Goal: Transaction & Acquisition: Obtain resource

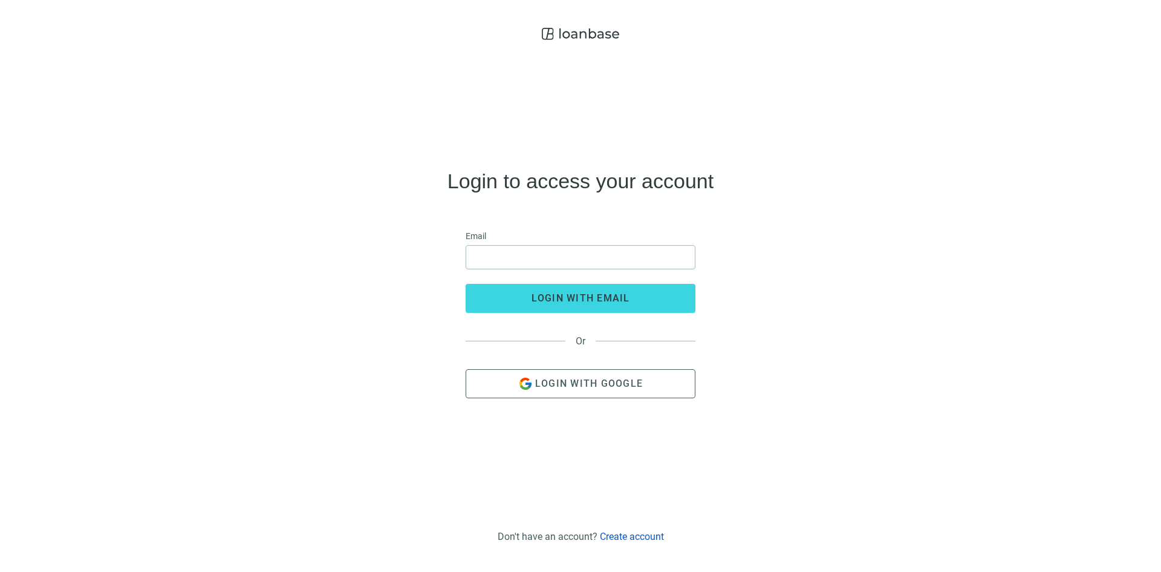
click at [613, 36] on use at bounding box center [580, 34] width 77 height 12
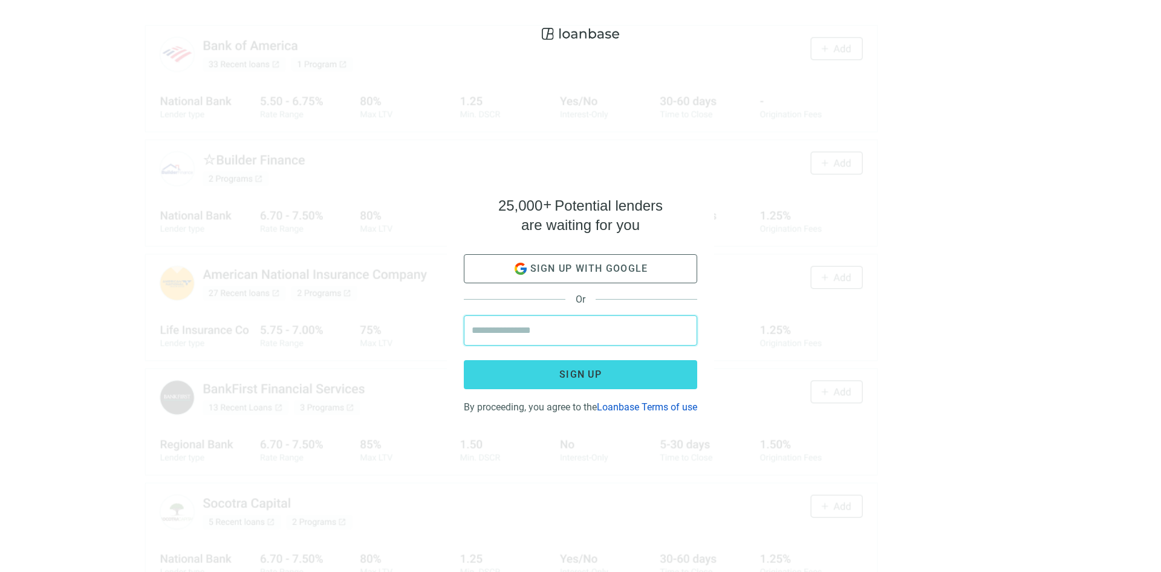
click at [544, 326] on input "email" at bounding box center [581, 330] width 218 height 29
type input "**********"
click at [464, 360] on button "Sign up" at bounding box center [580, 374] width 233 height 29
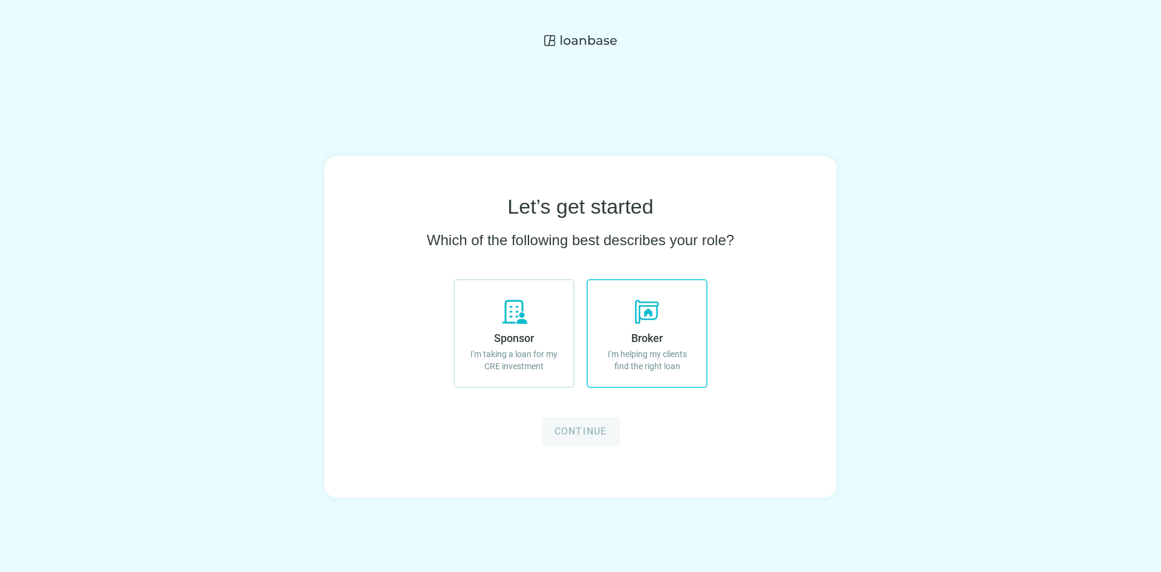
click at [641, 326] on label "Broker I'm helping my clients find the right loan" at bounding box center [647, 333] width 121 height 109
click at [585, 429] on span "Continue" at bounding box center [581, 430] width 53 height 11
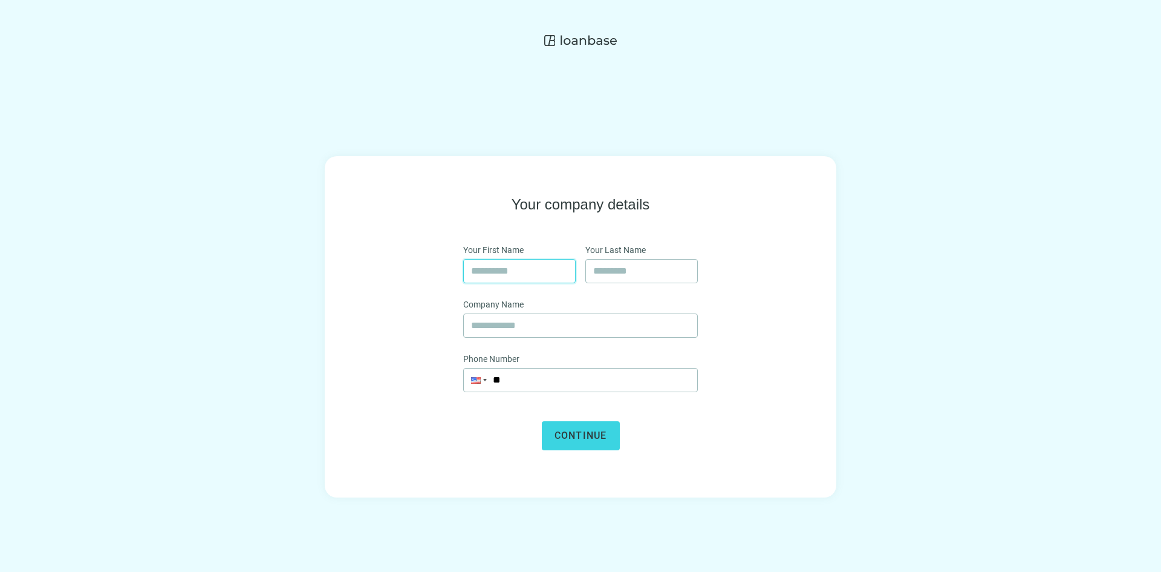
click at [486, 269] on input "text" at bounding box center [519, 270] width 97 height 23
type input "*******"
type input "**********"
drag, startPoint x: 516, startPoint y: 270, endPoint x: 480, endPoint y: 276, distance: 36.7
click at [480, 276] on input "*******" at bounding box center [519, 270] width 97 height 23
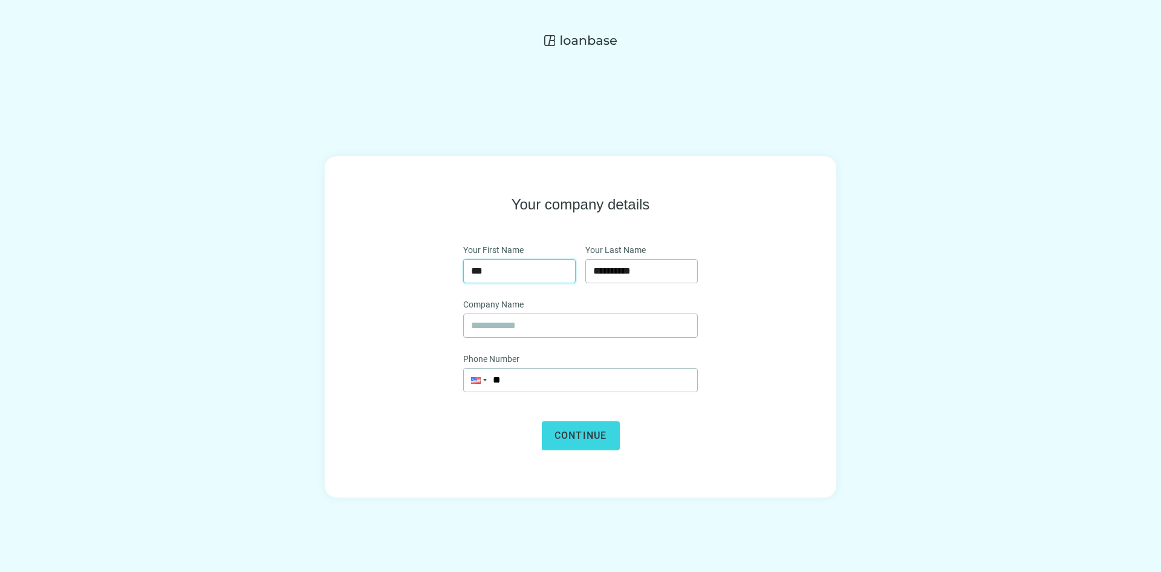
type input "***"
type input "**********"
click at [558, 425] on button "Continue" at bounding box center [581, 435] width 78 height 29
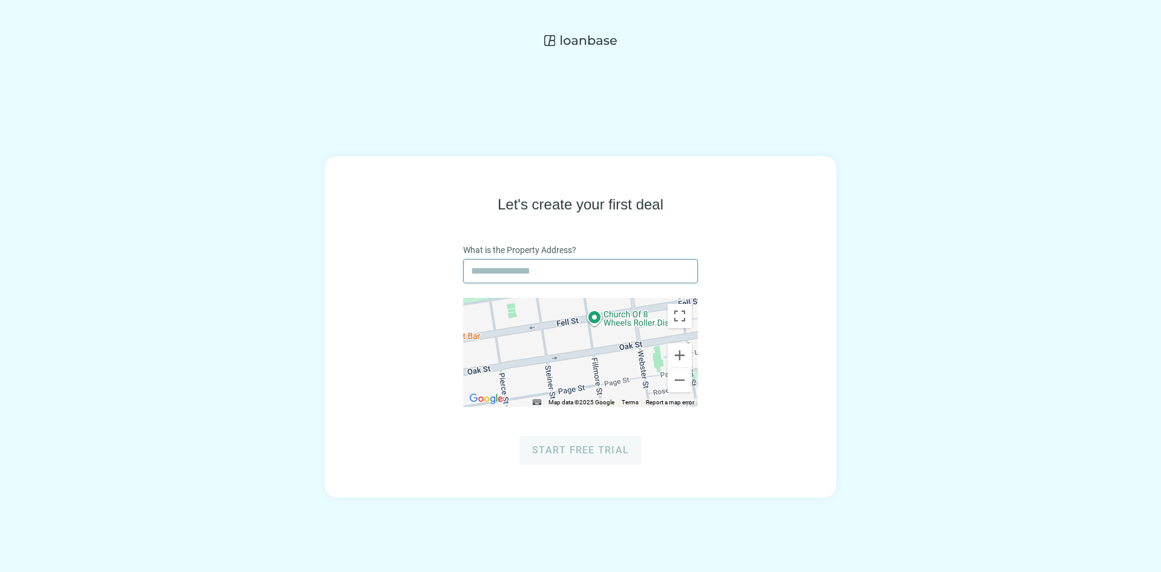
click at [515, 273] on input "text" at bounding box center [580, 270] width 219 height 23
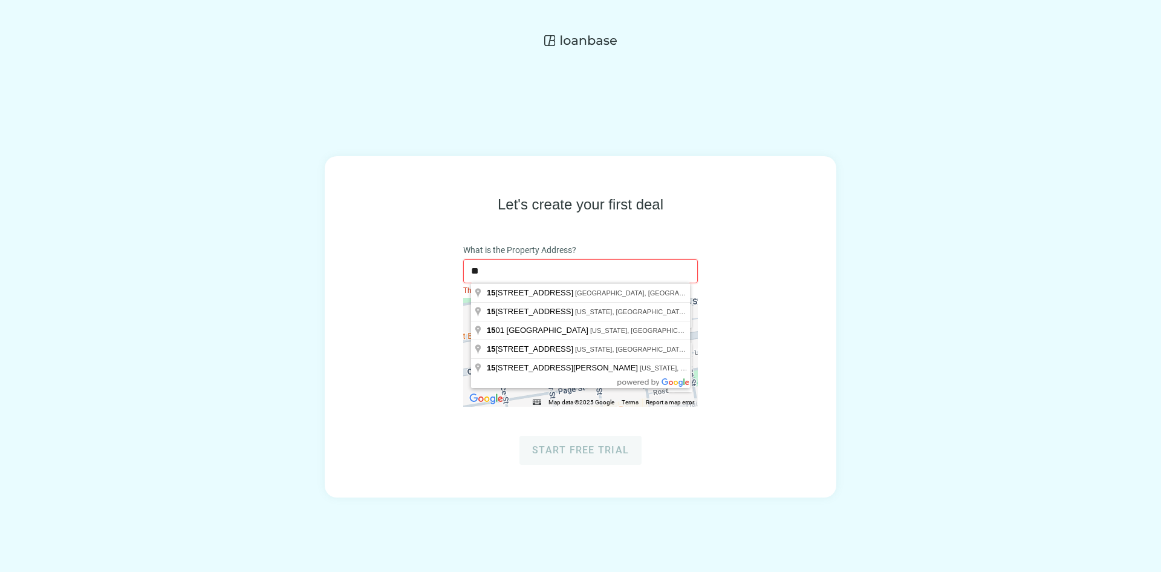
type input "*"
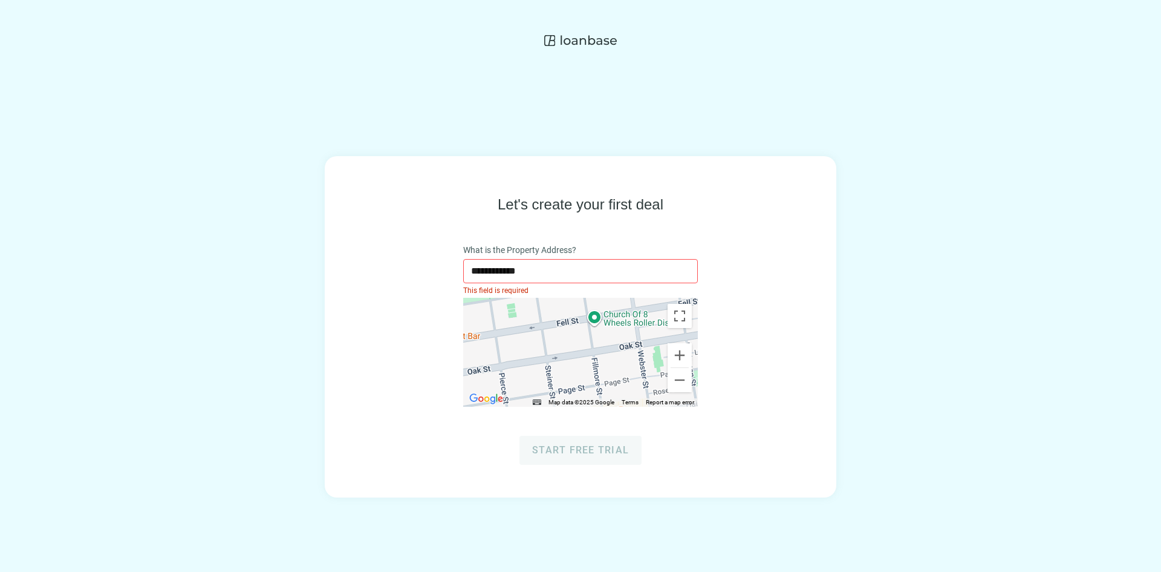
type input "**********"
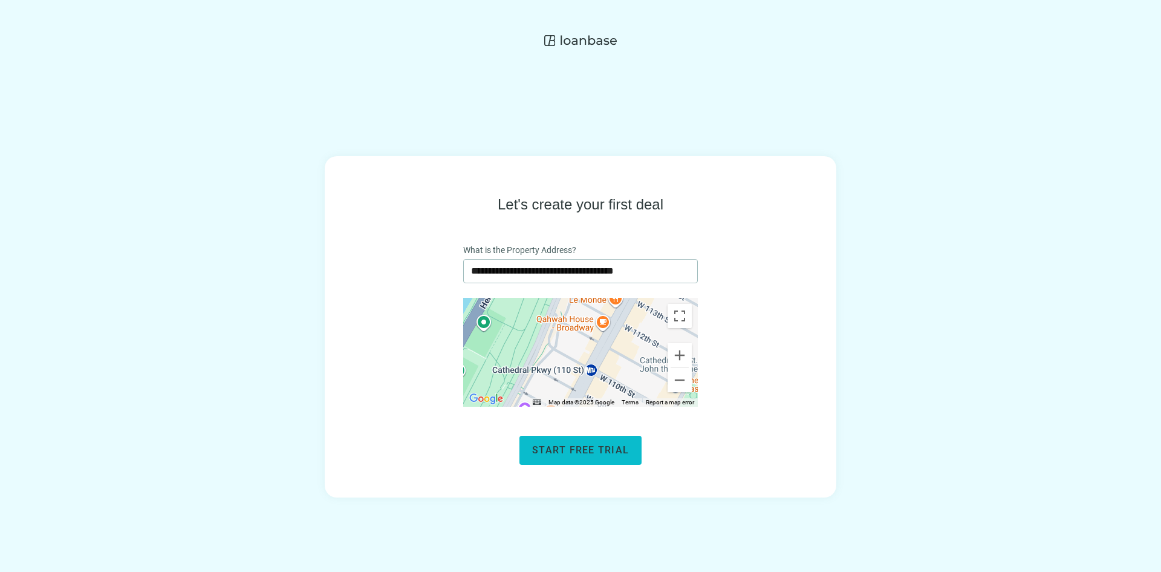
click at [578, 450] on span "Start free trial" at bounding box center [580, 449] width 97 height 11
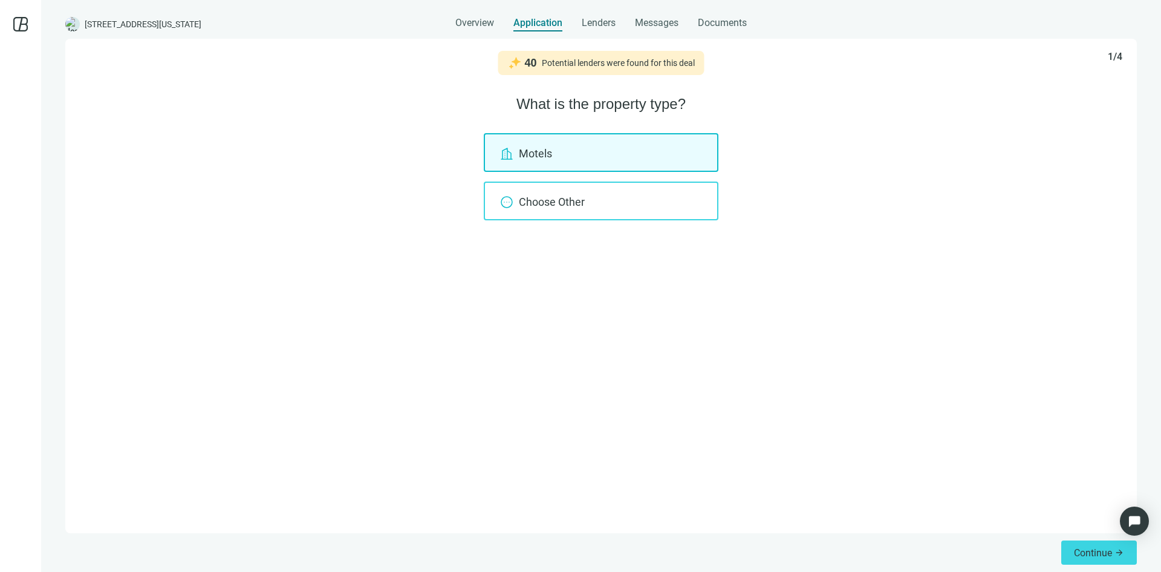
click at [578, 200] on div "Choose Other" at bounding box center [601, 200] width 235 height 39
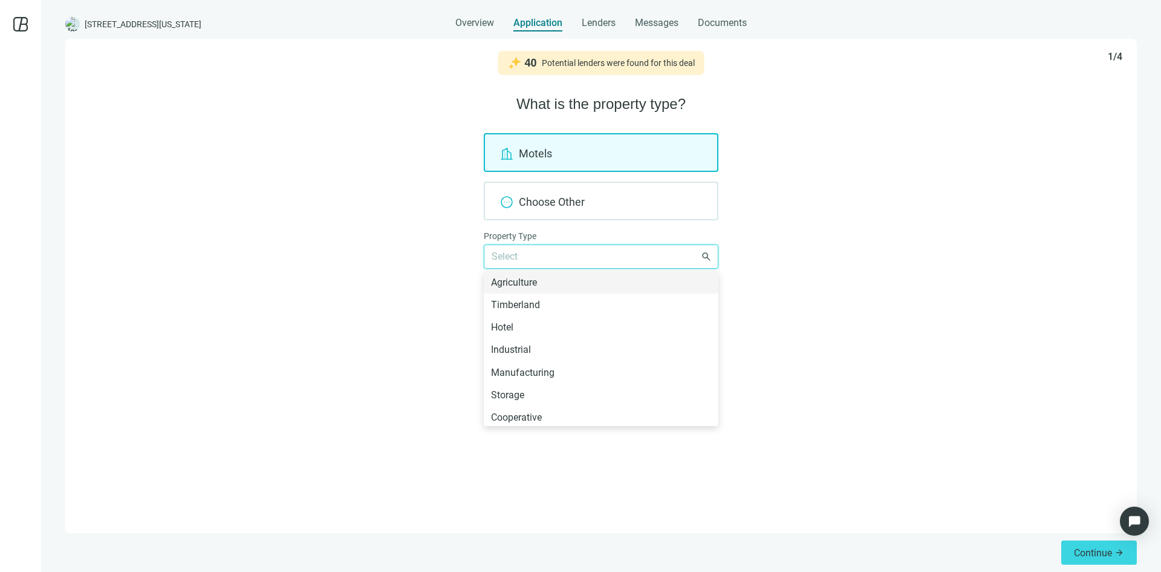
click at [555, 262] on input "search" at bounding box center [596, 256] width 208 height 23
type input "*"
type input "**"
click at [503, 284] on div "Multi-Family" at bounding box center [601, 282] width 220 height 15
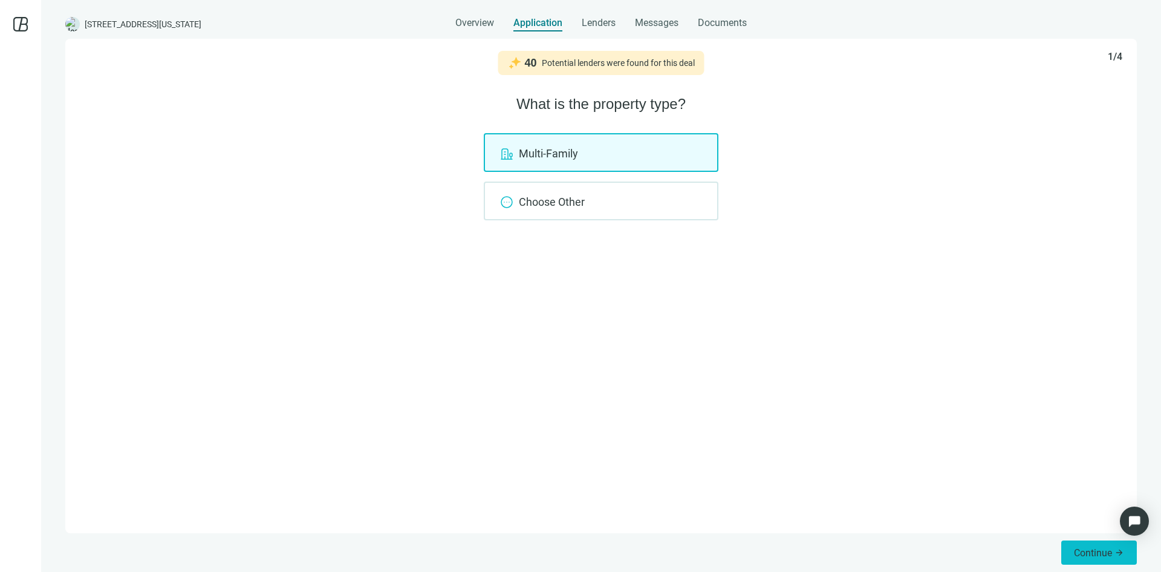
click at [1072, 546] on button "Continue arrow_forward" at bounding box center [1099, 552] width 76 height 24
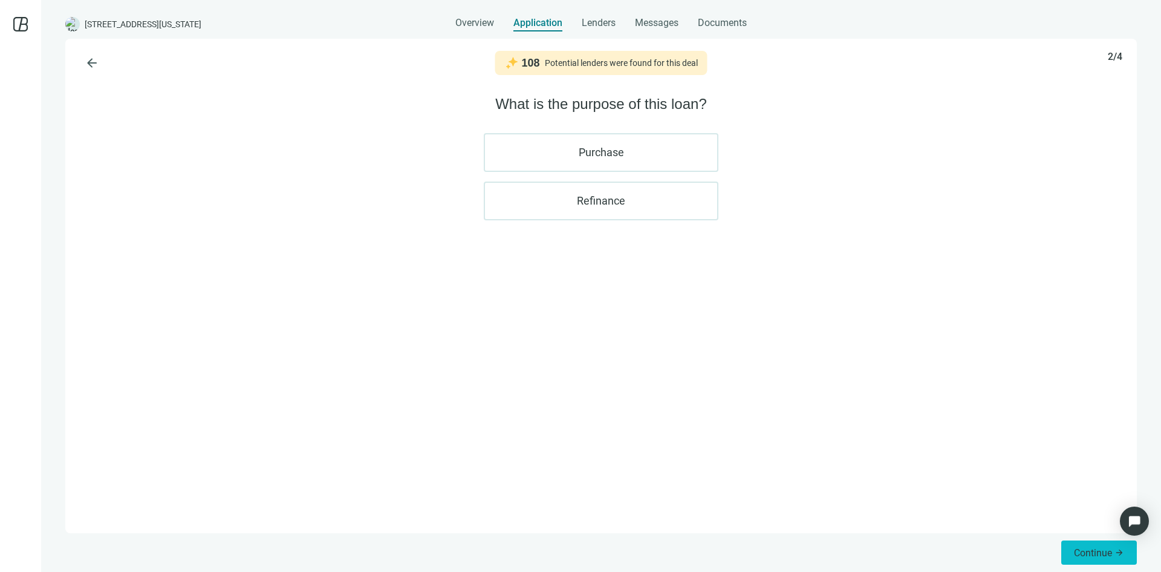
click at [1100, 551] on span "Continue" at bounding box center [1093, 552] width 38 height 11
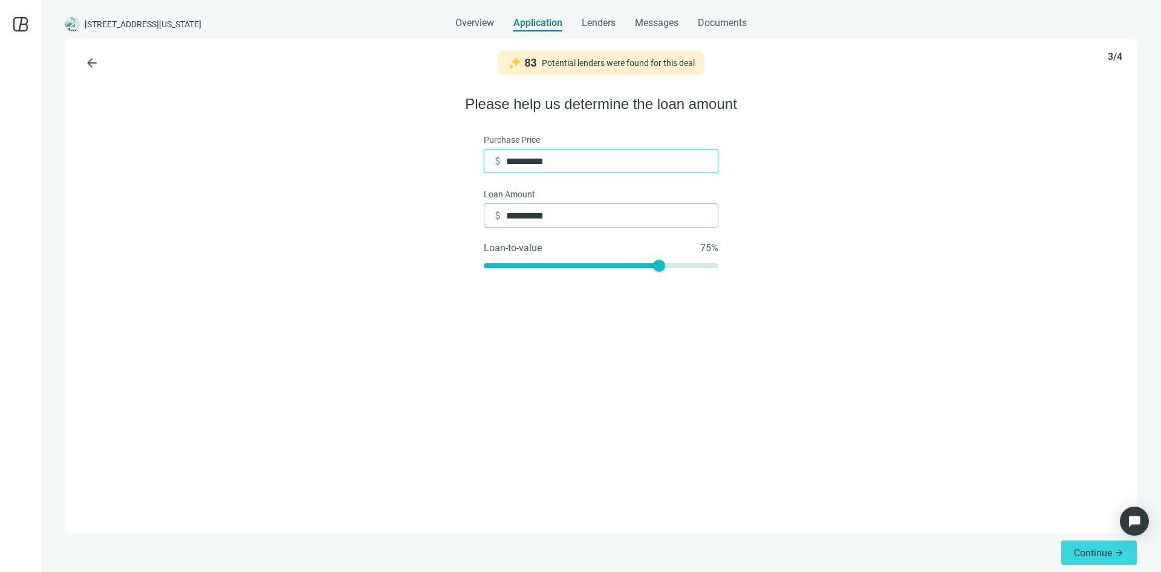
drag, startPoint x: 579, startPoint y: 163, endPoint x: 265, endPoint y: 163, distance: 313.9
click at [265, 163] on div "**********" at bounding box center [601, 286] width 1072 height 494
type input "*"
type input "**"
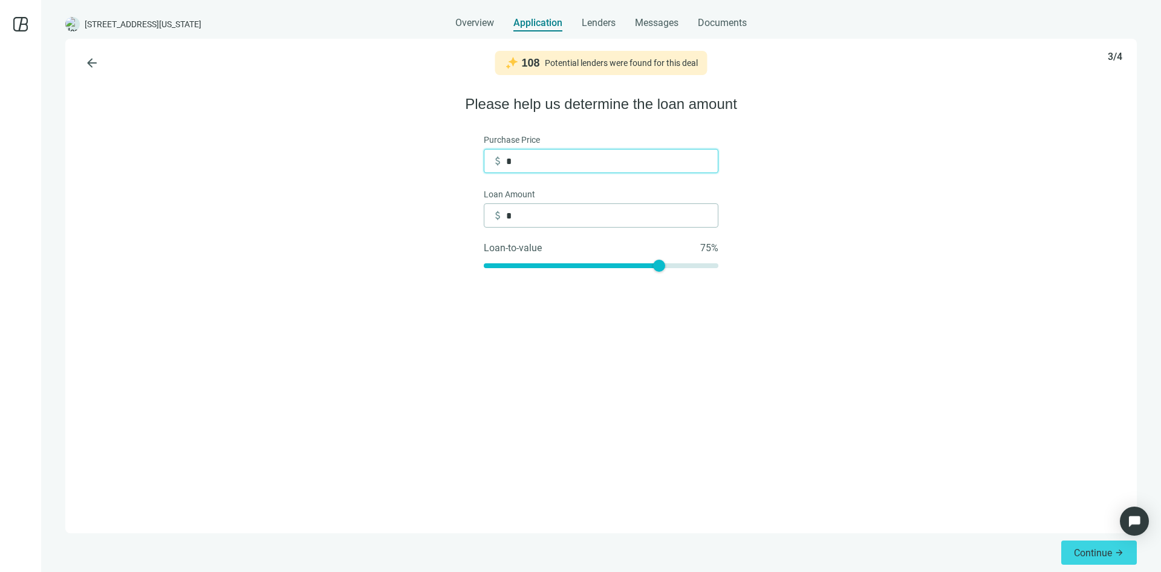
type input "**"
type input "***"
type input "*****"
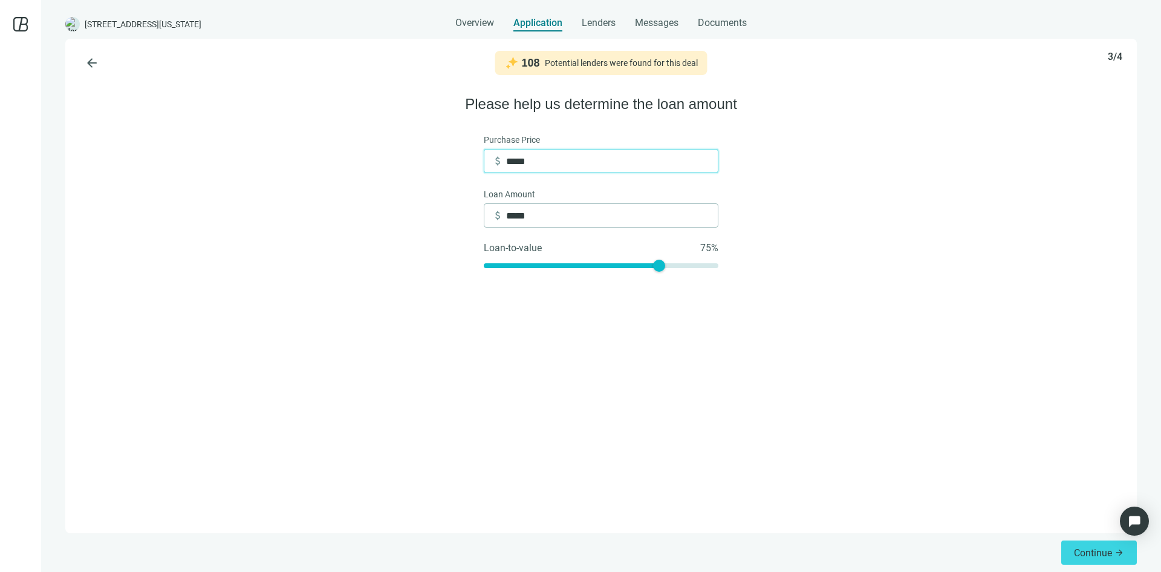
type input "******"
type input "*******"
type input "*********"
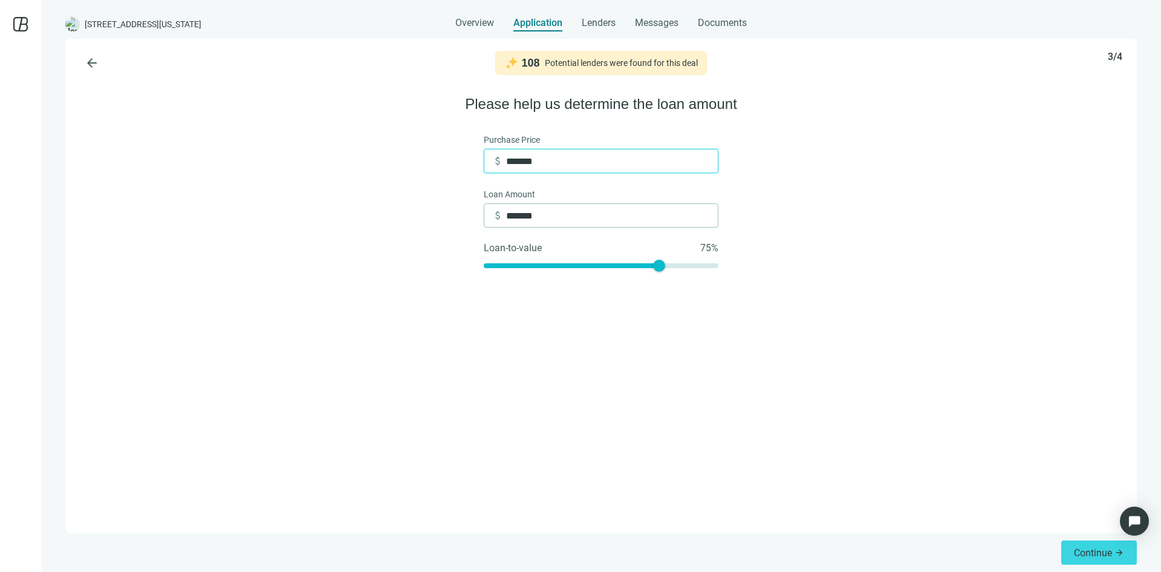
type input "*********"
type input "**********"
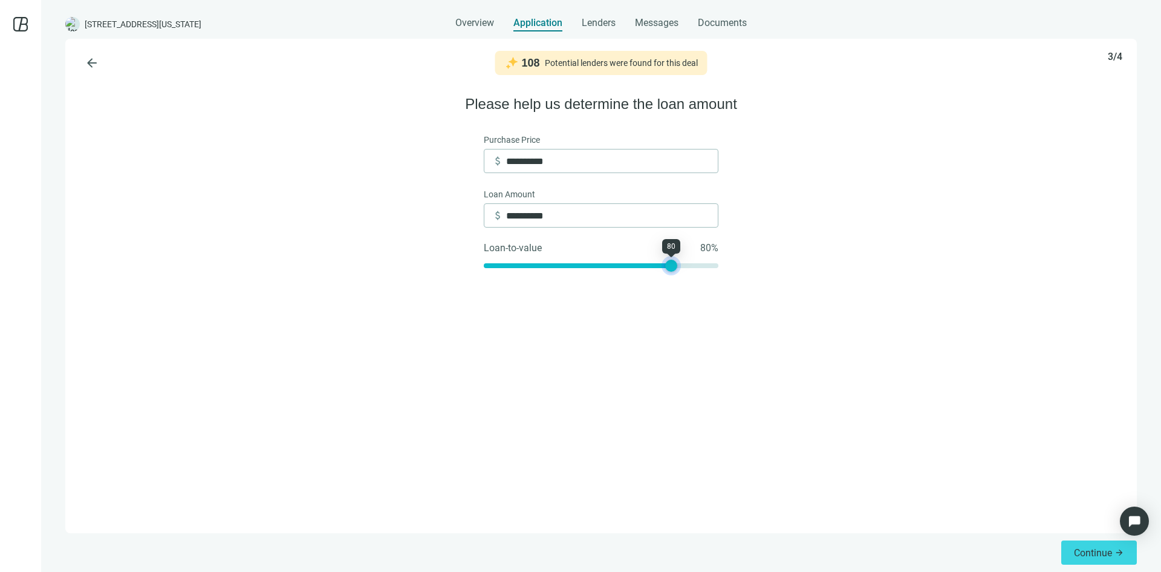
drag, startPoint x: 660, startPoint y: 266, endPoint x: 671, endPoint y: 270, distance: 12.1
click at [671, 270] on div at bounding box center [671, 265] width 12 height 12
click at [1114, 556] on button "Continue arrow_forward" at bounding box center [1099, 552] width 76 height 24
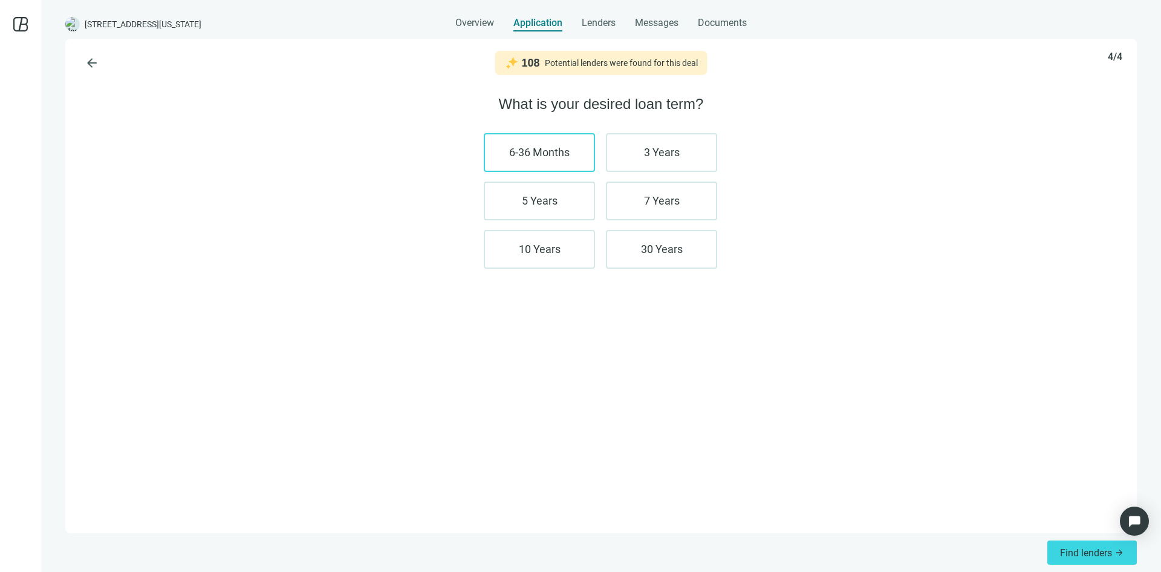
click at [529, 142] on label "6-36 Months" at bounding box center [539, 152] width 111 height 39
click at [642, 249] on label "30 Years" at bounding box center [661, 249] width 111 height 39
click at [1083, 552] on span "Find lenders" at bounding box center [1086, 552] width 52 height 11
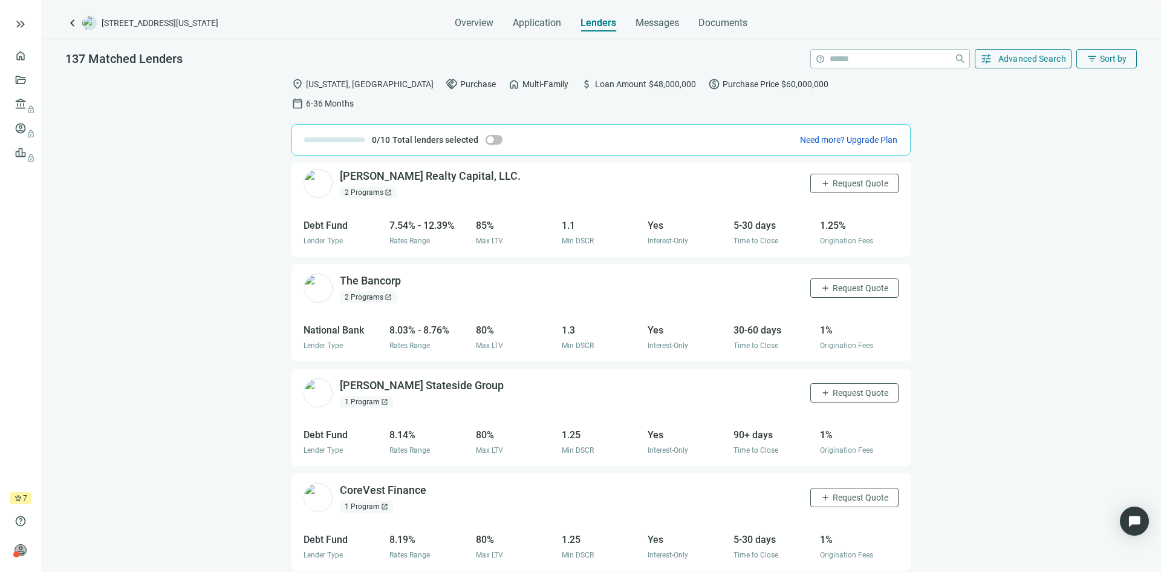
scroll to position [121, 0]
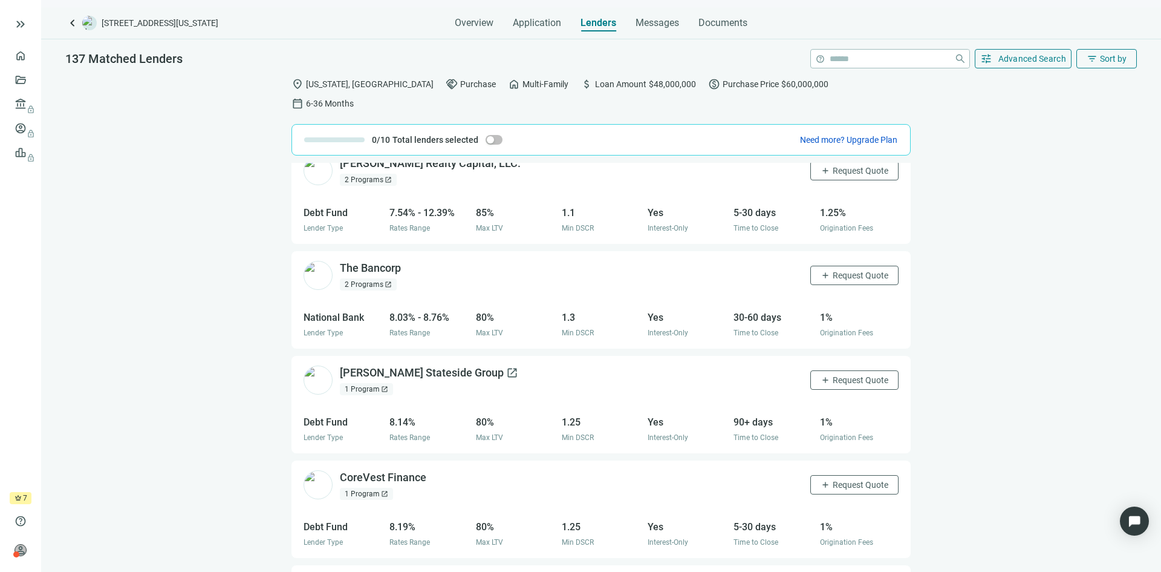
click at [422, 365] on div "Churchill Stateside Group open_in_new" at bounding box center [429, 372] width 178 height 15
drag, startPoint x: 270, startPoint y: 279, endPoint x: 755, endPoint y: 367, distance: 492.4
click at [271, 281] on div "Invictus Real Estate Partners LLC open_in_new 1 Program open_in_new add Request…" at bounding box center [601, 377] width 1120 height 428
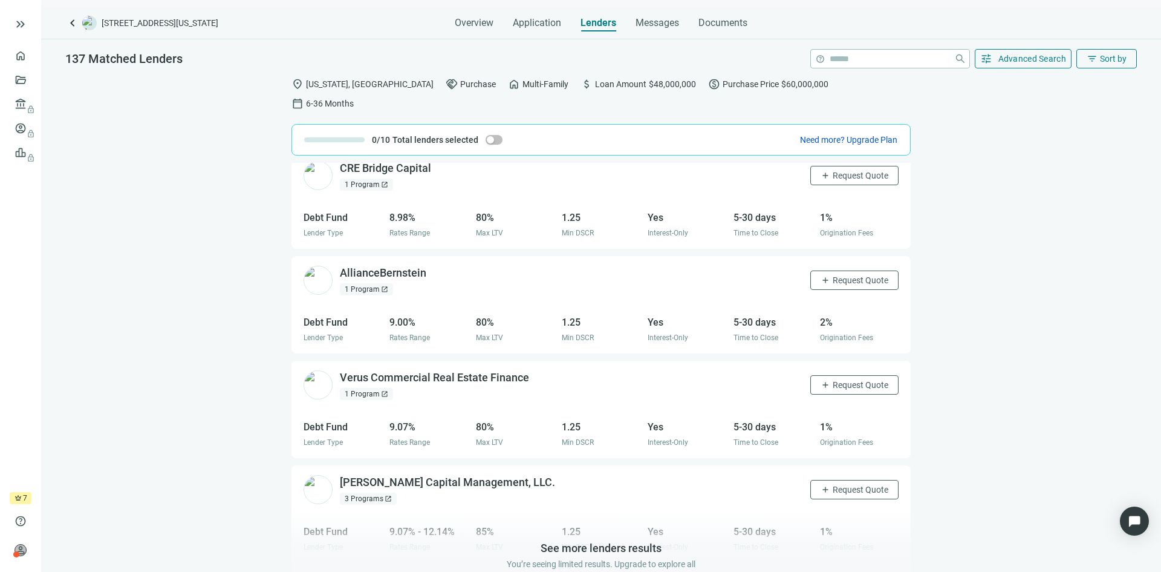
scroll to position [1183, 0]
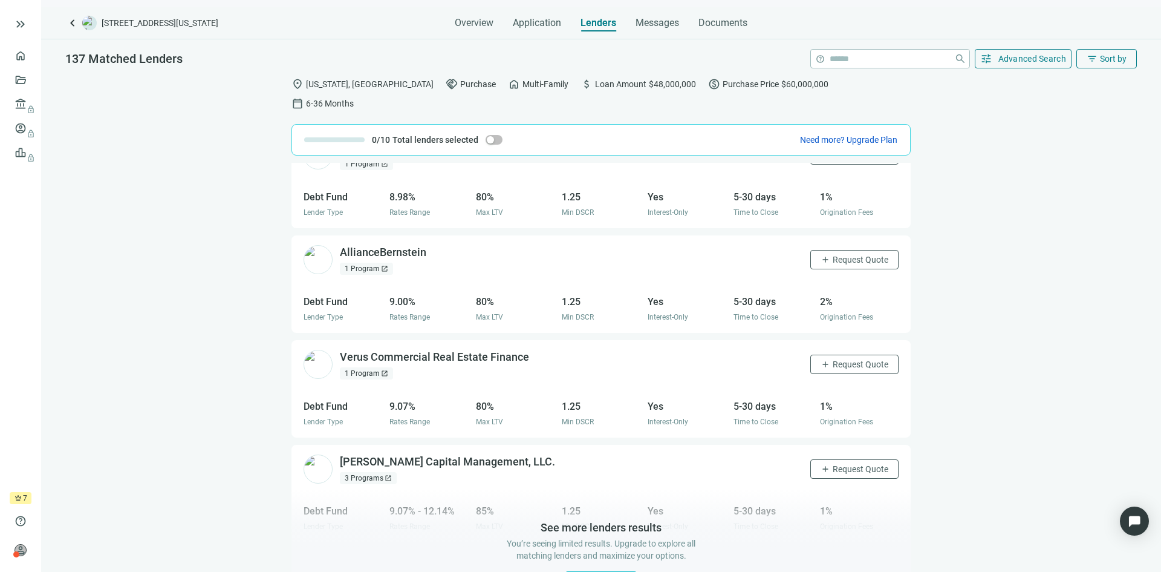
click at [588, 571] on span "Upgrade Plan" at bounding box center [601, 581] width 51 height 10
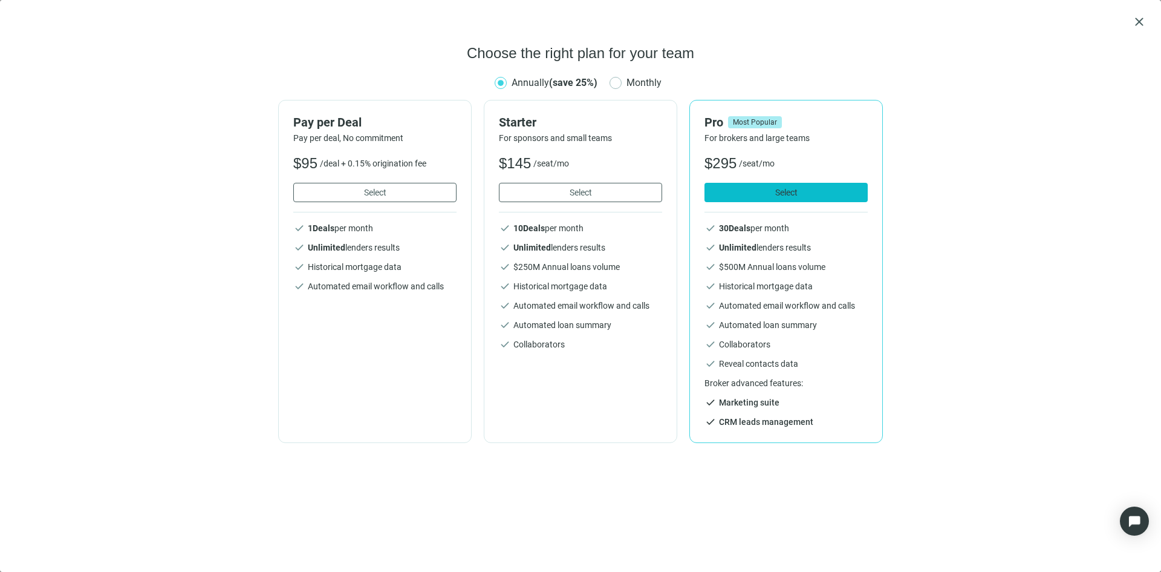
click at [778, 190] on span "Select" at bounding box center [786, 192] width 22 height 10
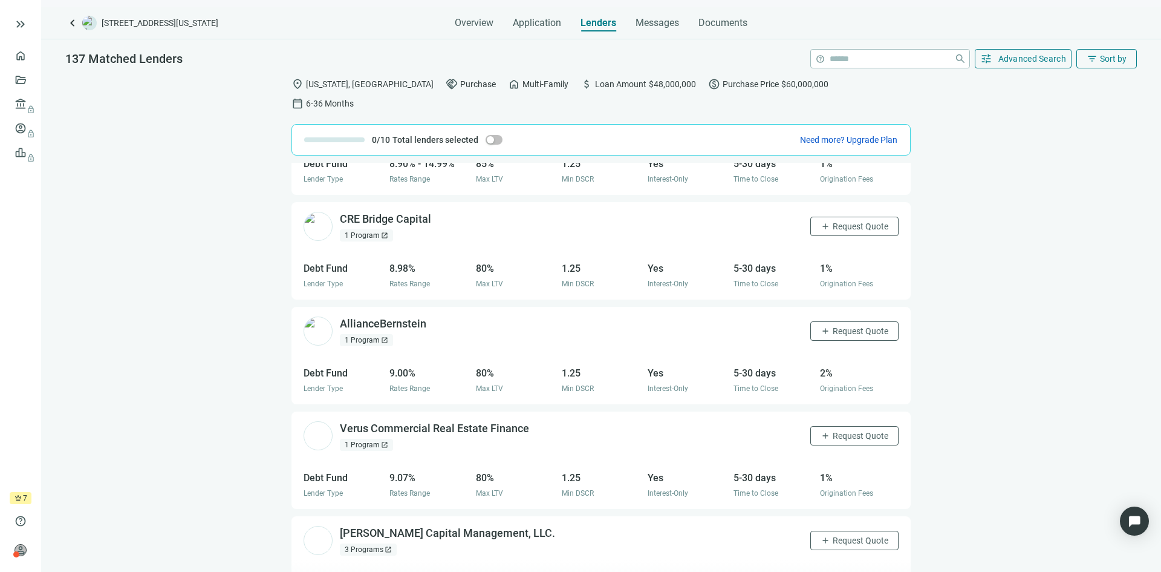
scroll to position [1183, 0]
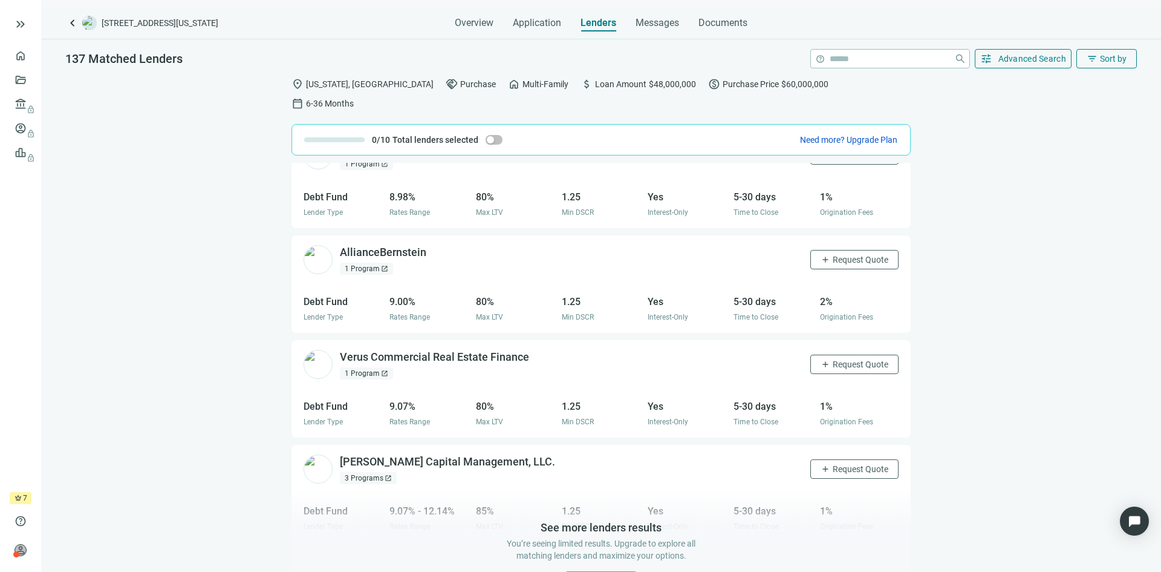
click at [605, 571] on span "Upgrade Plan" at bounding box center [601, 581] width 51 height 10
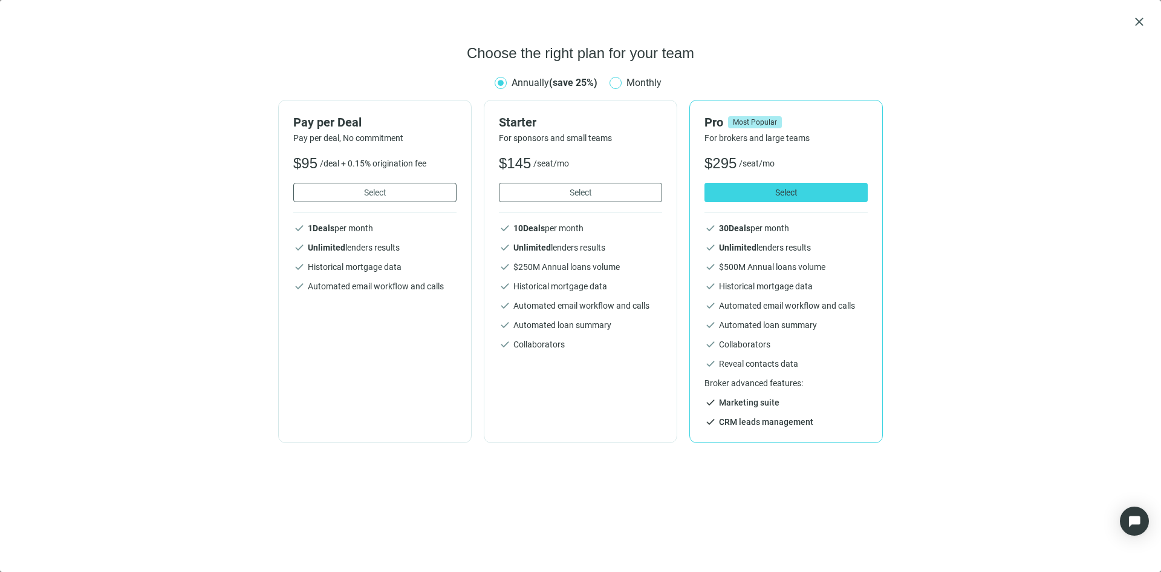
click at [645, 86] on span "Monthly" at bounding box center [644, 82] width 45 height 15
click at [761, 191] on button "Select" at bounding box center [786, 192] width 163 height 19
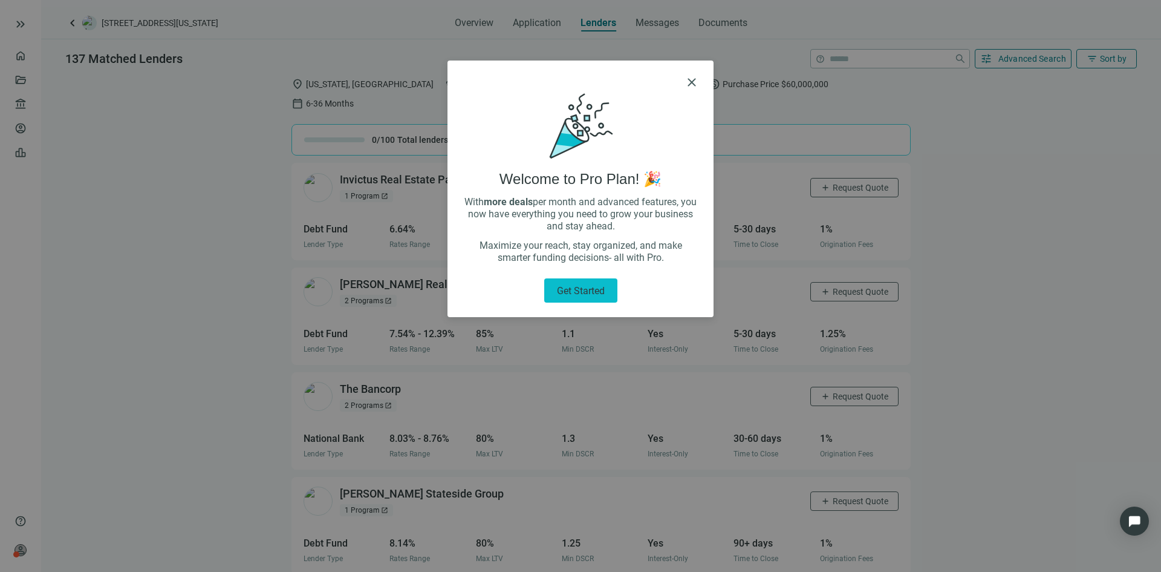
click at [573, 292] on span "Get started" at bounding box center [581, 290] width 48 height 11
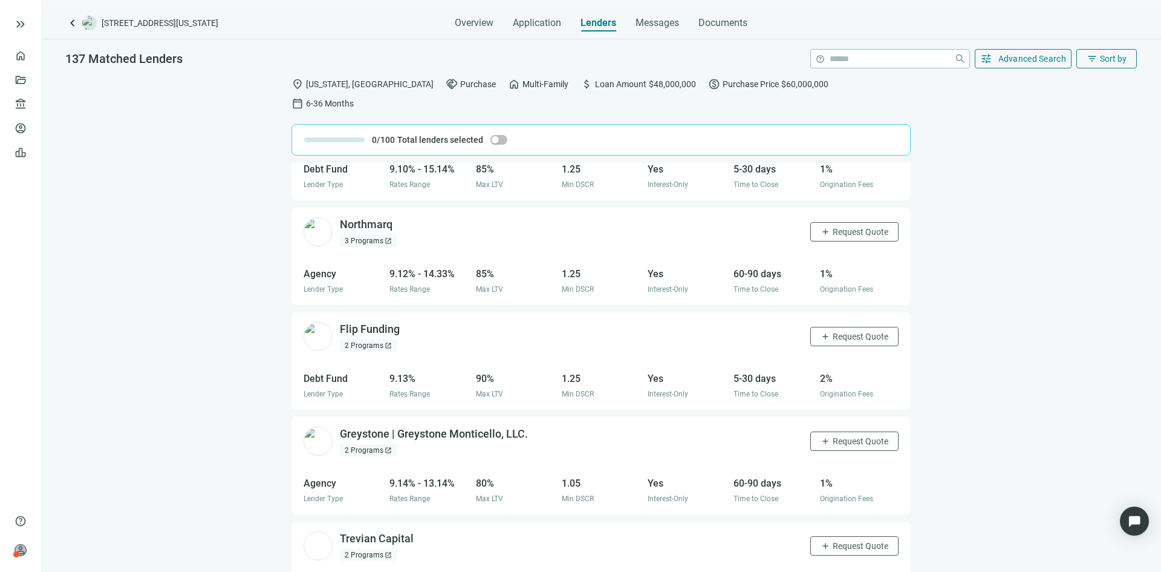
scroll to position [1658, 0]
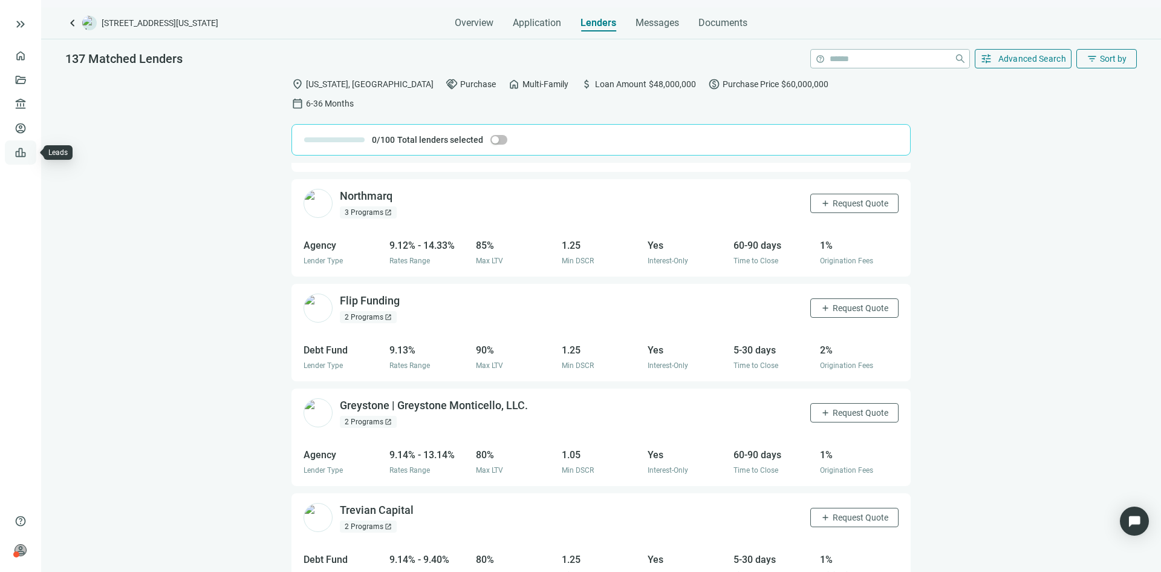
click at [30, 152] on link "Leads" at bounding box center [42, 153] width 24 height 10
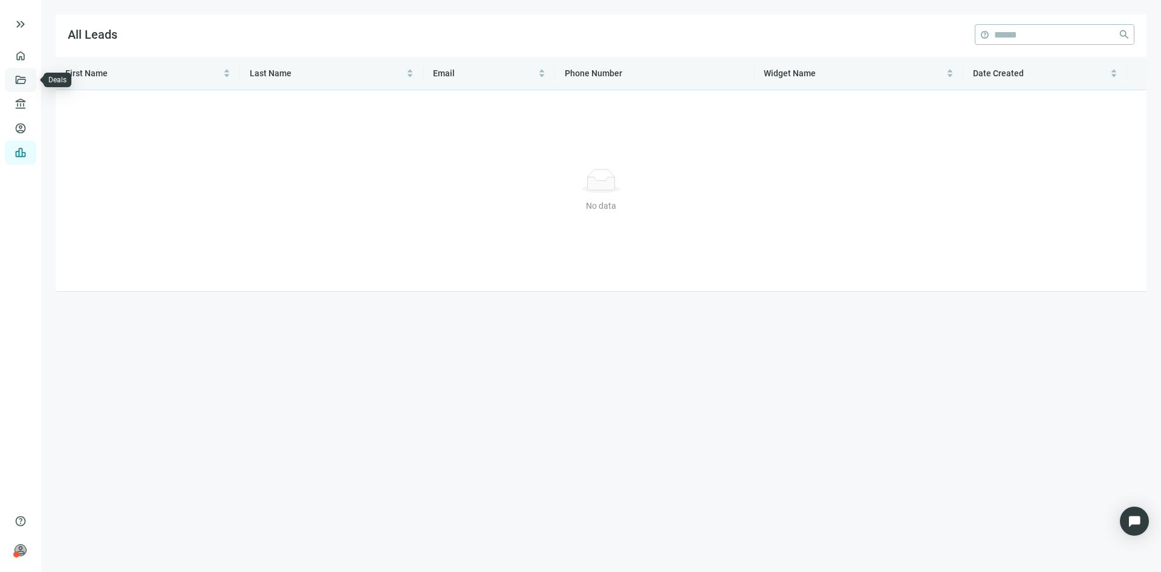
click at [30, 82] on link "Deals" at bounding box center [41, 80] width 22 height 10
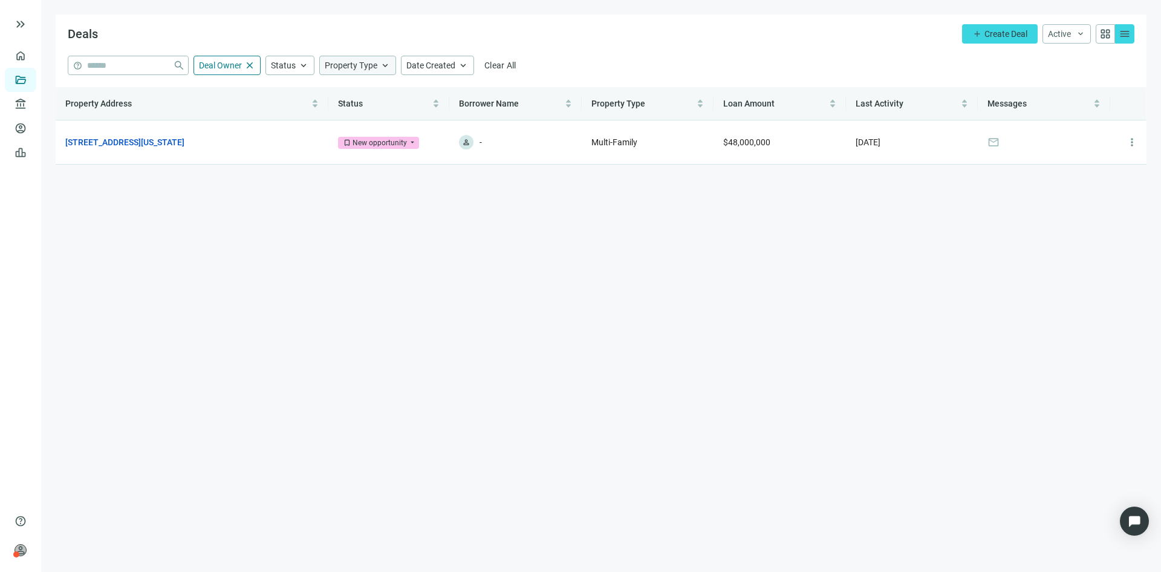
click at [374, 67] on span "Property Type" at bounding box center [351, 65] width 53 height 10
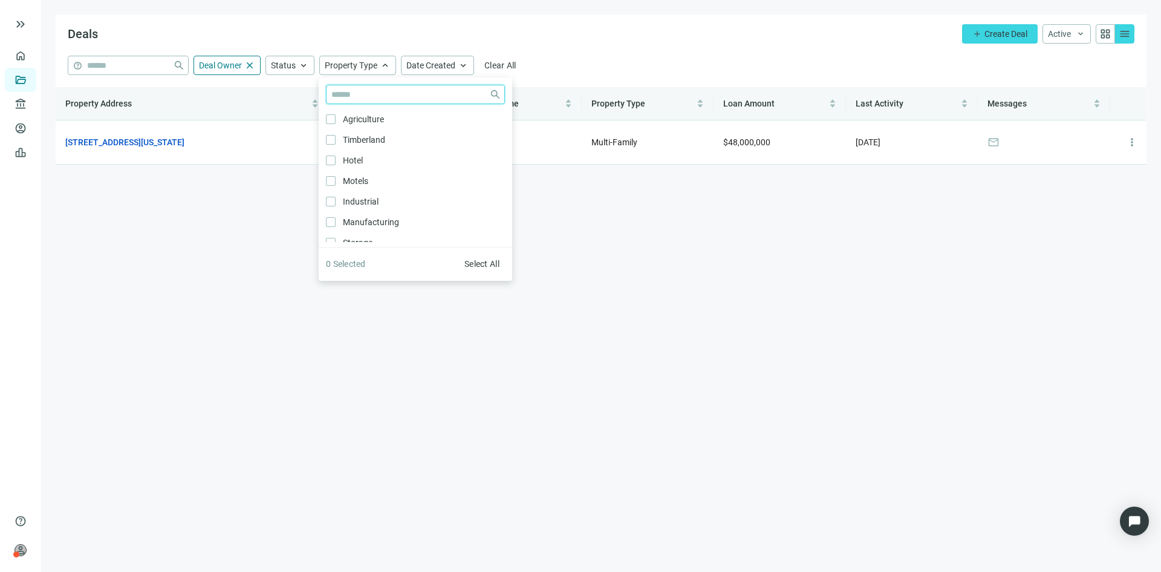
click at [370, 96] on input "search" at bounding box center [407, 94] width 153 height 18
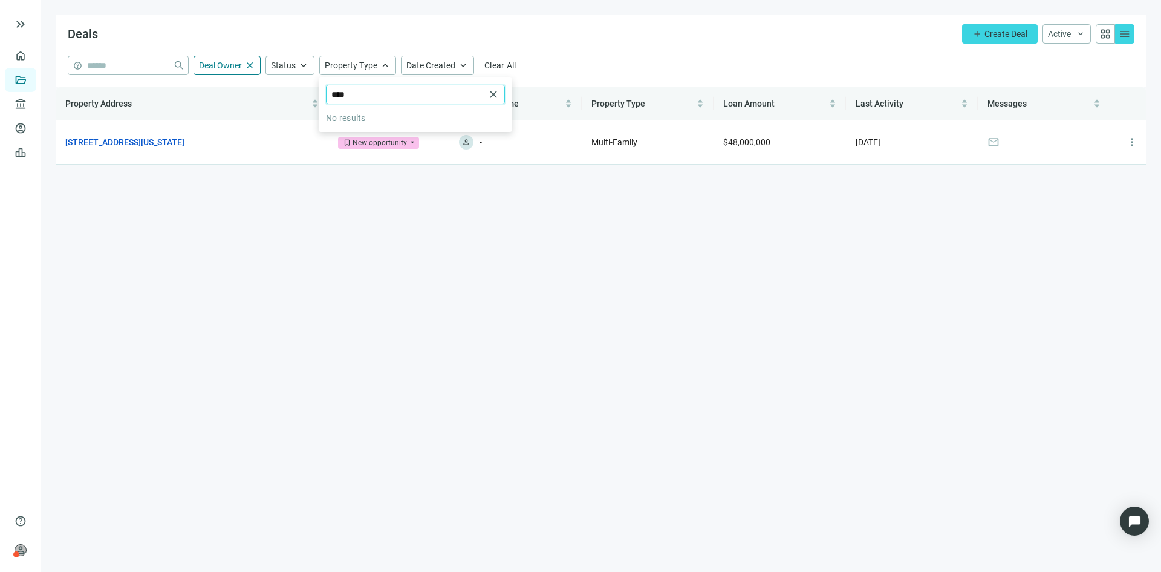
type input "****"
click at [495, 95] on span "close" at bounding box center [493, 94] width 12 height 12
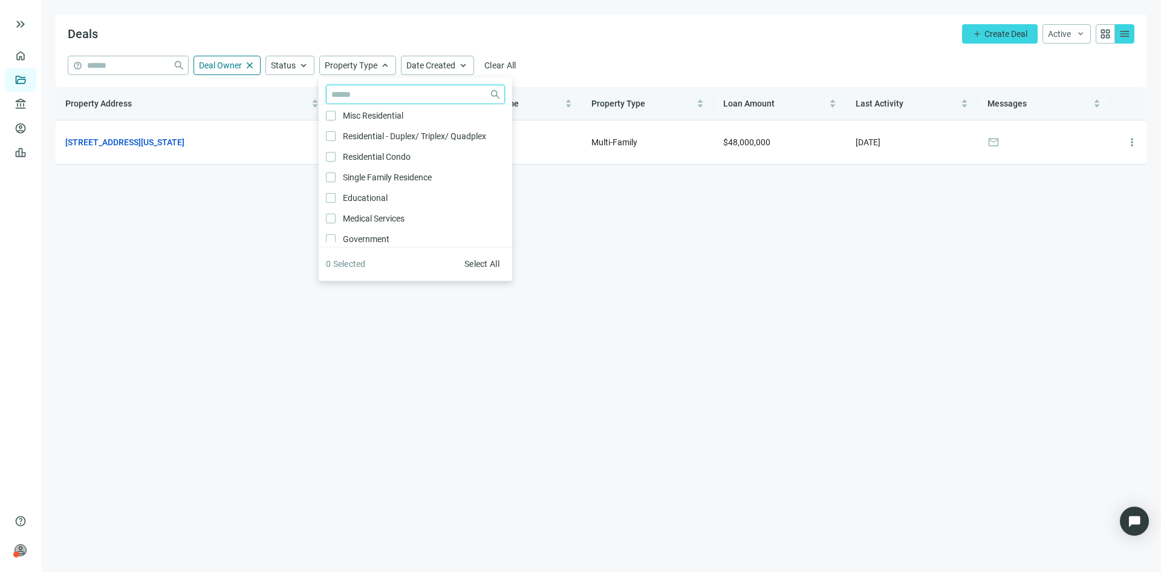
scroll to position [467, 0]
drag, startPoint x: 172, startPoint y: 227, endPoint x: 172, endPoint y: 207, distance: 20.6
click at [173, 228] on main "Deals add Create Deal Active keyboard_arrow_down grid_view menu help close Deal…" at bounding box center [601, 286] width 1120 height 572
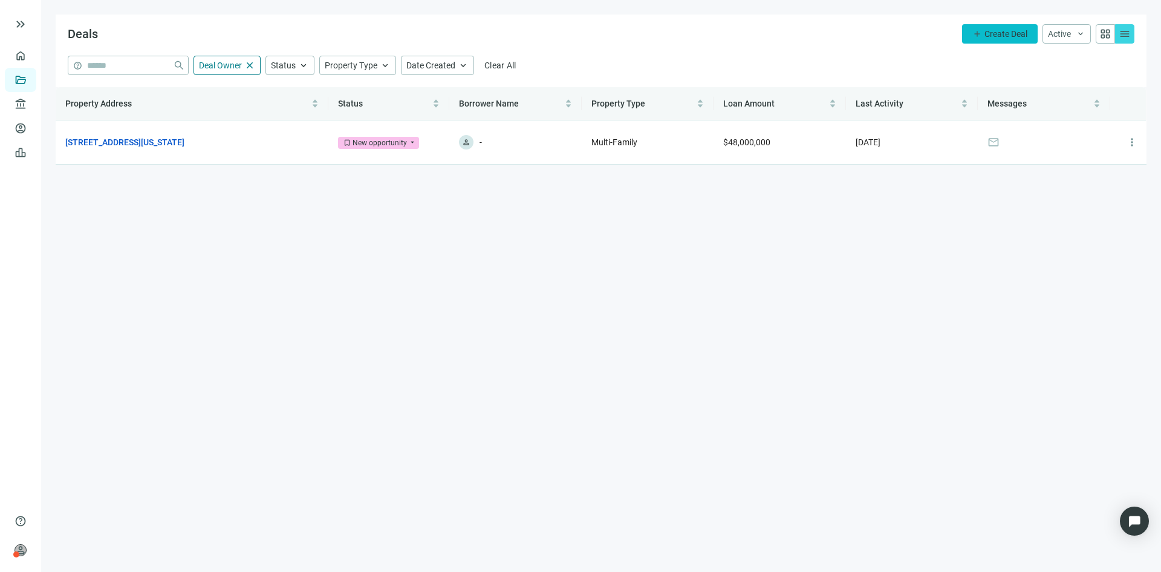
click at [995, 34] on span "Create Deal" at bounding box center [1006, 34] width 43 height 10
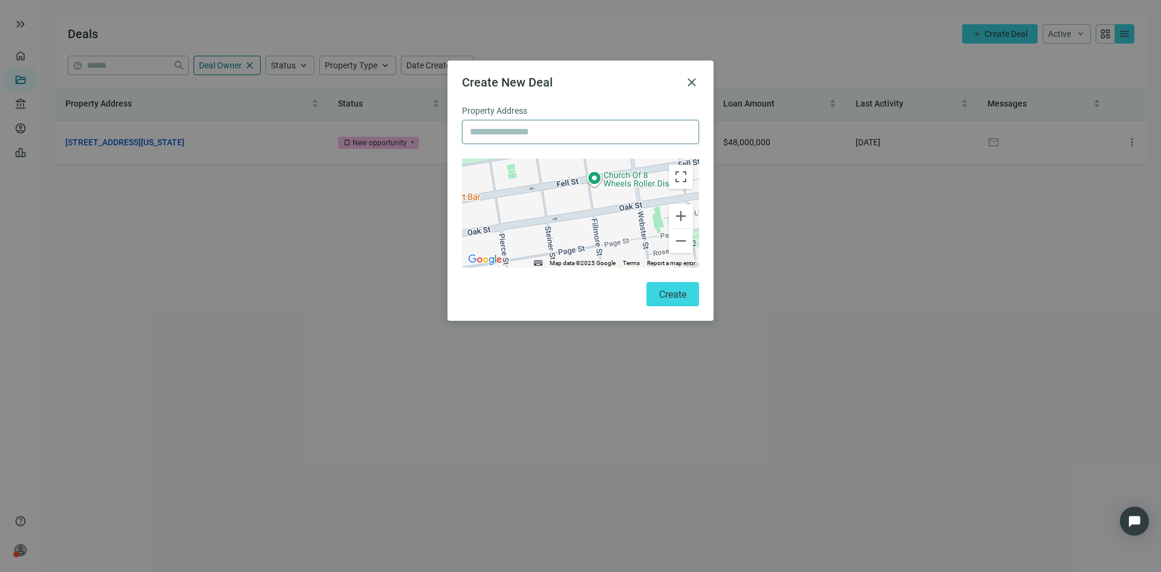
click at [531, 137] on input "text" at bounding box center [580, 131] width 221 height 23
click at [690, 81] on span "close" at bounding box center [692, 82] width 15 height 15
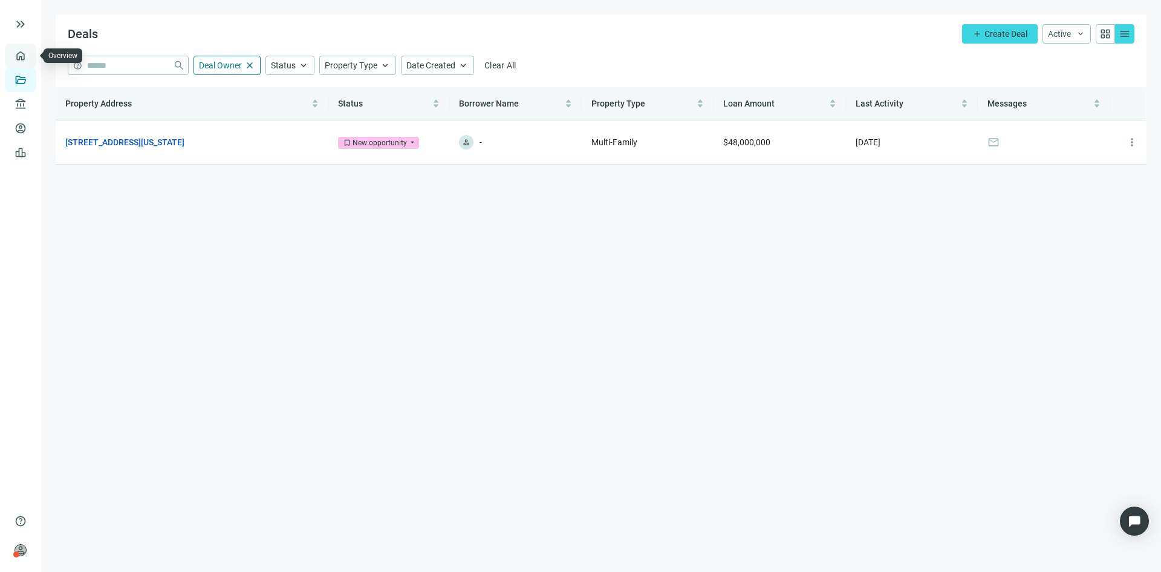
click at [30, 56] on link "Overview" at bounding box center [48, 56] width 36 height 10
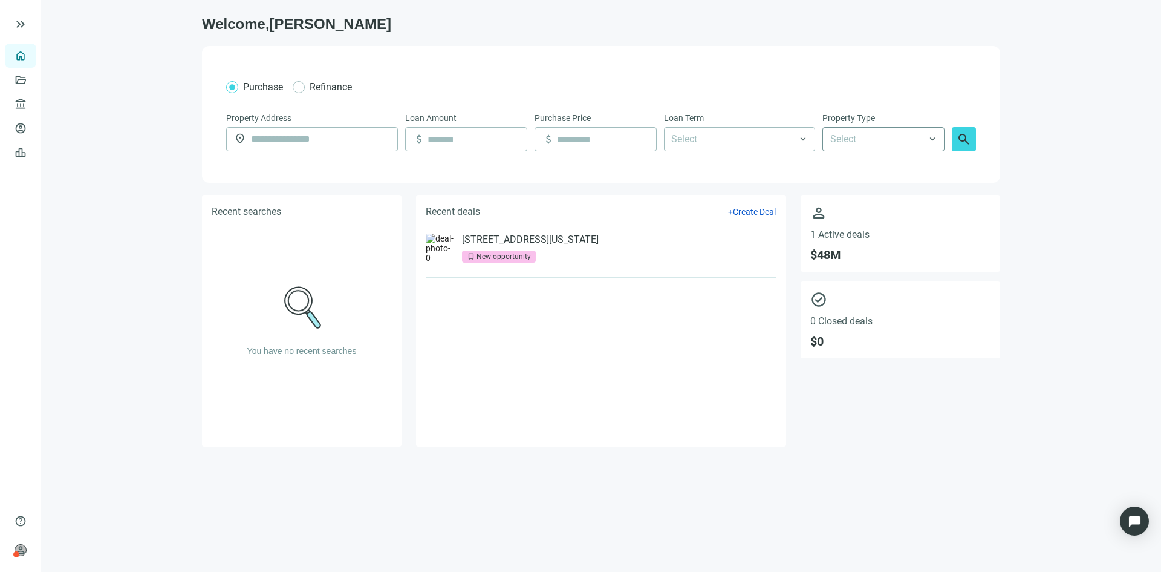
click at [910, 140] on input "search" at bounding box center [878, 139] width 96 height 23
type input "*"
click at [652, 67] on div "Purchase Refinance Property Address location_on Loan Amount attach_money Purcha…" at bounding box center [601, 114] width 798 height 137
click at [30, 79] on link "Deals" at bounding box center [41, 80] width 22 height 10
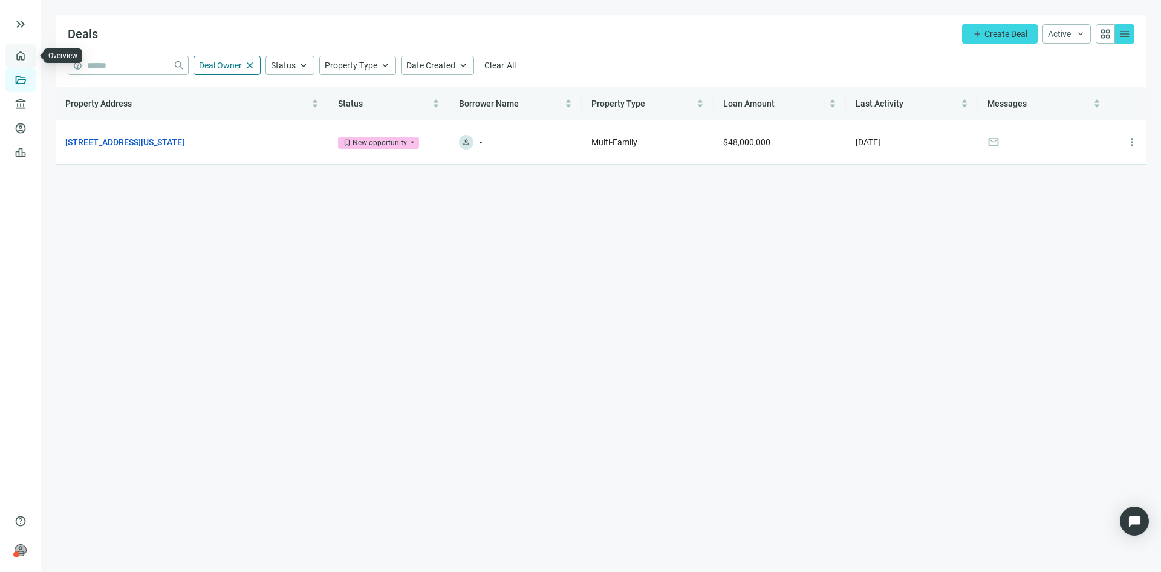
click at [30, 57] on link "Overview" at bounding box center [48, 56] width 36 height 10
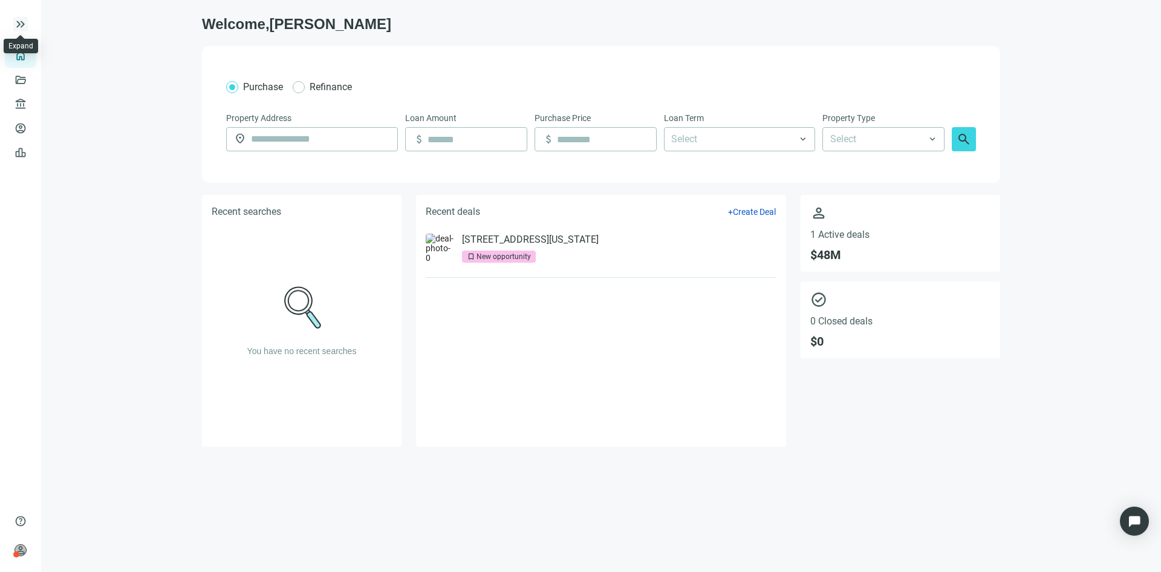
click at [23, 25] on span "keyboard_double_arrow_right" at bounding box center [20, 24] width 15 height 15
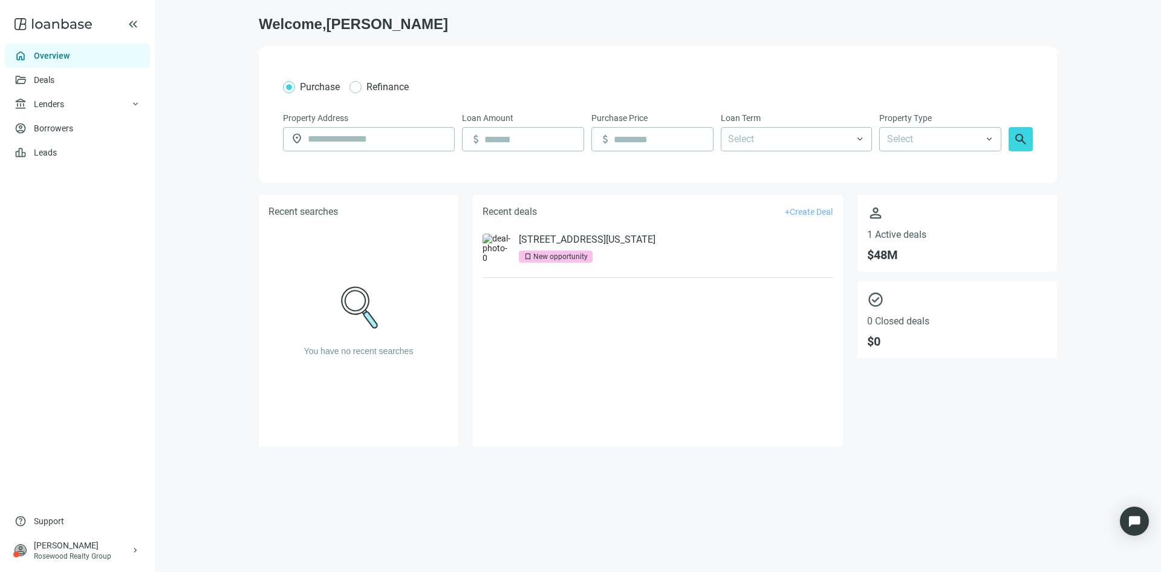
click at [804, 207] on span "Create Deal" at bounding box center [811, 212] width 43 height 10
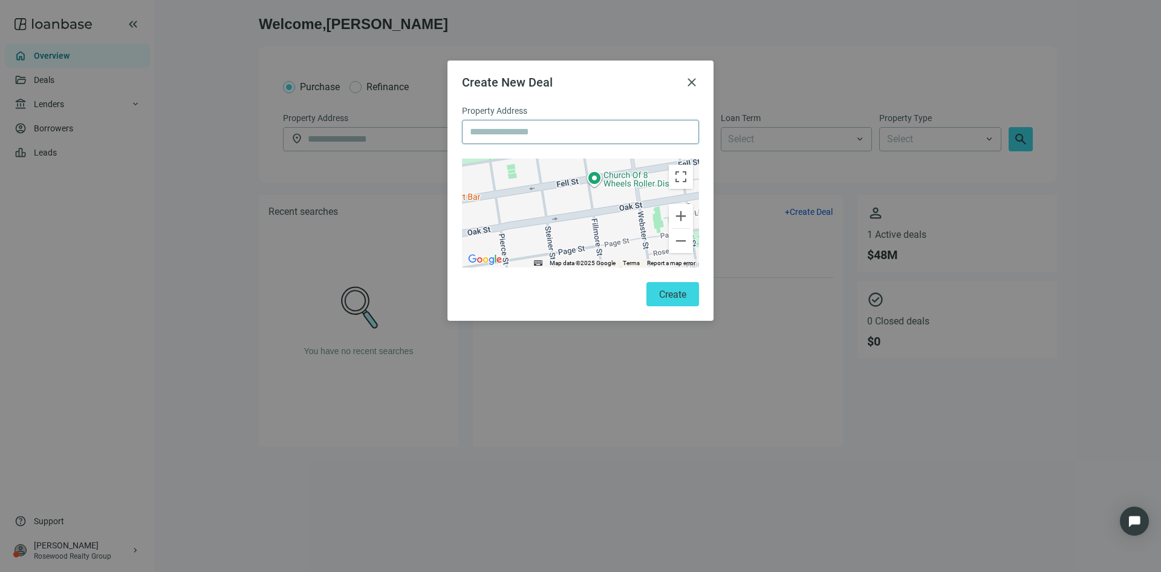
click at [558, 128] on input "text" at bounding box center [580, 131] width 221 height 23
click at [692, 77] on span "close" at bounding box center [692, 82] width 15 height 15
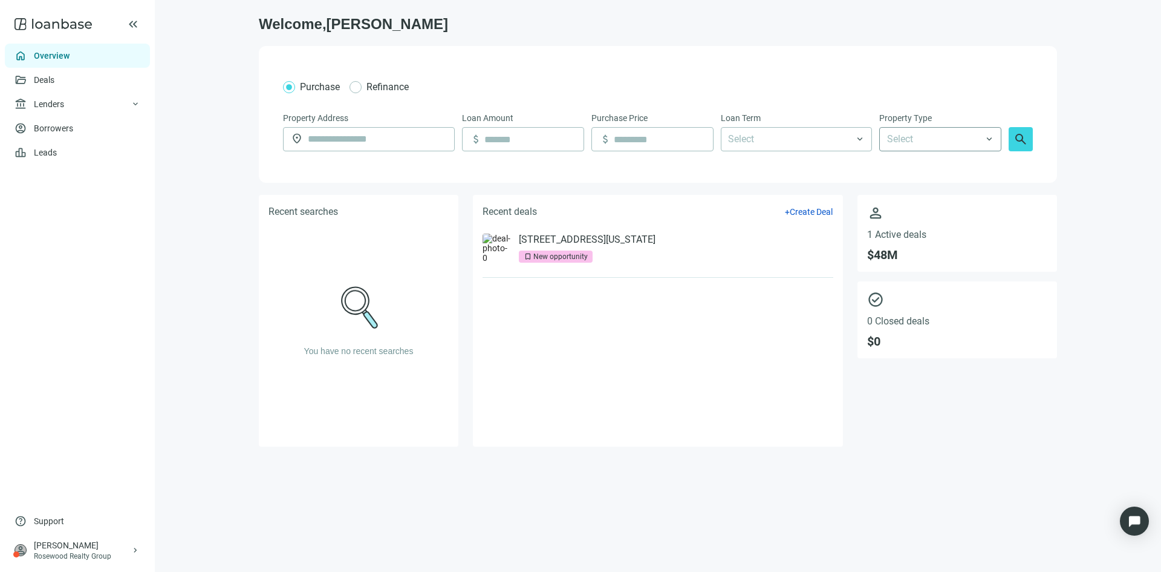
click at [948, 132] on input "search" at bounding box center [935, 139] width 96 height 23
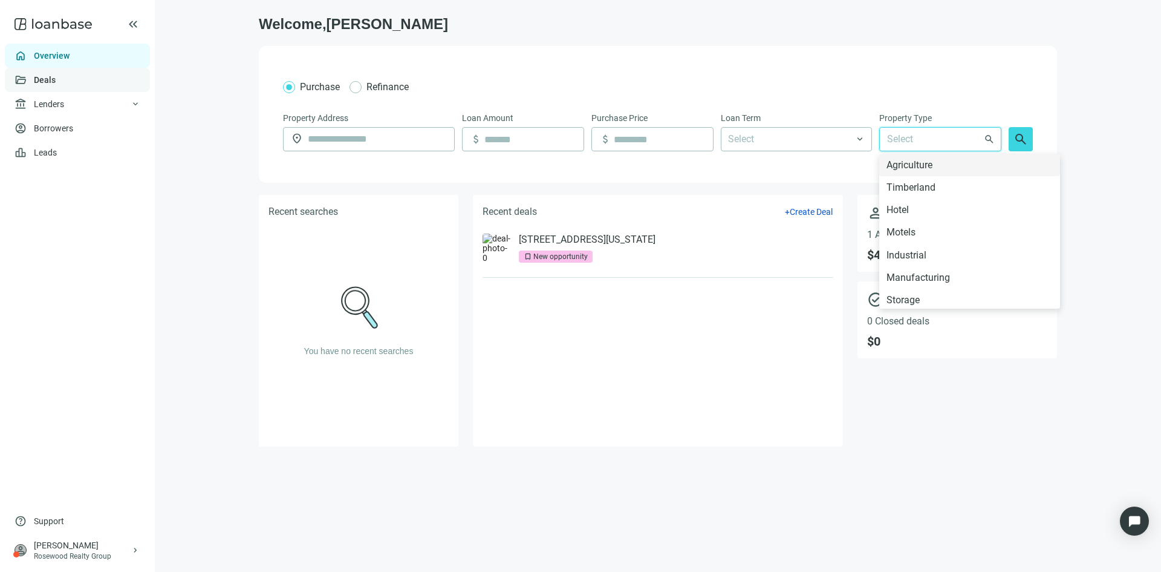
click at [56, 82] on link "Deals" at bounding box center [45, 80] width 22 height 10
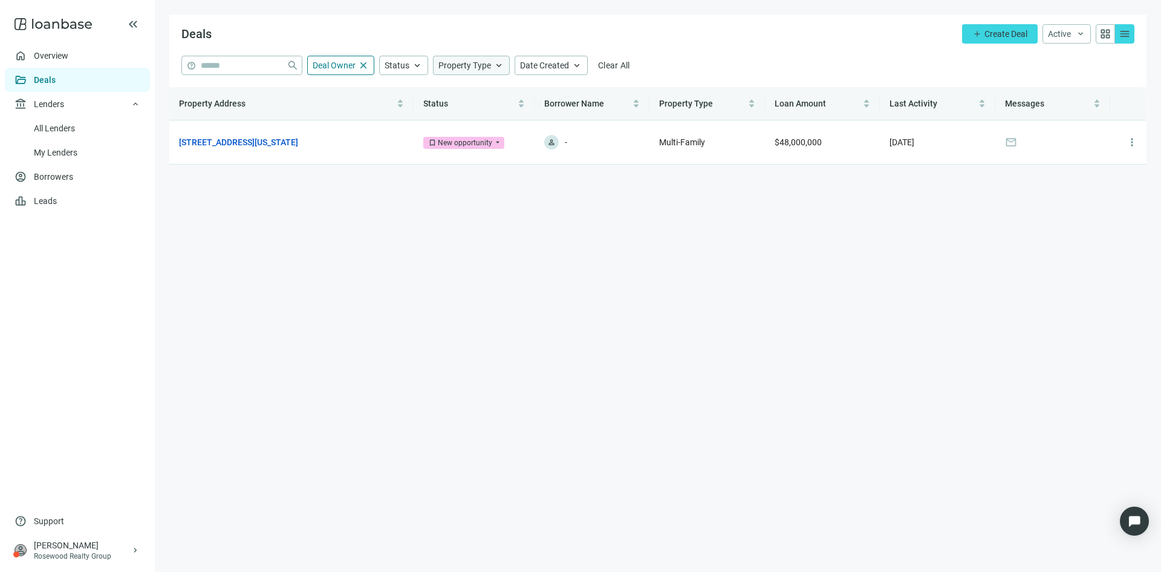
click at [489, 68] on span "Property Type" at bounding box center [464, 65] width 53 height 10
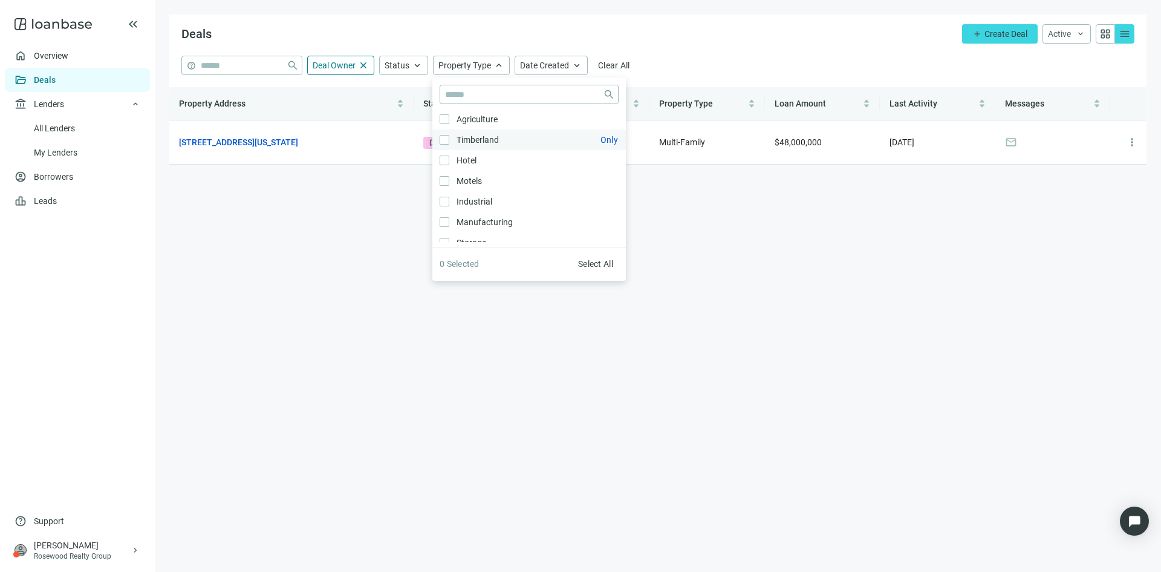
click at [482, 136] on span "Timberland Only" at bounding box center [476, 139] width 54 height 13
click at [481, 136] on span "Timberland Only" at bounding box center [476, 139] width 54 height 13
click at [487, 138] on span "Timberland Only" at bounding box center [476, 139] width 54 height 13
click at [826, 16] on div "Deals add Create Deal Active keyboard_arrow_down grid_view menu" at bounding box center [657, 35] width 977 height 41
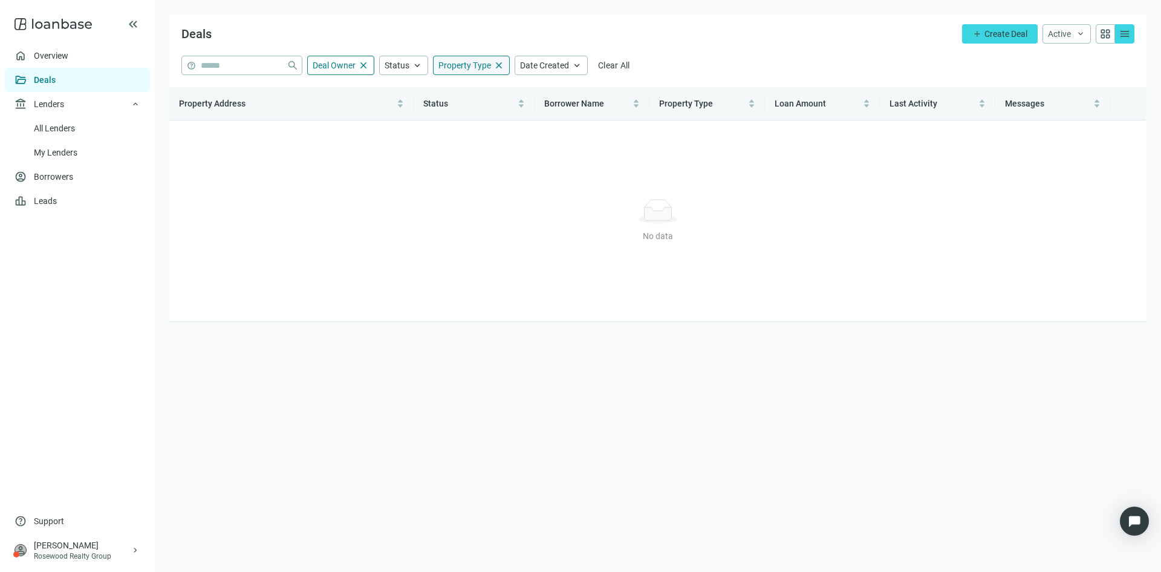
click at [501, 64] on span "close" at bounding box center [499, 65] width 11 height 11
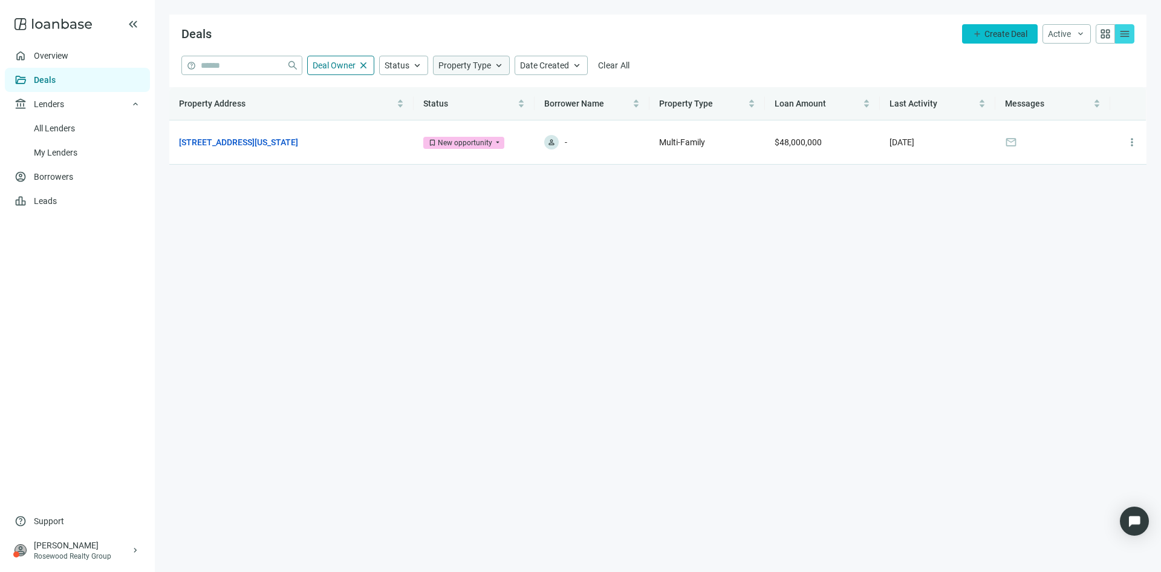
click at [1002, 27] on button "add Create Deal" at bounding box center [1000, 33] width 76 height 19
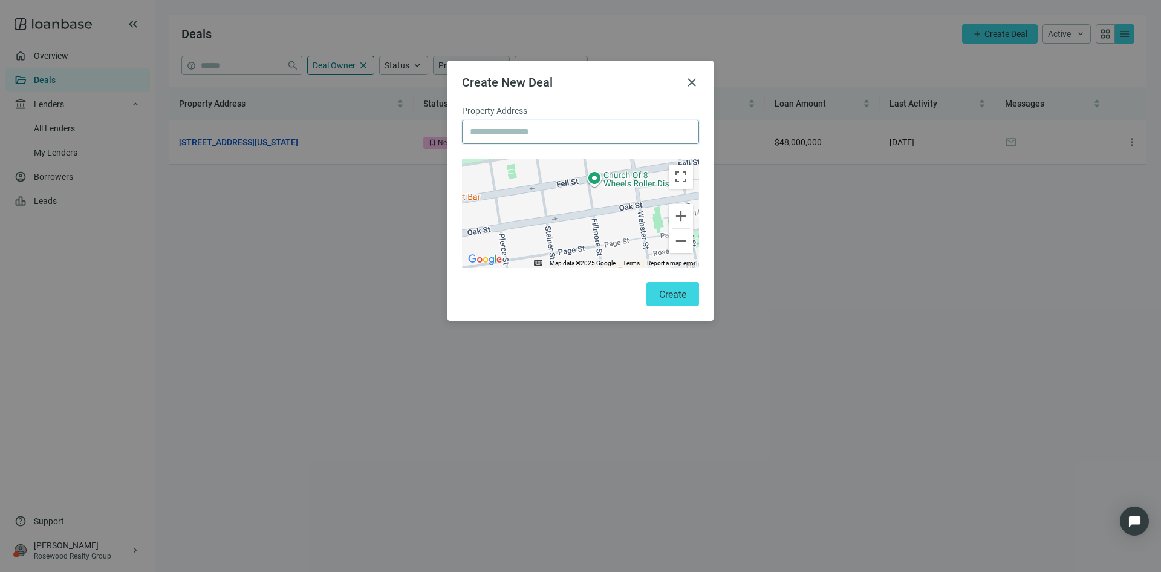
click at [515, 128] on input "text" at bounding box center [580, 131] width 221 height 23
click at [573, 134] on input "text" at bounding box center [580, 131] width 221 height 23
click at [605, 132] on input "****" at bounding box center [580, 131] width 221 height 23
type input "**********"
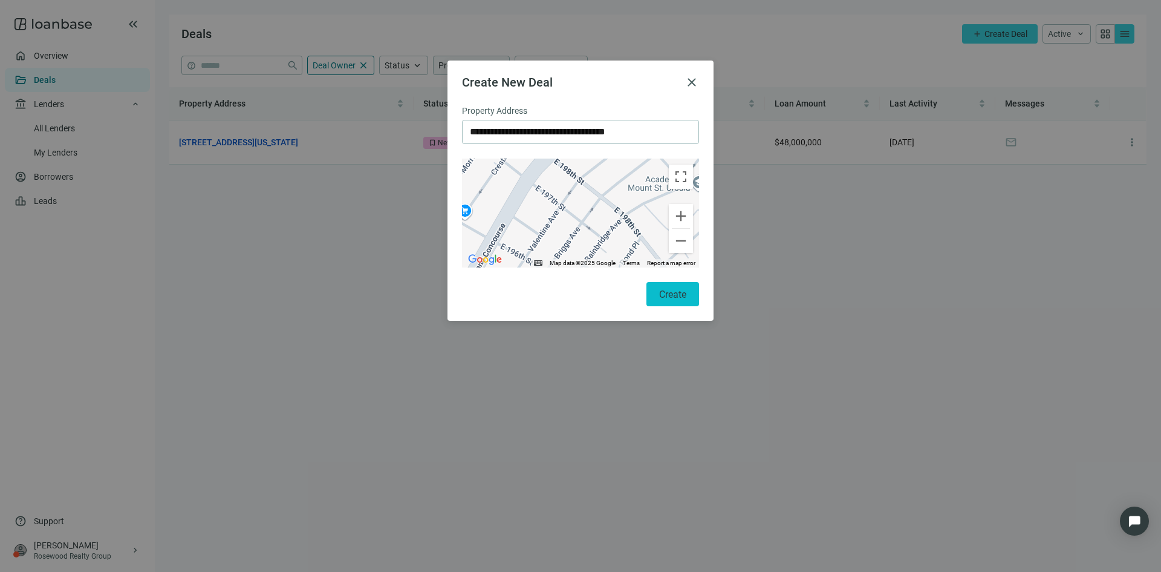
click at [662, 299] on span "Create" at bounding box center [672, 293] width 27 height 11
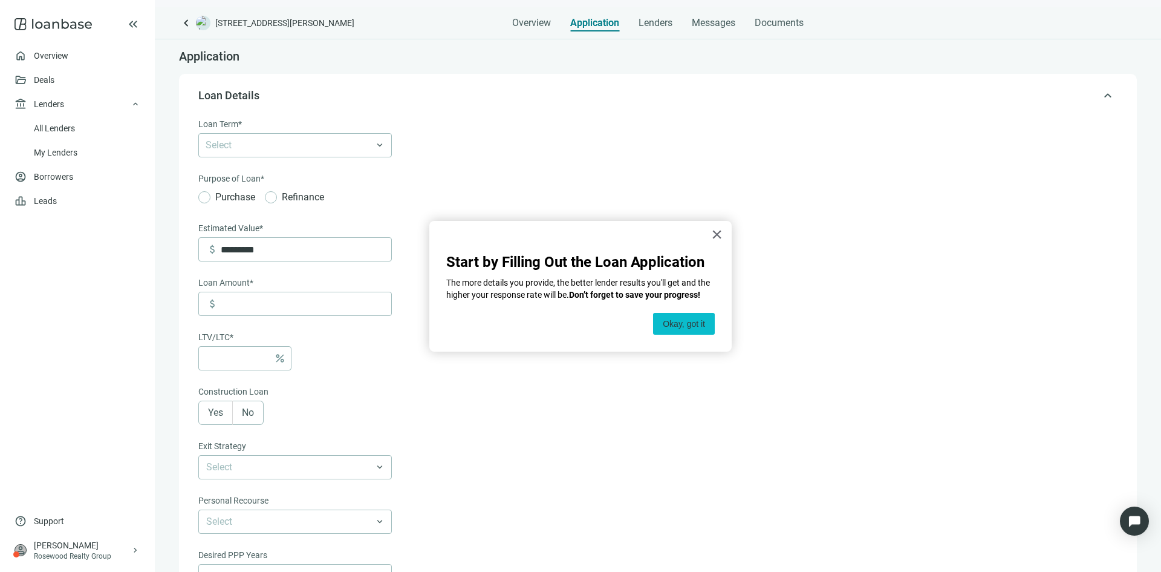
click at [686, 324] on button "Okay, got it" at bounding box center [684, 324] width 62 height 22
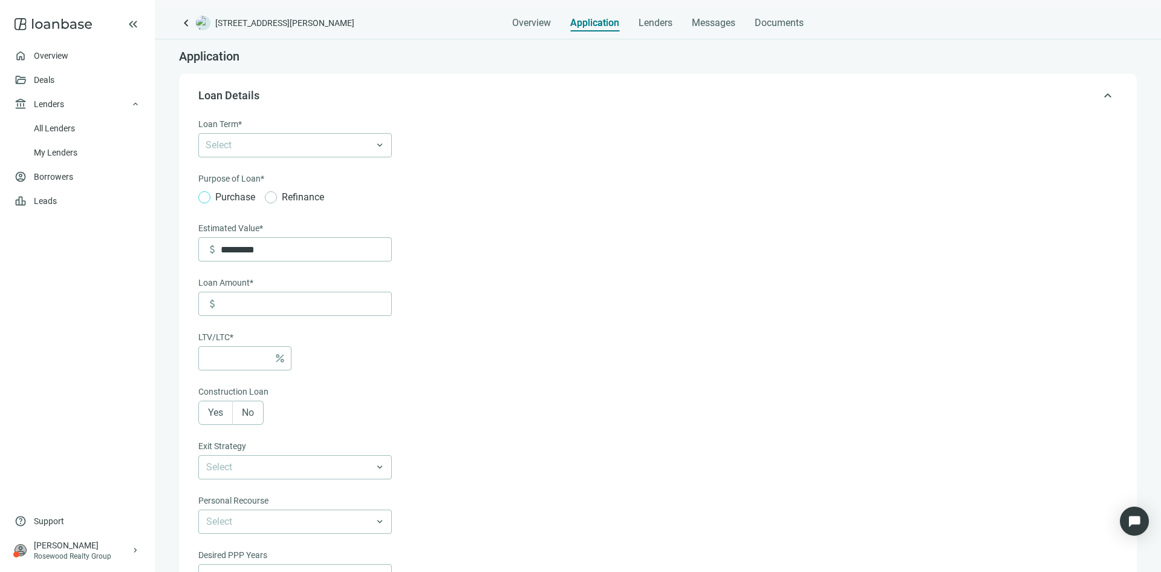
click at [225, 197] on span "Purchase" at bounding box center [235, 196] width 50 height 15
drag, startPoint x: 286, startPoint y: 241, endPoint x: 203, endPoint y: 255, distance: 84.6
click at [203, 255] on div "attach_money *********" at bounding box center [295, 249] width 194 height 24
type input "*********"
click at [542, 294] on form "Loan Term* Select keyboard_arrow_down Purpose of Loan* Purchase Refinance Purch…" at bounding box center [656, 451] width 917 height 668
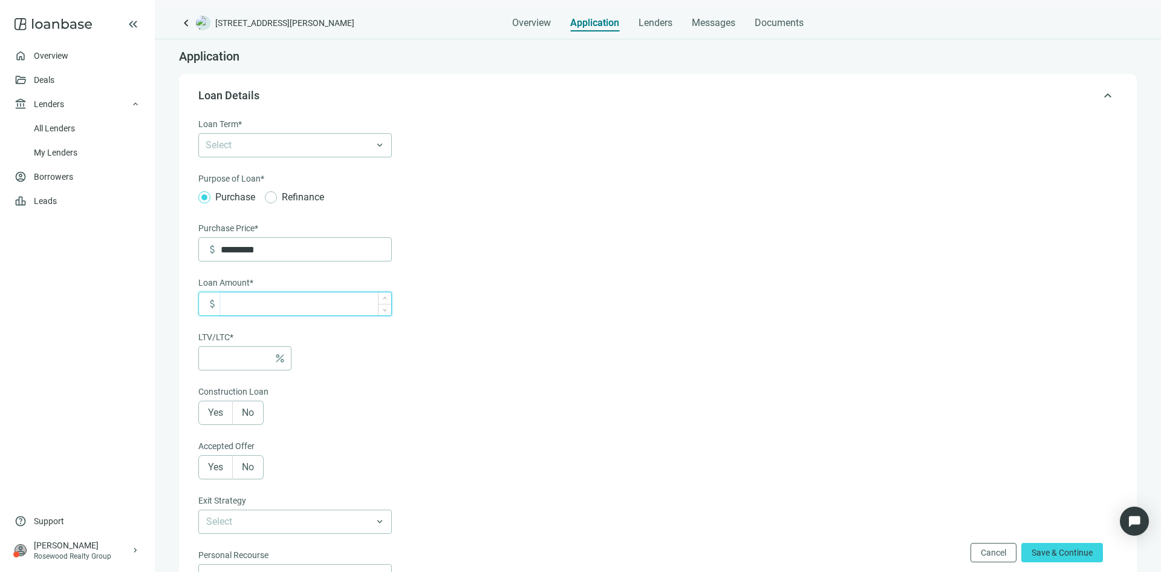
click at [321, 305] on input at bounding box center [306, 303] width 171 height 23
click at [254, 352] on input at bounding box center [237, 358] width 63 height 23
type input "*******"
type input "*"
type input "*********"
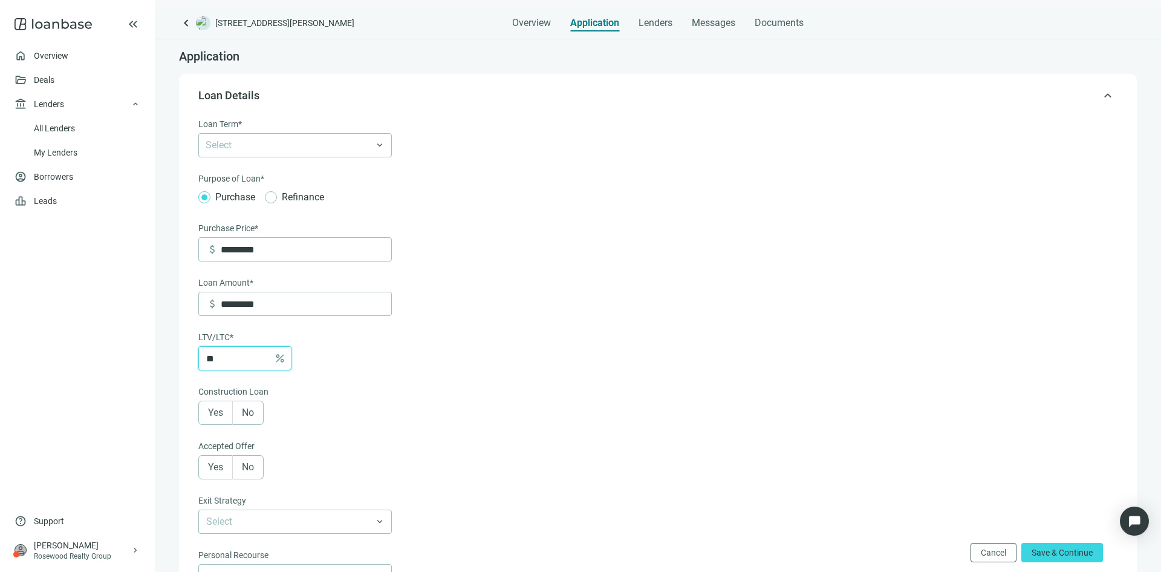
type input "**"
click at [433, 349] on form "Loan Term* Select keyboard_arrow_down Purpose of Loan* Purchase Refinance Purch…" at bounding box center [656, 451] width 917 height 668
click at [248, 412] on span "No" at bounding box center [248, 411] width 12 height 11
click at [203, 474] on label "Yes" at bounding box center [215, 467] width 34 height 24
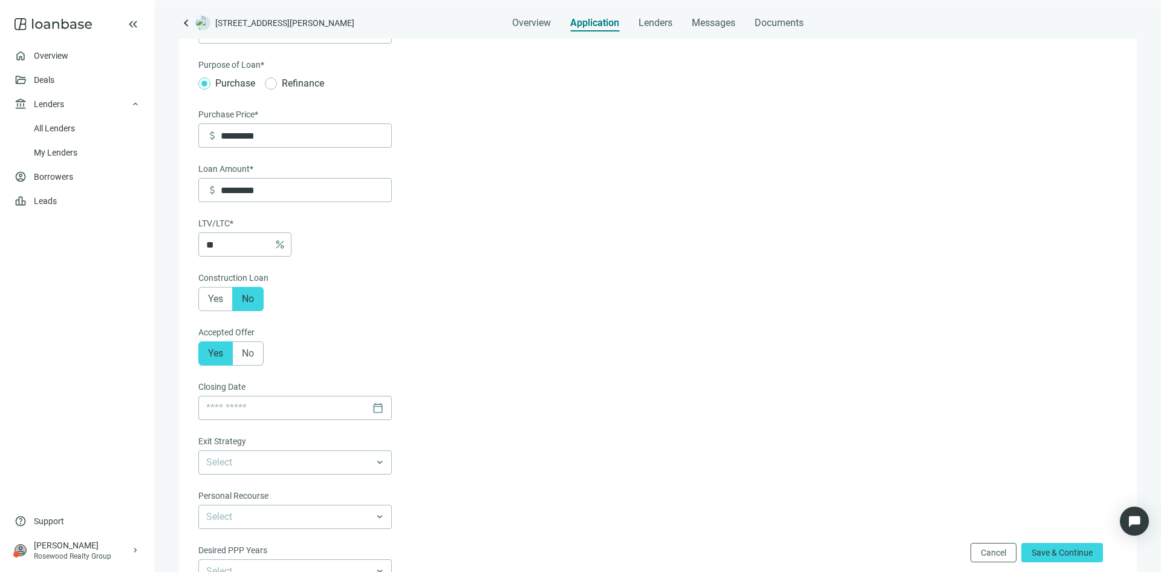
scroll to position [242, 0]
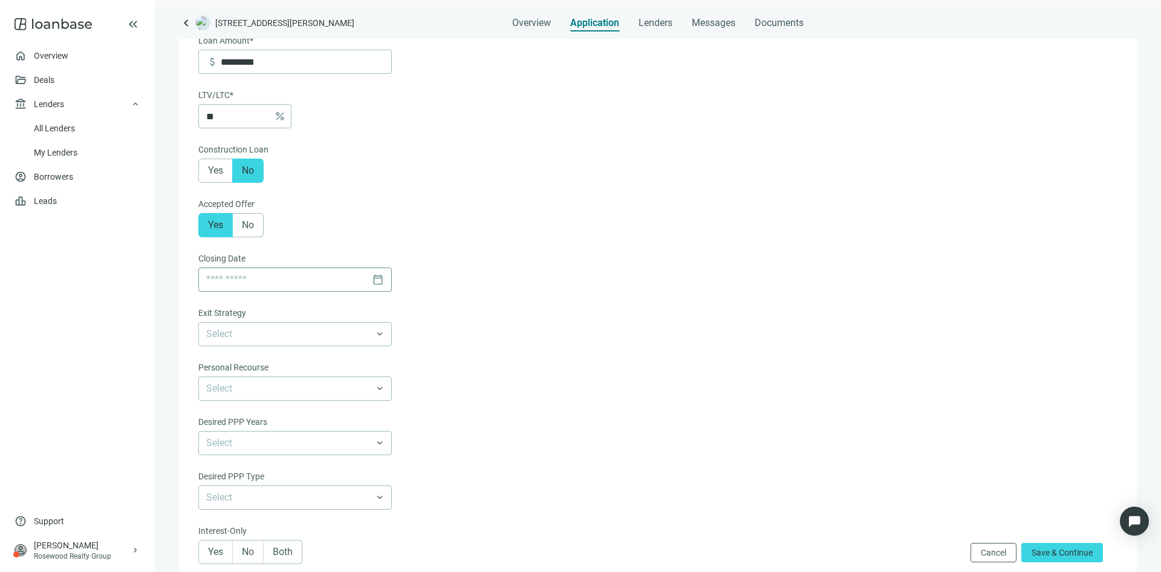
click at [377, 280] on div "calendar_today" at bounding box center [295, 279] width 178 height 23
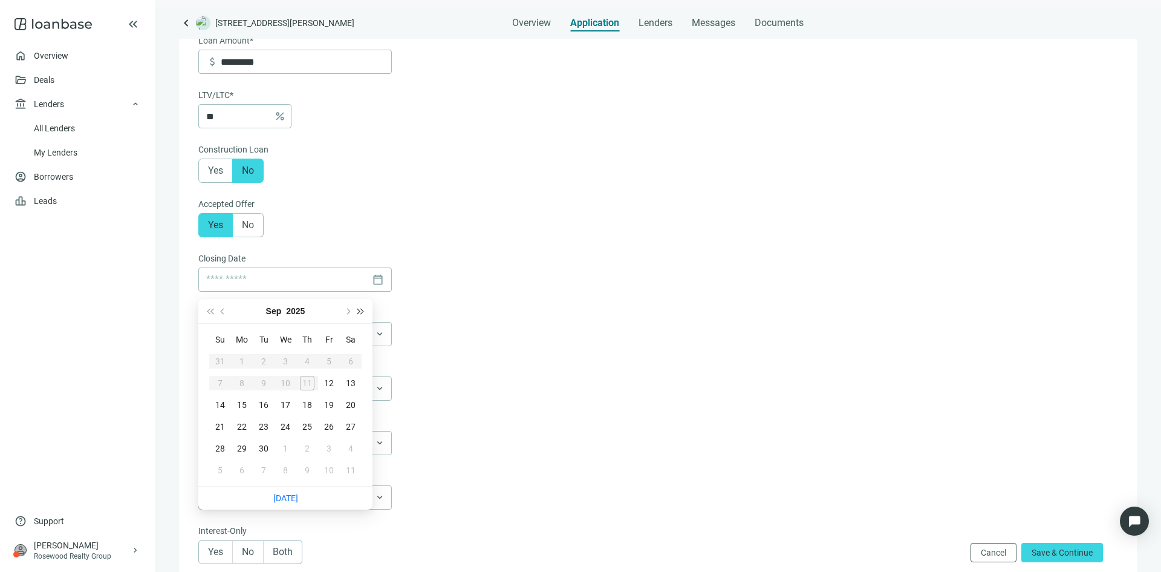
click at [358, 309] on span "Next year (Control + right)" at bounding box center [361, 311] width 6 height 6
type input "**********"
click at [213, 312] on span "Last year (Control + left)" at bounding box center [210, 311] width 6 height 6
click at [350, 313] on button "Next month (PageDown)" at bounding box center [347, 311] width 13 height 24
click at [350, 312] on button "Next month (PageDown)" at bounding box center [347, 311] width 13 height 24
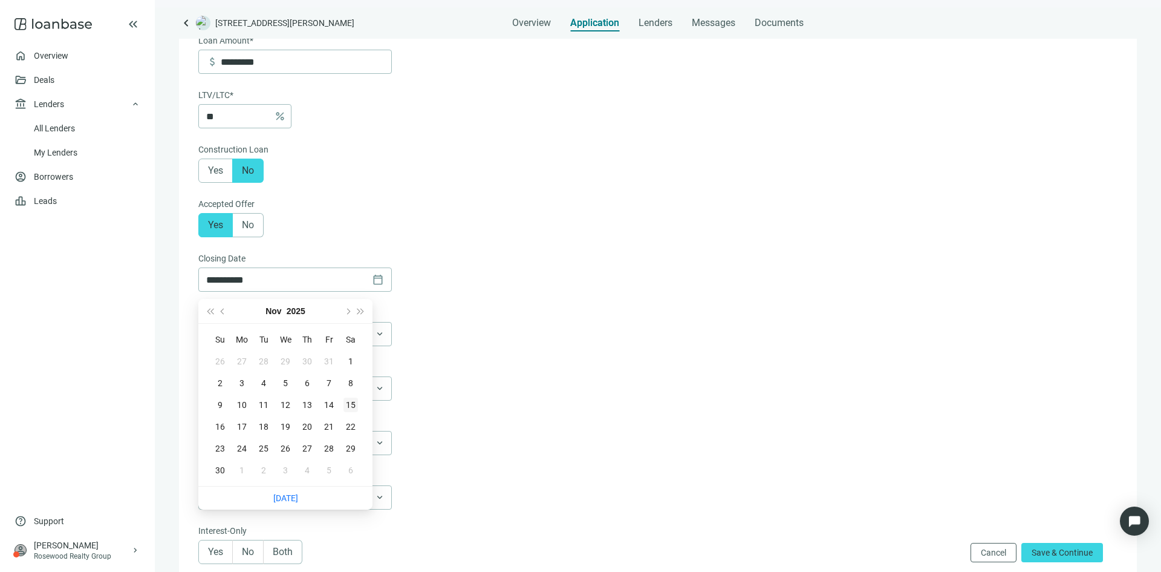
type input "**********"
click at [345, 404] on div "15" at bounding box center [351, 404] width 15 height 15
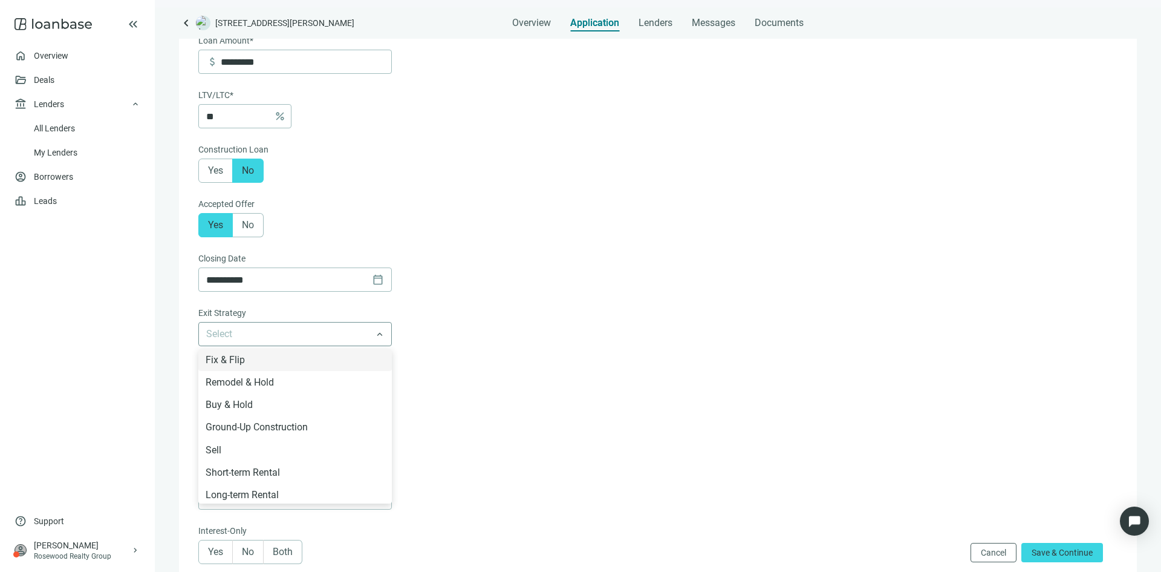
click at [375, 338] on span at bounding box center [295, 333] width 178 height 23
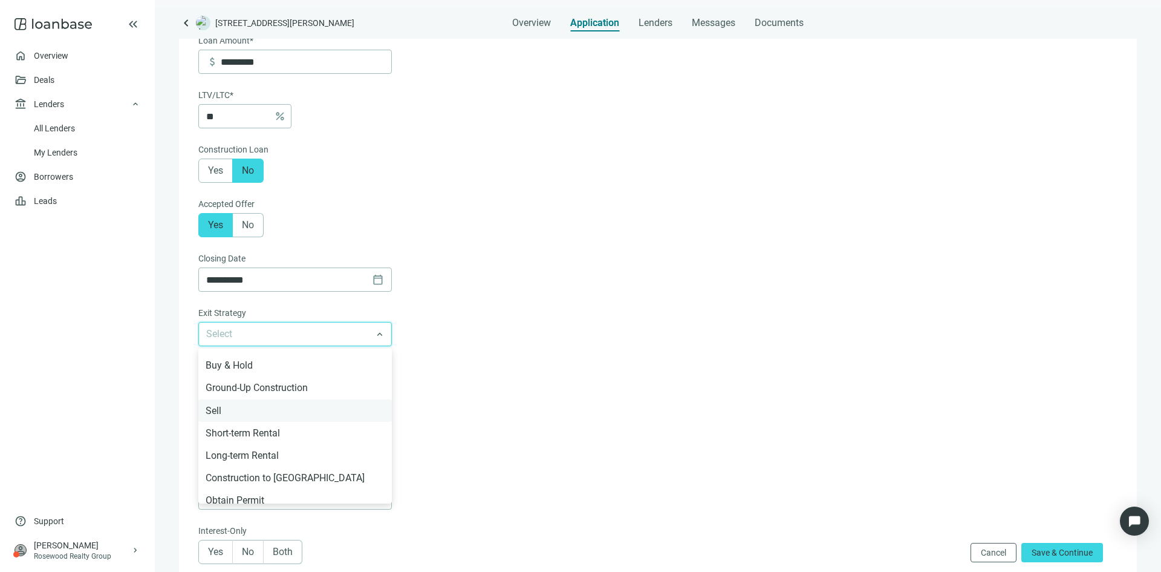
scroll to position [60, 0]
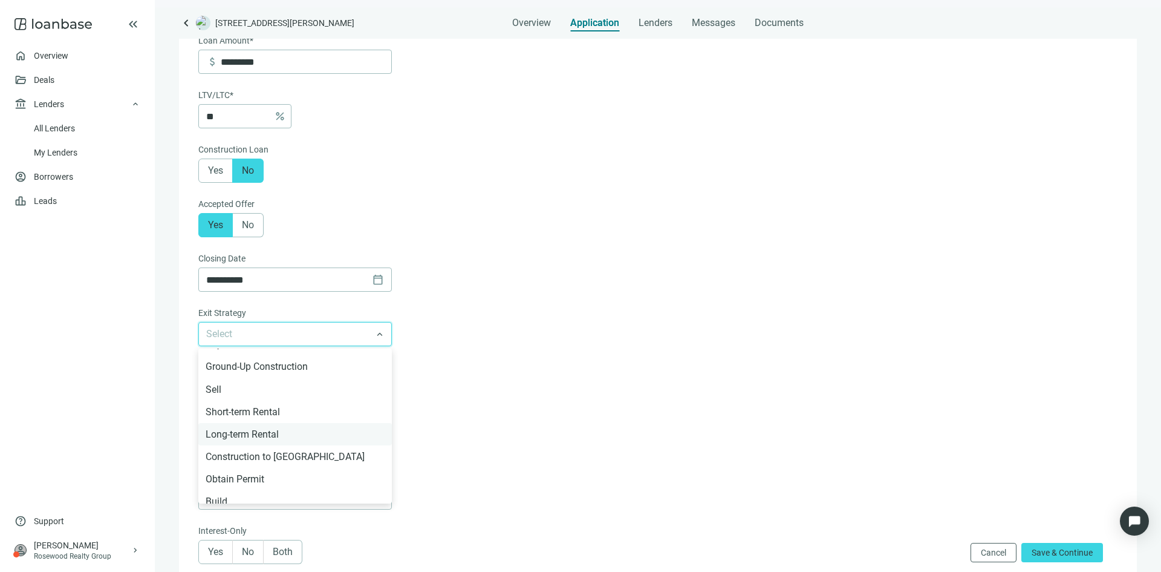
click at [305, 435] on div "Long-term Rental" at bounding box center [295, 433] width 179 height 15
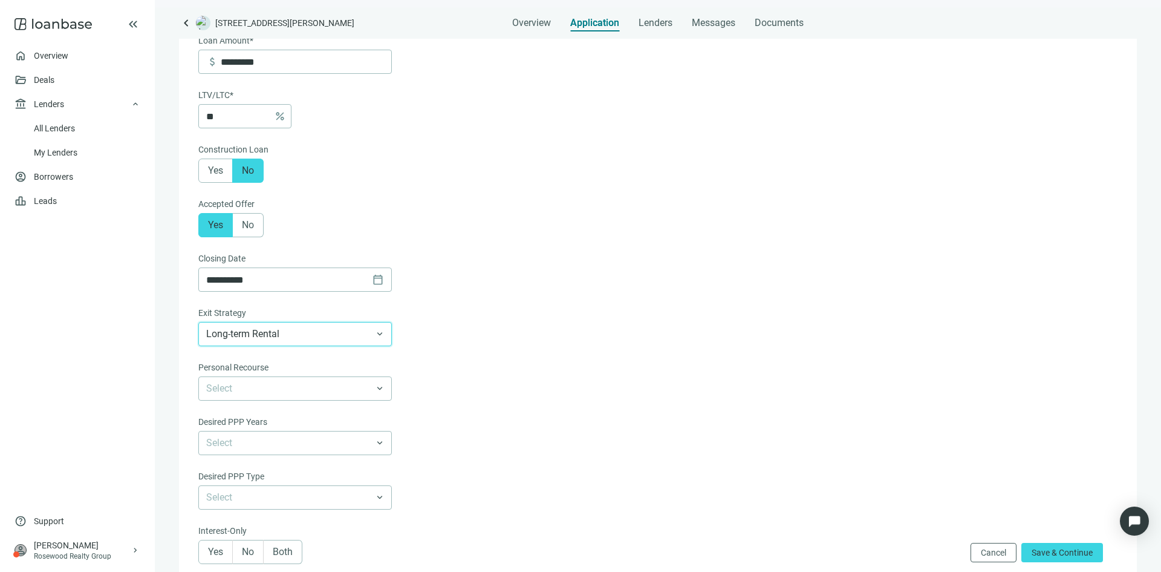
click at [550, 370] on form "**********" at bounding box center [656, 236] width 917 height 722
click at [355, 389] on input "search" at bounding box center [289, 388] width 167 height 23
click at [304, 460] on div "Non-Recourse" at bounding box center [295, 458] width 179 height 15
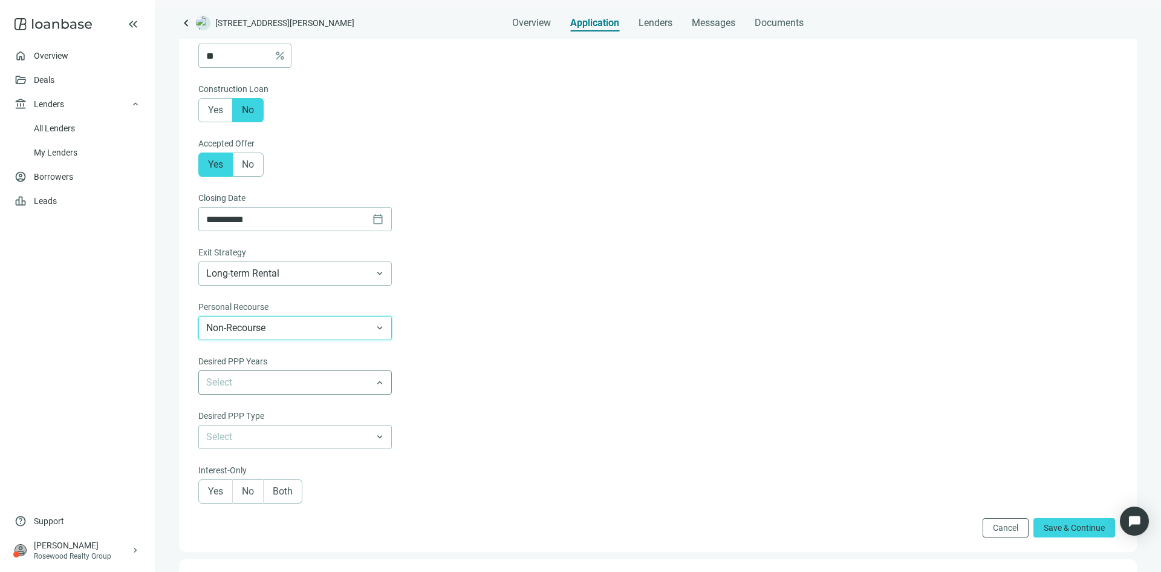
click at [284, 393] on input "search" at bounding box center [289, 382] width 167 height 23
click at [300, 412] on div "5 Years" at bounding box center [295, 407] width 179 height 15
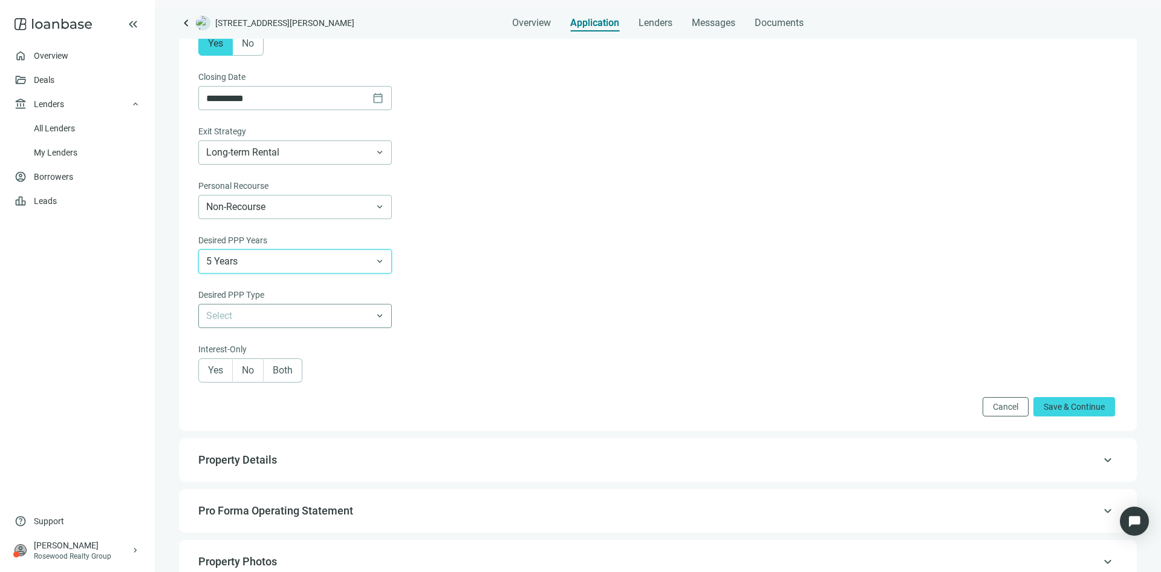
click at [325, 326] on input "search" at bounding box center [289, 315] width 167 height 23
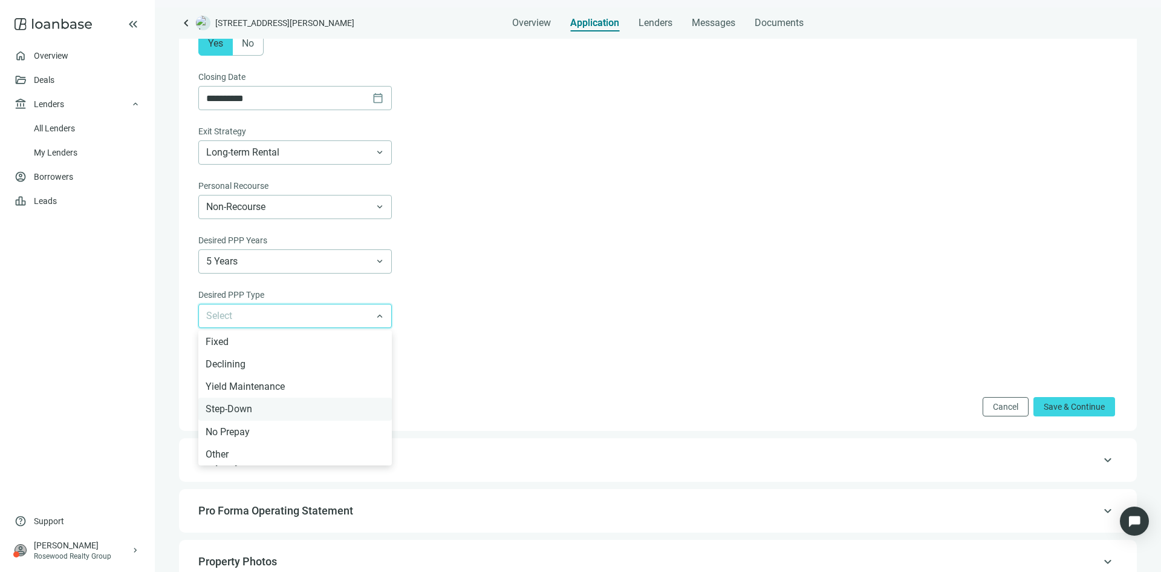
click at [229, 411] on div "Step-Down" at bounding box center [295, 408] width 179 height 15
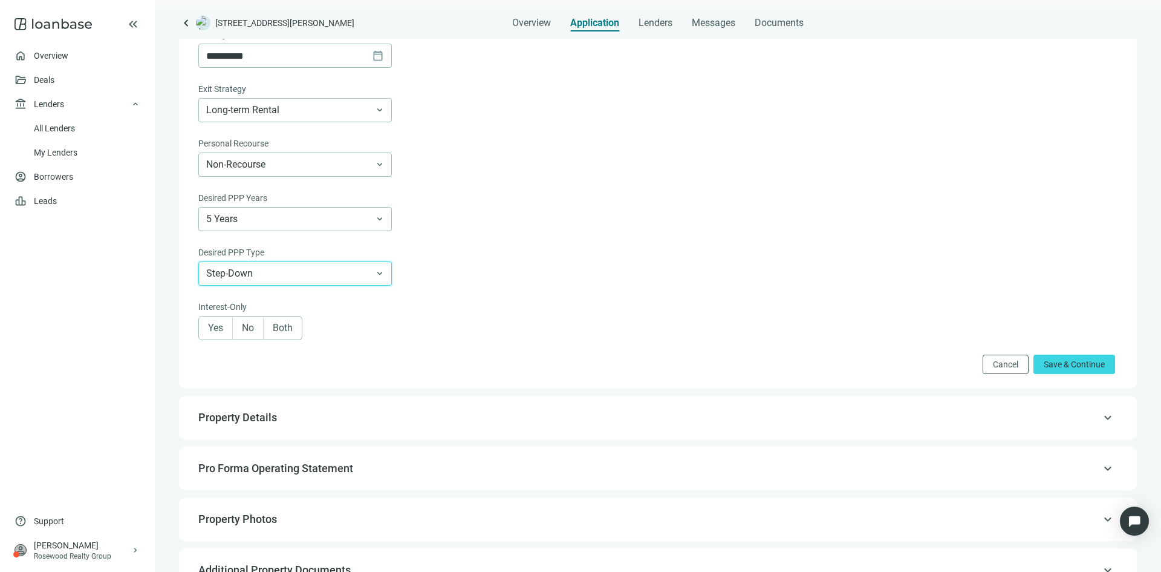
scroll to position [484, 0]
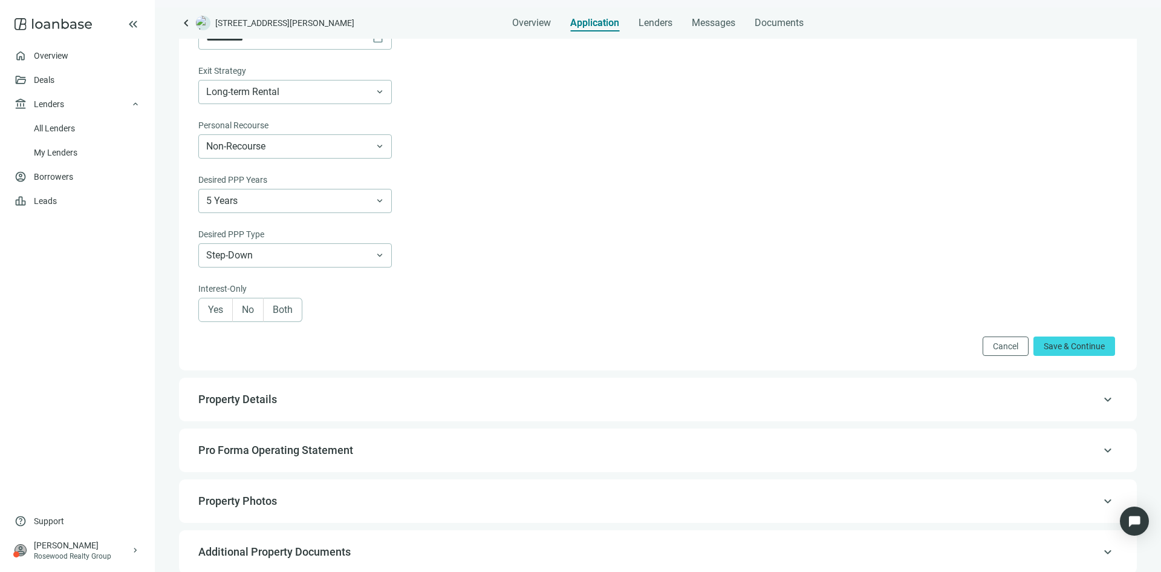
click at [293, 314] on span "Both" at bounding box center [283, 309] width 20 height 11
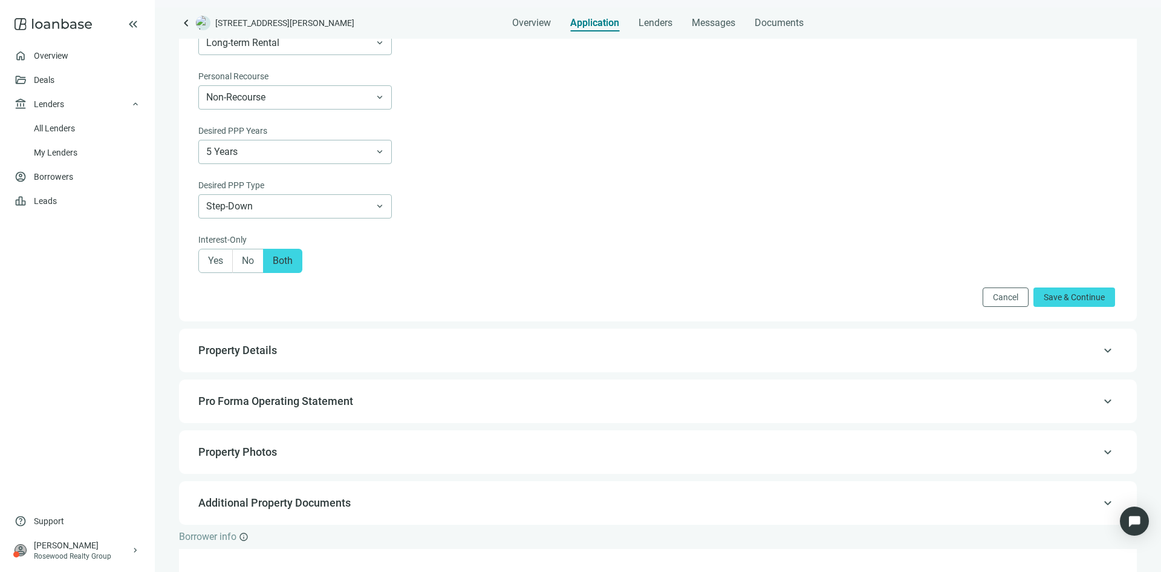
scroll to position [605, 0]
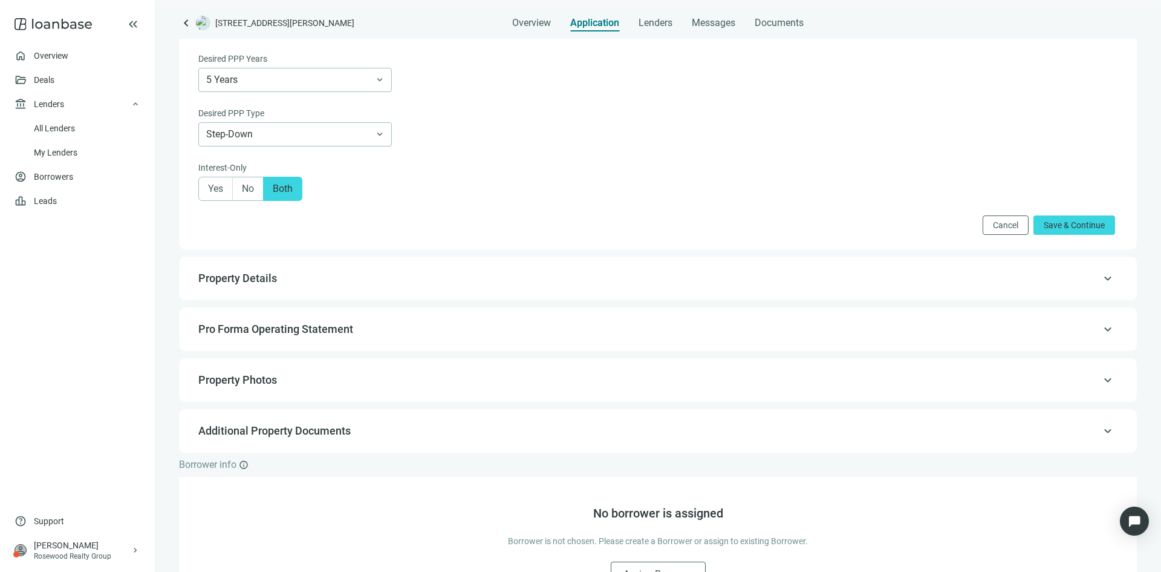
click at [350, 291] on div "keyboard_arrow_up Property Details" at bounding box center [658, 278] width 934 height 29
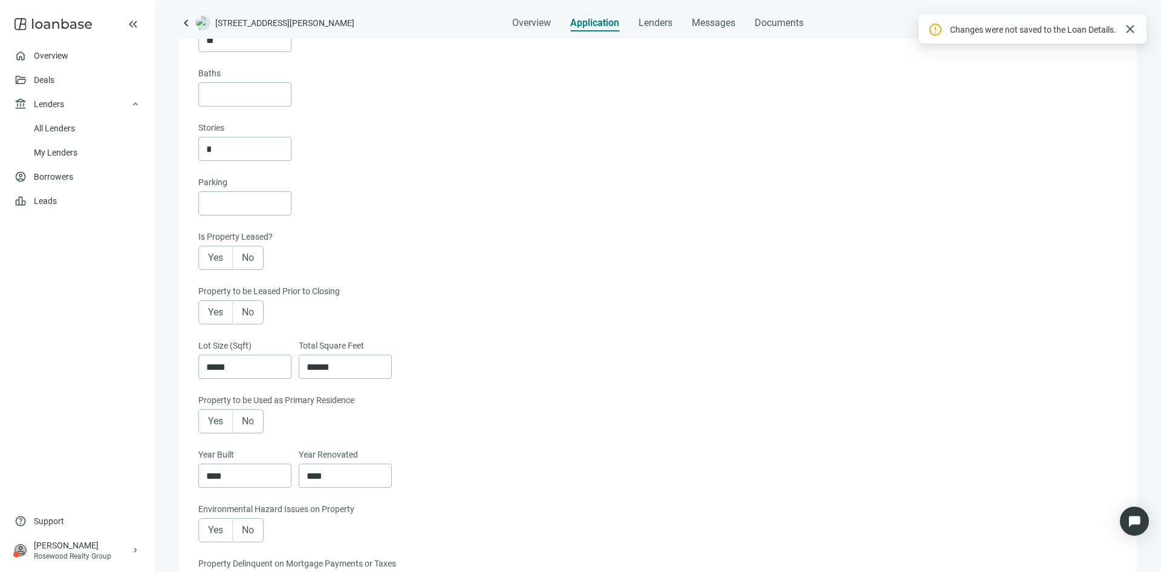
scroll to position [268, 0]
click at [221, 253] on span "Yes" at bounding box center [215, 254] width 15 height 11
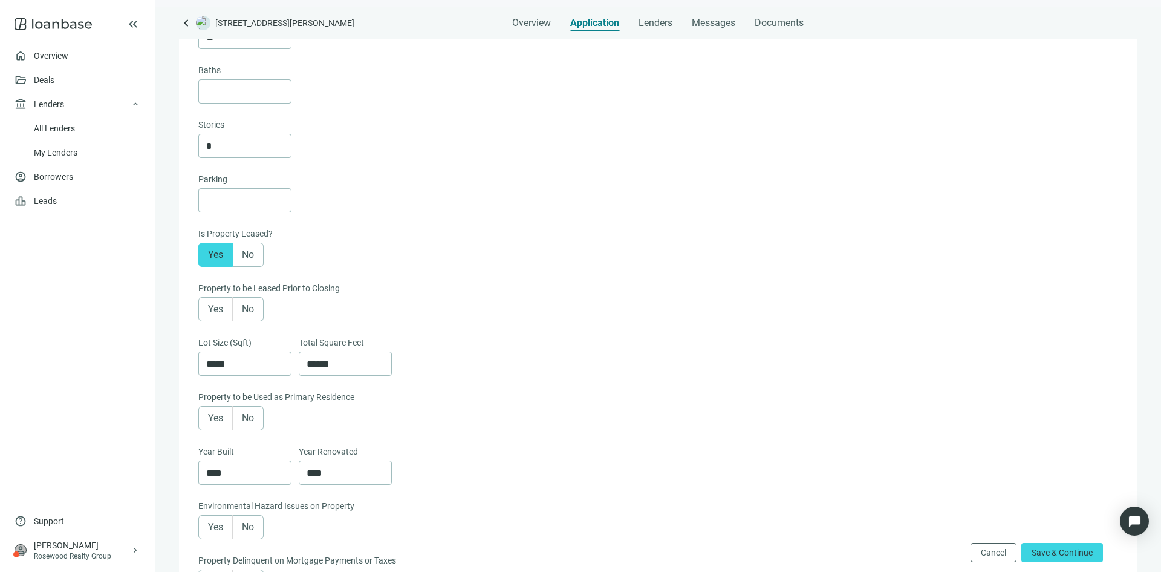
click at [223, 311] on label "Yes" at bounding box center [215, 309] width 34 height 24
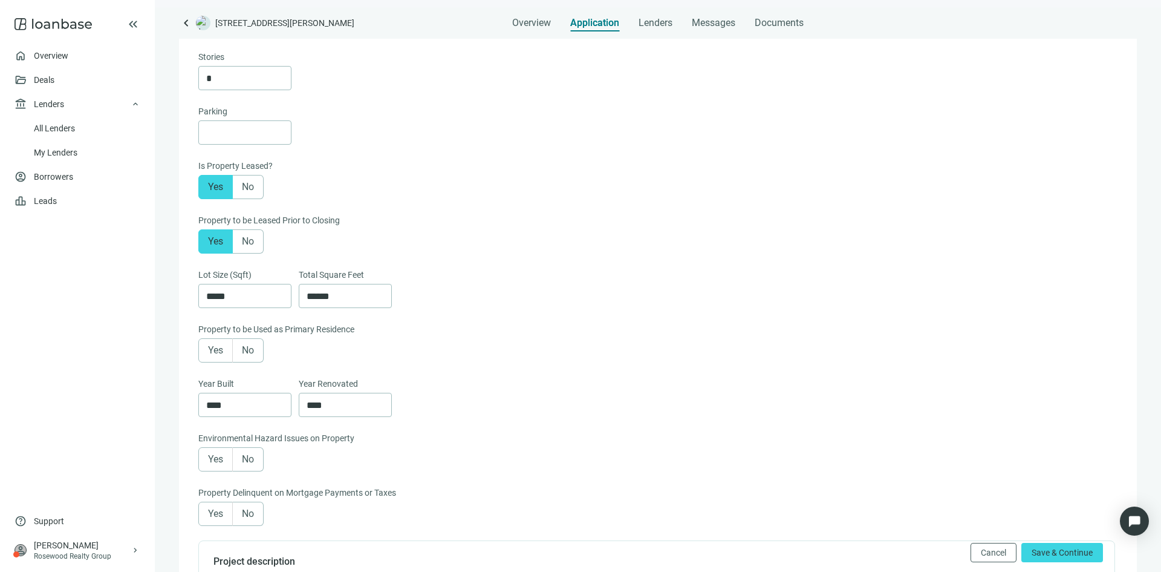
scroll to position [389, 0]
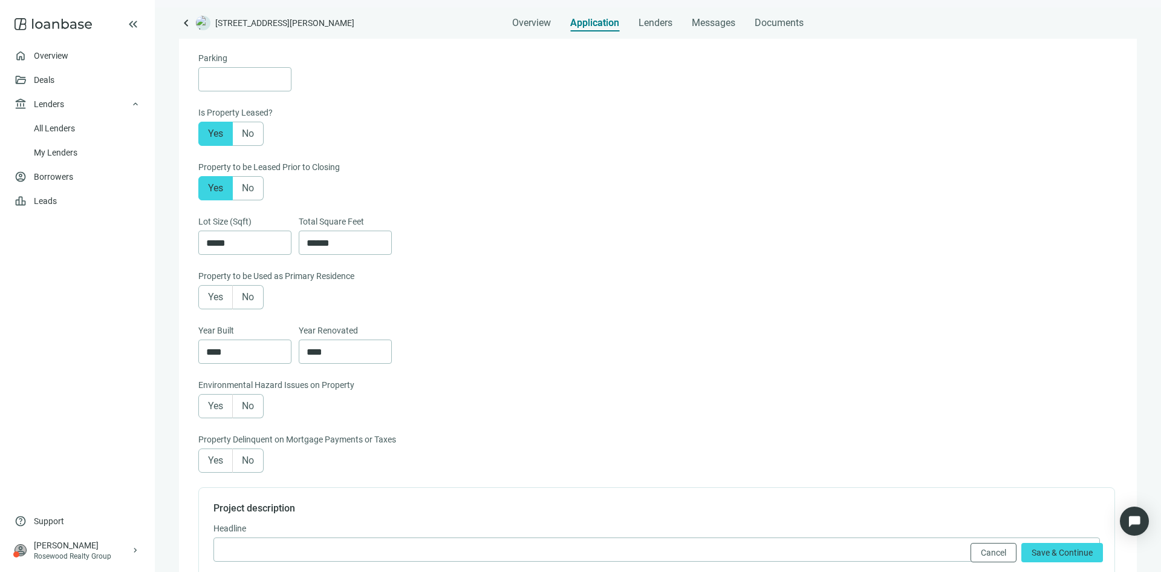
drag, startPoint x: 248, startPoint y: 413, endPoint x: 258, endPoint y: 413, distance: 9.7
click at [248, 411] on span "No" at bounding box center [248, 405] width 12 height 11
click at [241, 303] on label "No" at bounding box center [248, 297] width 31 height 24
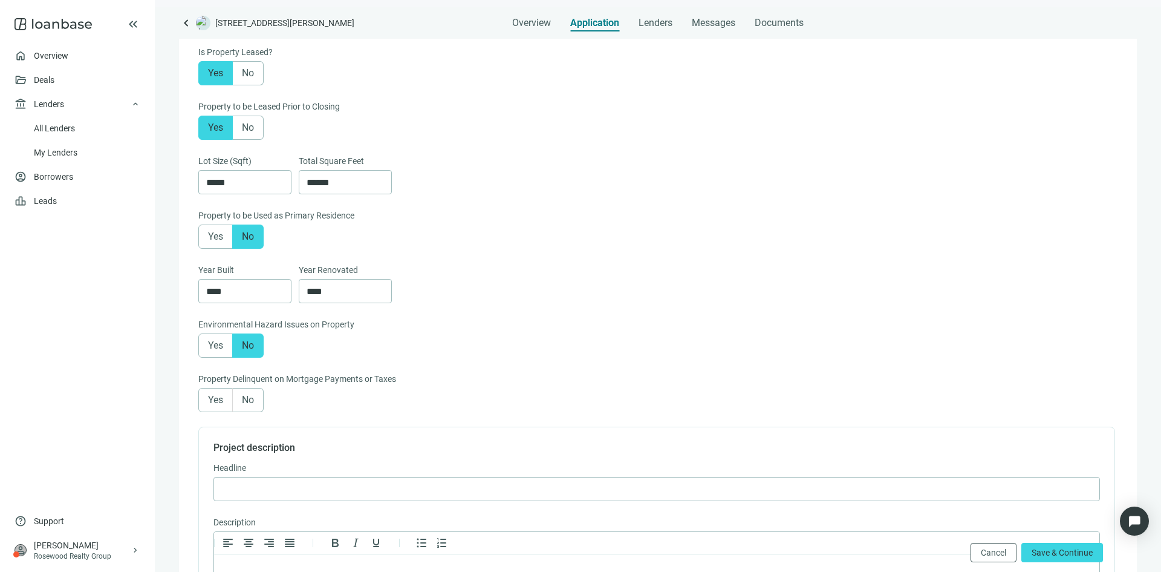
scroll to position [510, 0]
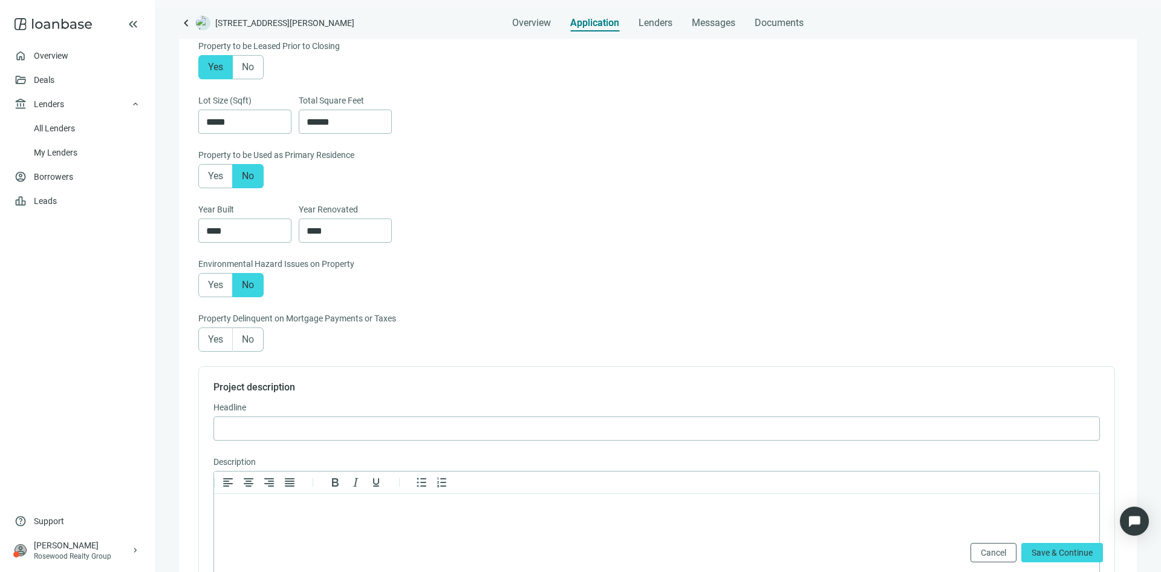
click at [250, 345] on span "No" at bounding box center [248, 338] width 12 height 11
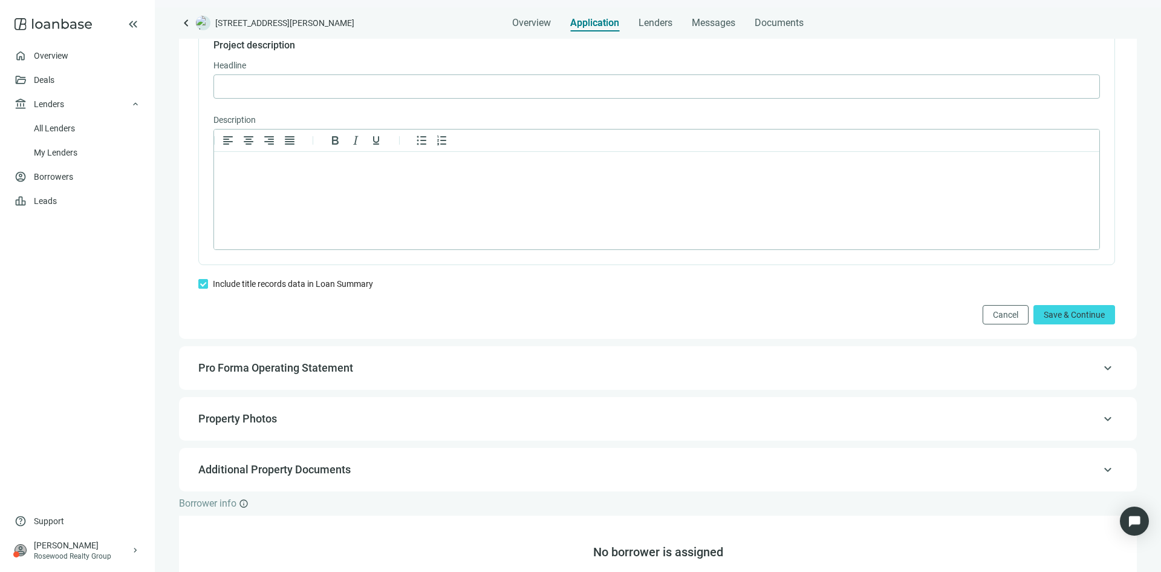
scroll to position [873, 0]
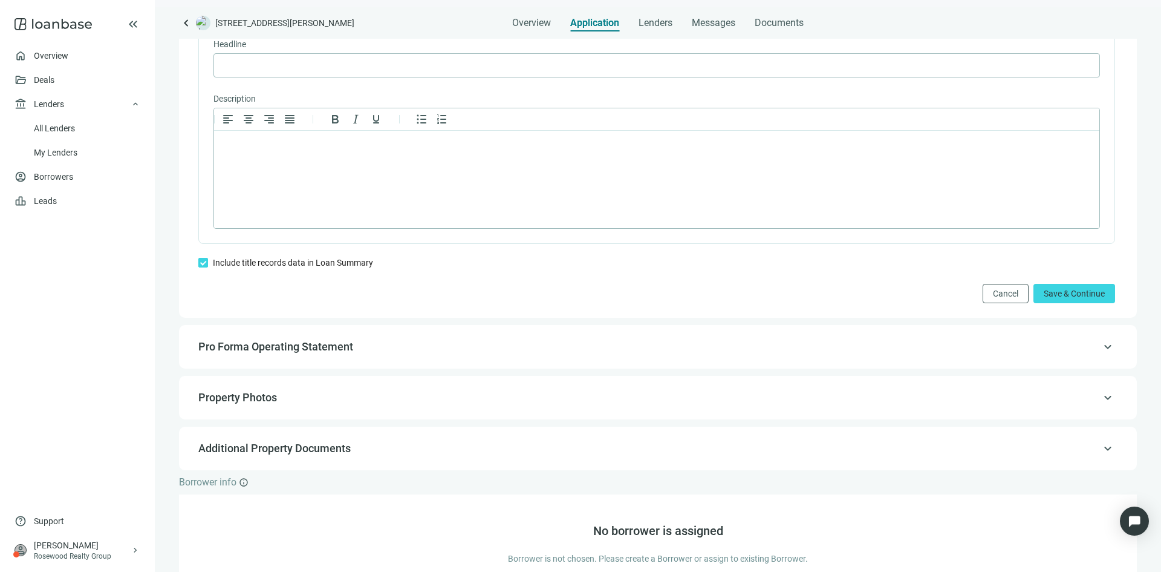
click at [404, 354] on span "Pro Forma Operating Statement" at bounding box center [656, 346] width 917 height 15
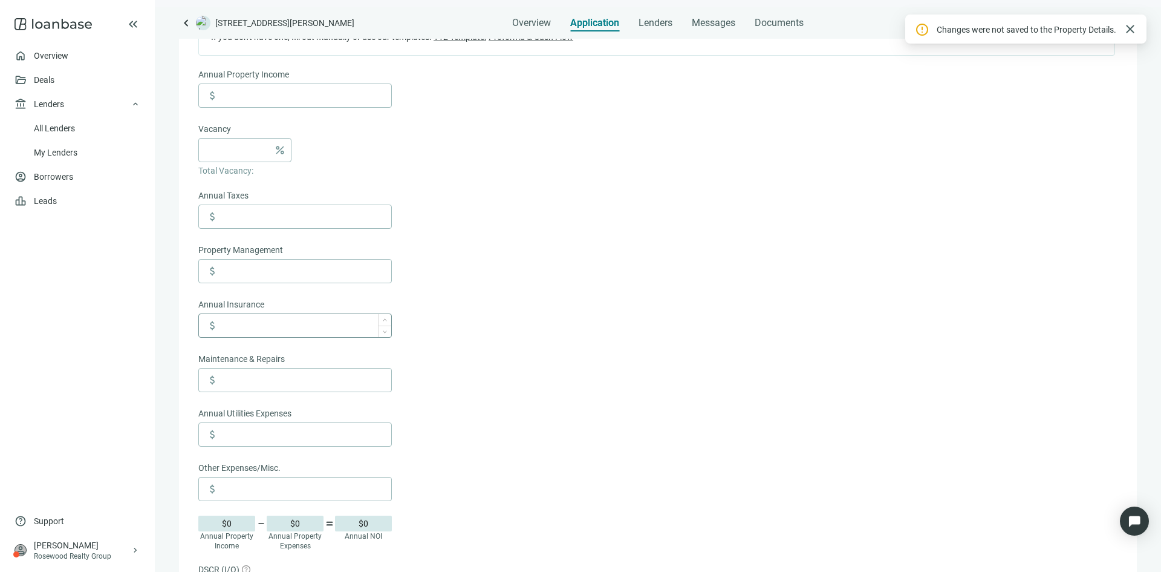
scroll to position [207, 0]
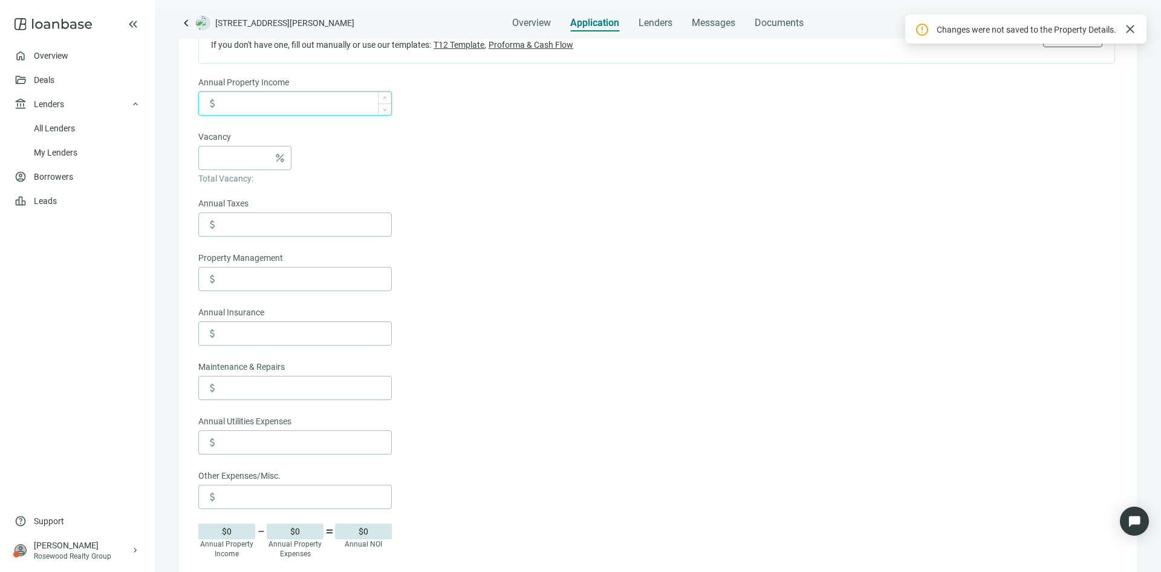
click at [284, 108] on input at bounding box center [306, 103] width 171 height 23
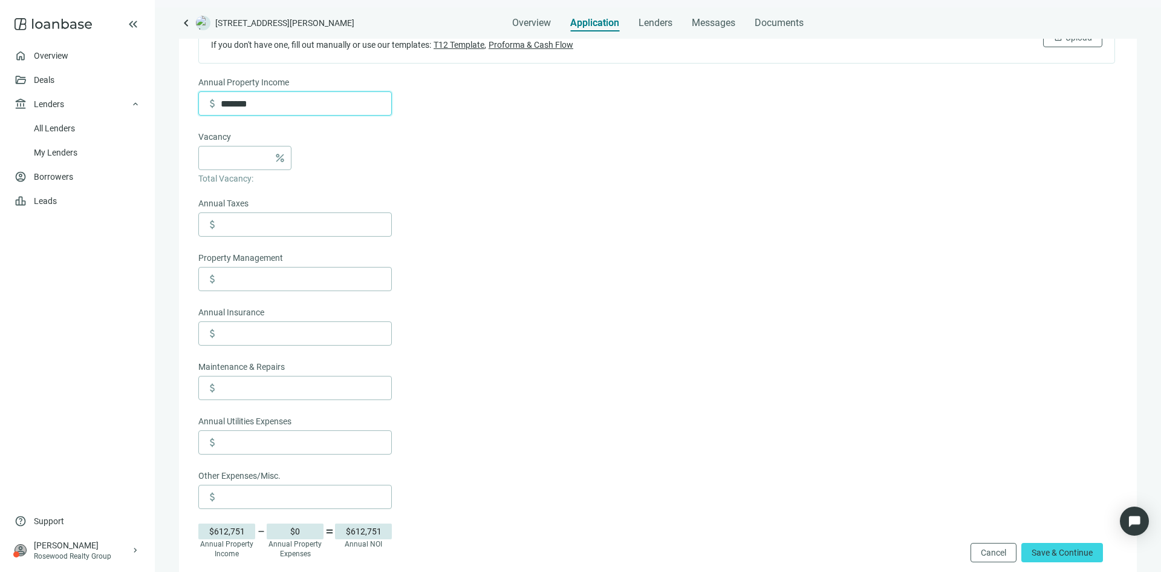
type input "*******"
click at [510, 181] on form "Annual Property Income attach_money ******* Vacancy percent Total Vacancy: Annu…" at bounding box center [656, 414] width 917 height 677
click at [230, 153] on input at bounding box center [237, 157] width 63 height 23
type input "*"
click at [517, 200] on form "Annual Property Income attach_money ******* Vacancy * percent Total Vacancy: $1…" at bounding box center [656, 414] width 917 height 677
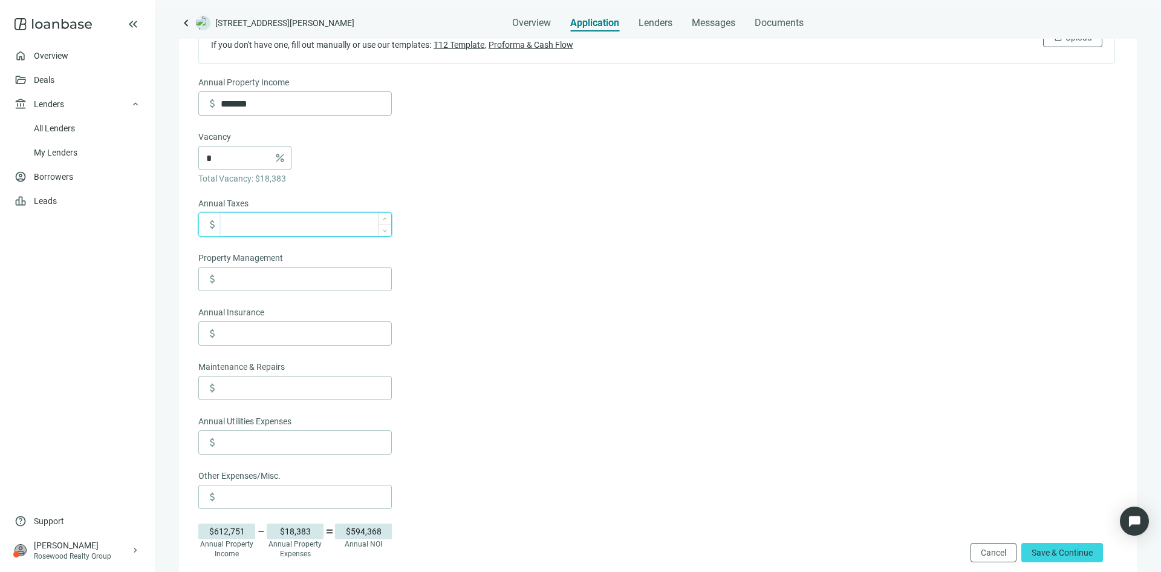
click at [295, 224] on input at bounding box center [306, 224] width 171 height 23
type input "*******"
click at [335, 282] on input at bounding box center [306, 278] width 171 height 23
type input "******"
click at [292, 341] on input at bounding box center [306, 333] width 171 height 23
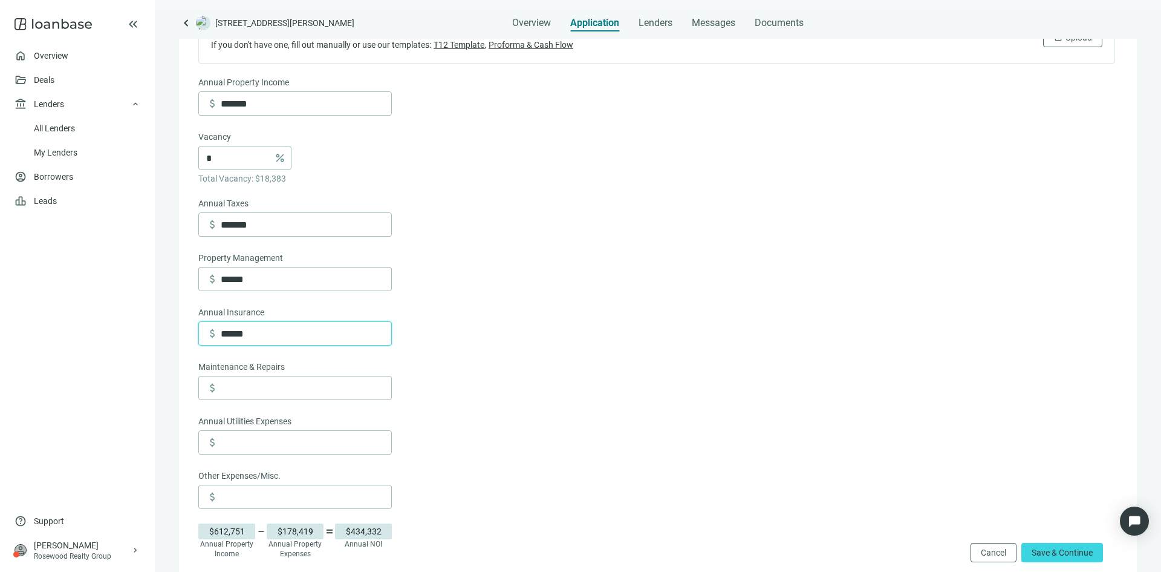
type input "******"
click at [520, 387] on form "Annual Property Income attach_money ******* Vacancy * percent Total Vacancy: $1…" at bounding box center [656, 414] width 917 height 677
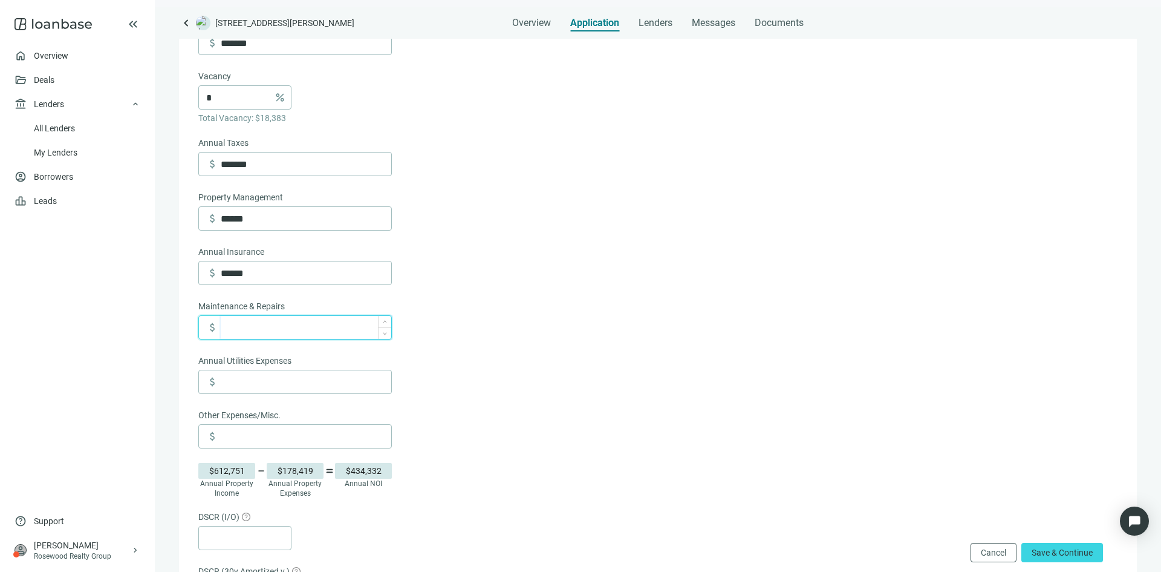
click at [291, 330] on input at bounding box center [306, 327] width 171 height 23
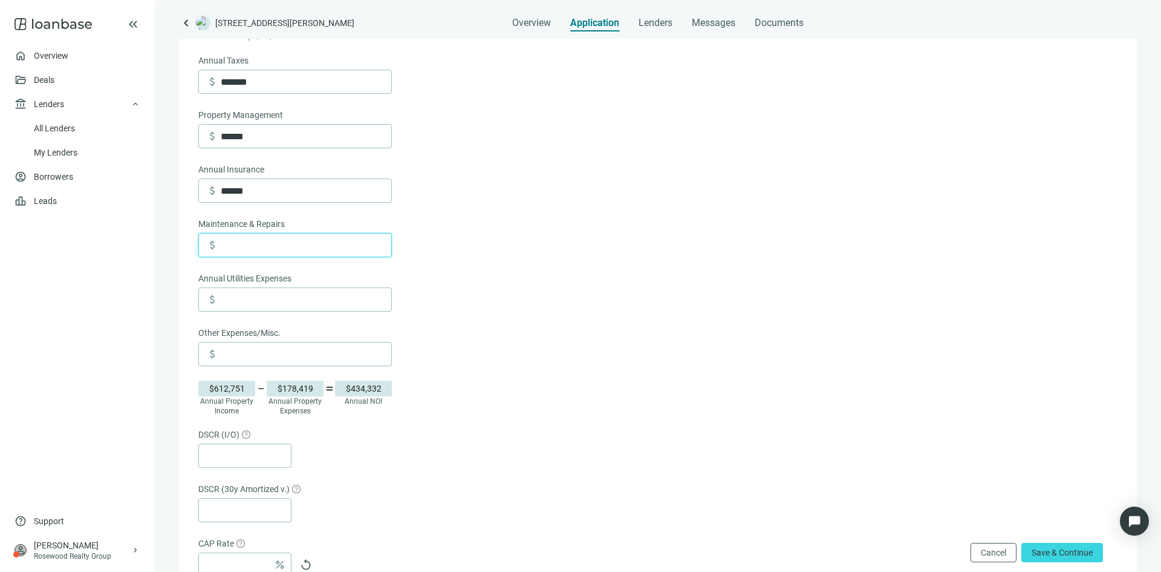
scroll to position [328, 0]
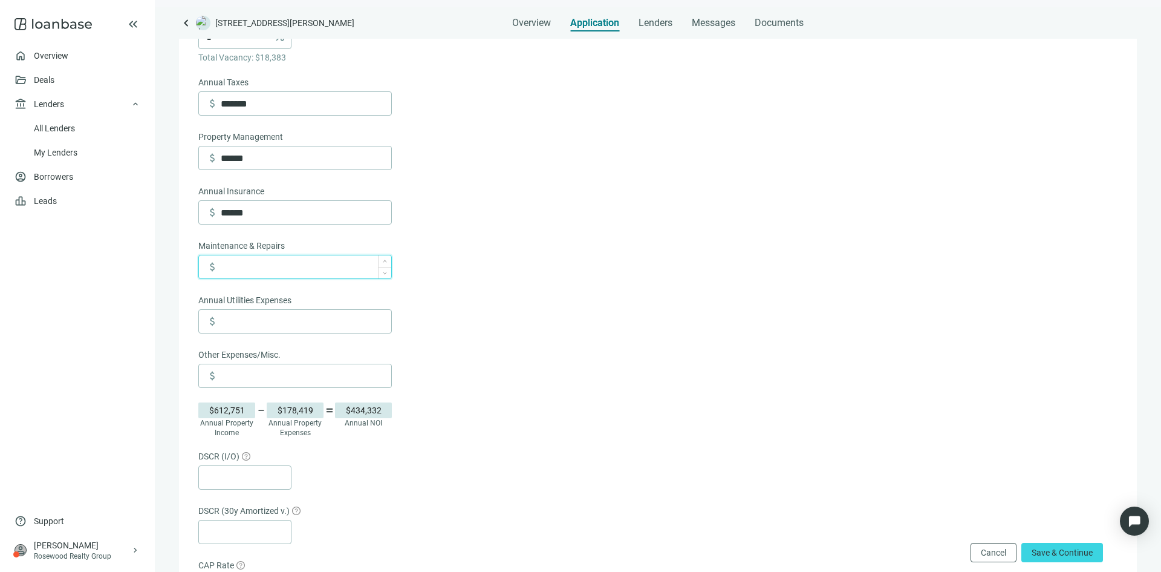
click at [245, 264] on input at bounding box center [306, 266] width 171 height 23
type input "******"
click at [267, 322] on input at bounding box center [306, 321] width 171 height 23
click at [605, 281] on form "Annual Property Income attach_money ******* Vacancy * percent Total Vacancy: $1…" at bounding box center [656, 293] width 917 height 677
click at [237, 327] on input "******" at bounding box center [306, 321] width 171 height 23
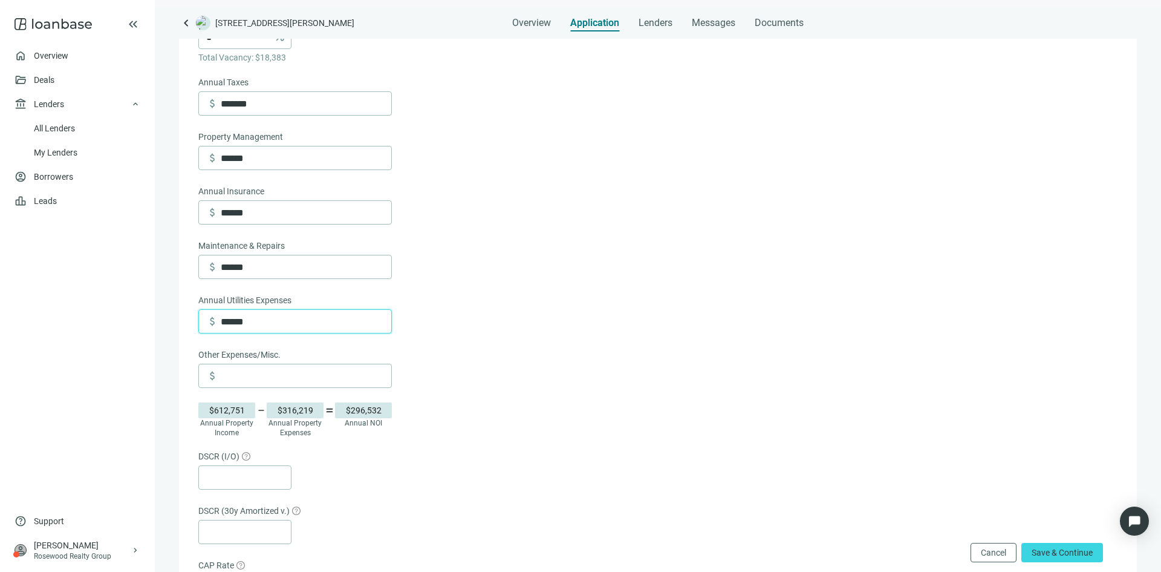
type input "******"
click at [862, 291] on form "Annual Property Income attach_money ******* Vacancy * percent Total Vacancy: $1…" at bounding box center [656, 293] width 917 height 677
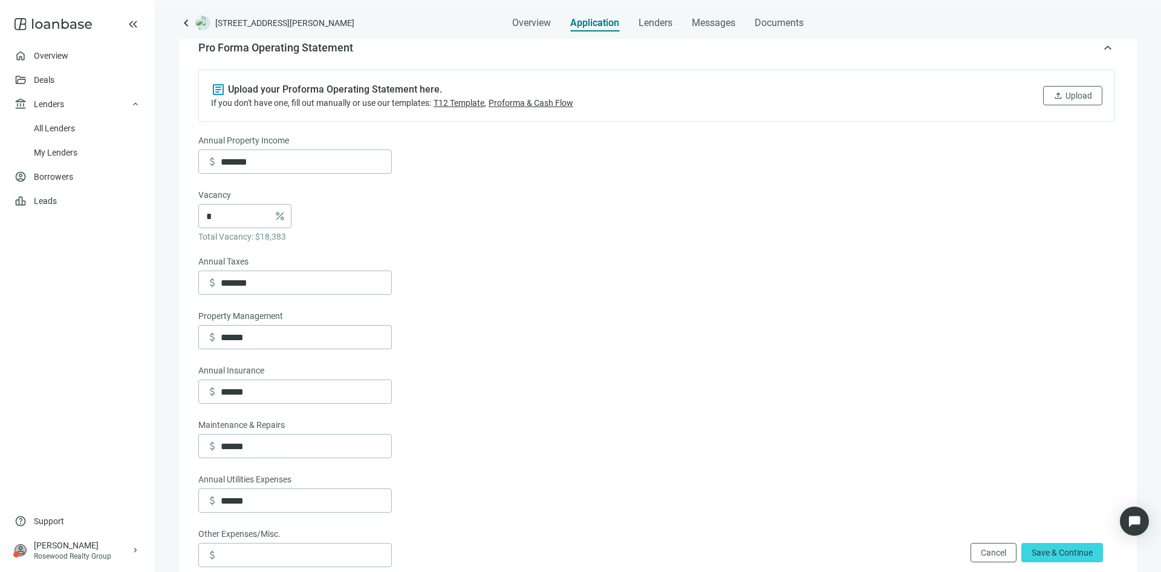
scroll to position [0, 0]
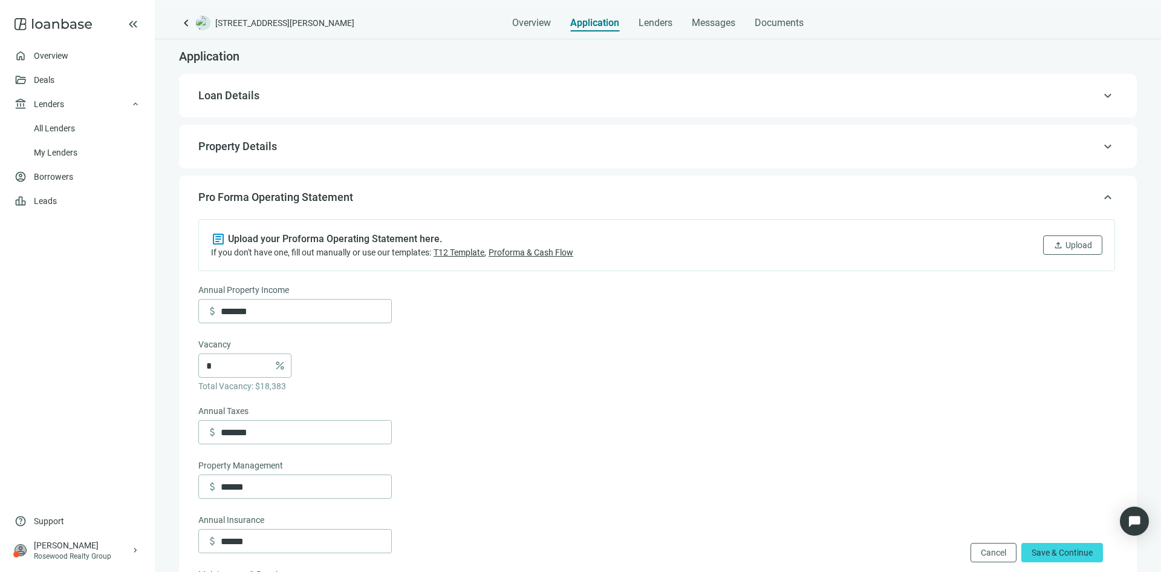
click at [400, 149] on span "Property Details" at bounding box center [656, 146] width 917 height 15
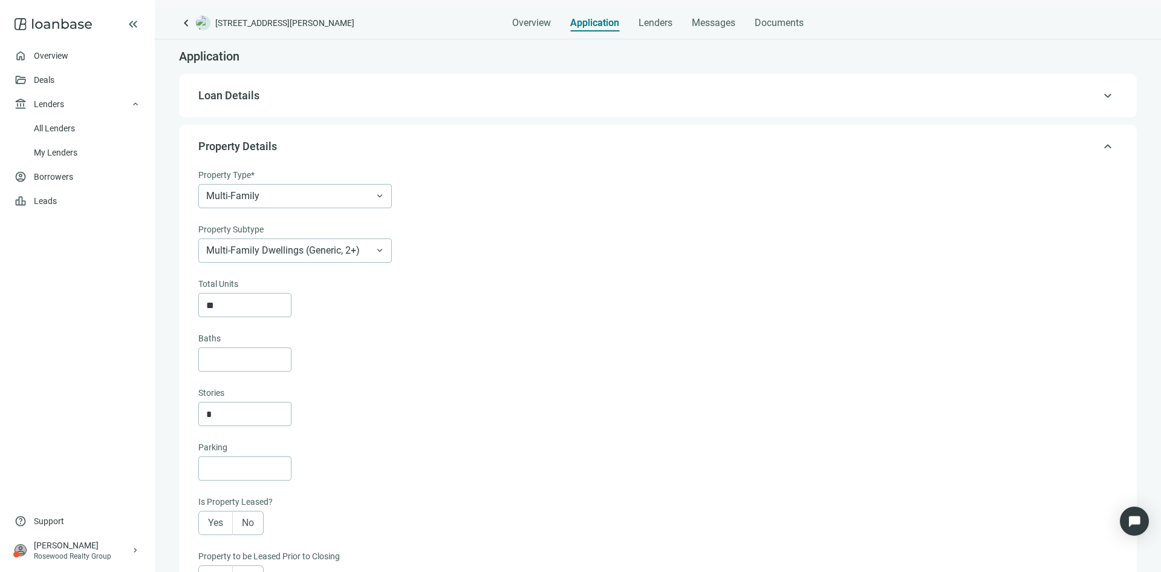
click at [918, 145] on span "Property Details" at bounding box center [656, 146] width 917 height 15
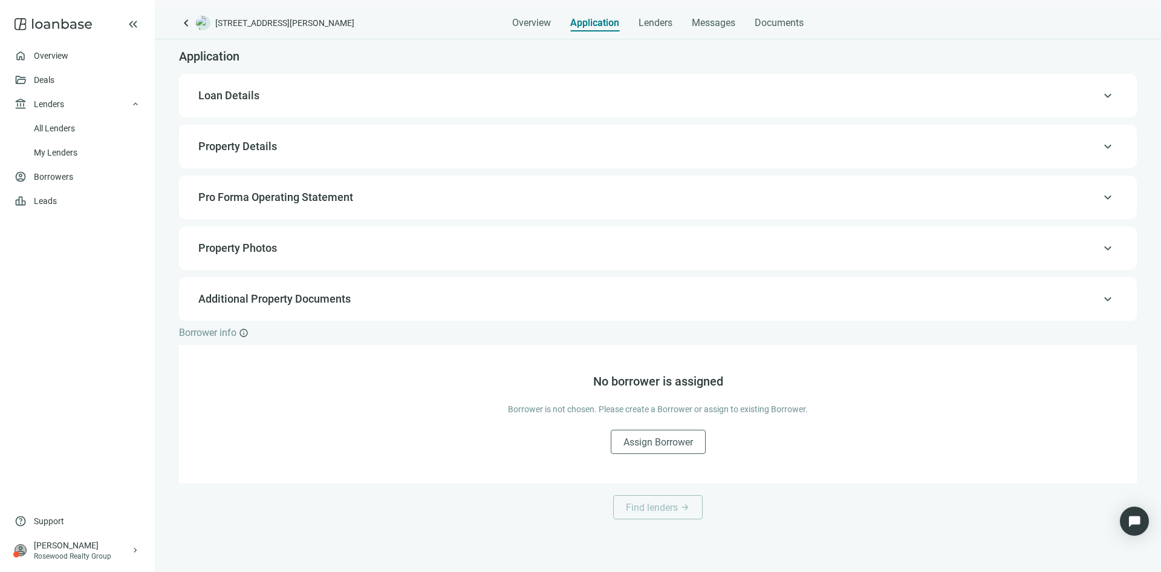
click at [400, 149] on span "Property Details" at bounding box center [656, 146] width 917 height 15
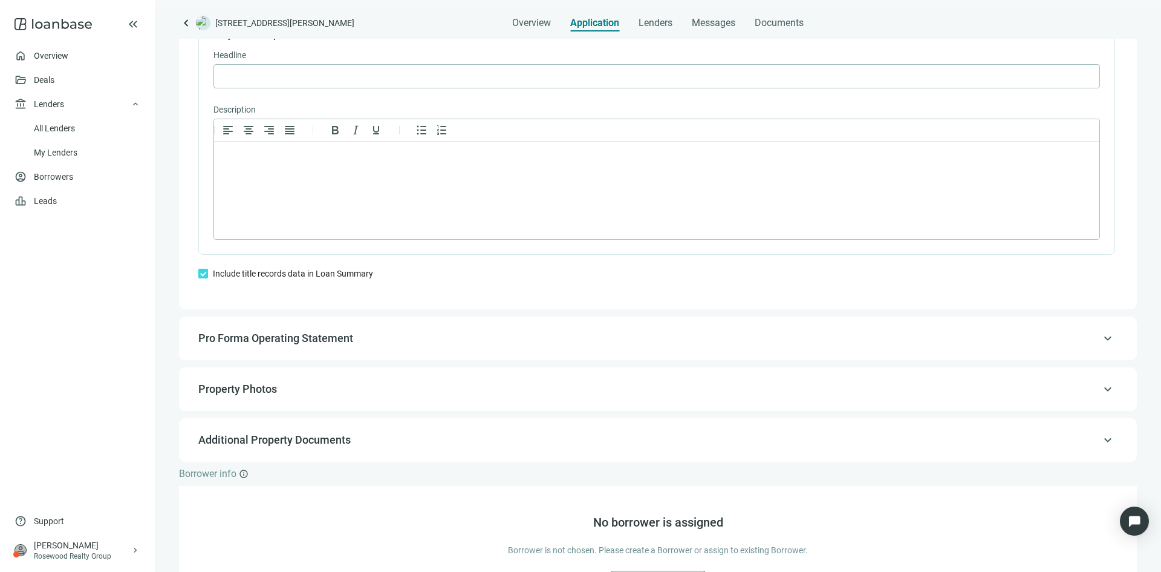
scroll to position [873, 0]
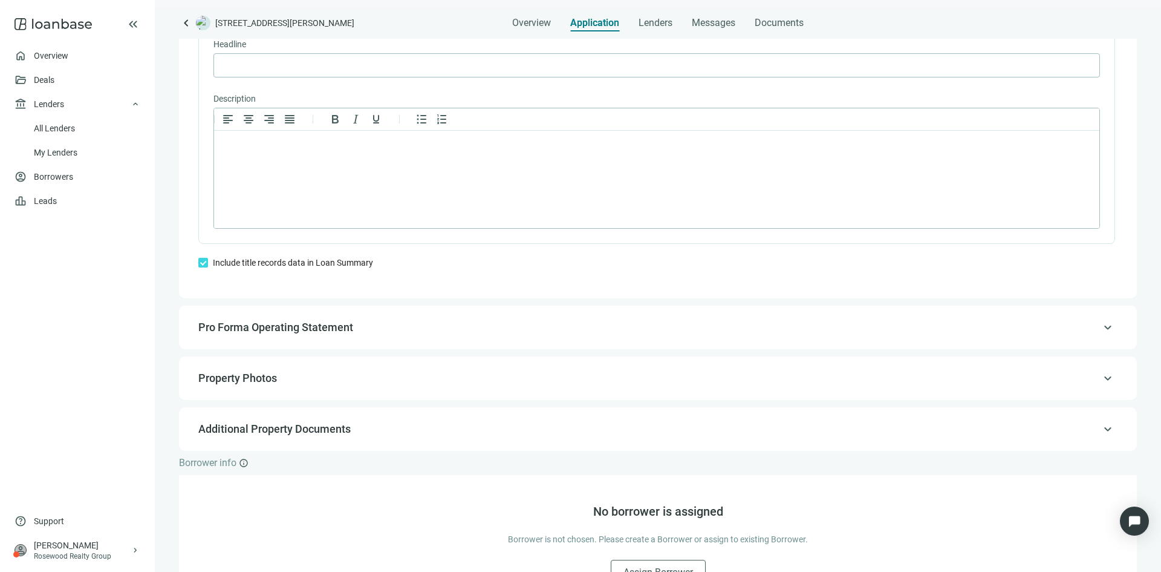
click at [353, 334] on span "Pro Forma Operating Statement" at bounding box center [656, 327] width 917 height 15
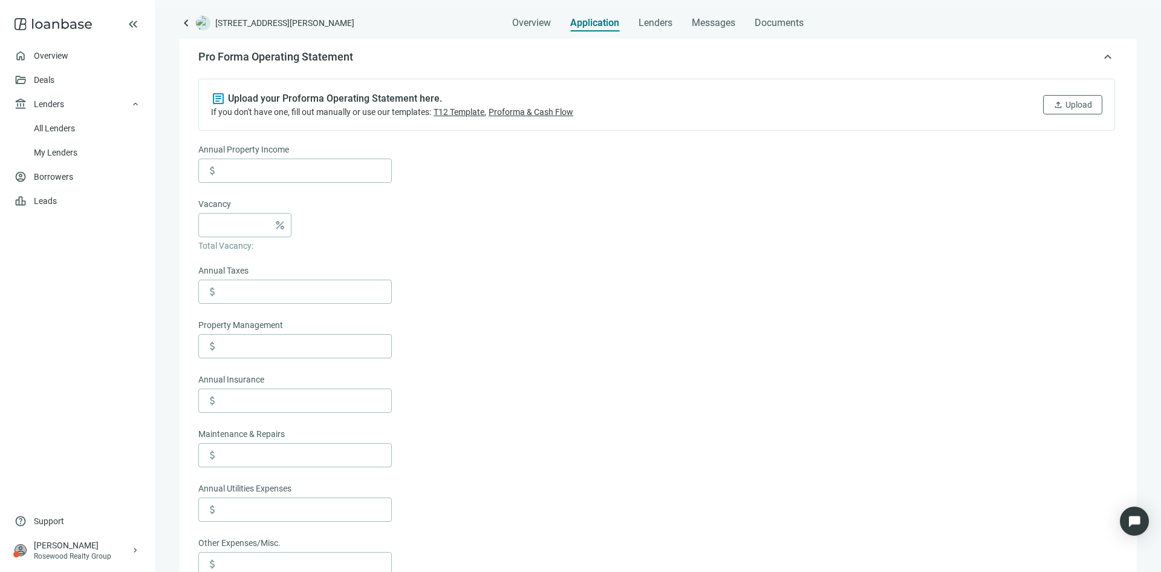
scroll to position [137, 0]
click at [517, 114] on span "Proforma & Cash Flow" at bounding box center [531, 115] width 85 height 10
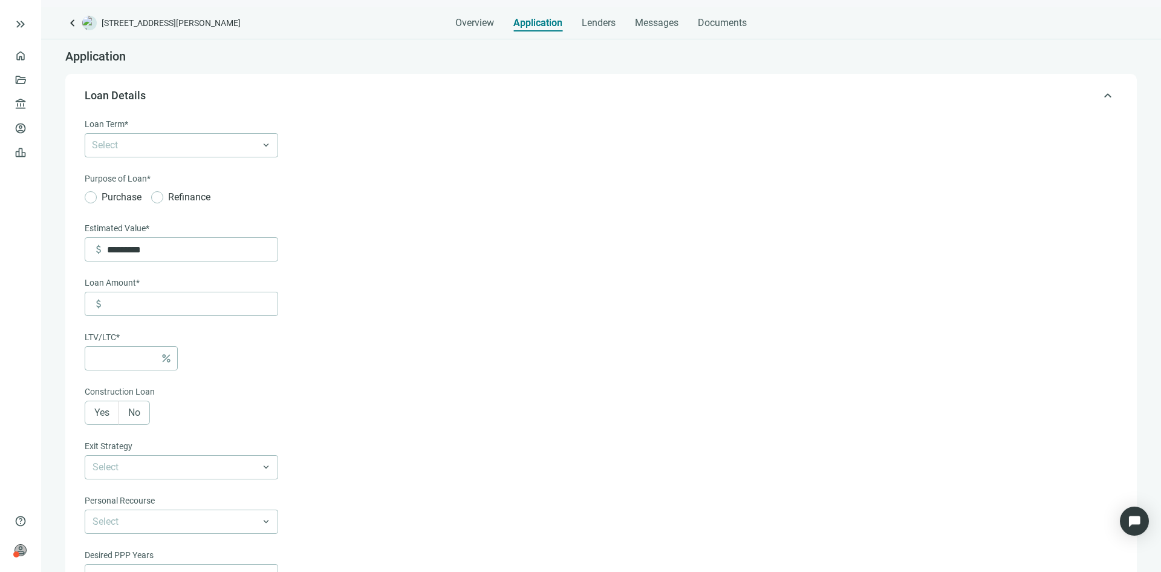
type input "*********"
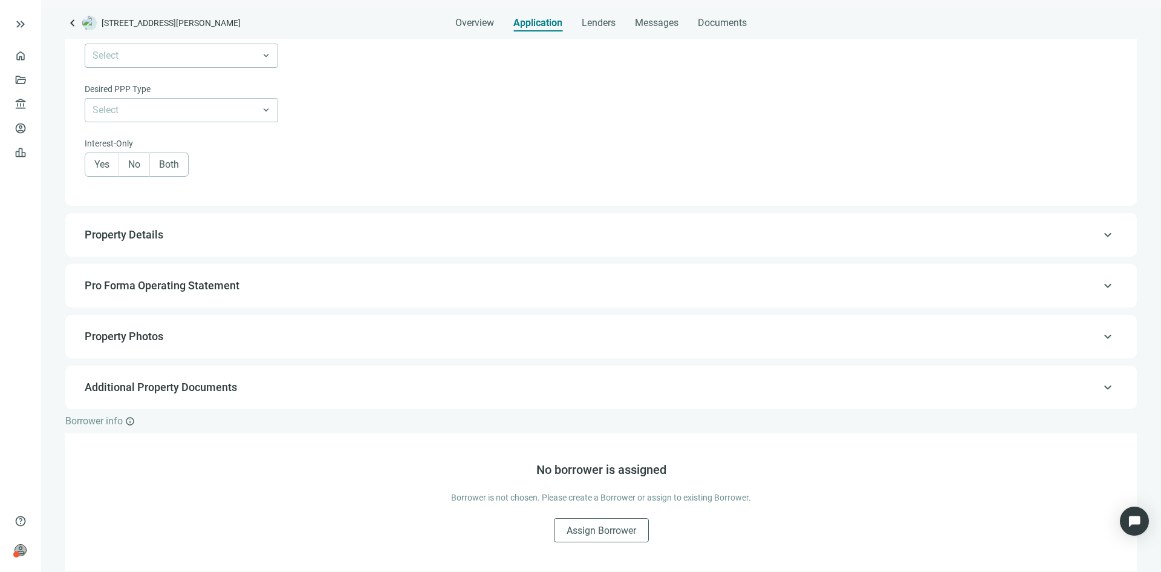
scroll to position [572, 0]
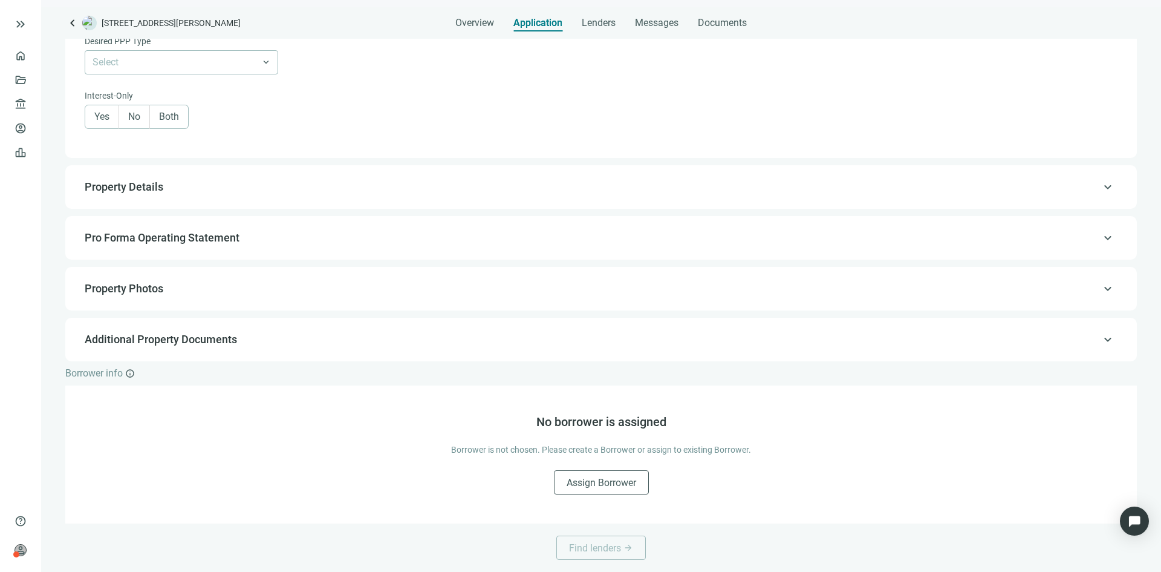
drag, startPoint x: 231, startPoint y: 198, endPoint x: 237, endPoint y: 195, distance: 6.5
click at [231, 198] on div "keyboard_arrow_up Property Details" at bounding box center [601, 186] width 1048 height 29
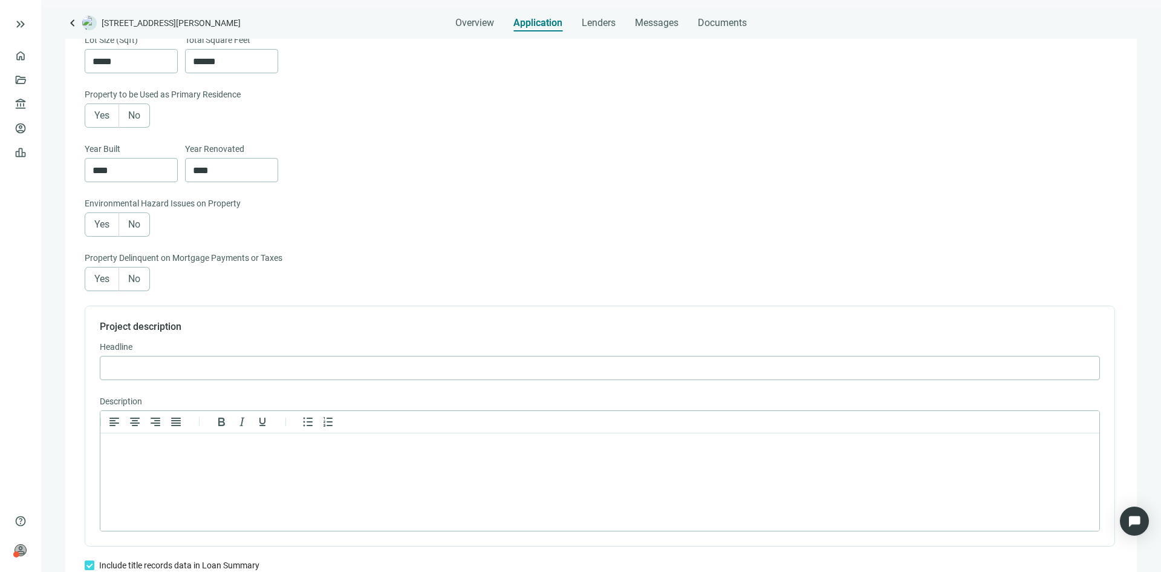
scroll to position [933, 0]
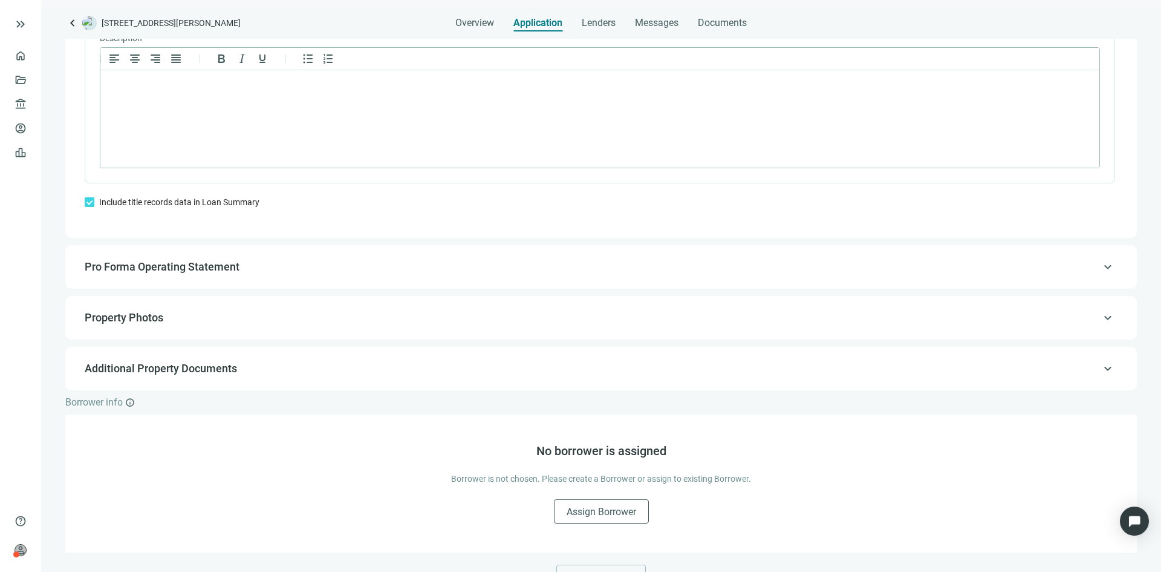
click at [268, 274] on span "Pro Forma Operating Statement" at bounding box center [600, 266] width 1031 height 15
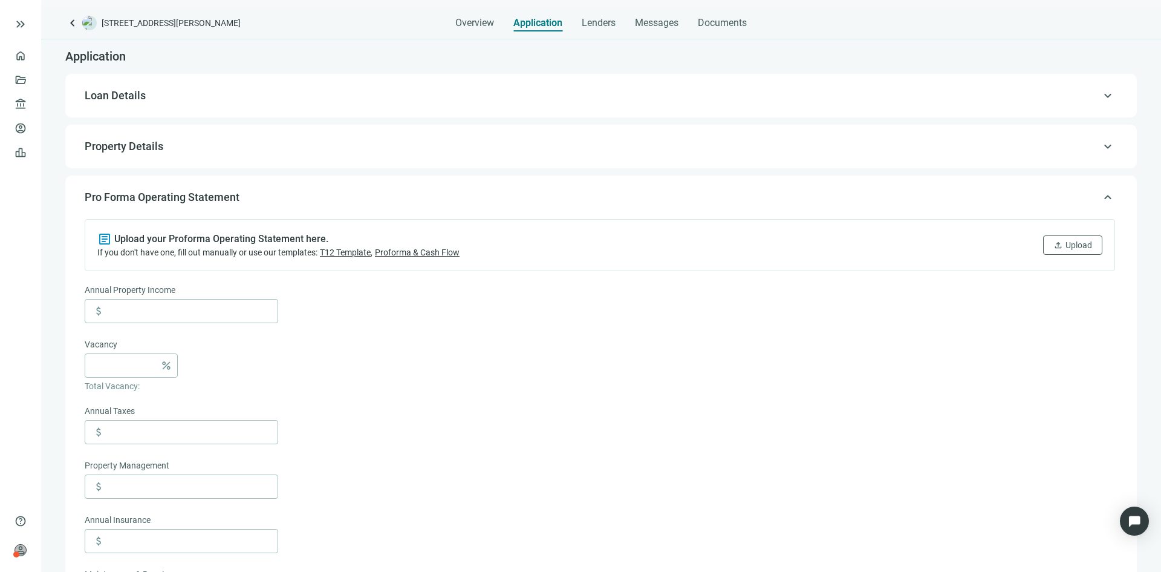
click at [88, 18] on img at bounding box center [89, 23] width 15 height 15
click at [74, 23] on span "keyboard_arrow_left" at bounding box center [72, 23] width 15 height 15
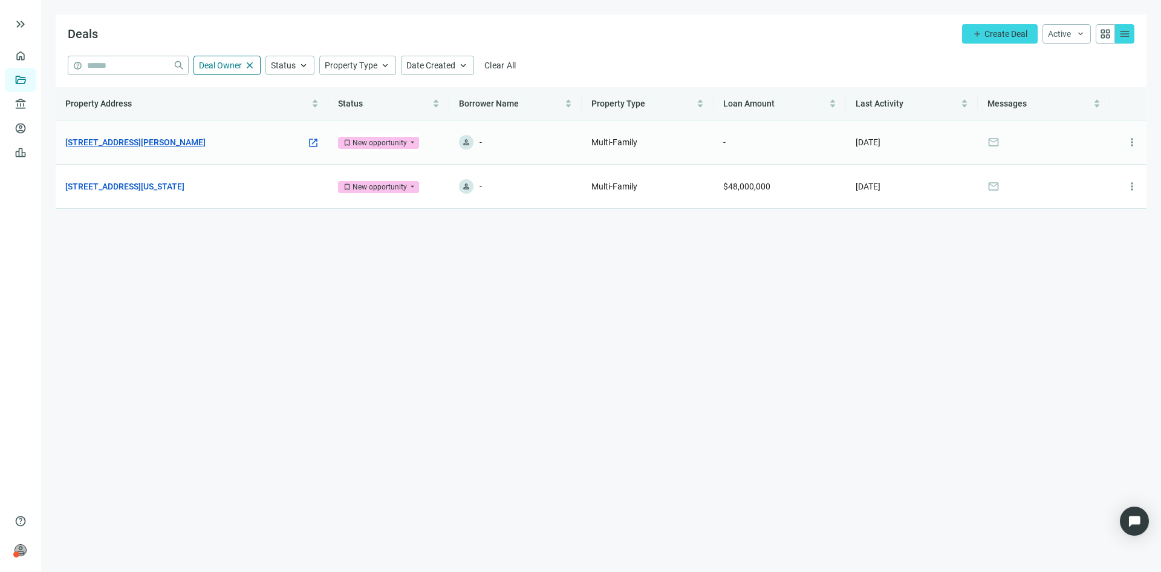
click at [135, 144] on link "[STREET_ADDRESS][PERSON_NAME]" at bounding box center [135, 141] width 140 height 13
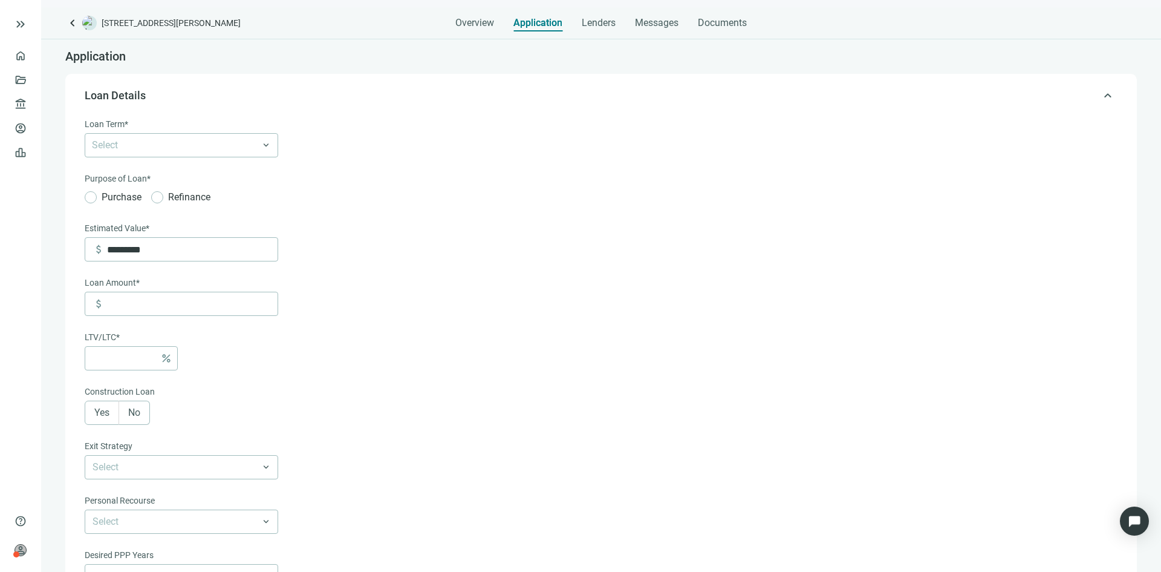
click at [135, 144] on div at bounding box center [175, 145] width 176 height 17
click at [129, 217] on div "5 Years" at bounding box center [181, 215] width 179 height 15
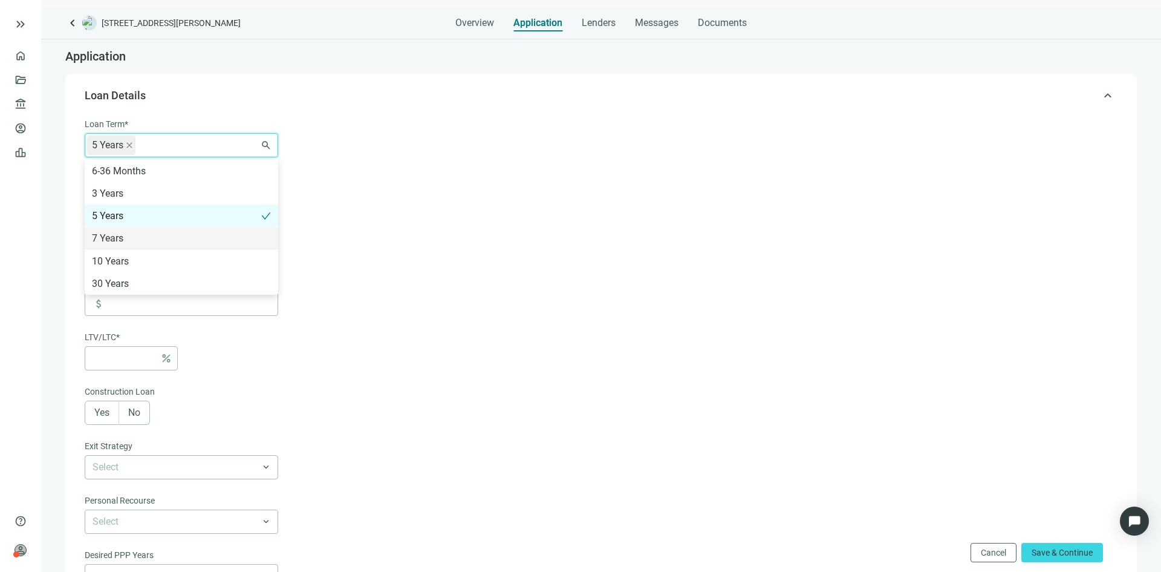
click at [420, 220] on form "Loan Term* 5 Years 6-36 Months 3 Years 5 Years 7 Years 10 Years 30 Years search…" at bounding box center [600, 423] width 1031 height 613
click at [112, 198] on span "Purchase" at bounding box center [122, 196] width 50 height 15
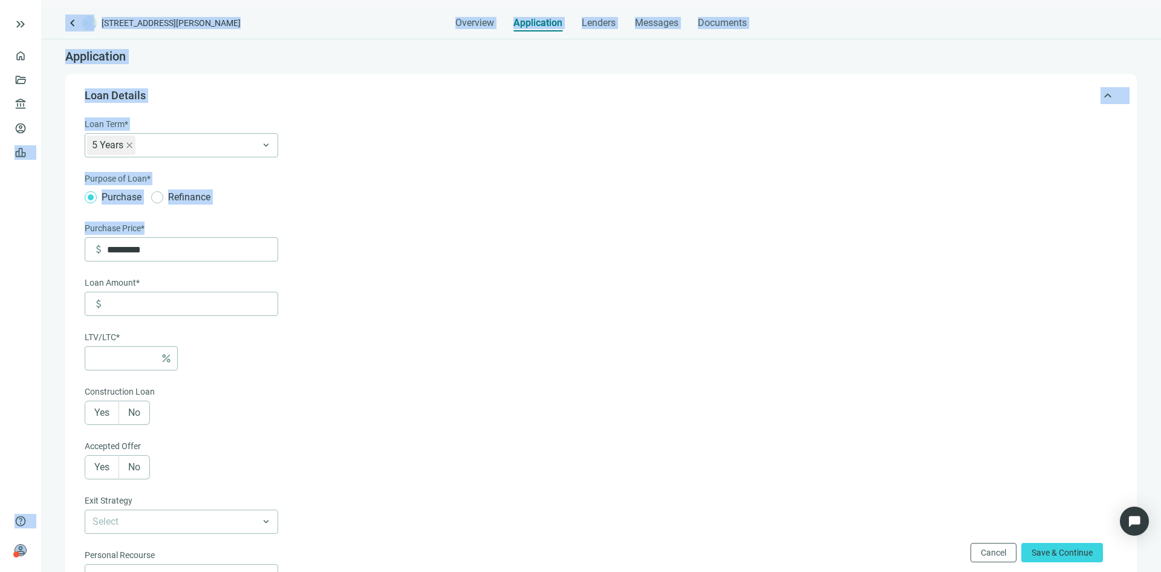
drag, startPoint x: 169, startPoint y: 236, endPoint x: -44, endPoint y: 249, distance: 212.7
click at [0, 249] on html "keyboard_double_arrow_right home Overview folder_open Deals account_balance Len…" at bounding box center [580, 286] width 1161 height 572
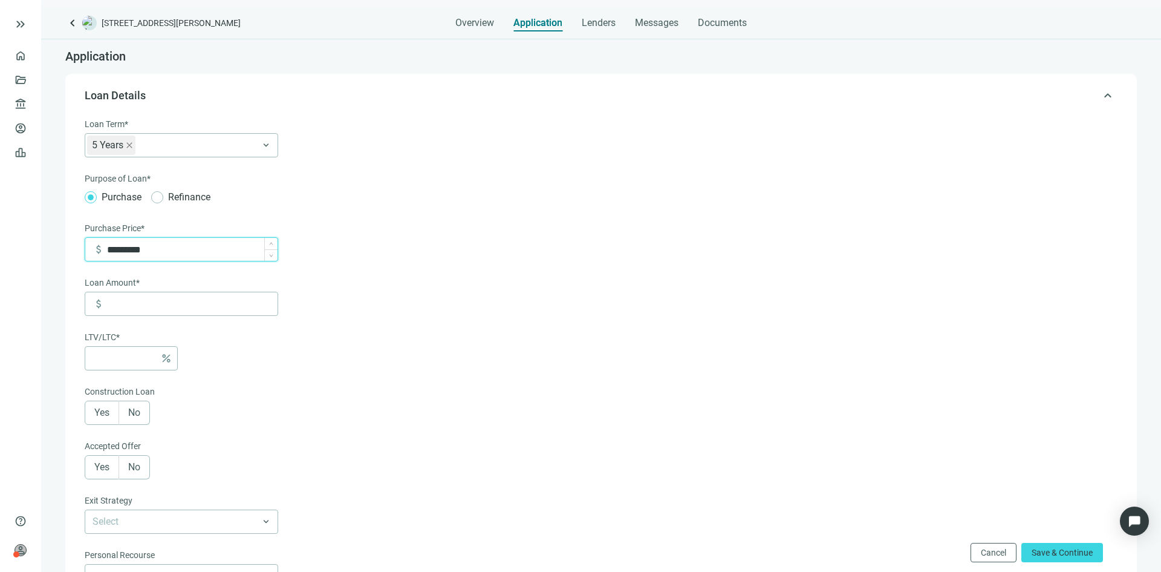
click at [215, 247] on input "*********" at bounding box center [192, 249] width 171 height 23
drag, startPoint x: 155, startPoint y: 252, endPoint x: -87, endPoint y: 249, distance: 242.0
click at [0, 249] on html "keyboard_double_arrow_right home Overview folder_open Deals account_balance Len…" at bounding box center [580, 286] width 1161 height 572
type input "*********"
click at [112, 354] on input at bounding box center [124, 358] width 63 height 23
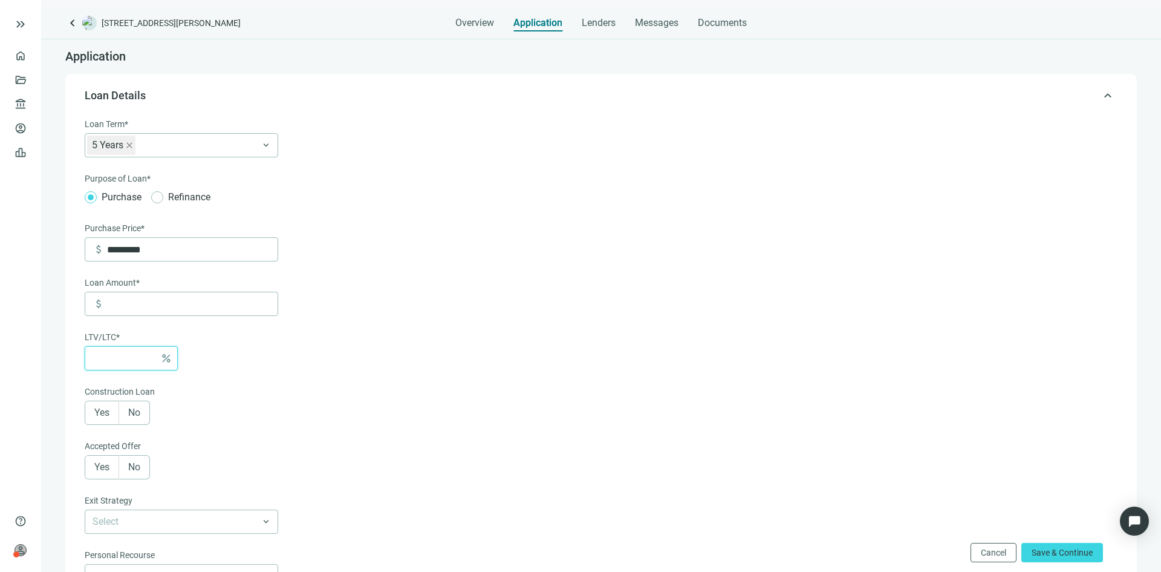
type input "*******"
type input "*"
type input "*********"
type input "**"
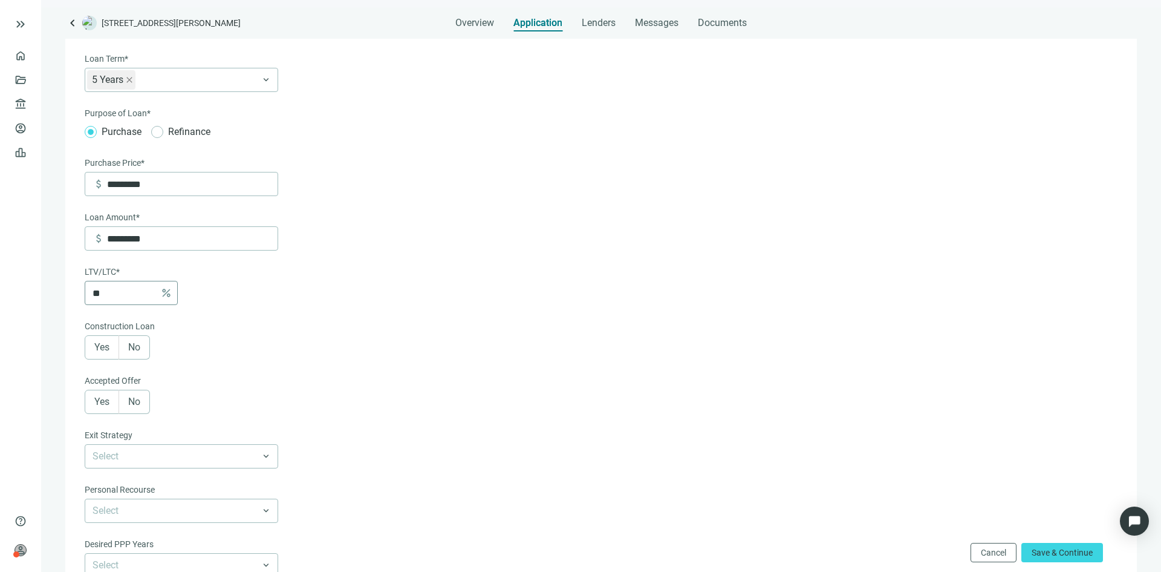
scroll to position [121, 0]
click at [142, 293] on label "No" at bounding box center [134, 291] width 31 height 24
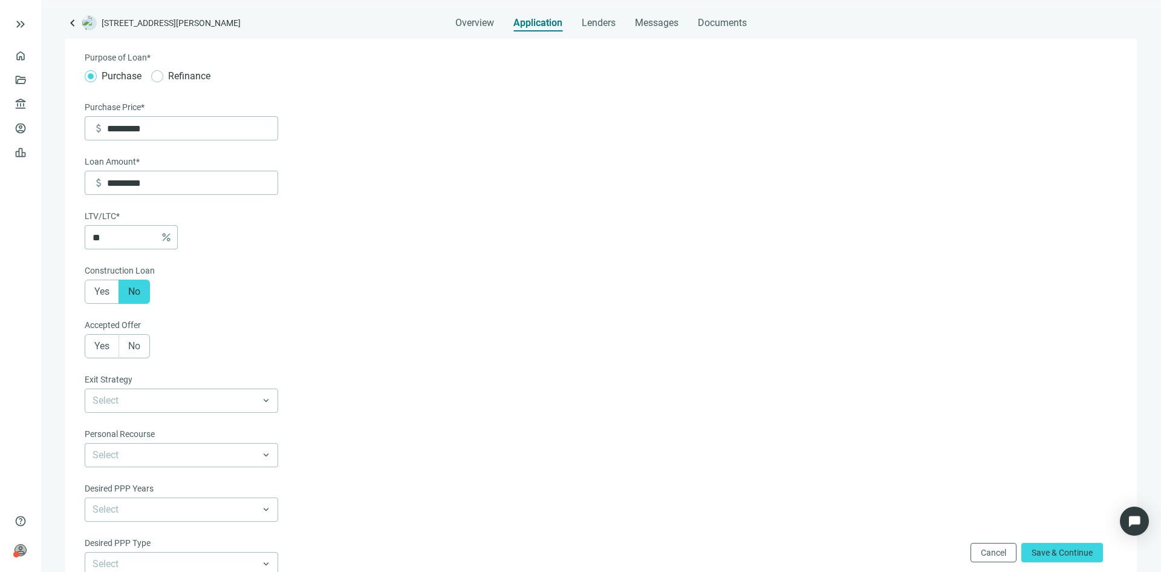
click at [132, 348] on span "No" at bounding box center [134, 345] width 12 height 11
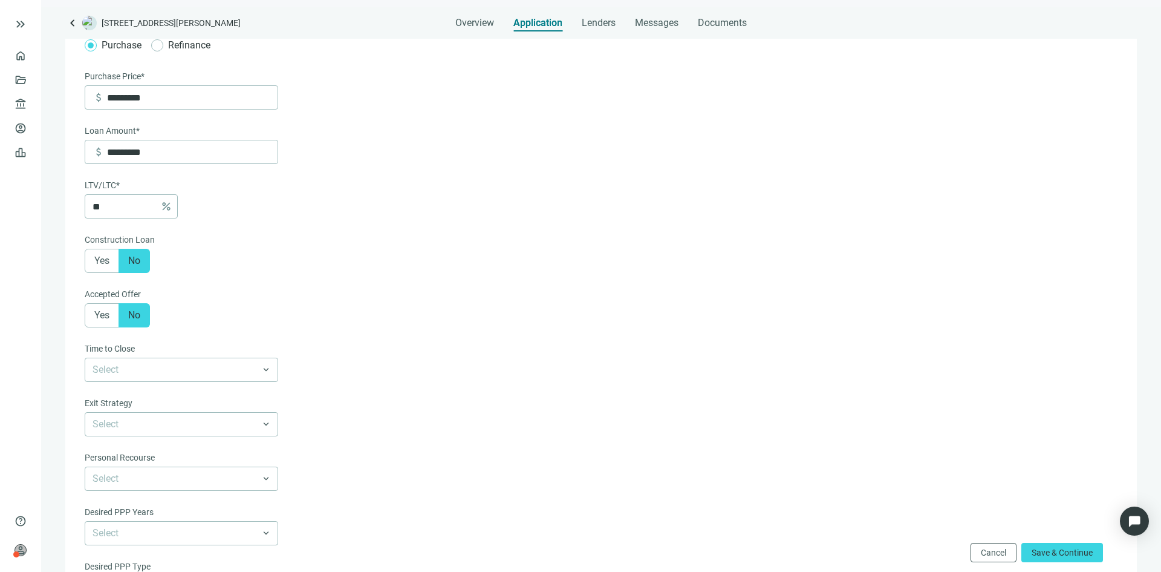
scroll to position [181, 0]
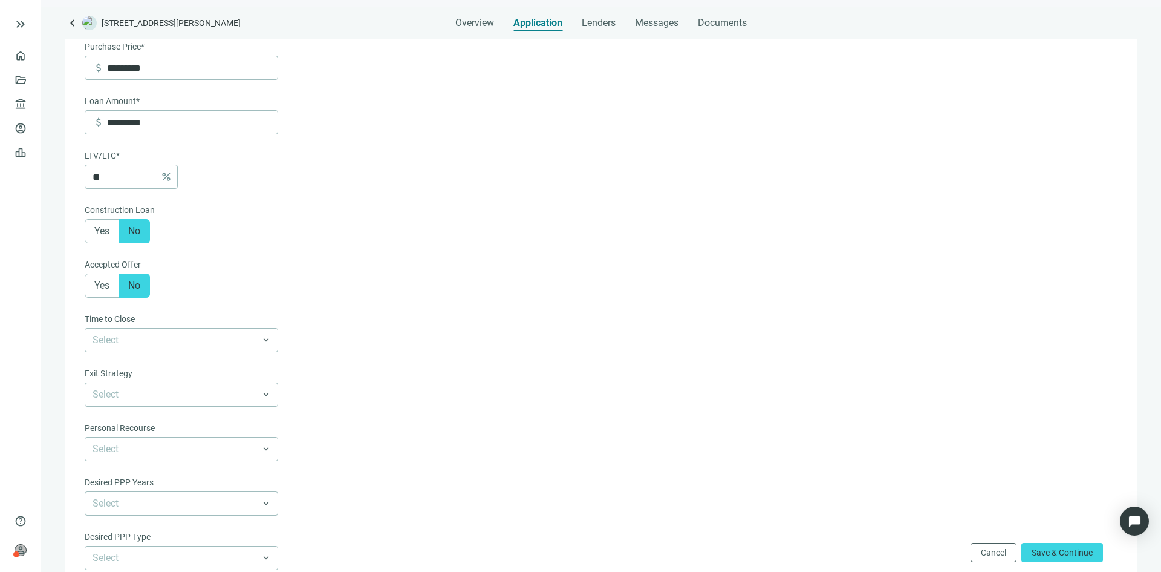
click at [186, 328] on div "Time to Close" at bounding box center [182, 320] width 194 height 16
click at [184, 339] on input "search" at bounding box center [176, 339] width 167 height 23
click at [166, 396] on div "30-60 days" at bounding box center [181, 387] width 179 height 15
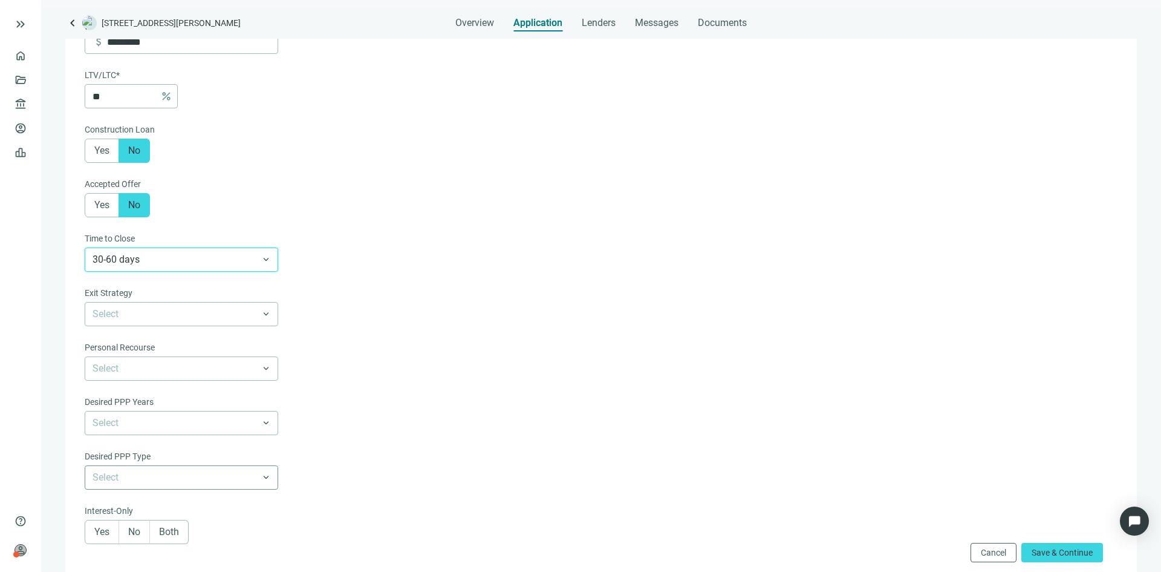
scroll to position [363, 0]
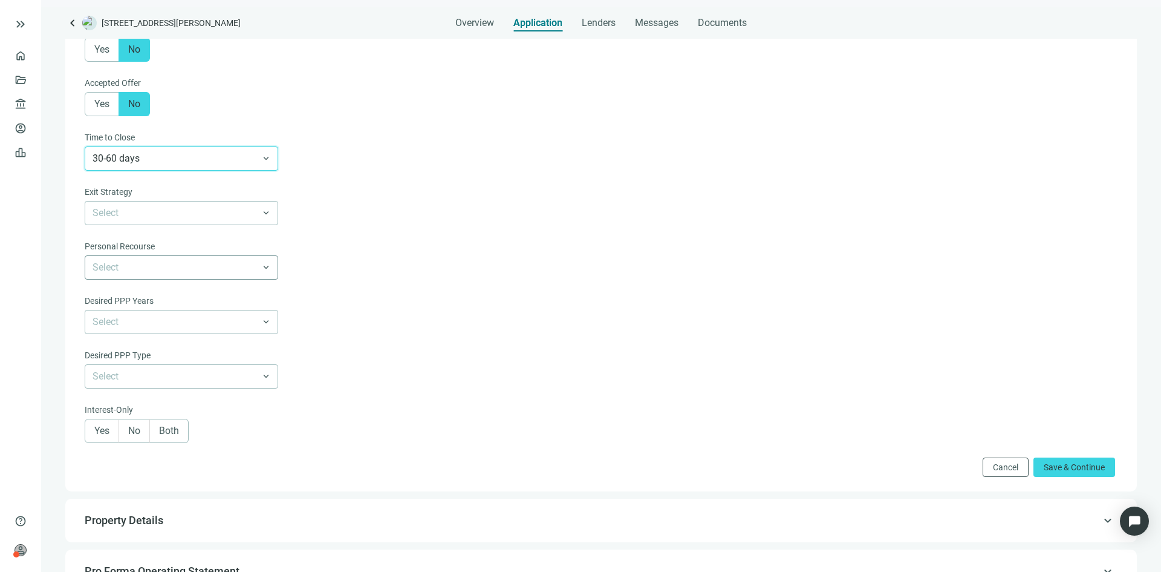
click at [147, 270] on input "search" at bounding box center [176, 267] width 167 height 23
click at [146, 341] on div "Non-Recourse" at bounding box center [181, 337] width 179 height 15
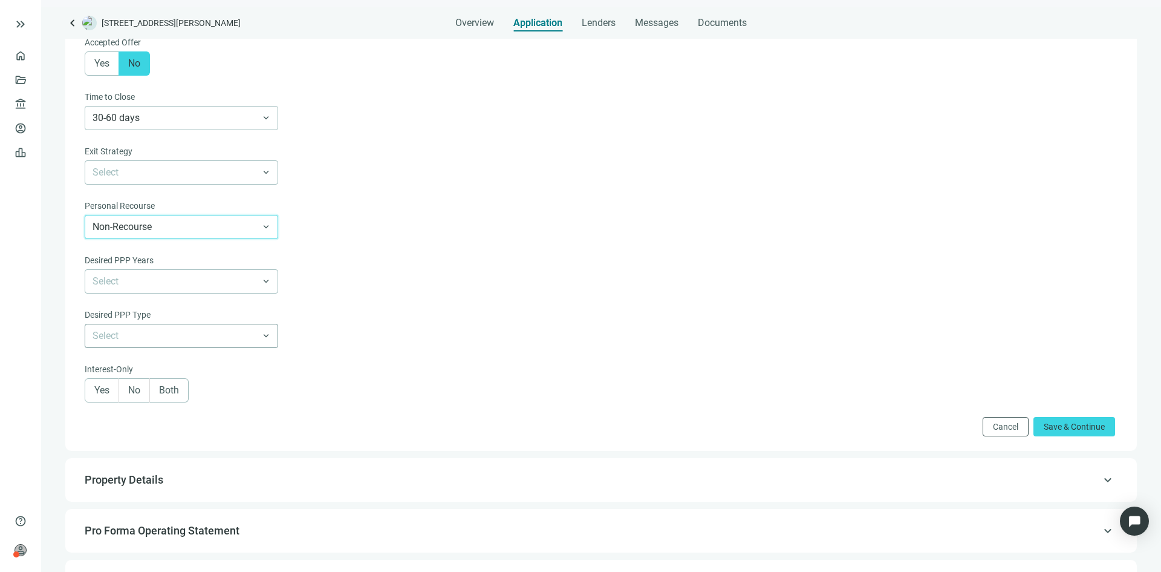
scroll to position [423, 0]
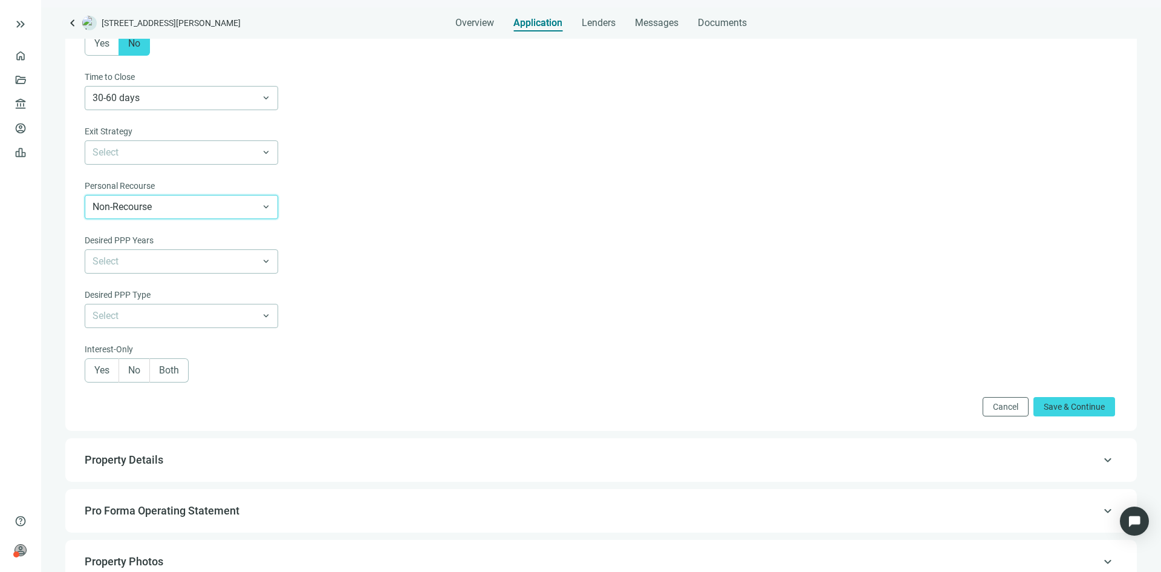
click at [177, 376] on span "Both" at bounding box center [169, 369] width 20 height 11
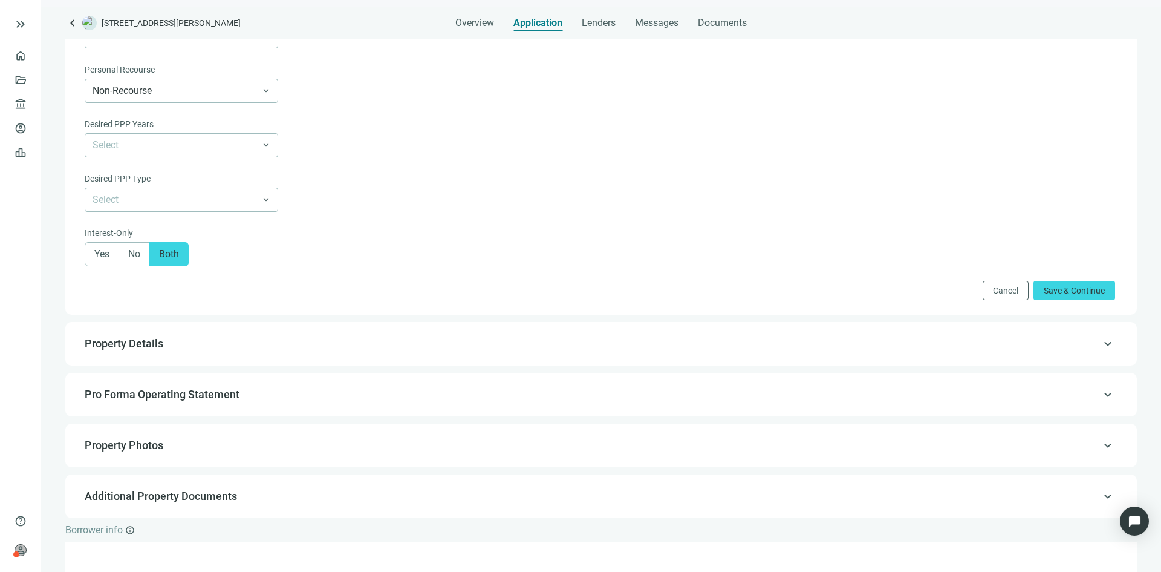
scroll to position [701, 0]
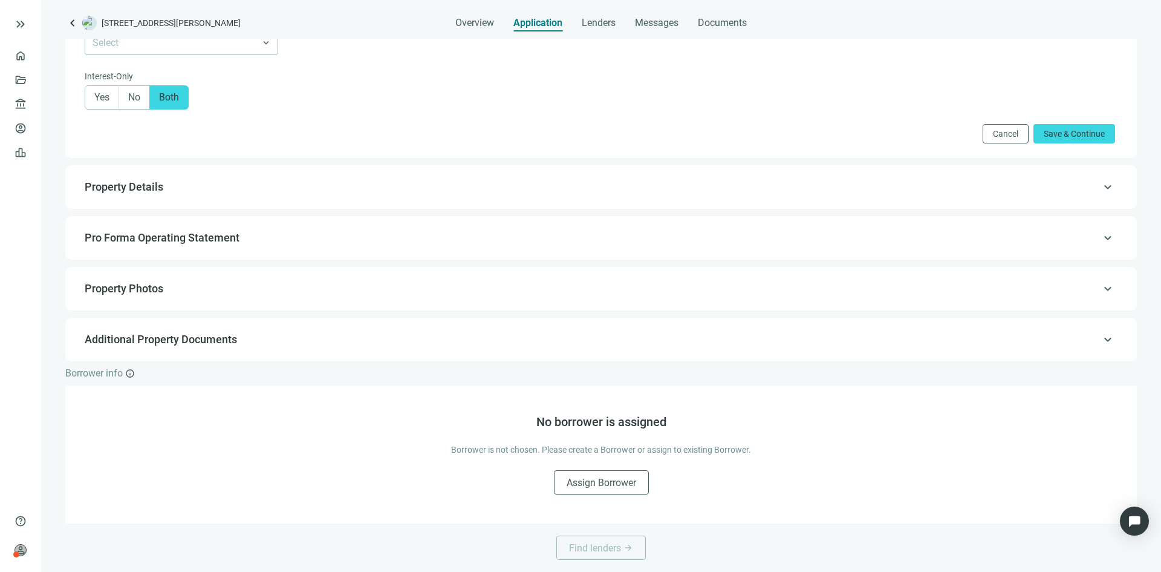
click at [220, 175] on div "keyboard_arrow_up Property Details" at bounding box center [601, 186] width 1048 height 29
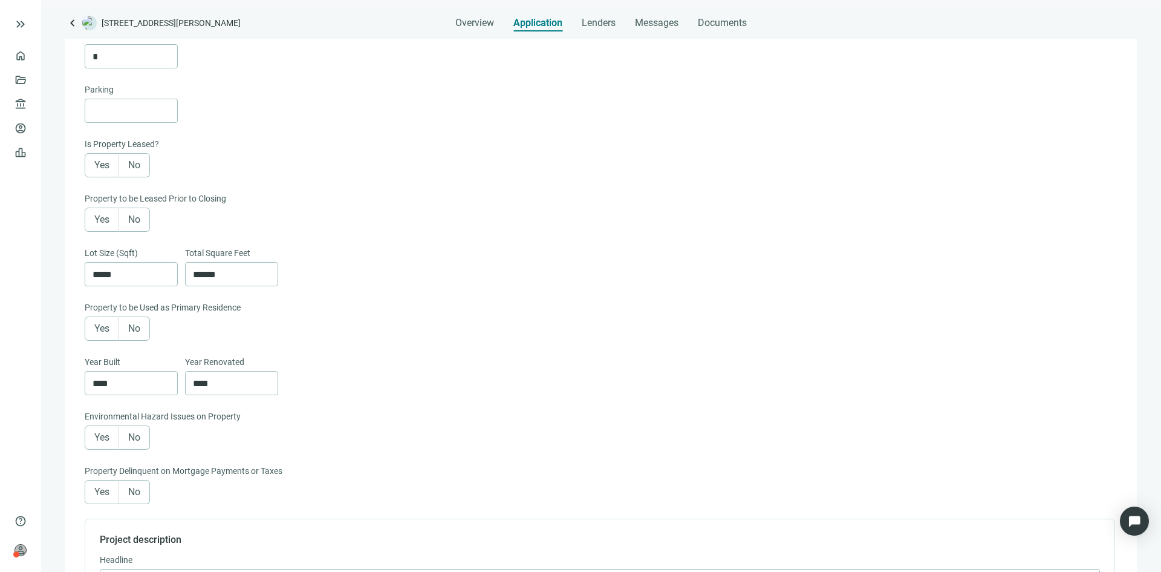
scroll to position [363, 0]
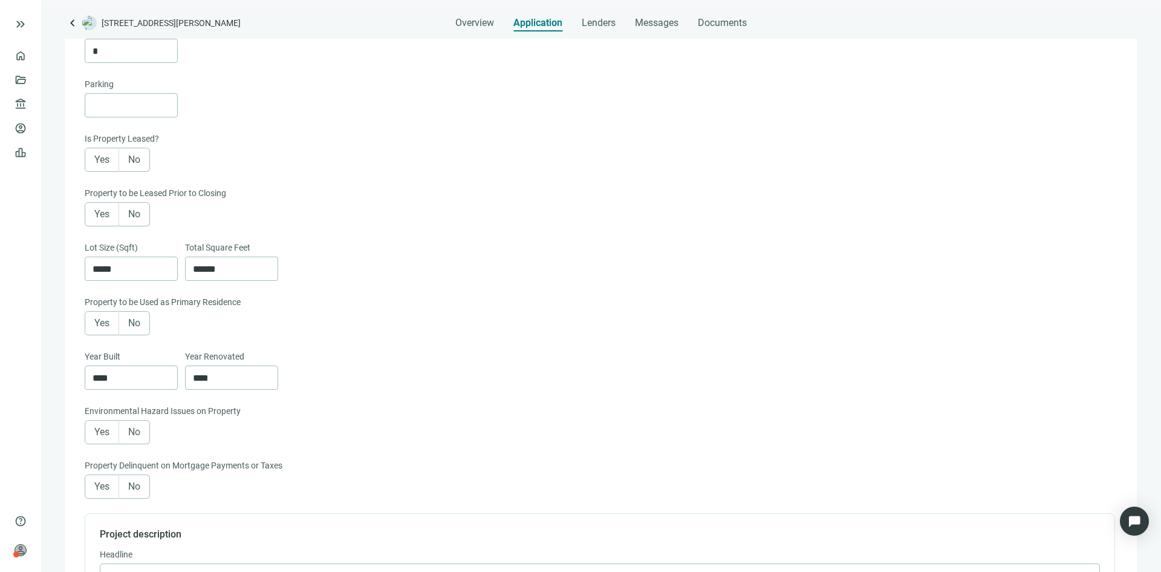
click at [97, 161] on span "Yes" at bounding box center [101, 159] width 15 height 11
click at [94, 223] on label "Yes" at bounding box center [102, 214] width 34 height 24
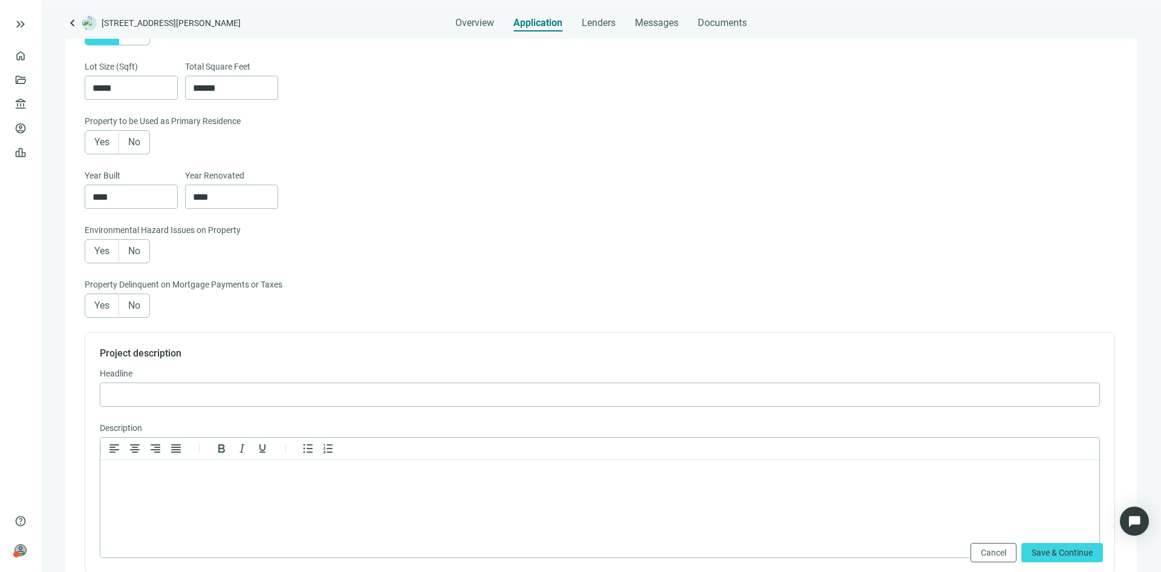
scroll to position [544, 0]
click at [126, 144] on label "No" at bounding box center [134, 141] width 31 height 24
click at [139, 252] on span "No" at bounding box center [134, 249] width 12 height 11
click at [140, 310] on span "No" at bounding box center [134, 304] width 12 height 11
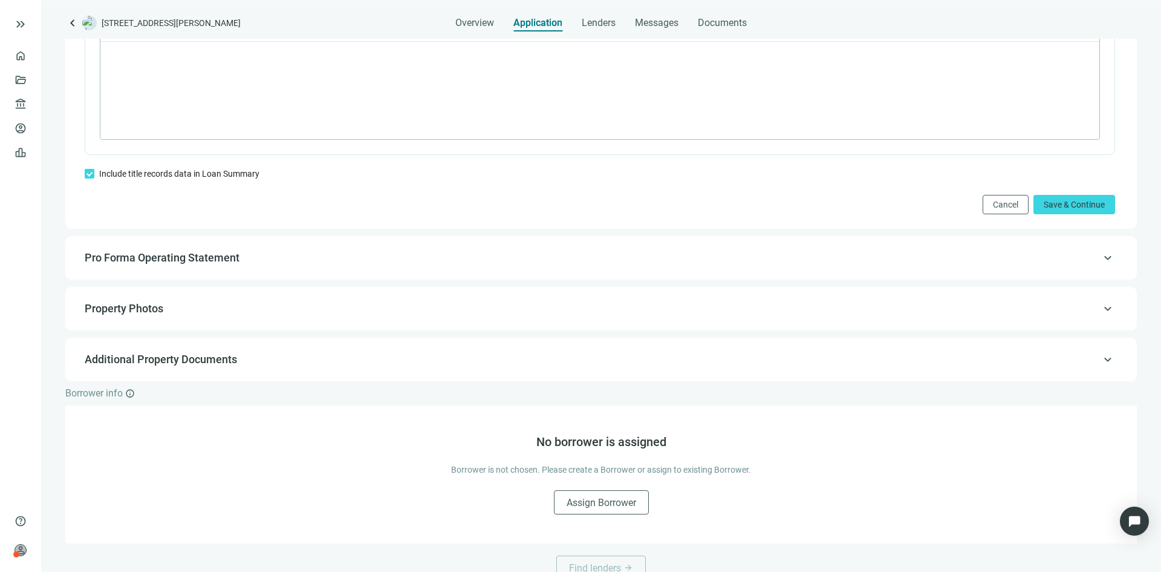
scroll to position [968, 0]
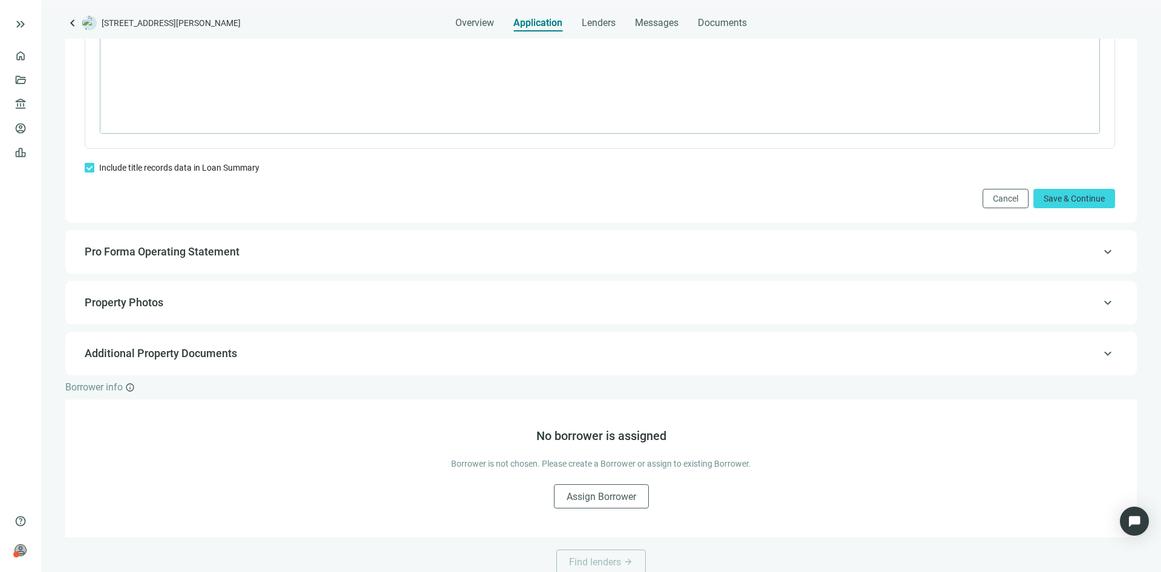
click at [187, 258] on span "Pro Forma Operating Statement" at bounding box center [162, 251] width 155 height 13
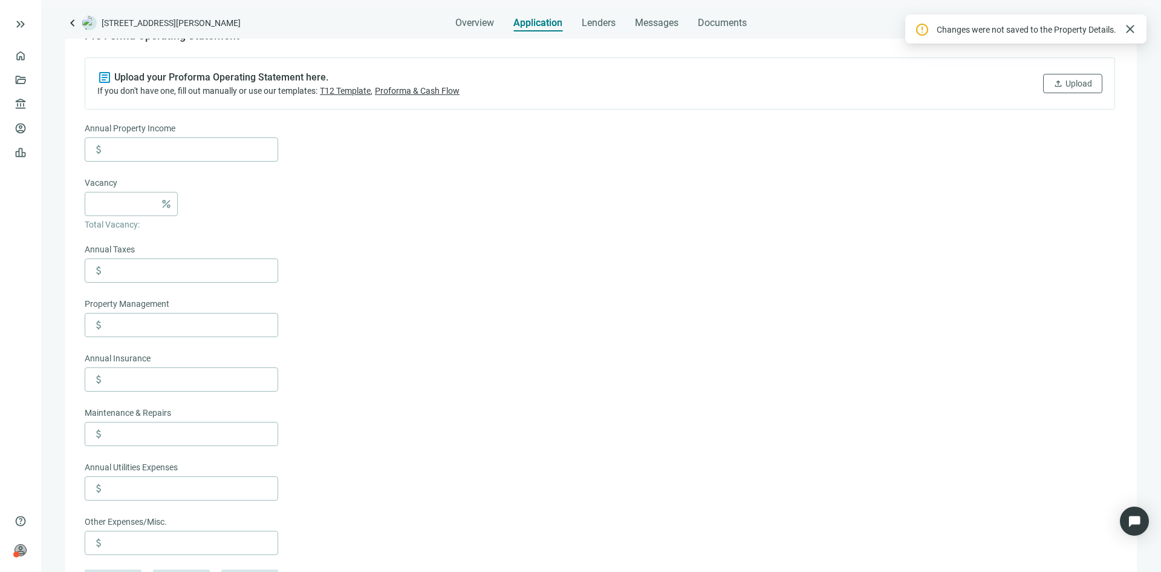
scroll to position [137, 0]
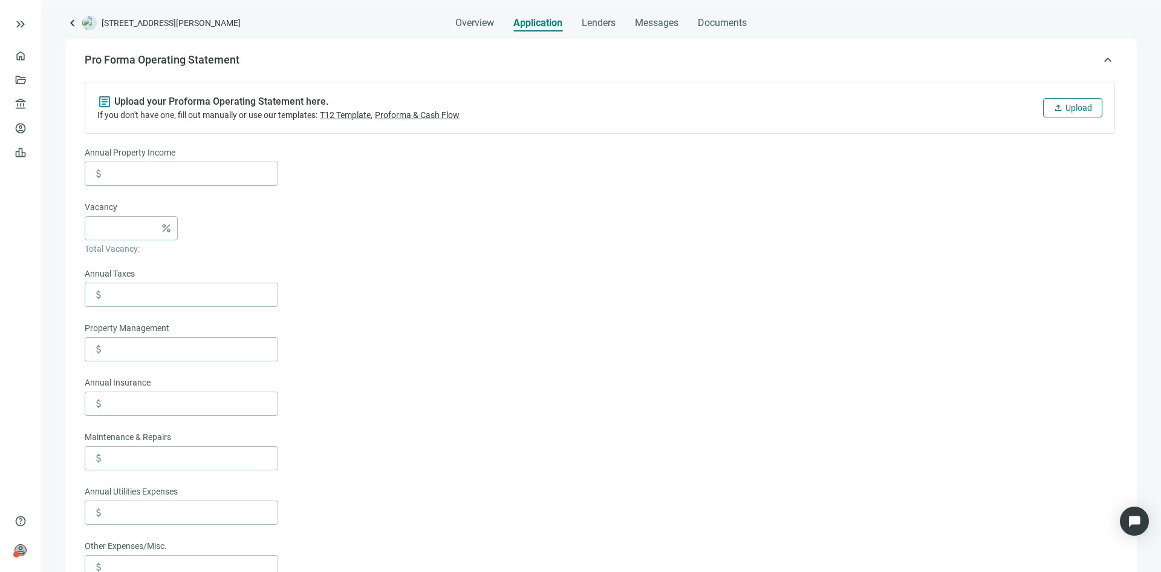
click at [1054, 116] on button "upload Upload" at bounding box center [1072, 107] width 59 height 19
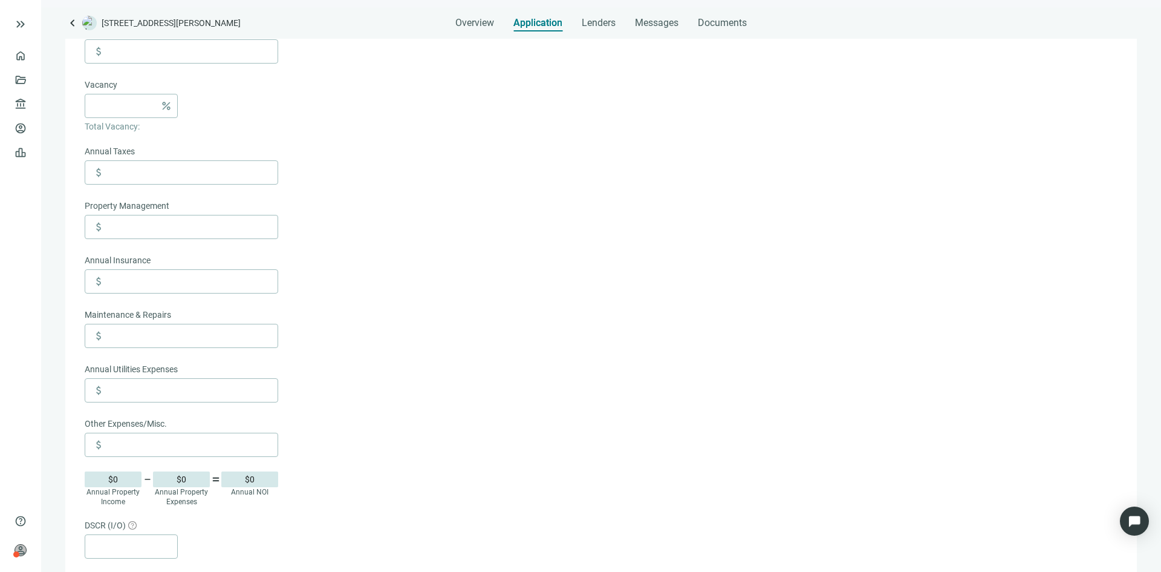
scroll to position [198, 0]
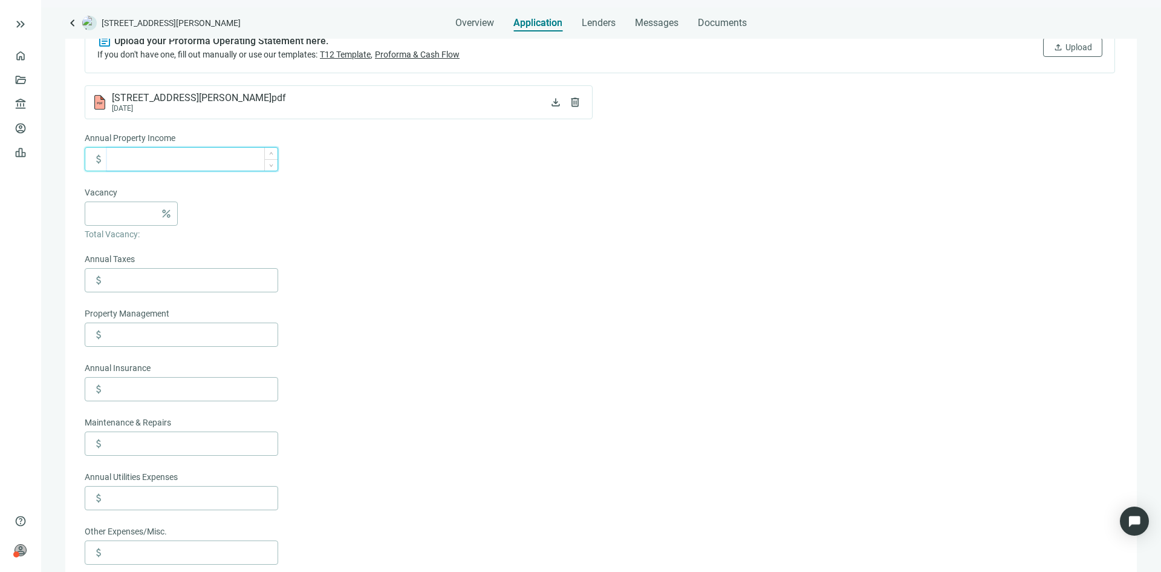
click at [160, 151] on input at bounding box center [192, 159] width 171 height 23
type input "*******"
type input "*"
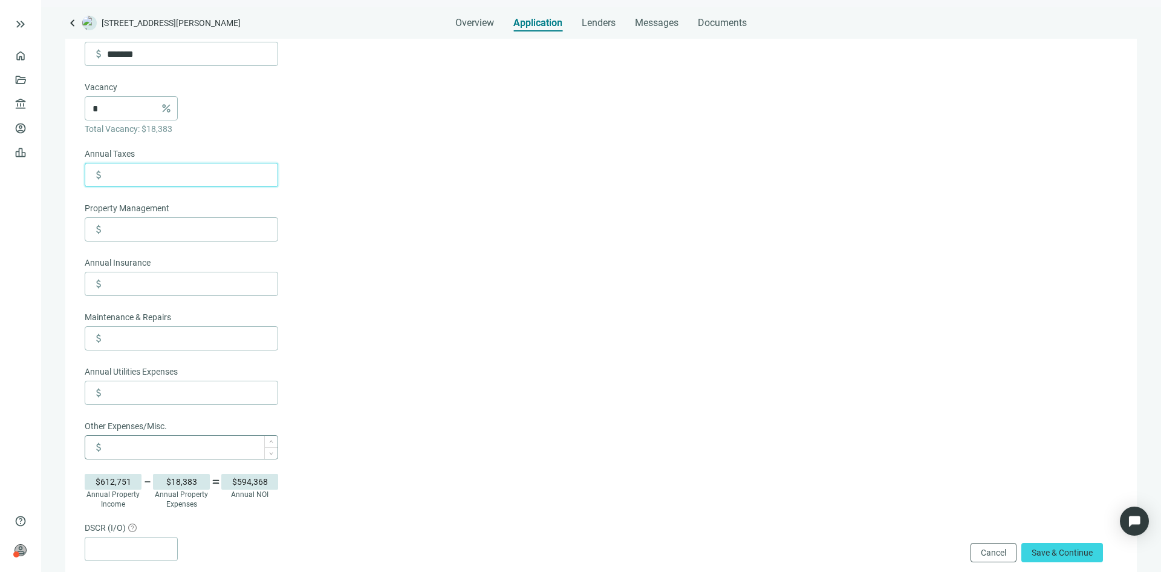
scroll to position [258, 0]
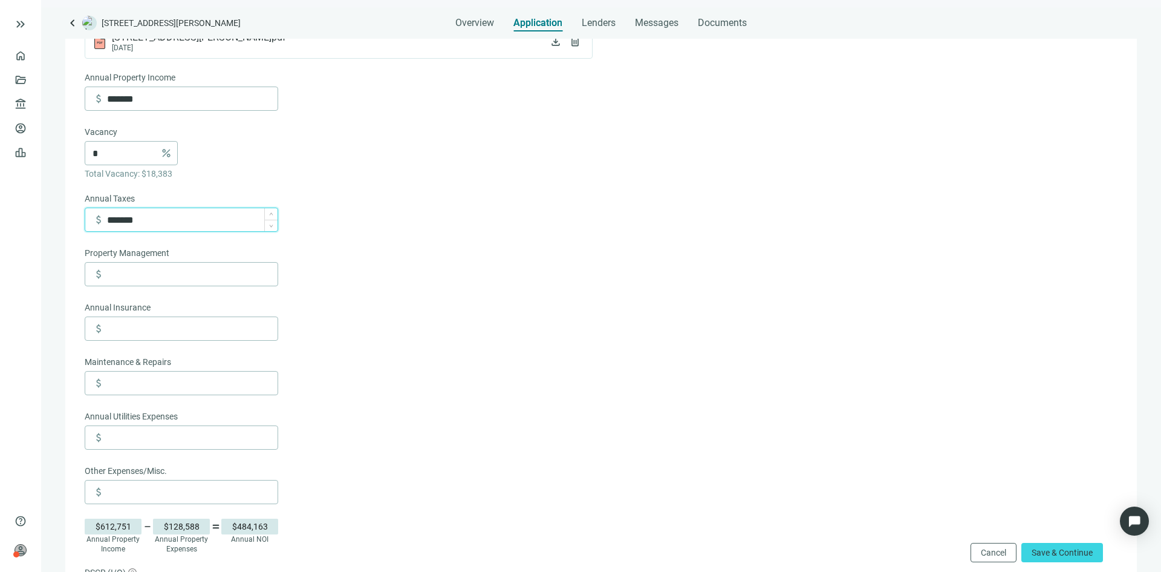
type input "*******"
type input "******"
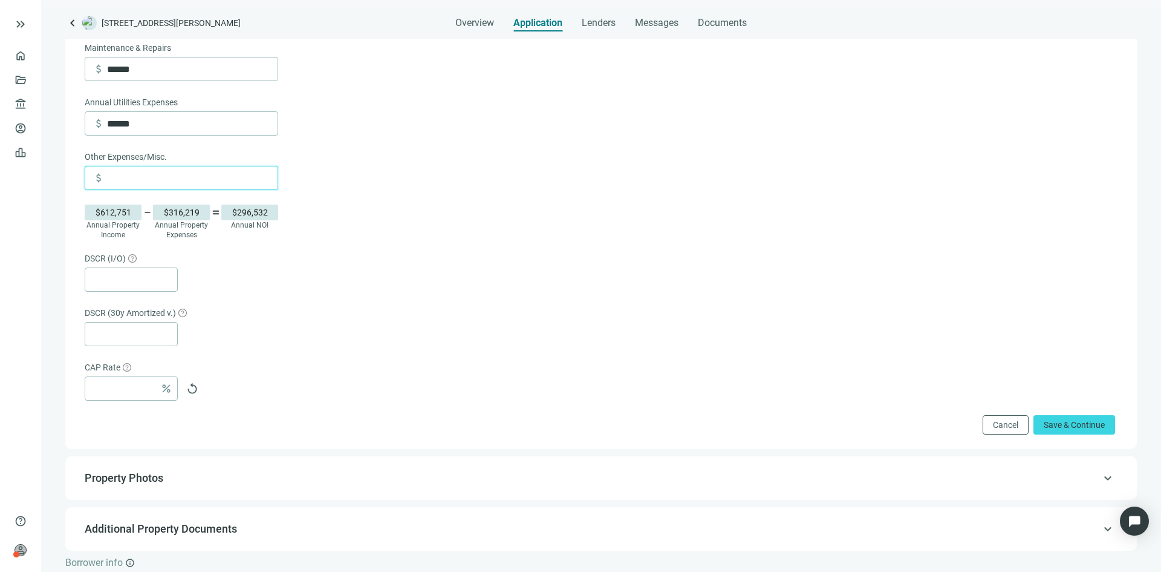
scroll to position [682, 0]
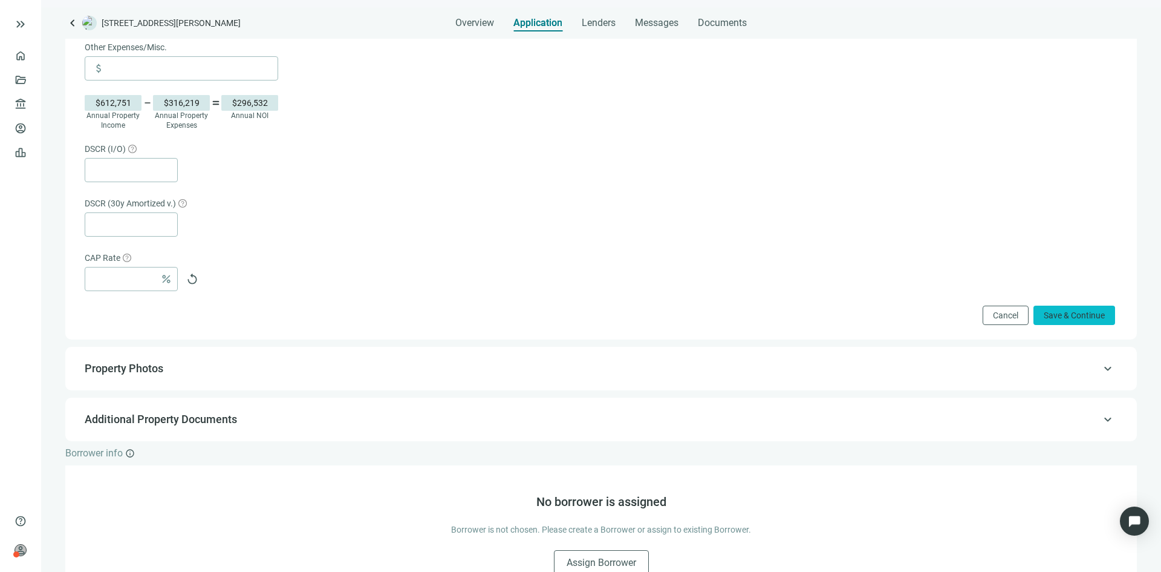
click at [1066, 320] on span "Save & Continue" at bounding box center [1074, 315] width 61 height 10
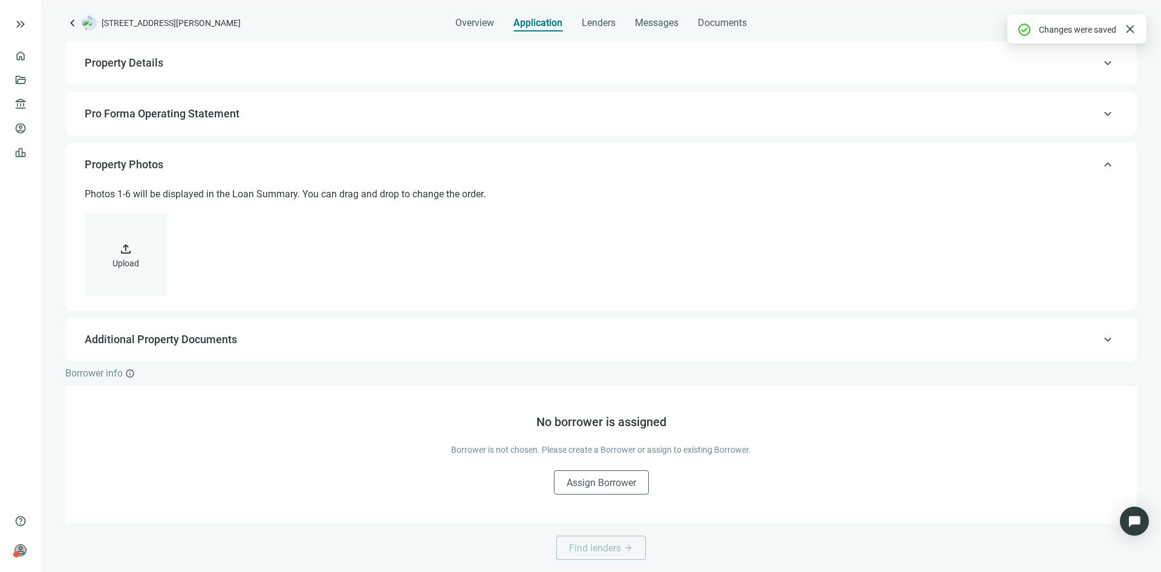
scroll to position [84, 0]
click at [757, 338] on span "Additional Property Documents" at bounding box center [600, 339] width 1031 height 15
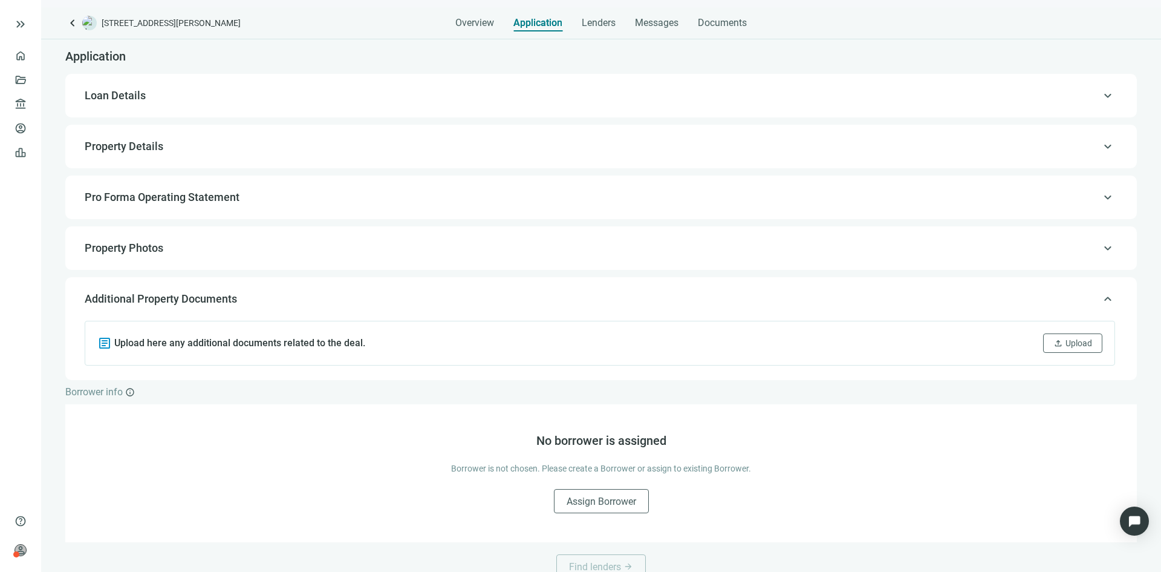
click at [224, 94] on span "Loan Details" at bounding box center [600, 95] width 1031 height 15
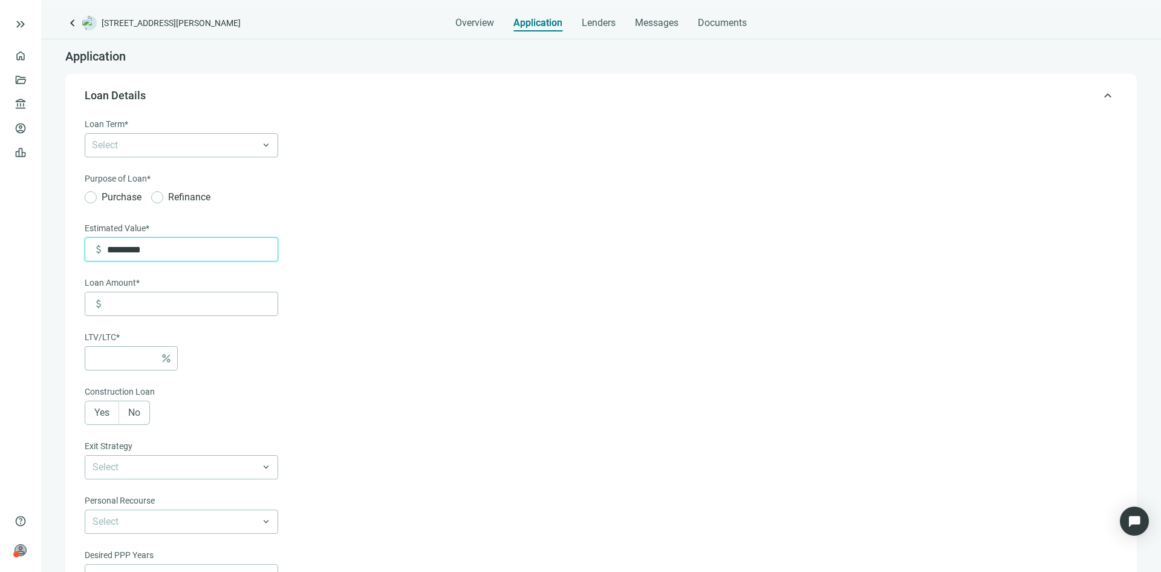
drag, startPoint x: 165, startPoint y: 256, endPoint x: -42, endPoint y: 254, distance: 206.9
click at [0, 254] on html "keyboard_double_arrow_right home Overview folder_open Deals account_balance Len…" at bounding box center [580, 286] width 1161 height 572
type input "*********"
click at [118, 195] on span "Purchase" at bounding box center [122, 196] width 50 height 15
click at [143, 151] on div at bounding box center [175, 145] width 176 height 17
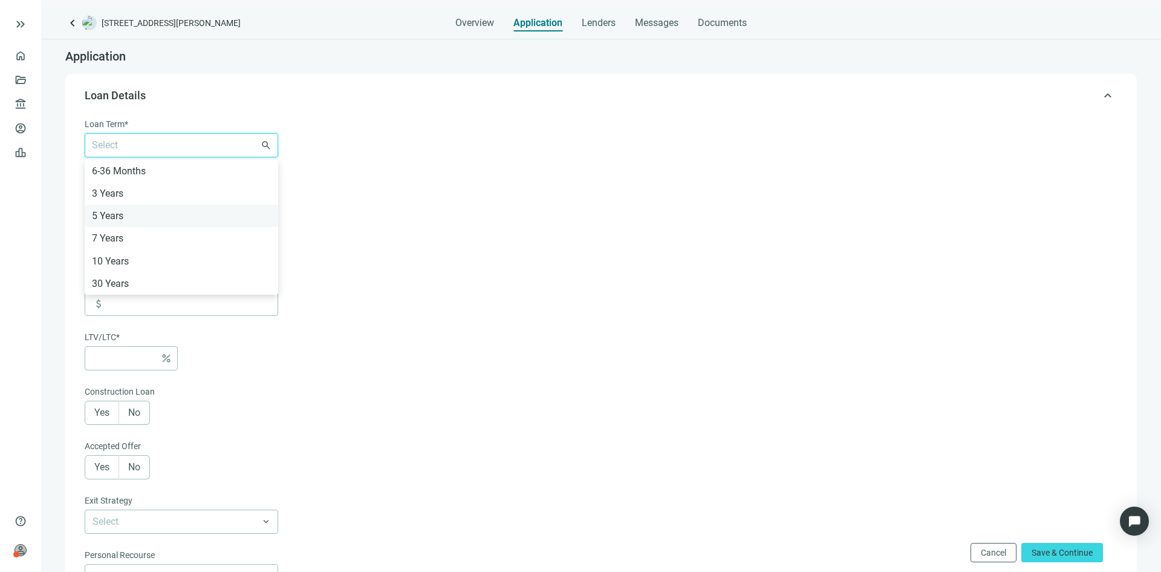
click at [126, 225] on div "5 Years" at bounding box center [182, 215] width 194 height 22
click at [646, 326] on form "Loan Term* 5 Years 6-36 Months 3 Years 5 Years 7 Years 10 Years 30 Years search…" at bounding box center [600, 451] width 1031 height 668
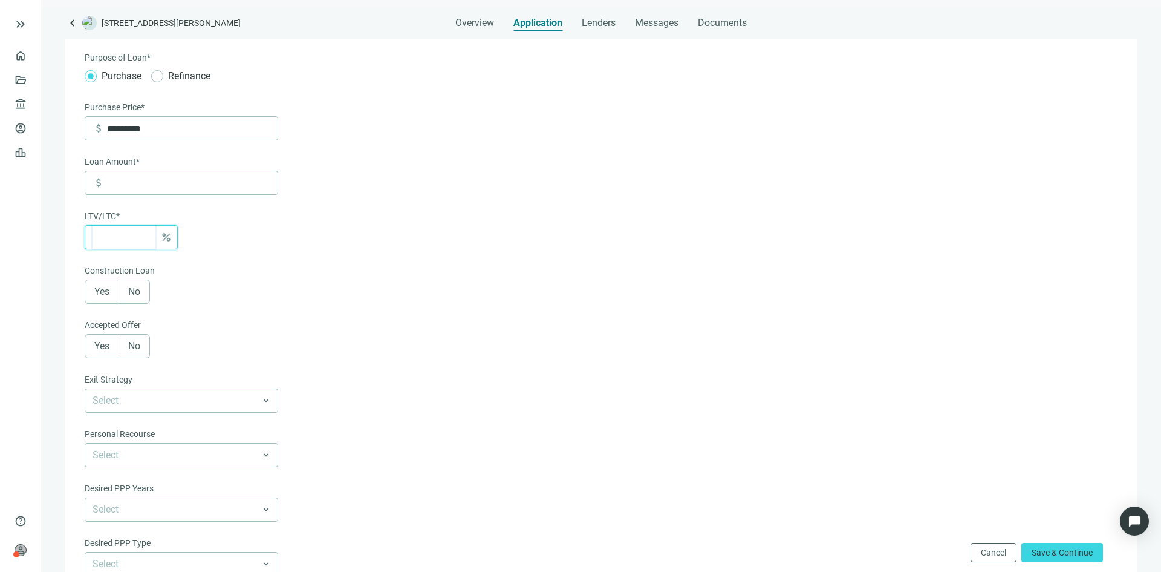
click at [122, 243] on input at bounding box center [124, 237] width 63 height 23
drag, startPoint x: 157, startPoint y: 137, endPoint x: 7, endPoint y: 135, distance: 150.6
click at [7, 135] on div "keyboard_double_arrow_right home Overview folder_open Deals account_balance Len…" at bounding box center [580, 286] width 1161 height 572
type input "*********"
click at [105, 241] on input at bounding box center [124, 237] width 63 height 23
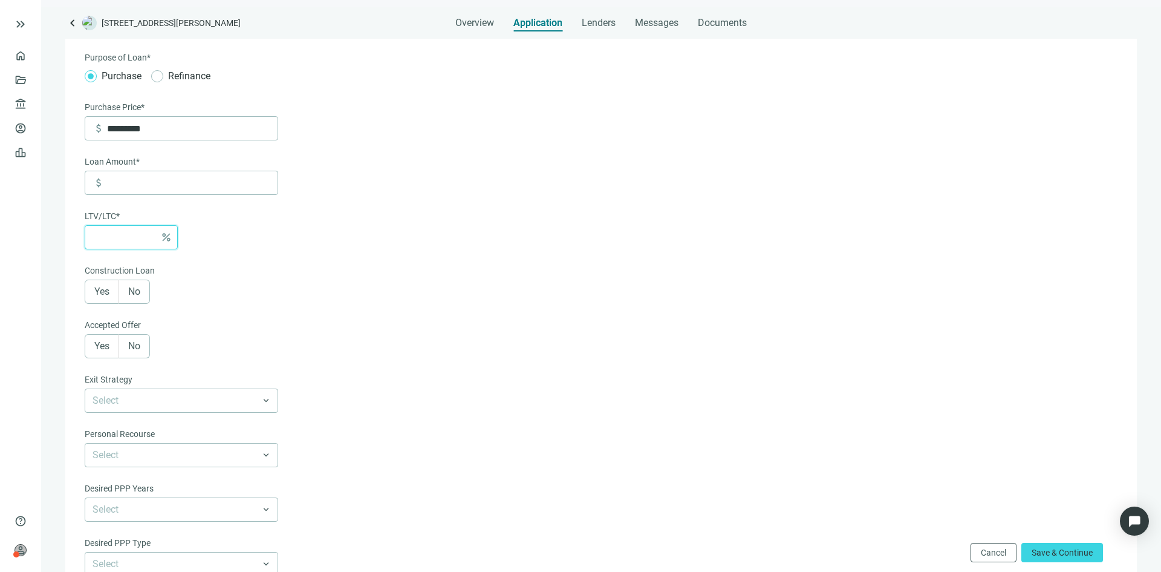
type input "*******"
type input "*"
type input "*********"
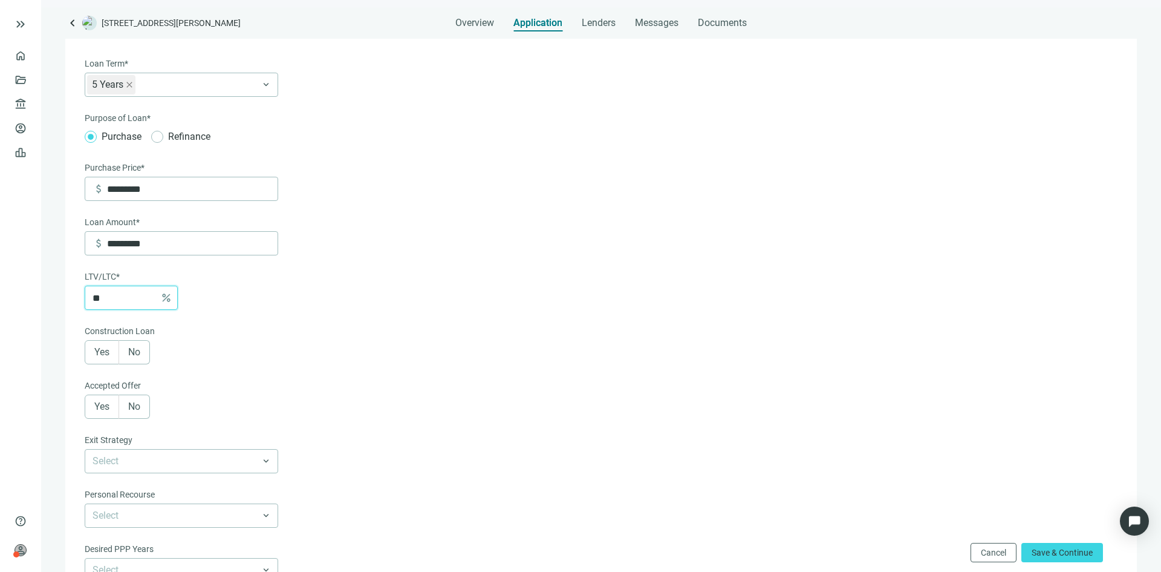
type input "**"
click at [619, 289] on form "Loan Term* 5 Years 6-36 Months 3 Years 5 Years 7 Years 10 Years 30 Years keyboa…" at bounding box center [600, 391] width 1031 height 668
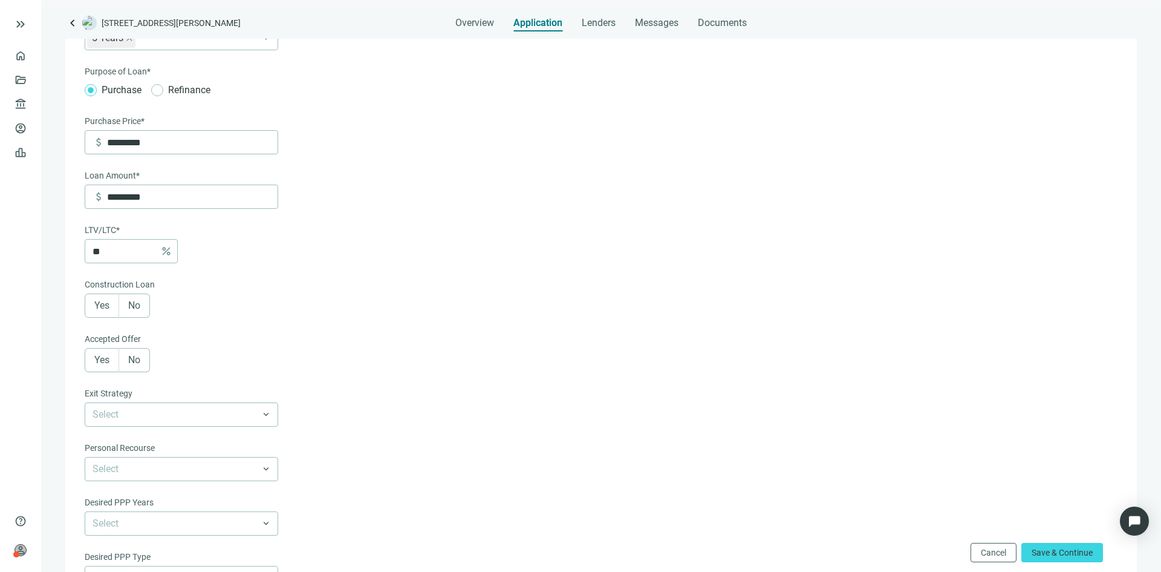
scroll to position [181, 0]
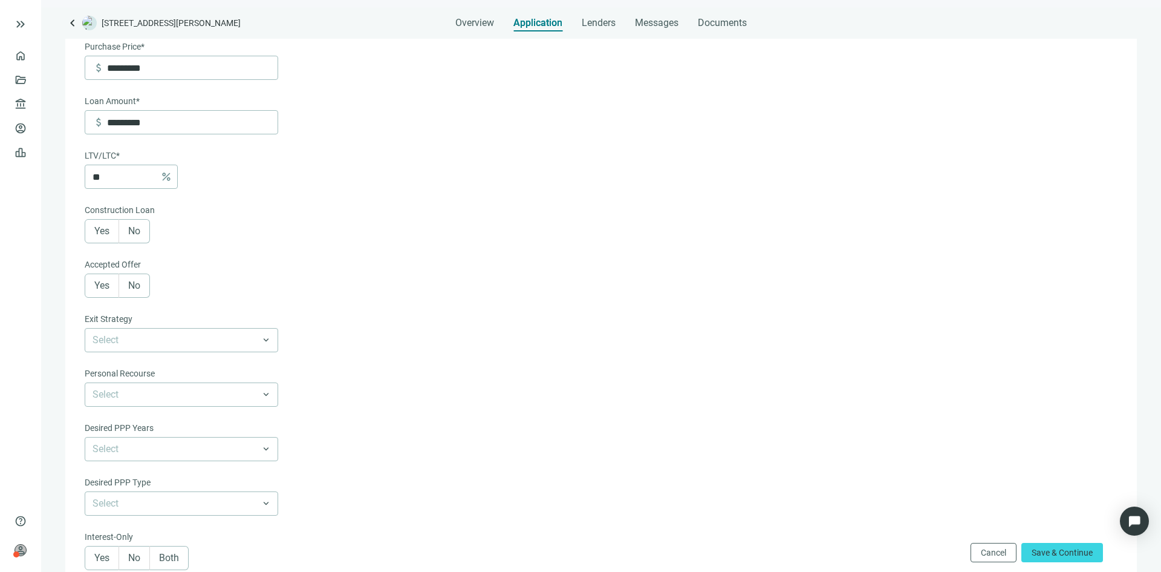
click at [134, 234] on span "No" at bounding box center [134, 230] width 12 height 11
click at [135, 291] on span "No" at bounding box center [134, 284] width 12 height 11
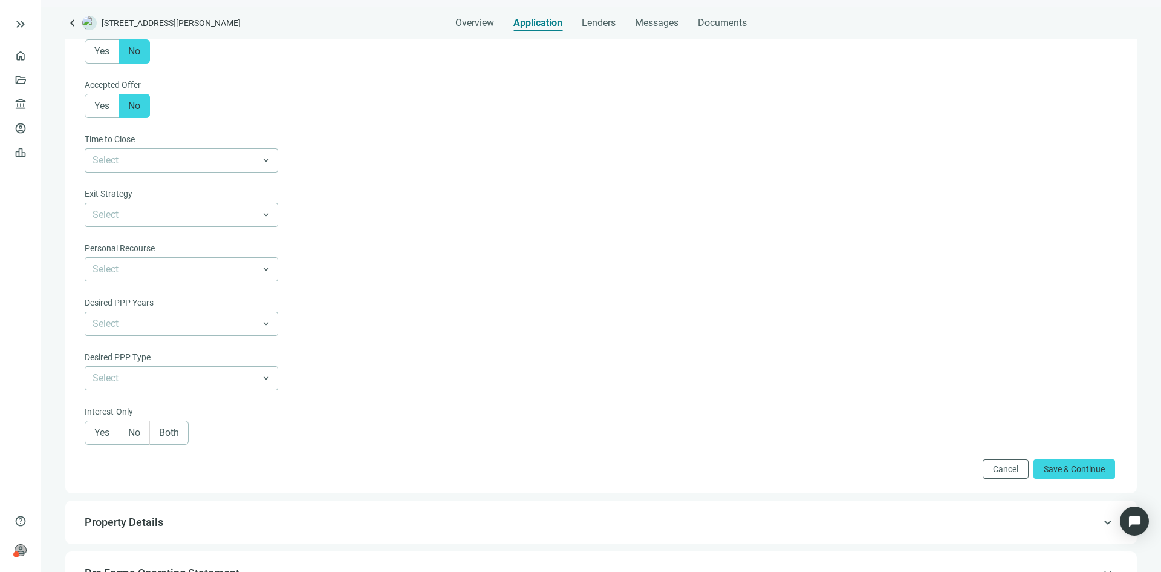
scroll to position [363, 0]
click at [1091, 471] on span "Save & Continue" at bounding box center [1074, 467] width 61 height 10
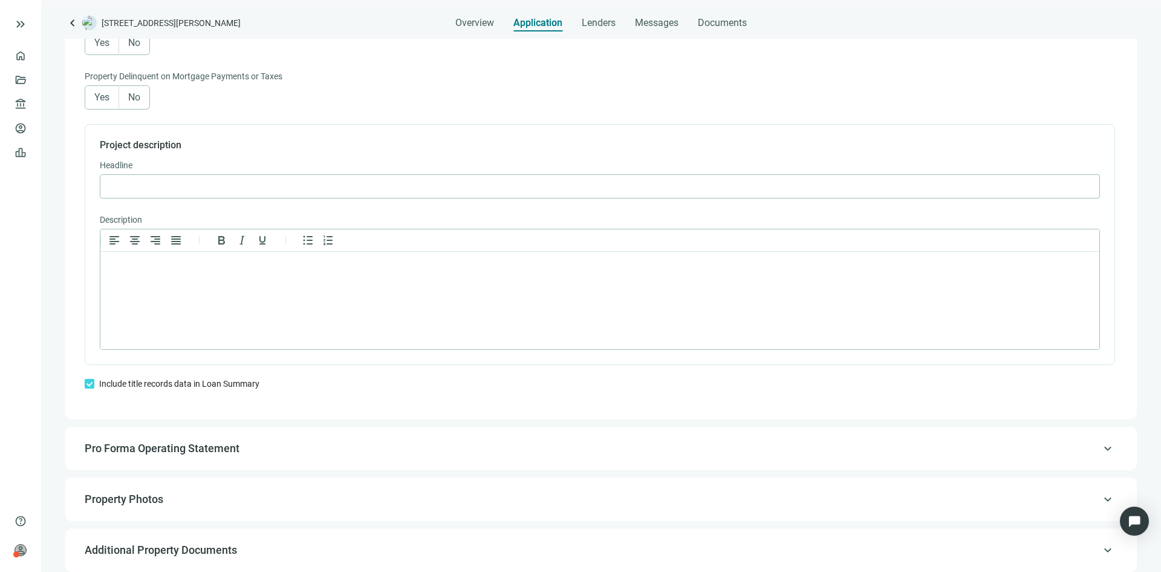
scroll to position [812, 0]
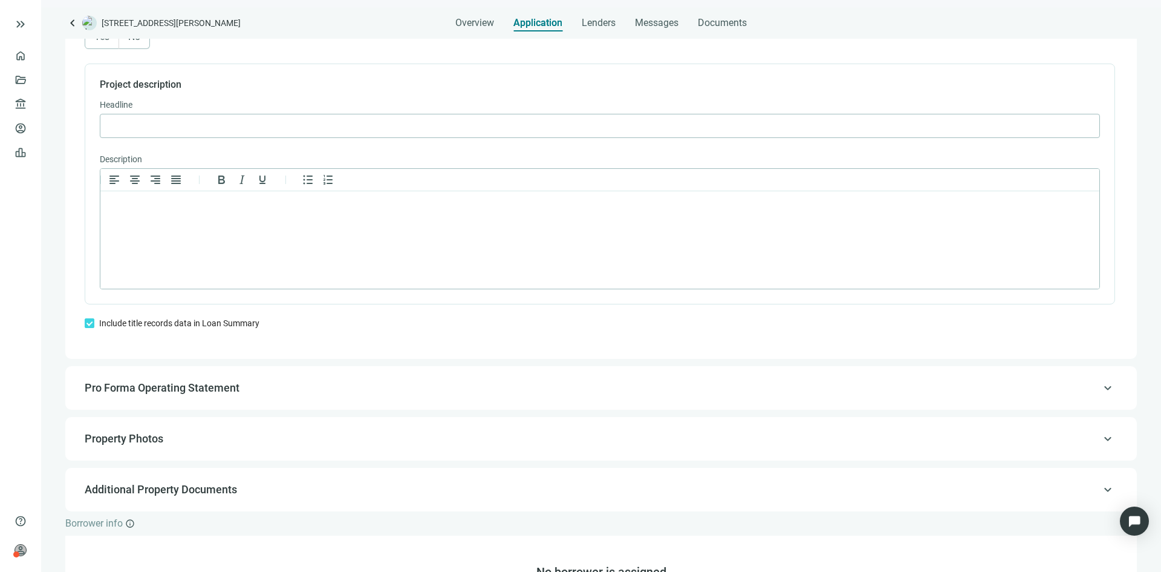
click at [731, 393] on span "Pro Forma Operating Statement" at bounding box center [600, 387] width 1031 height 15
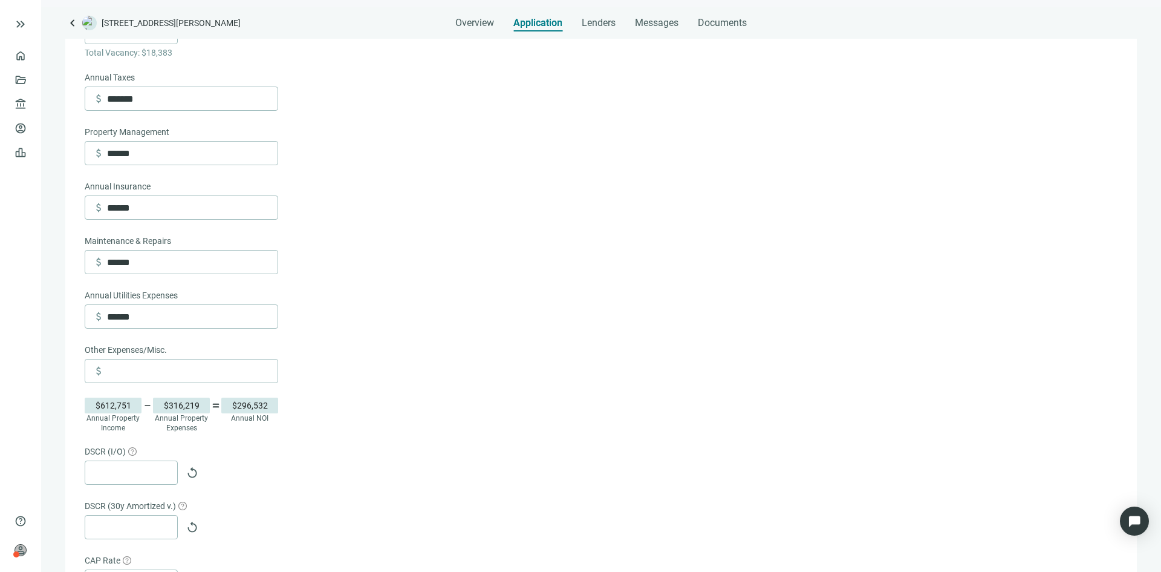
scroll to position [682, 0]
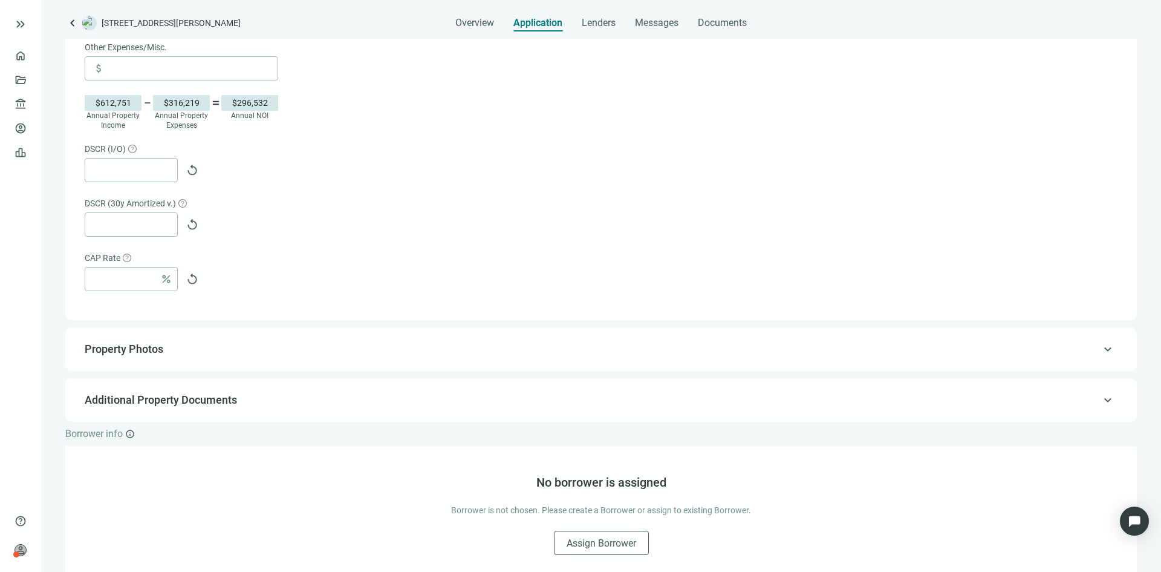
click at [427, 363] on div "keyboard_arrow_up Property Photos" at bounding box center [601, 348] width 1048 height 29
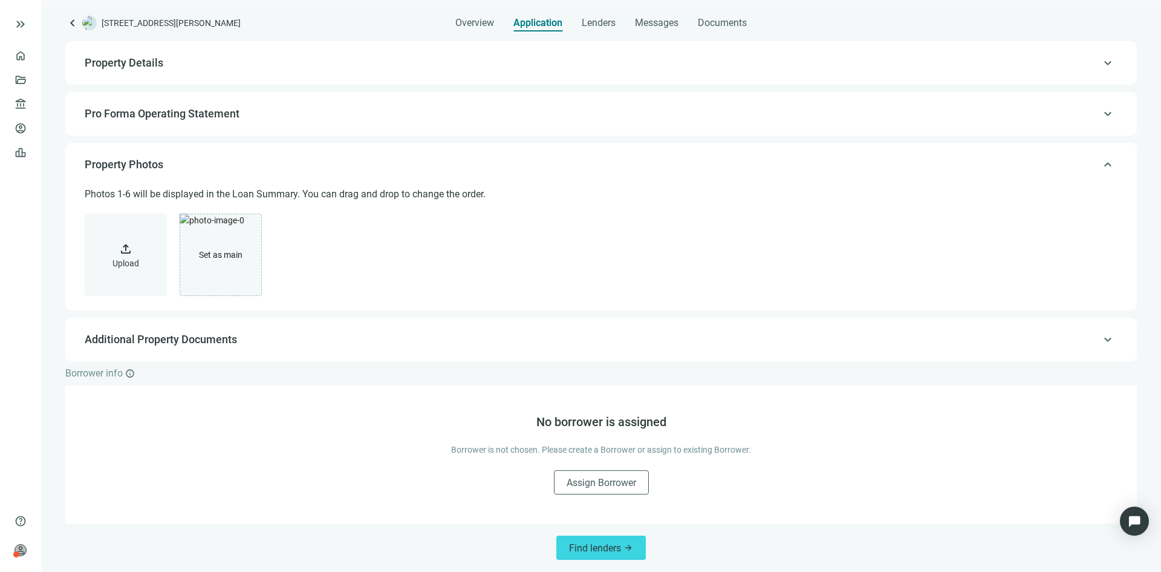
scroll to position [84, 0]
click at [602, 551] on span "Find lenders" at bounding box center [595, 547] width 52 height 11
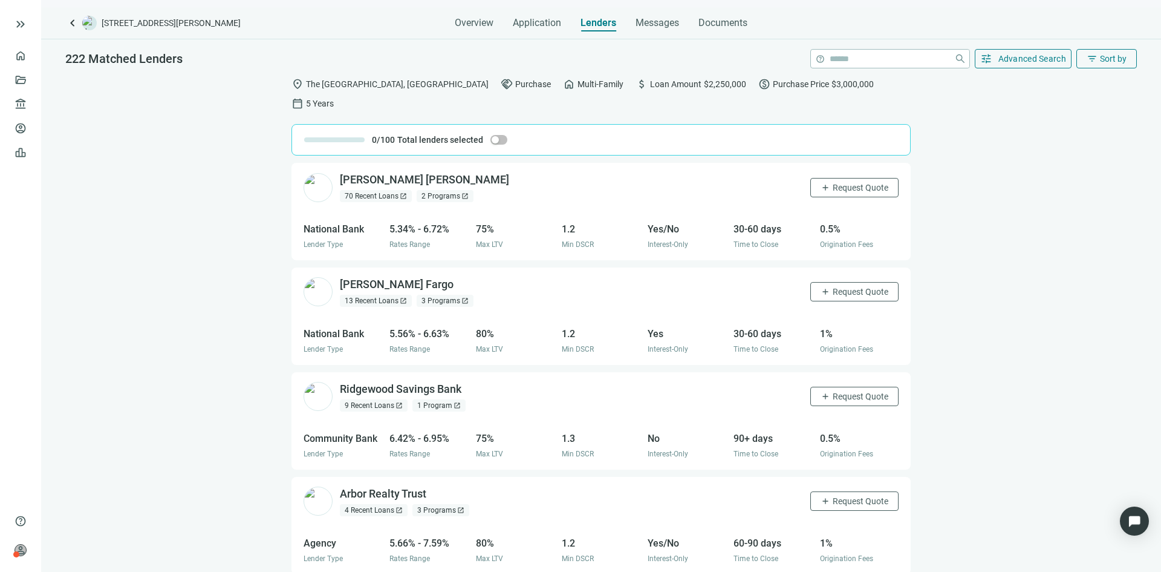
click at [393, 295] on div "13 Recent Loans open_in_new" at bounding box center [376, 301] width 72 height 12
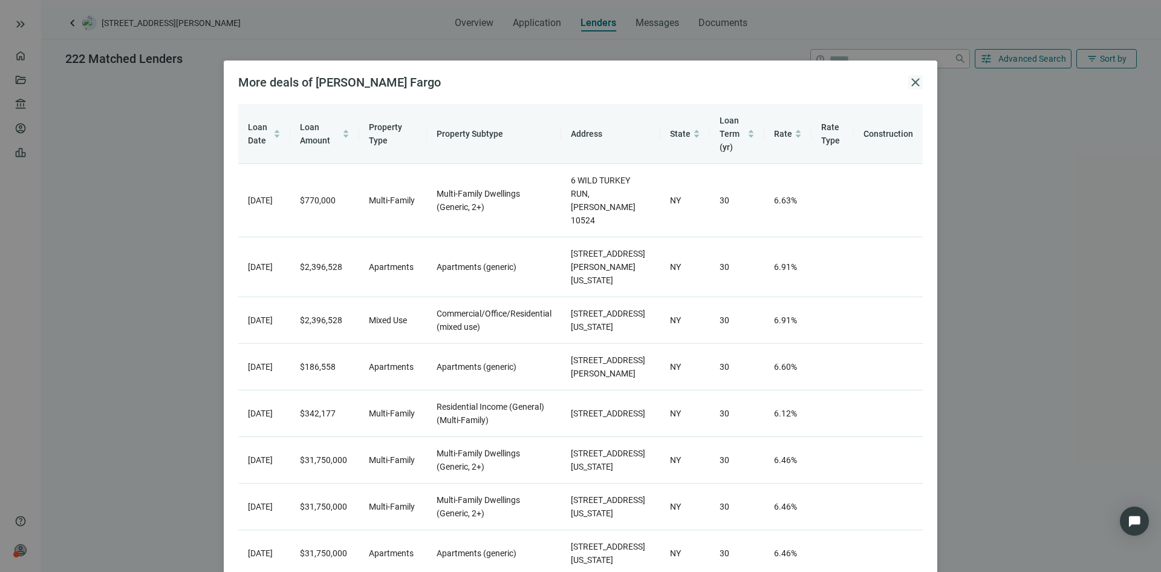
click at [909, 82] on span "close" at bounding box center [915, 82] width 15 height 15
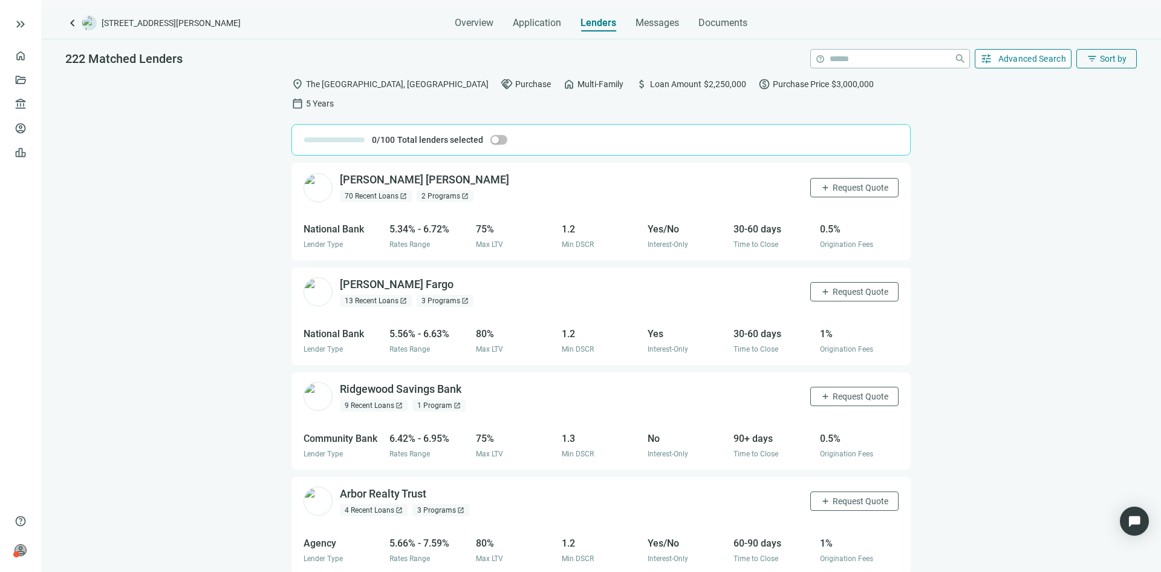
click at [1035, 57] on span "Advanced Search" at bounding box center [1033, 59] width 68 height 10
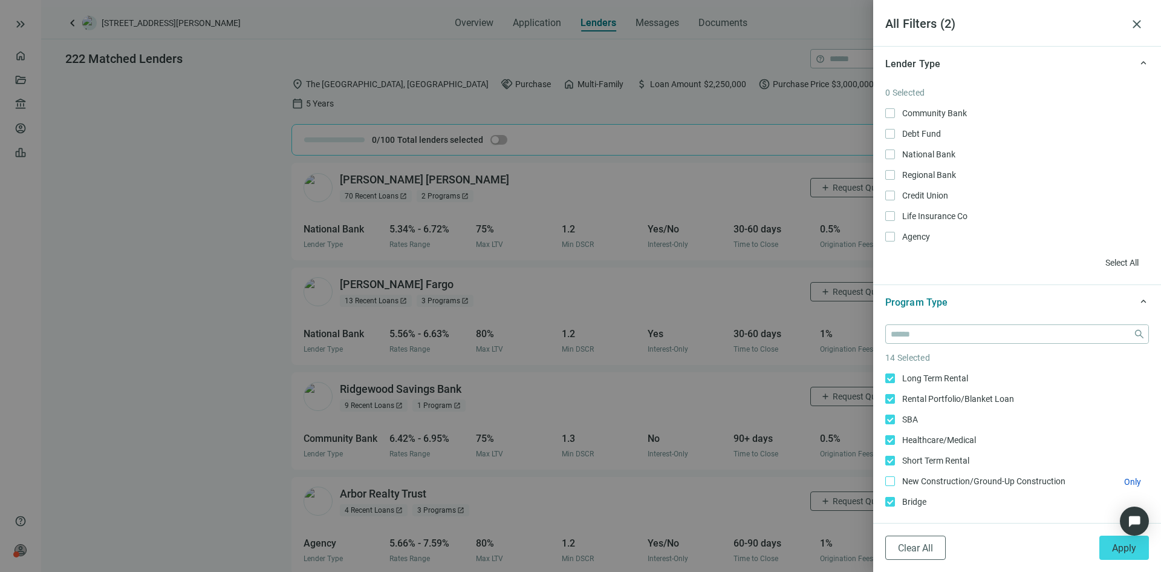
click at [895, 480] on span "New Construction/Ground-Up Construction Only" at bounding box center [982, 480] width 175 height 13
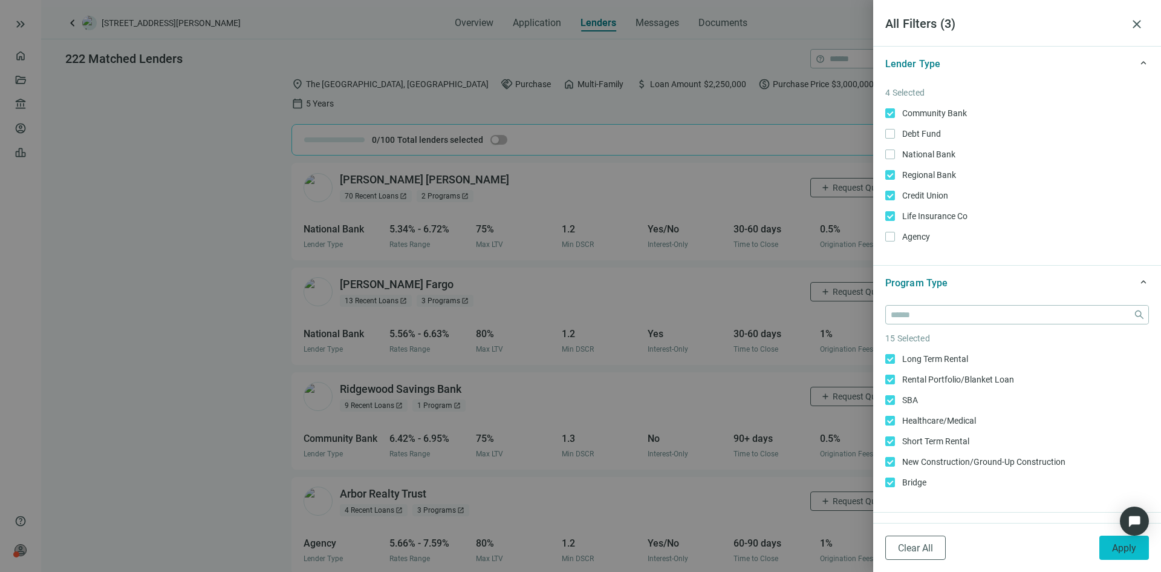
click at [1124, 549] on span "Apply" at bounding box center [1124, 547] width 24 height 11
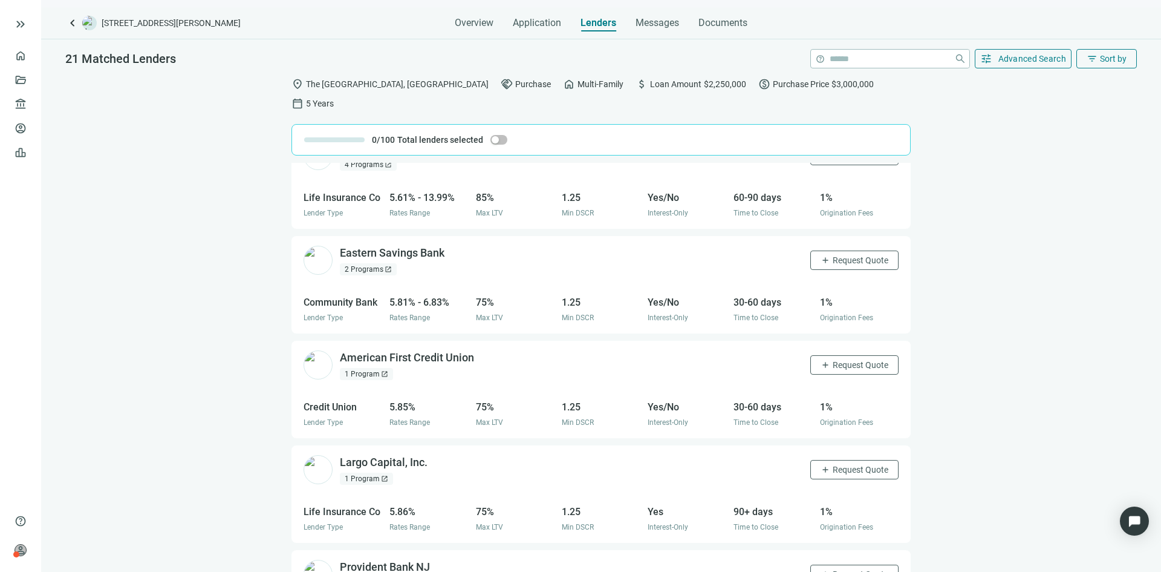
scroll to position [242, 0]
click at [662, 21] on span "Messages" at bounding box center [658, 22] width 44 height 11
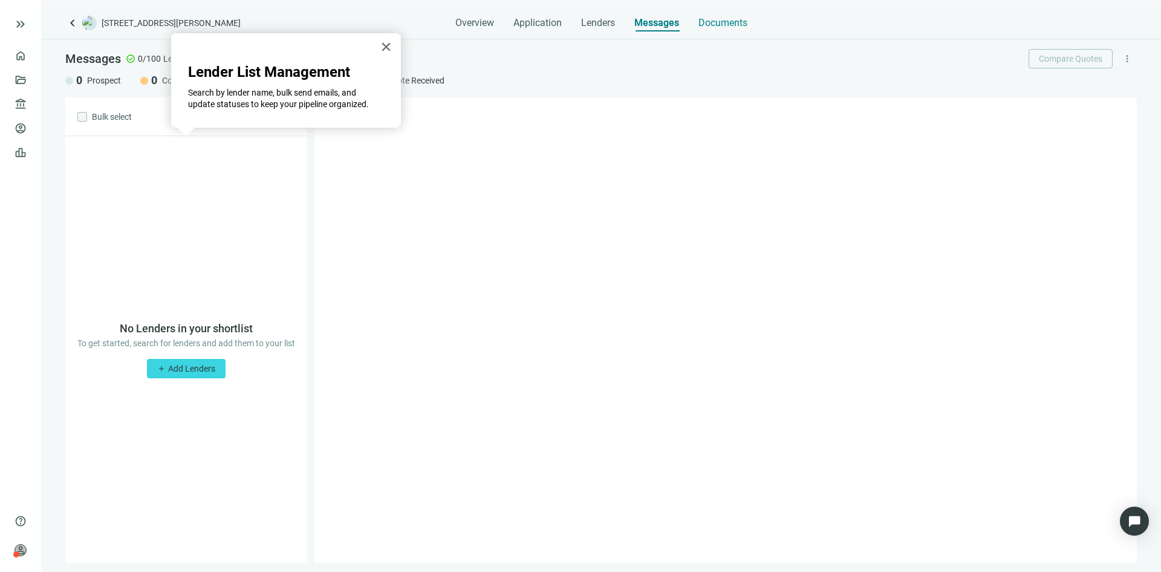
click at [722, 14] on div "Documents" at bounding box center [723, 19] width 49 height 24
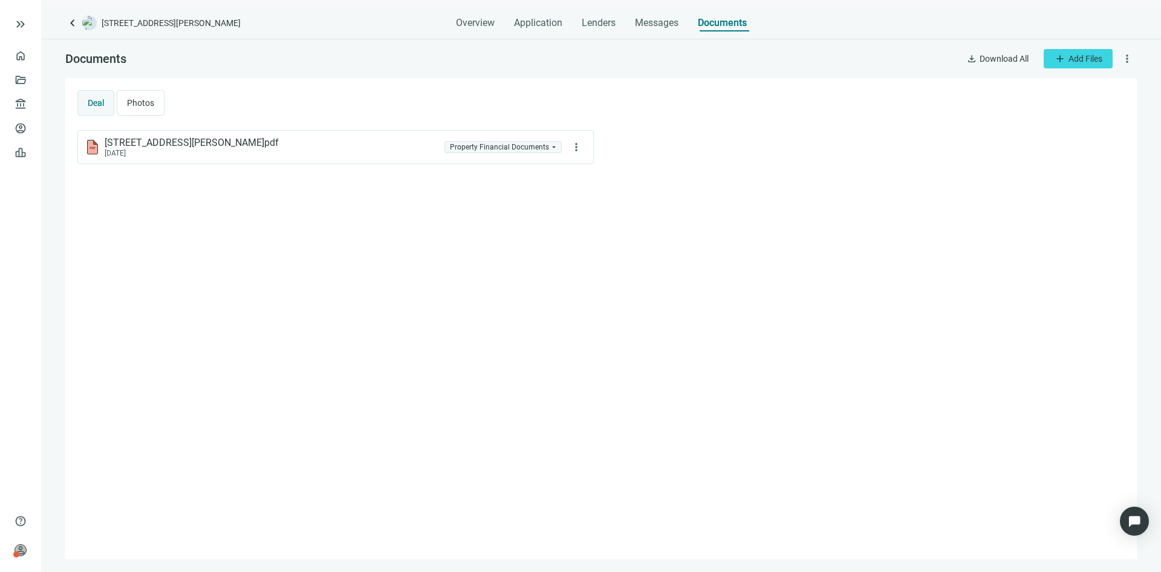
click at [93, 101] on span "Deal" at bounding box center [96, 103] width 16 height 10
click at [30, 83] on link "Deals" at bounding box center [41, 80] width 22 height 10
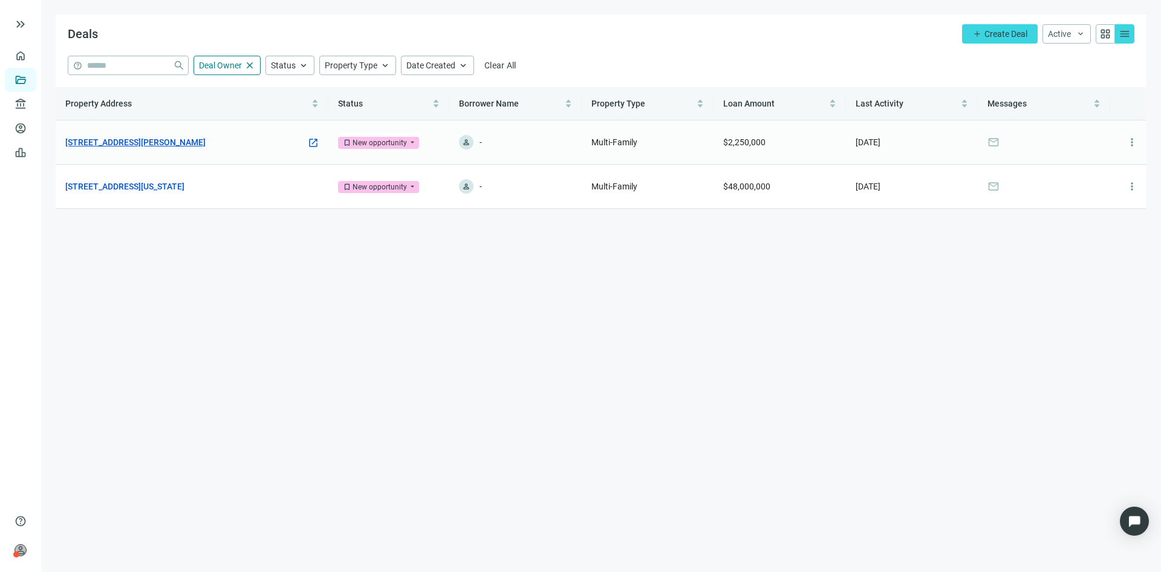
click at [183, 144] on link "[STREET_ADDRESS][PERSON_NAME]" at bounding box center [135, 141] width 140 height 13
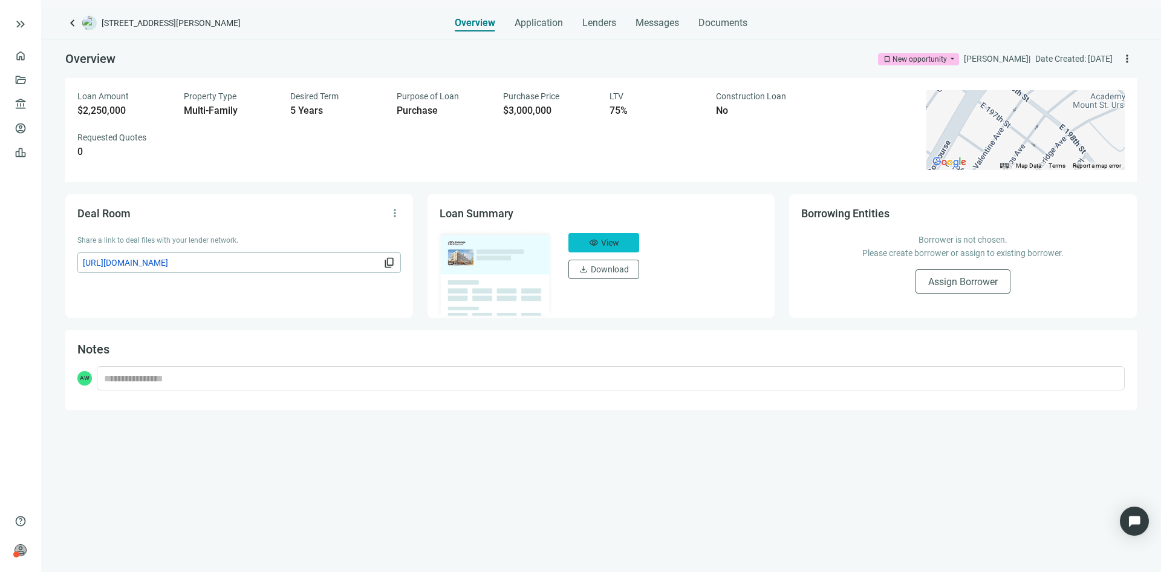
click at [600, 240] on button "visibility View" at bounding box center [604, 242] width 71 height 19
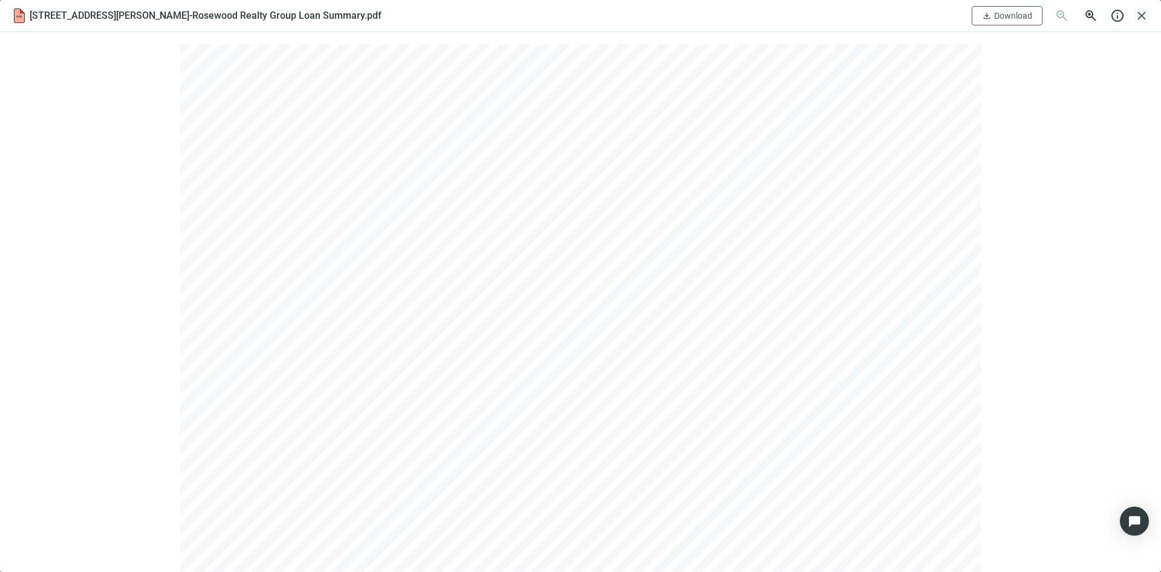
click at [1144, 16] on span "close" at bounding box center [1142, 15] width 15 height 15
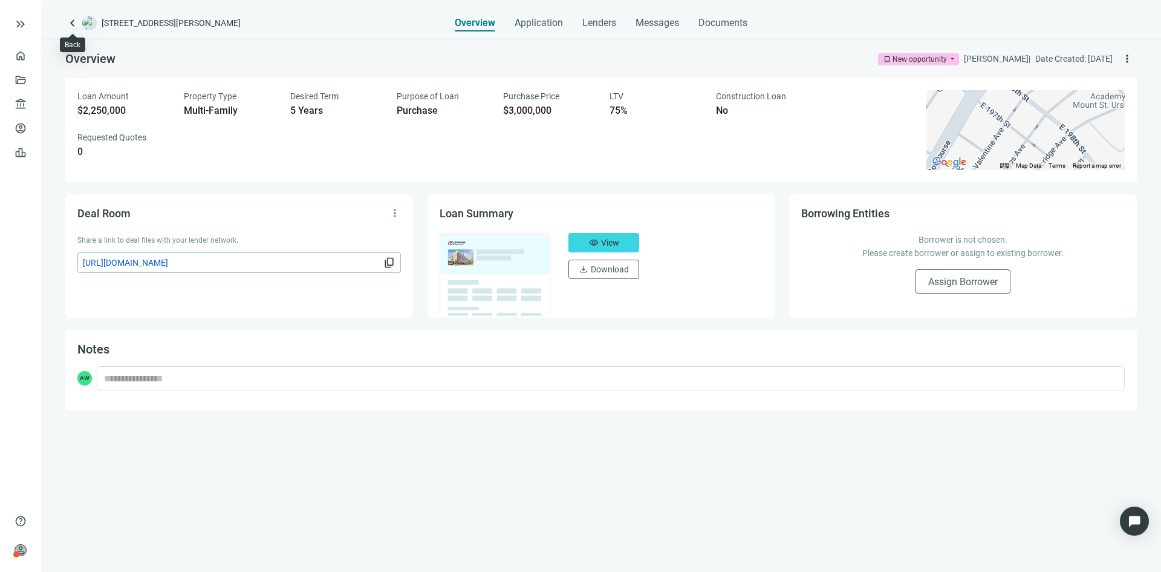
click at [70, 23] on span "keyboard_arrow_left" at bounding box center [72, 23] width 15 height 15
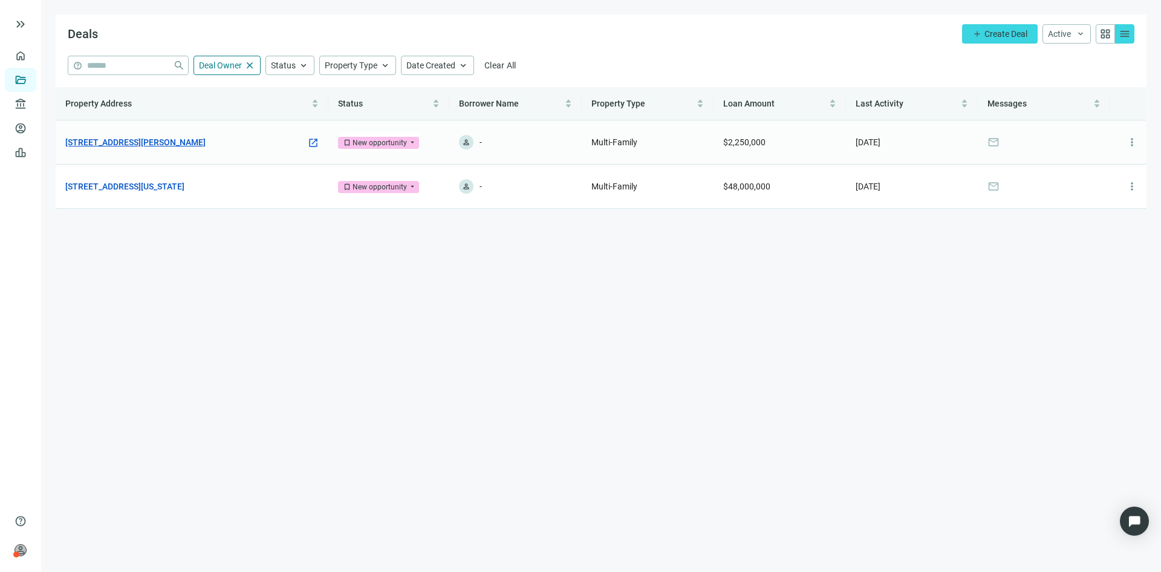
click at [157, 140] on link "[STREET_ADDRESS][PERSON_NAME]" at bounding box center [135, 141] width 140 height 13
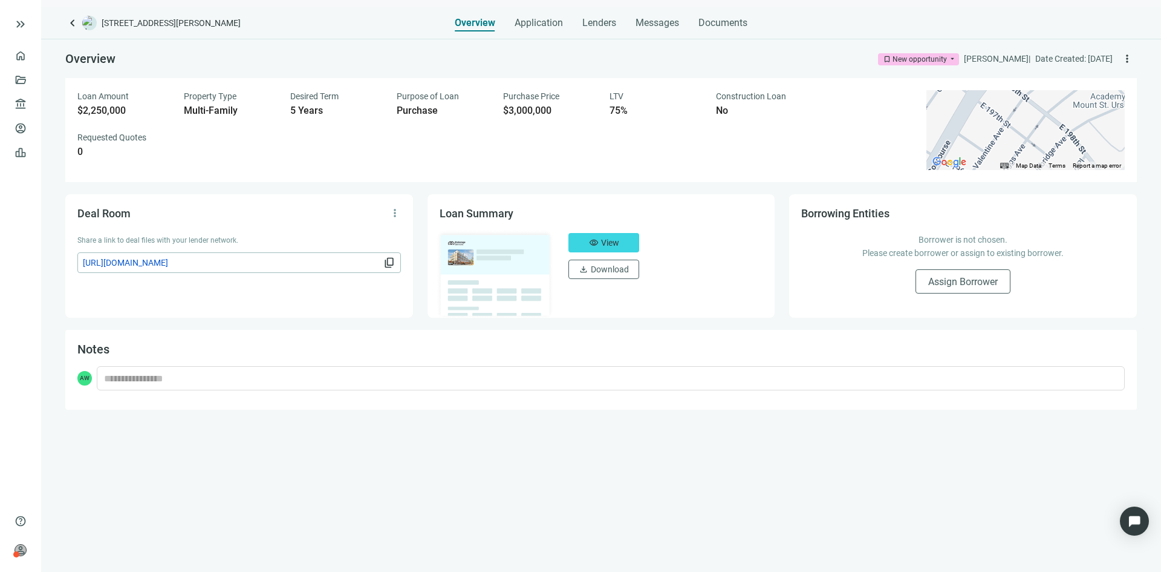
click at [449, 101] on div "Purpose of Loan" at bounding box center [443, 96] width 92 height 12
click at [1127, 55] on span "more_vert" at bounding box center [1127, 59] width 12 height 12
click at [526, 28] on span "Application" at bounding box center [539, 23] width 48 height 12
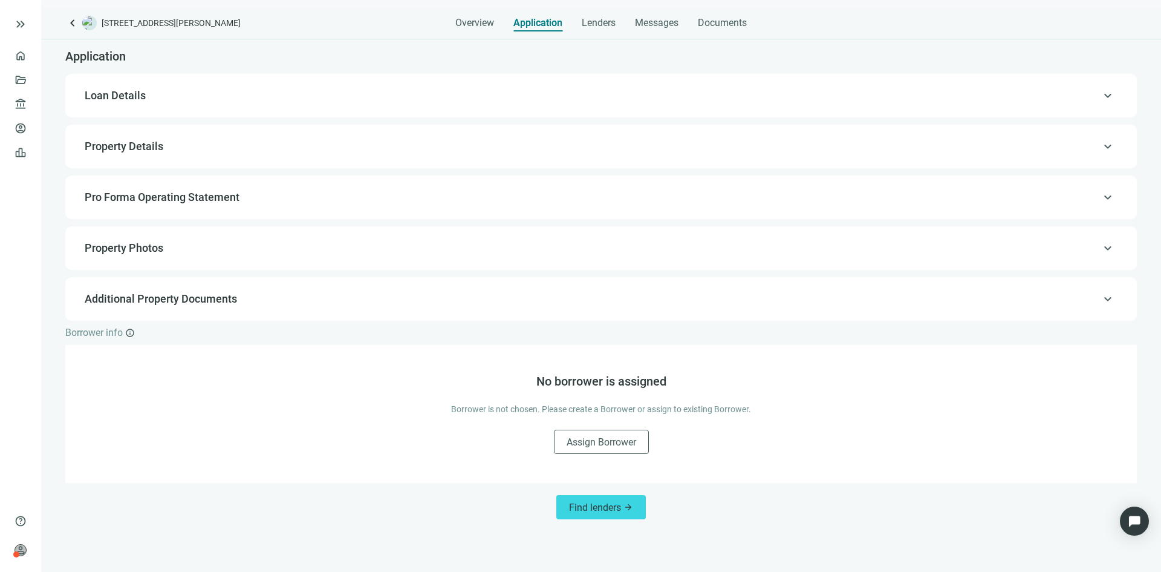
click at [166, 103] on span "Loan Details" at bounding box center [600, 95] width 1031 height 15
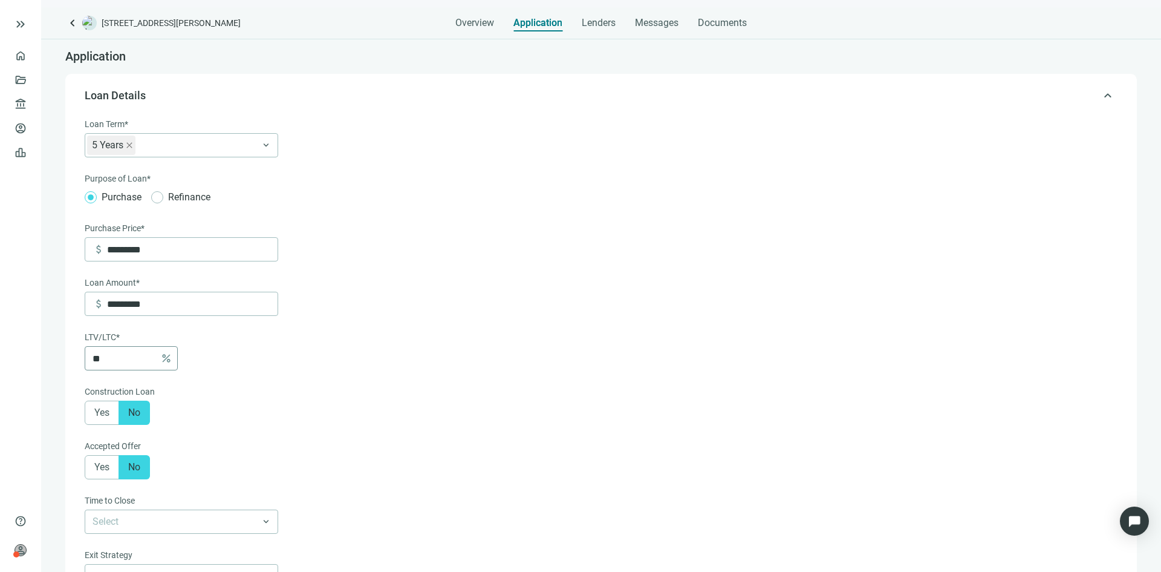
scroll to position [36, 0]
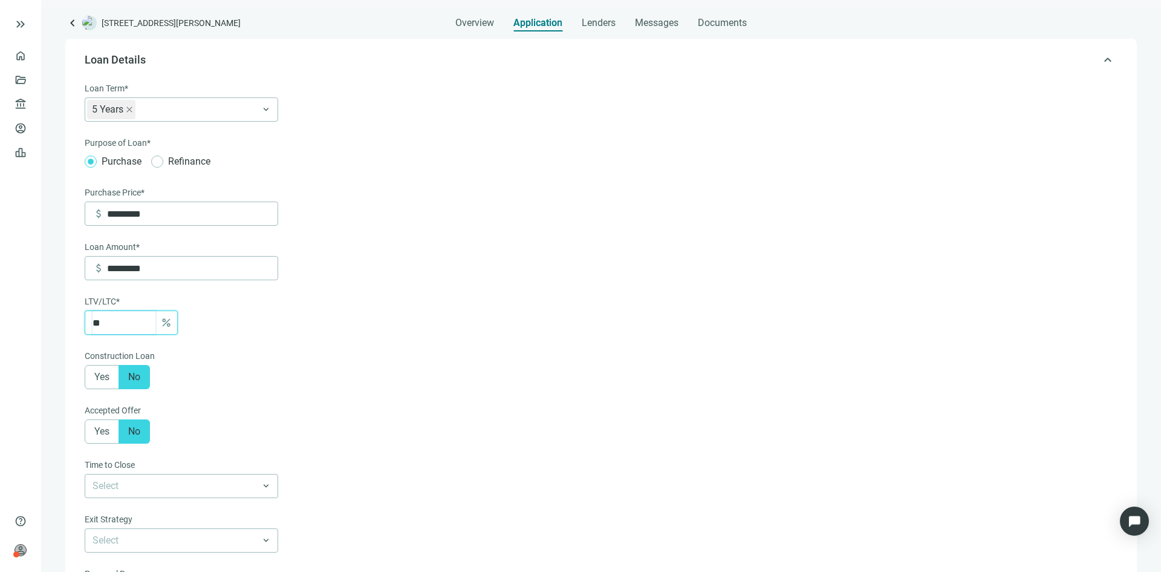
drag, startPoint x: 125, startPoint y: 328, endPoint x: 72, endPoint y: 327, distance: 53.2
click at [72, 327] on div "keyboard_arrow_up Loan Details Loan Term* 5 Years keyboard_arrow_down Purpose o…" at bounding box center [601, 418] width 1072 height 761
type input "*******"
type input "*"
type input "*********"
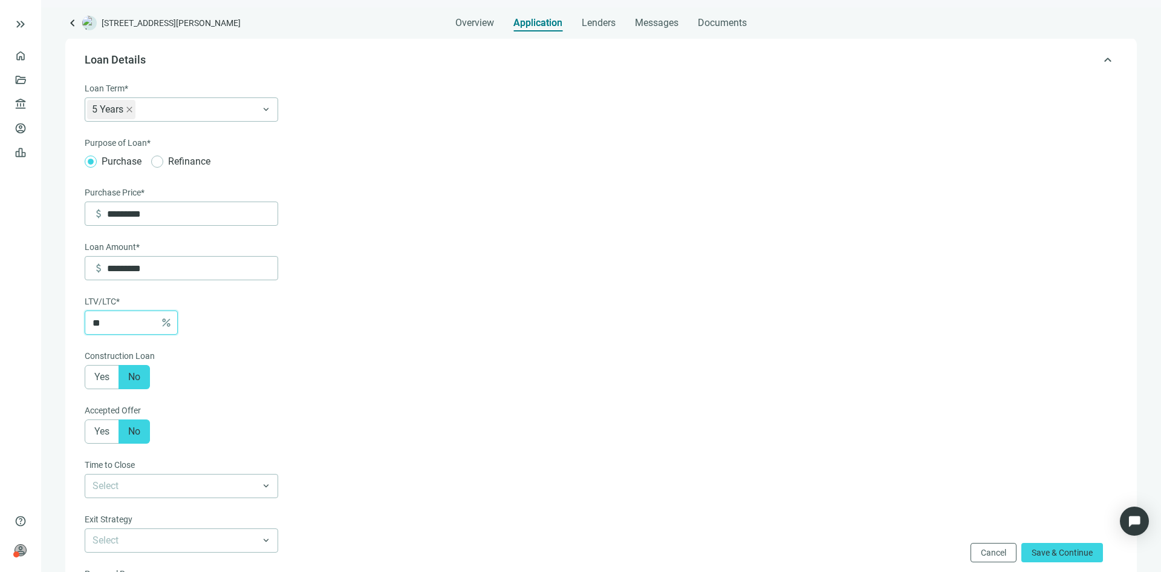
type input "**"
click at [773, 296] on form "Loan Term* 5 Years keyboard_arrow_down Purpose of Loan* Purchase Refinance Purc…" at bounding box center [600, 443] width 1031 height 722
click at [1078, 556] on span "Save & Continue" at bounding box center [1062, 552] width 61 height 10
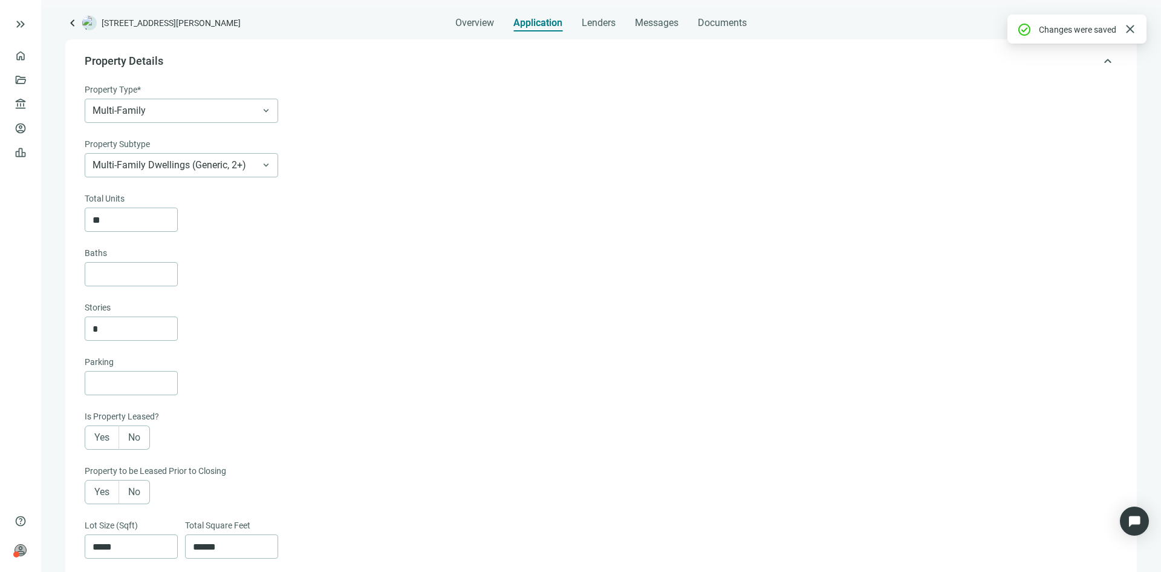
scroll to position [86, 0]
click at [92, 25] on img at bounding box center [89, 23] width 15 height 15
click at [73, 22] on span "keyboard_arrow_left" at bounding box center [72, 23] width 15 height 15
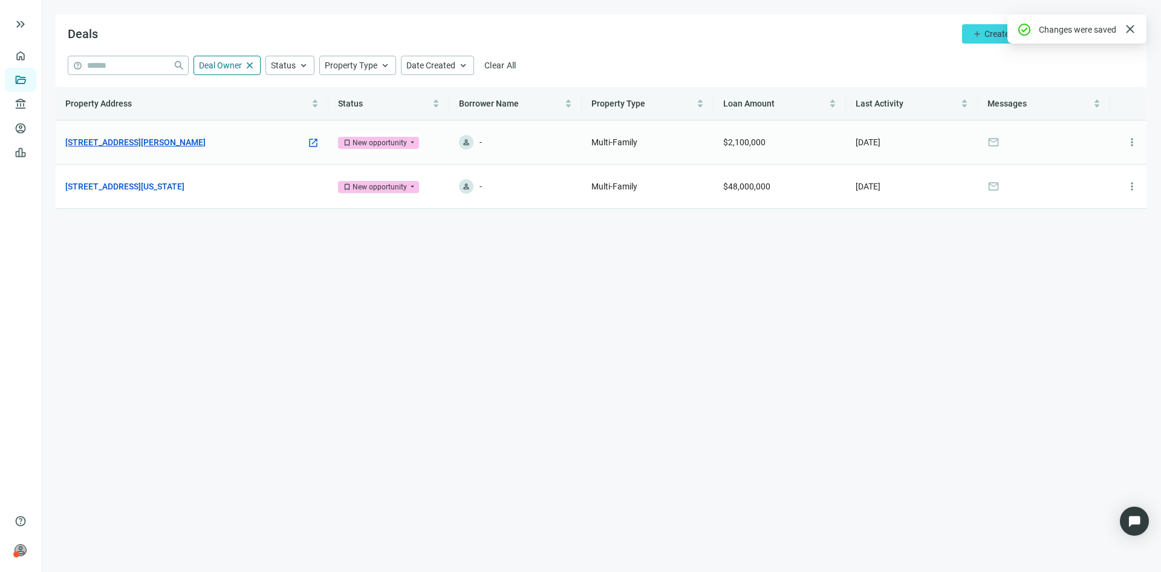
click at [186, 140] on link "[STREET_ADDRESS][PERSON_NAME]" at bounding box center [135, 141] width 140 height 13
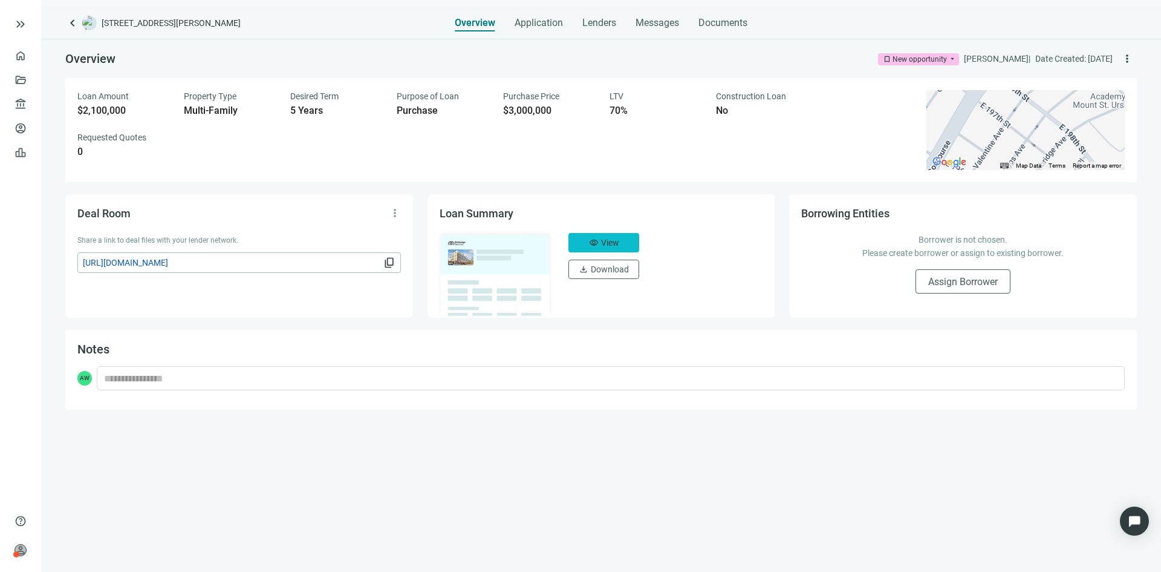
click at [576, 236] on button "visibility View" at bounding box center [604, 242] width 71 height 19
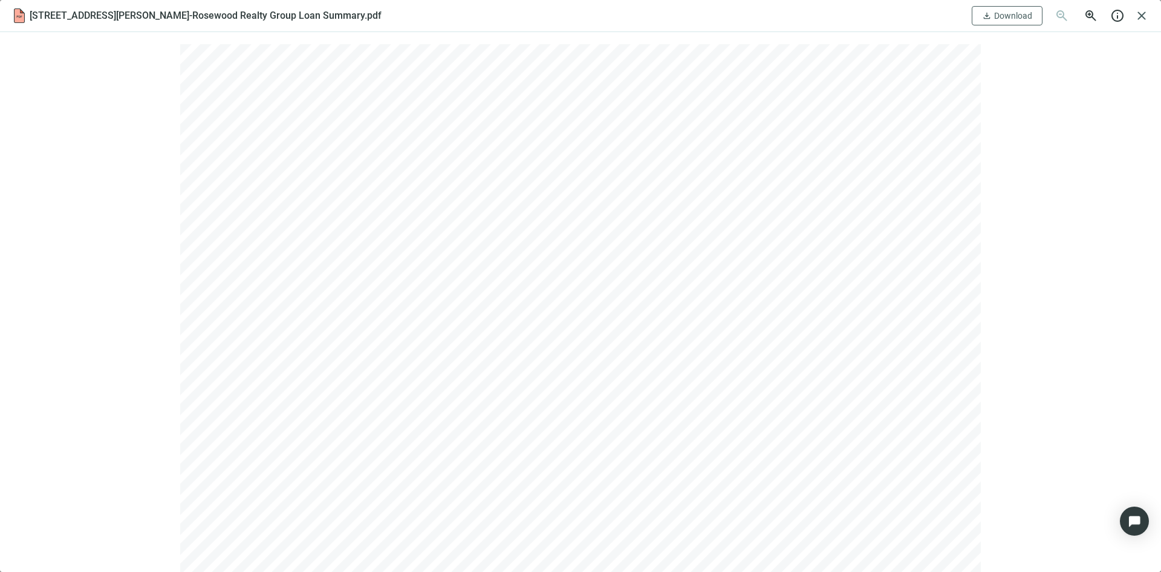
click at [100, 114] on div at bounding box center [580, 301] width 1161 height 539
click at [998, 16] on span "Download" at bounding box center [1013, 16] width 38 height 10
click at [996, 148] on div at bounding box center [580, 301] width 1161 height 539
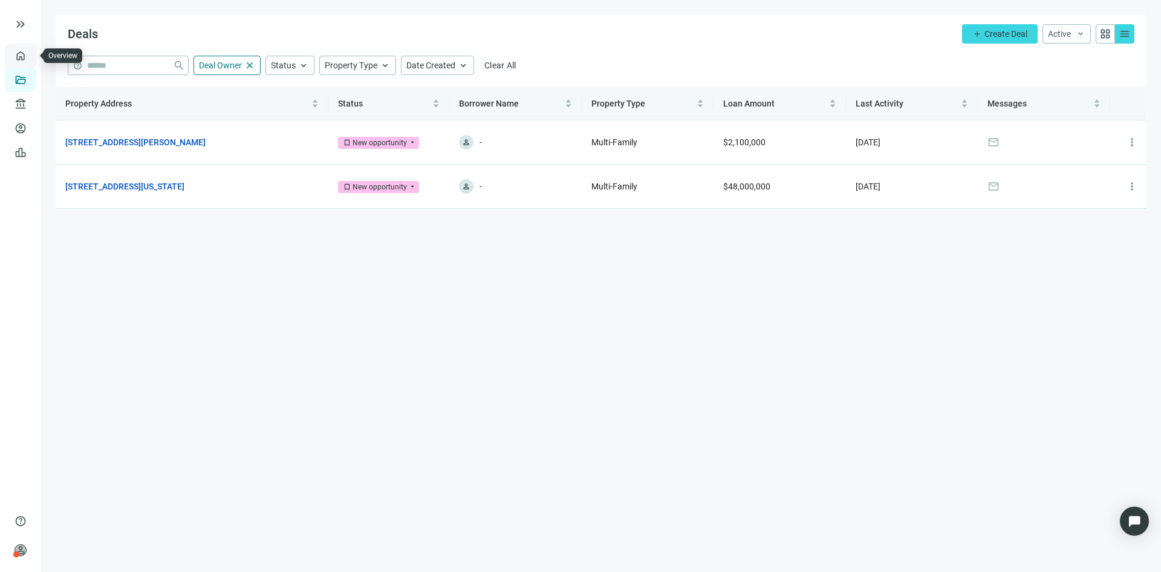
click at [30, 52] on link "Overview" at bounding box center [48, 56] width 36 height 10
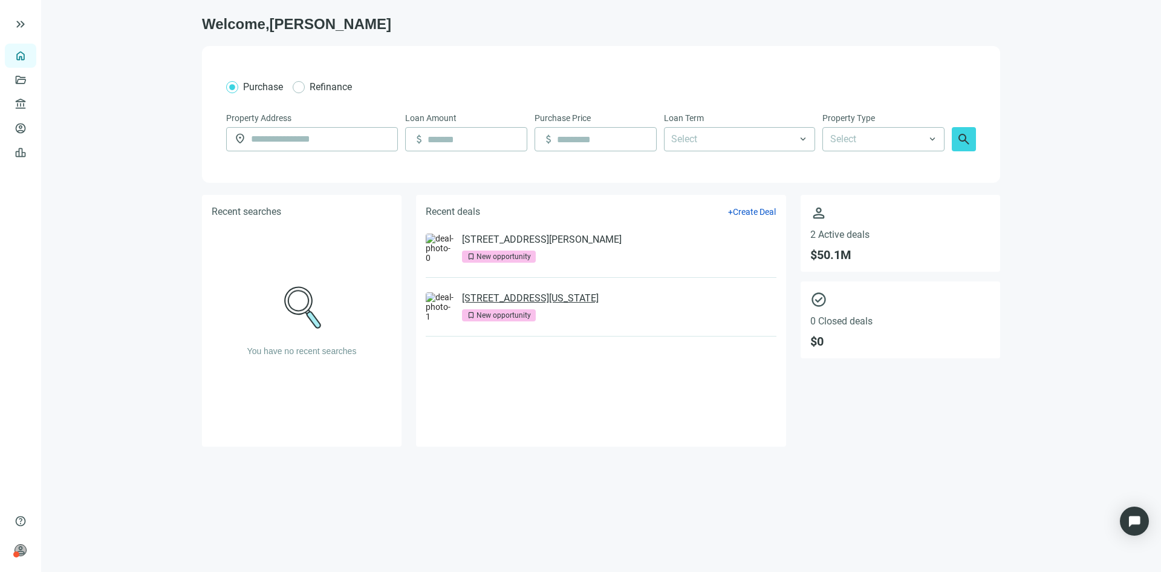
click at [558, 297] on link "[STREET_ADDRESS][US_STATE]" at bounding box center [530, 298] width 137 height 12
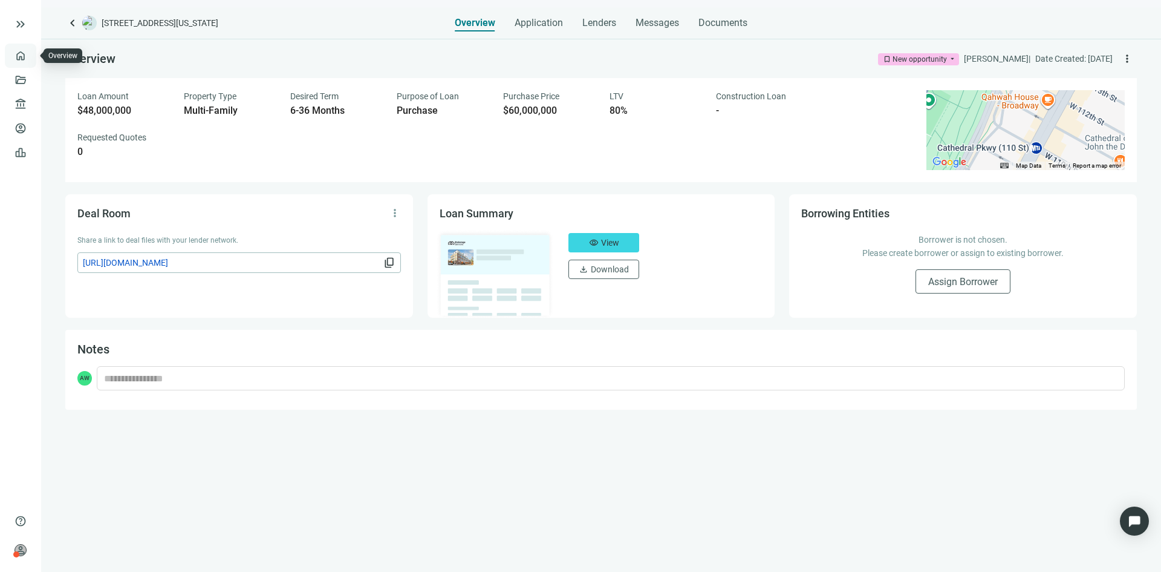
click at [30, 57] on link "Overview" at bounding box center [48, 56] width 36 height 10
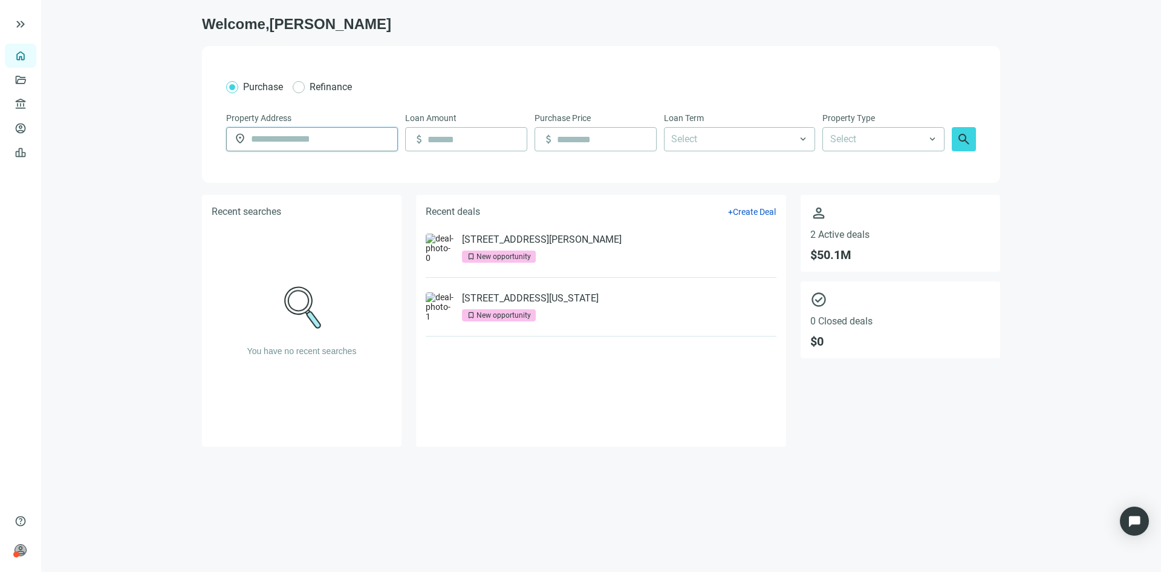
click at [288, 141] on input "text" at bounding box center [320, 139] width 139 height 23
paste input "**********"
type input "**********"
type input "*********"
click at [463, 142] on input at bounding box center [477, 139] width 99 height 23
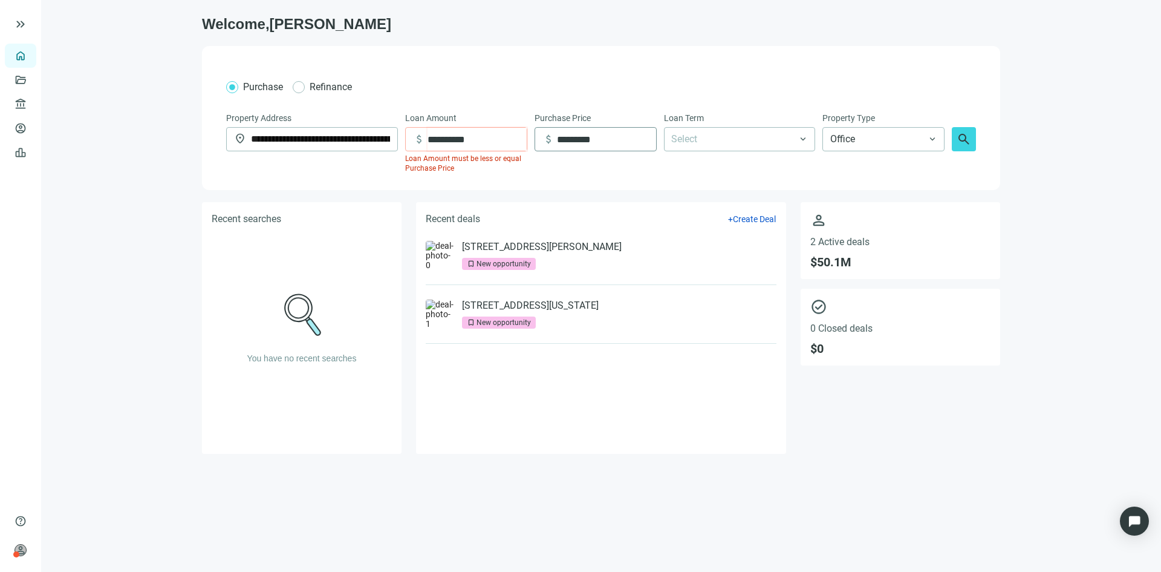
type input "**********"
drag, startPoint x: 617, startPoint y: 140, endPoint x: 481, endPoint y: 148, distance: 135.7
click at [481, 148] on div "**********" at bounding box center [601, 142] width 750 height 62
type input "*"
click at [749, 129] on div at bounding box center [734, 139] width 134 height 22
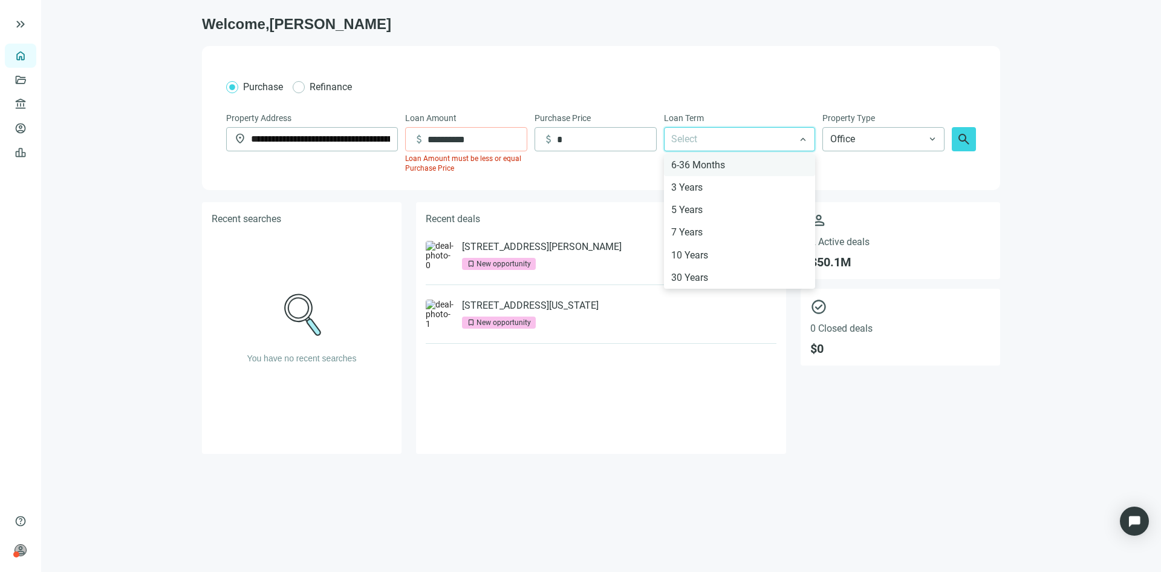
click at [741, 166] on div "6-36 Months" at bounding box center [739, 164] width 137 height 15
click at [852, 134] on span "Office" at bounding box center [883, 139] width 106 height 23
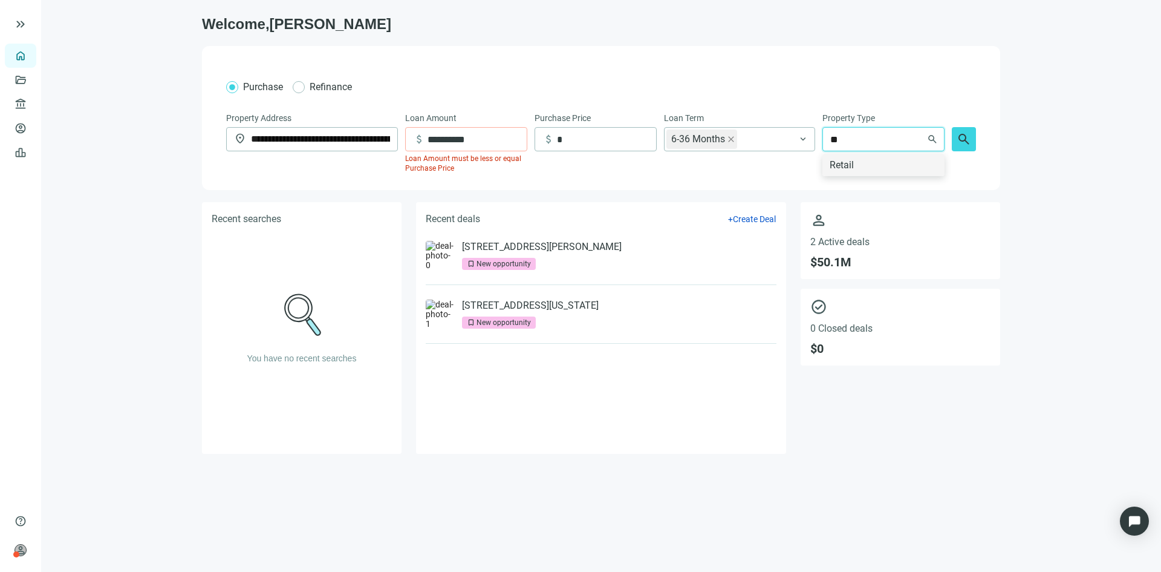
type input "*"
click at [553, 175] on div "**********" at bounding box center [601, 118] width 798 height 144
click at [865, 138] on span "Office" at bounding box center [883, 139] width 106 height 23
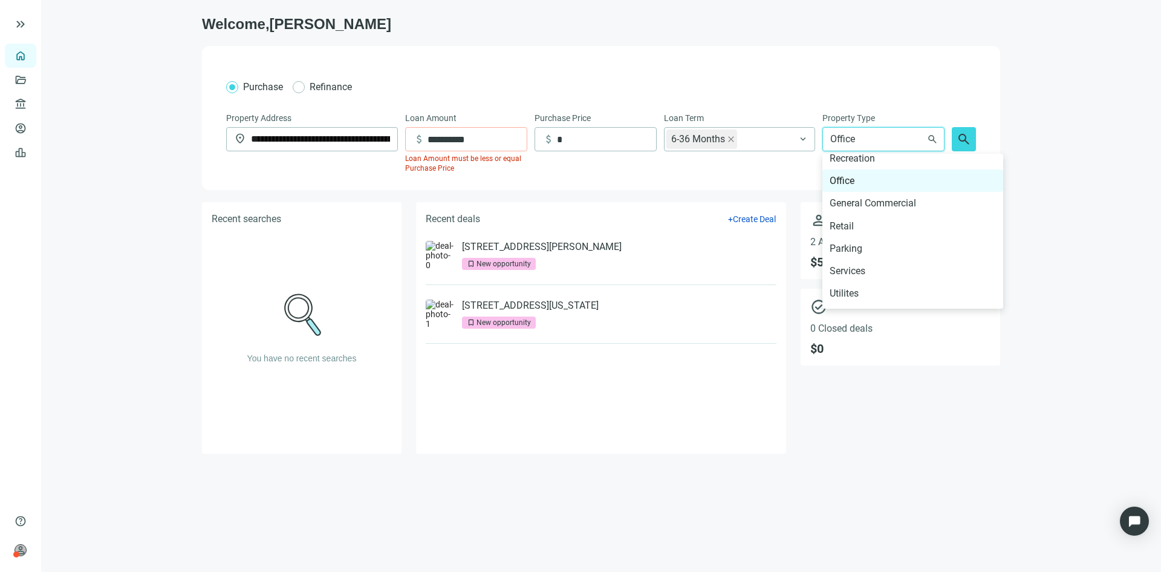
scroll to position [676, 0]
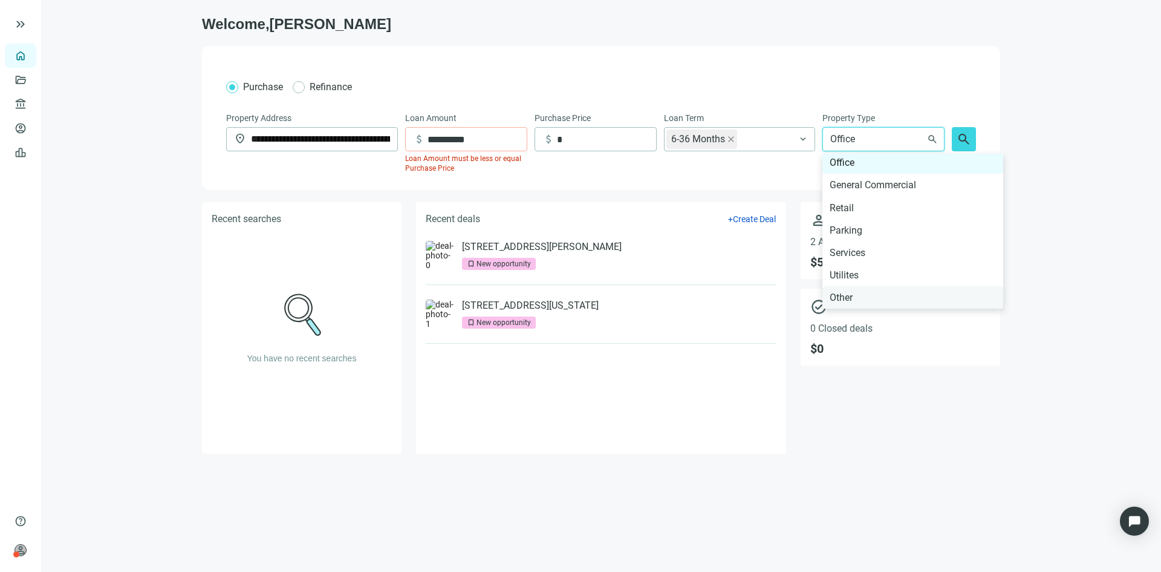
click at [871, 295] on div "Other" at bounding box center [913, 297] width 166 height 15
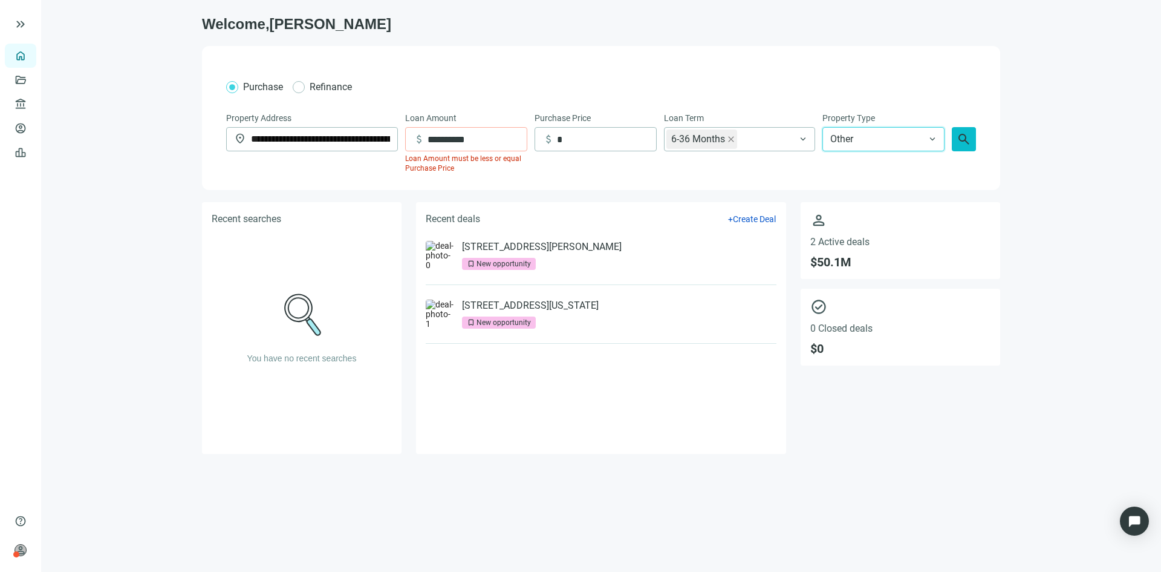
click at [961, 137] on span "search" at bounding box center [964, 139] width 15 height 15
click at [493, 135] on input "**********" at bounding box center [477, 139] width 99 height 23
drag, startPoint x: 590, startPoint y: 139, endPoint x: 520, endPoint y: 139, distance: 69.6
click at [523, 139] on div "**********" at bounding box center [601, 142] width 750 height 62
click at [322, 83] on span "Refinance" at bounding box center [331, 86] width 42 height 11
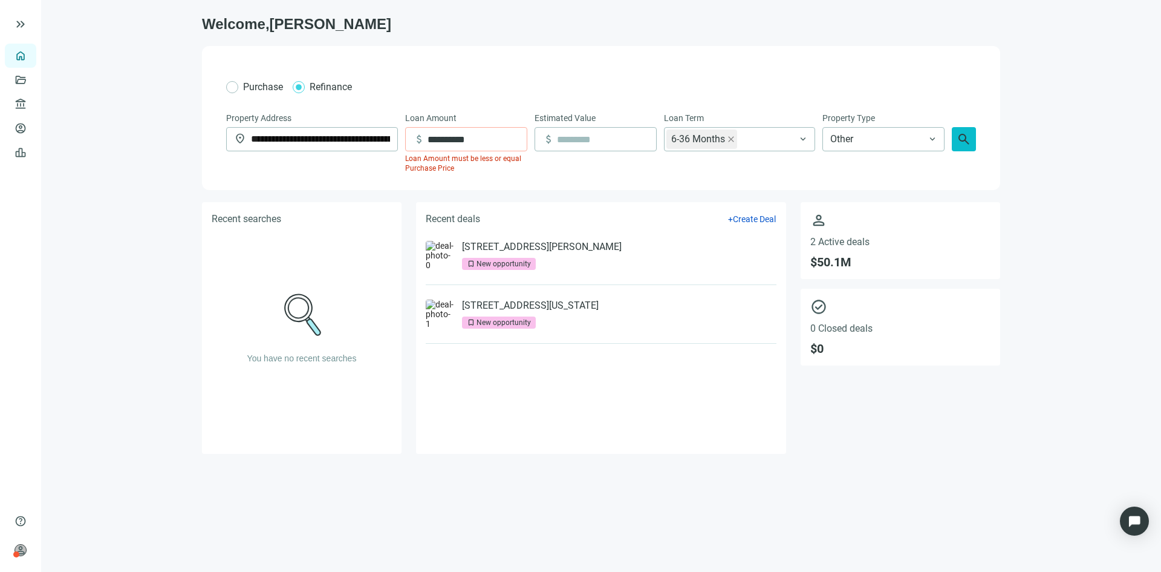
click at [962, 135] on span "search" at bounding box center [964, 139] width 15 height 15
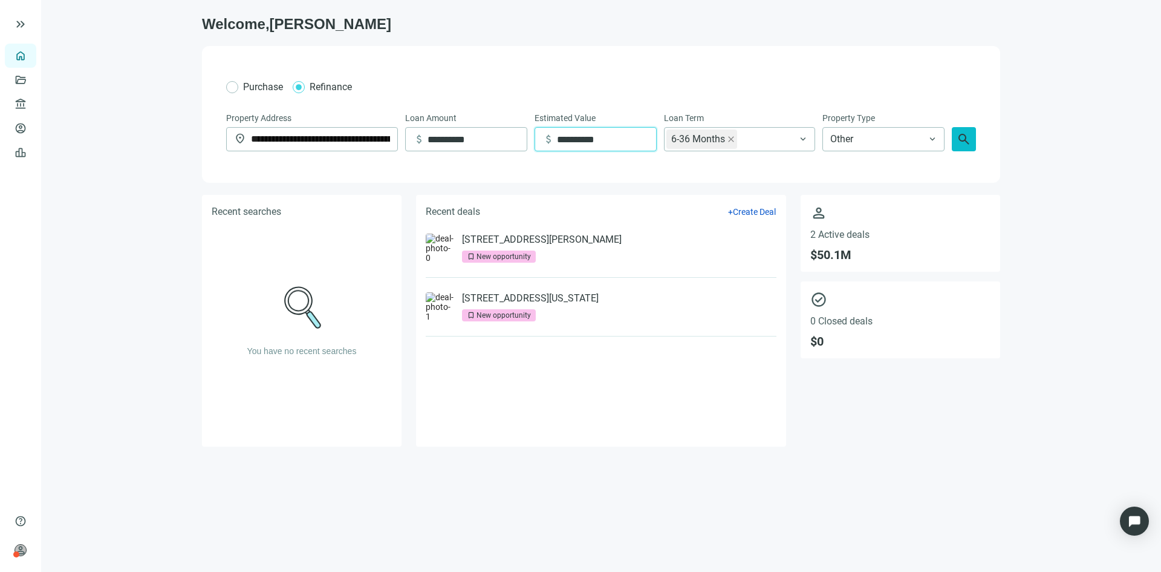
type input "**********"
click at [966, 132] on span "search" at bounding box center [964, 139] width 15 height 15
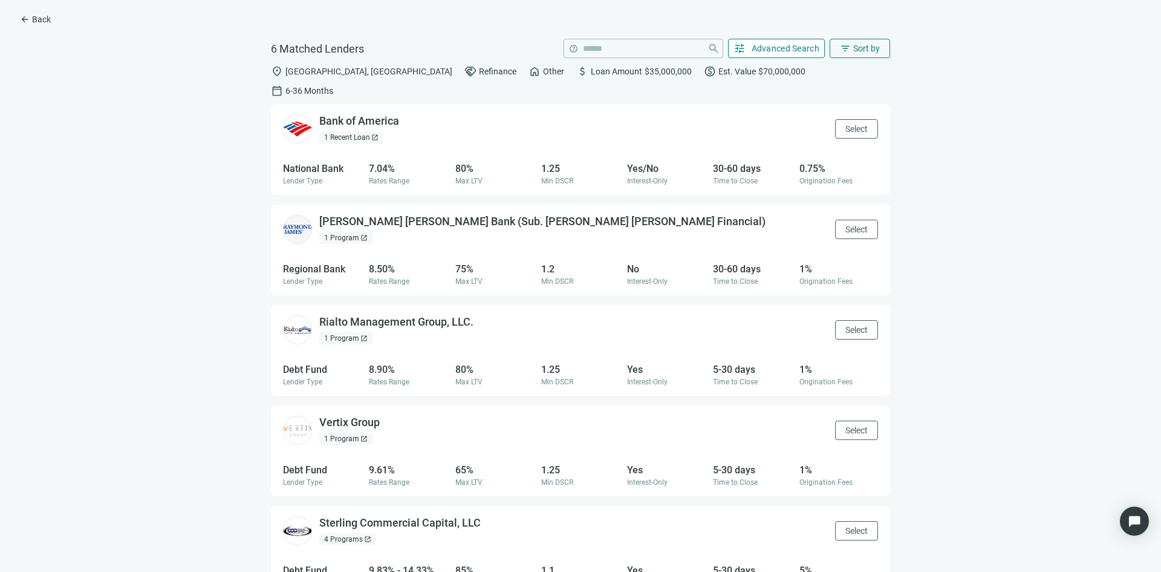
click at [803, 41] on button "tune Advanced Search" at bounding box center [776, 48] width 97 height 19
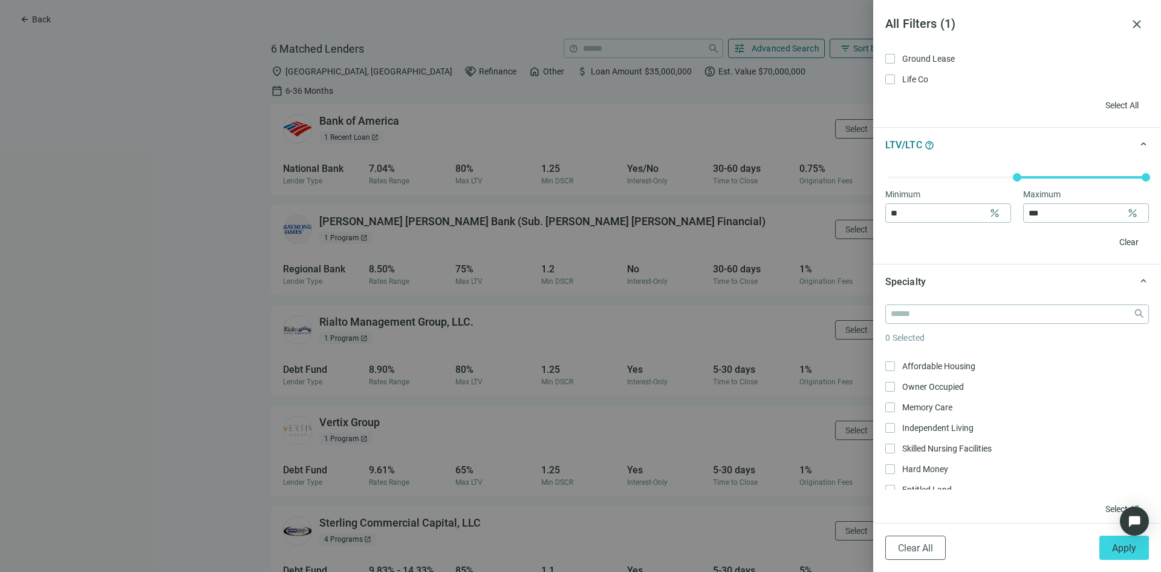
scroll to position [605, 0]
click at [953, 313] on input "search" at bounding box center [1010, 314] width 238 height 18
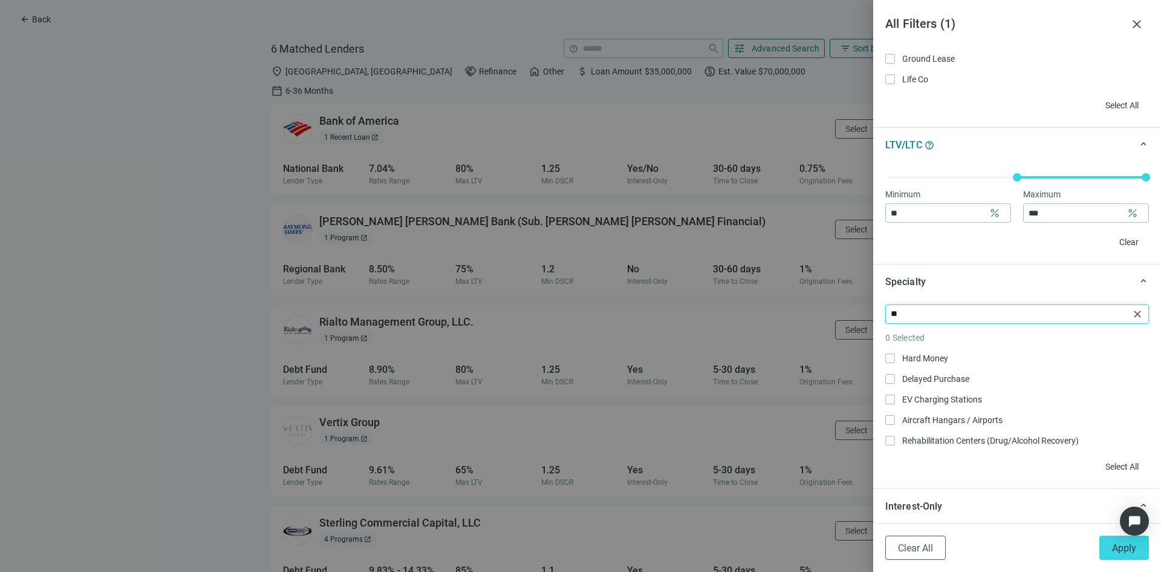
scroll to position [0, 0]
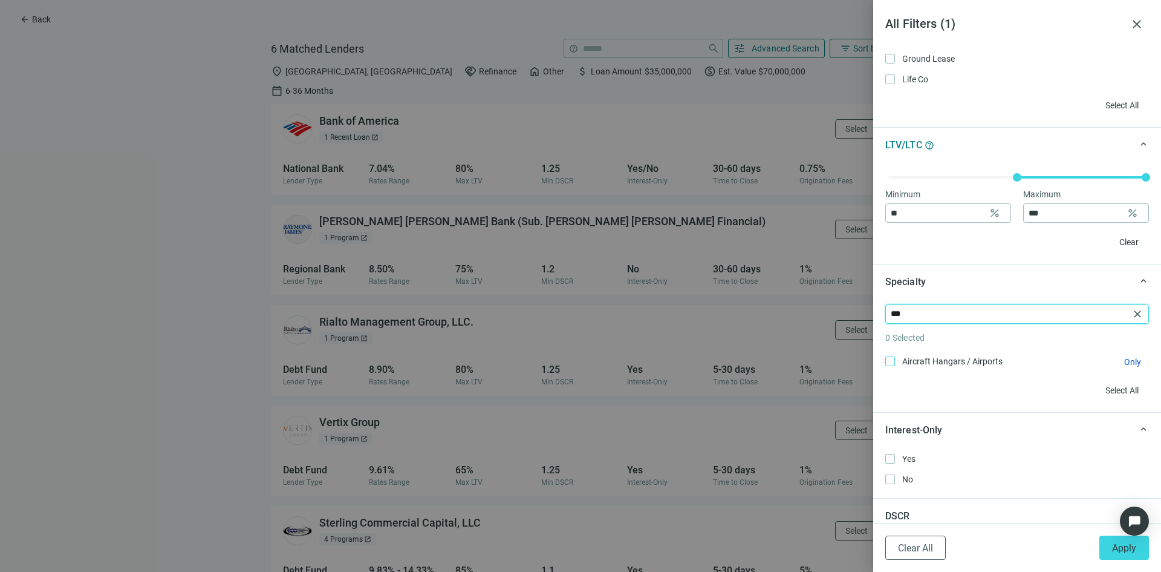
type input "***"
click at [951, 358] on span "Aircraft Hangars / Airports Only" at bounding box center [951, 360] width 112 height 13
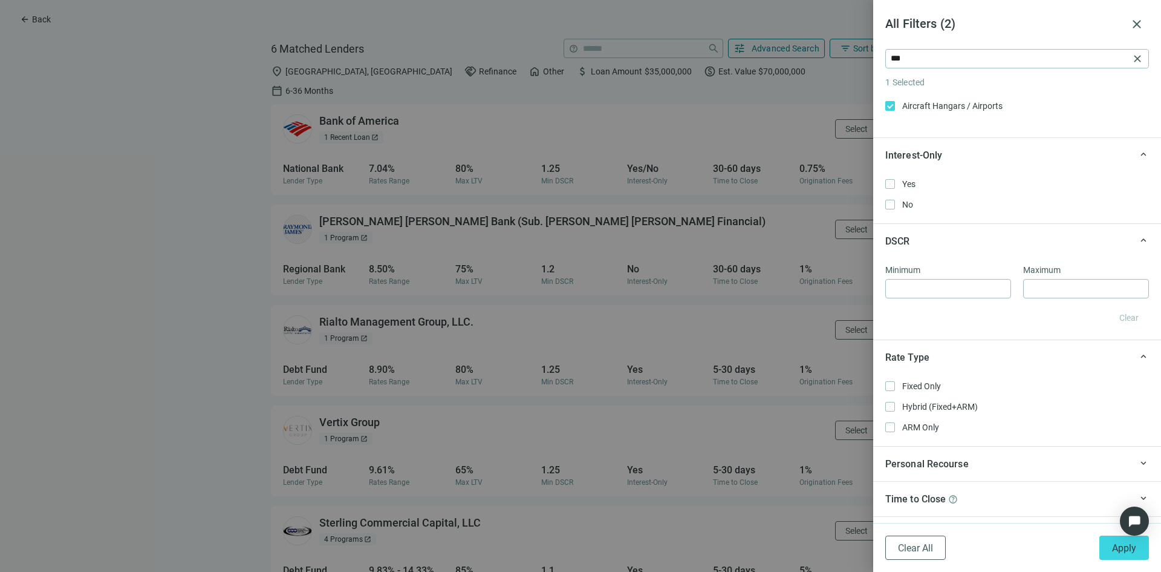
scroll to position [814, 0]
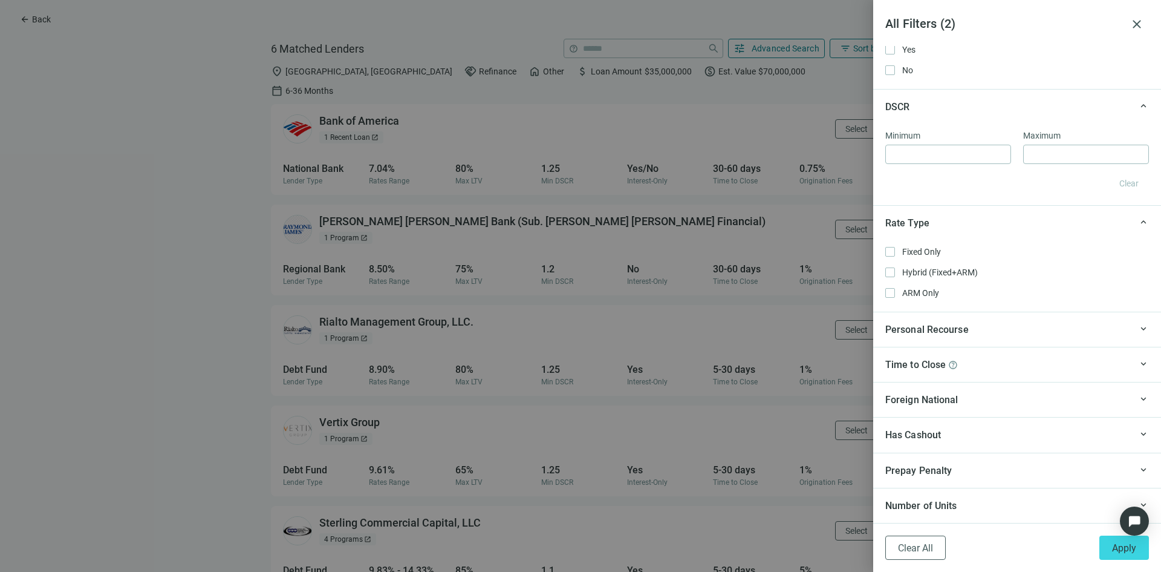
drag, startPoint x: 1118, startPoint y: 543, endPoint x: 494, endPoint y: 389, distance: 643.5
click at [1116, 541] on button "Apply" at bounding box center [1125, 547] width 50 height 24
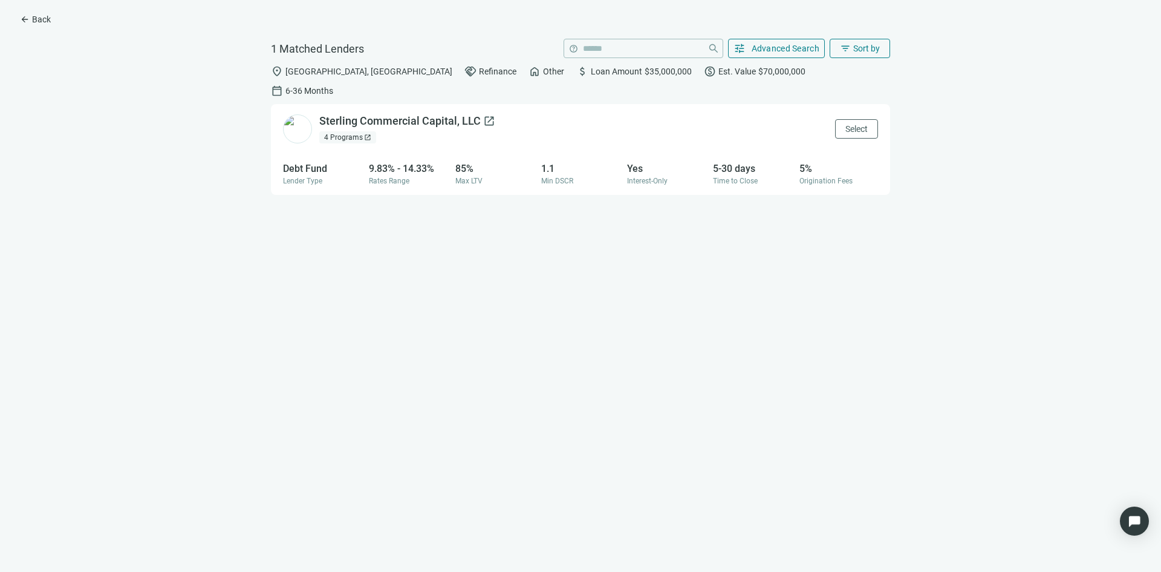
click at [382, 114] on div "Sterling Commercial Capital, LLC open_in_new" at bounding box center [407, 121] width 176 height 15
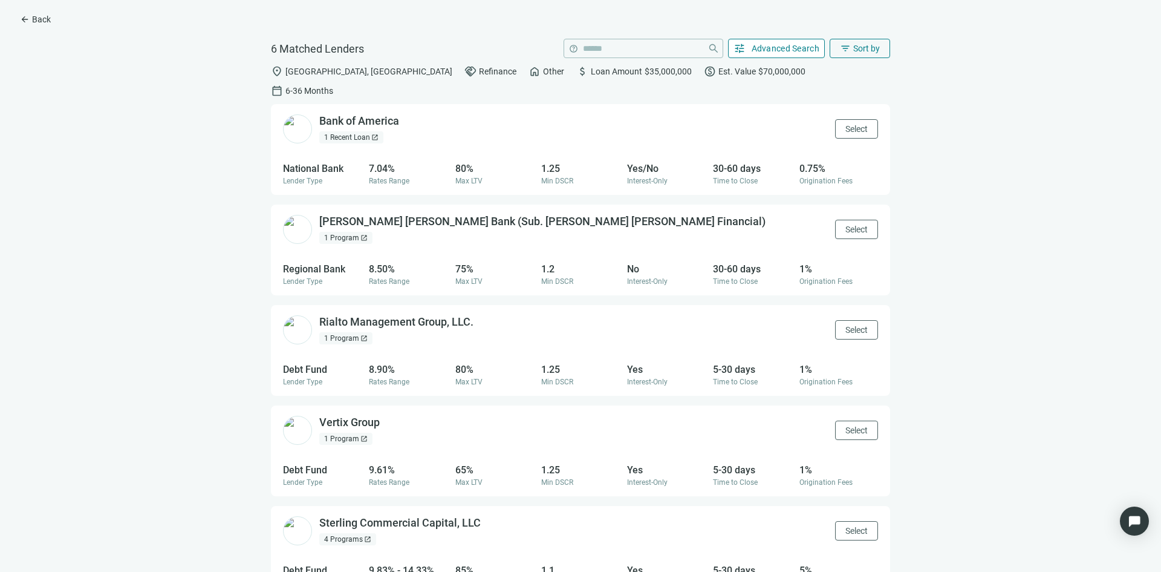
click at [759, 45] on span "Advanced Search" at bounding box center [786, 49] width 68 height 10
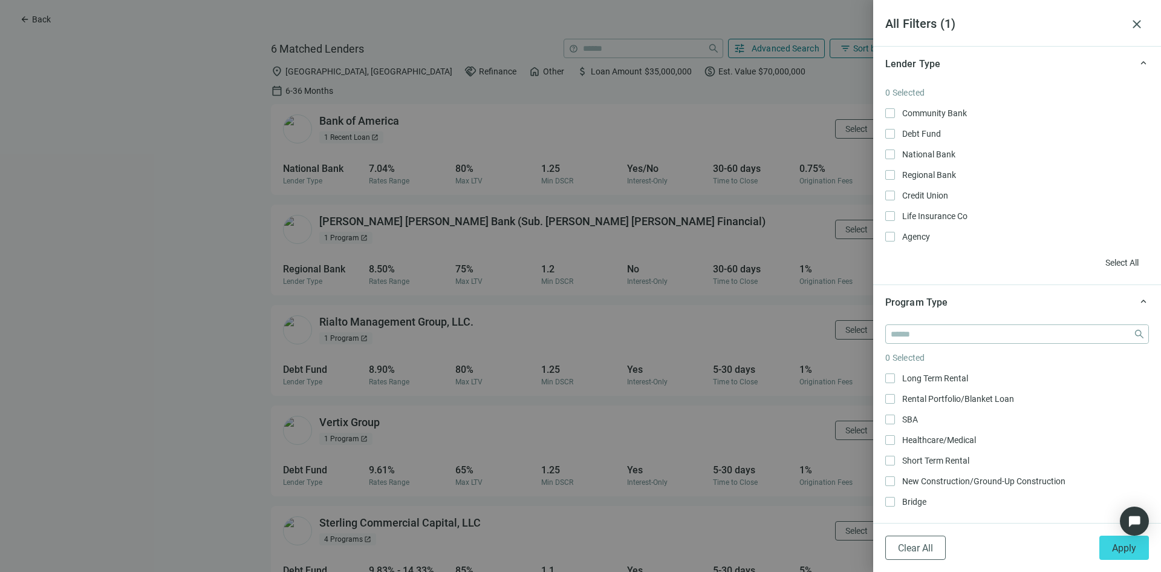
click at [207, 137] on div at bounding box center [580, 286] width 1161 height 572
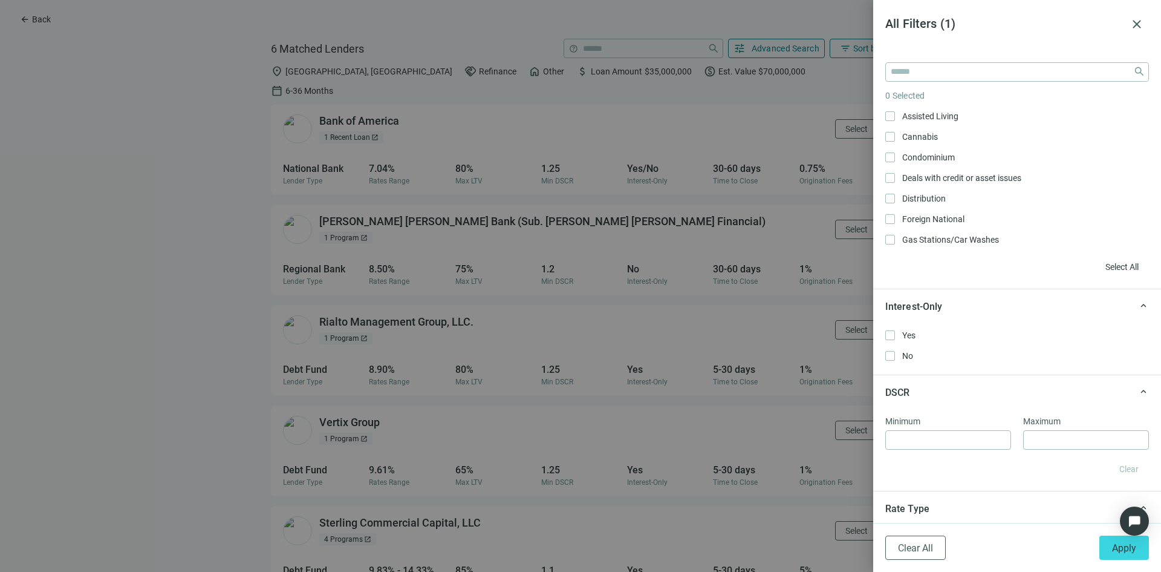
scroll to position [363, 0]
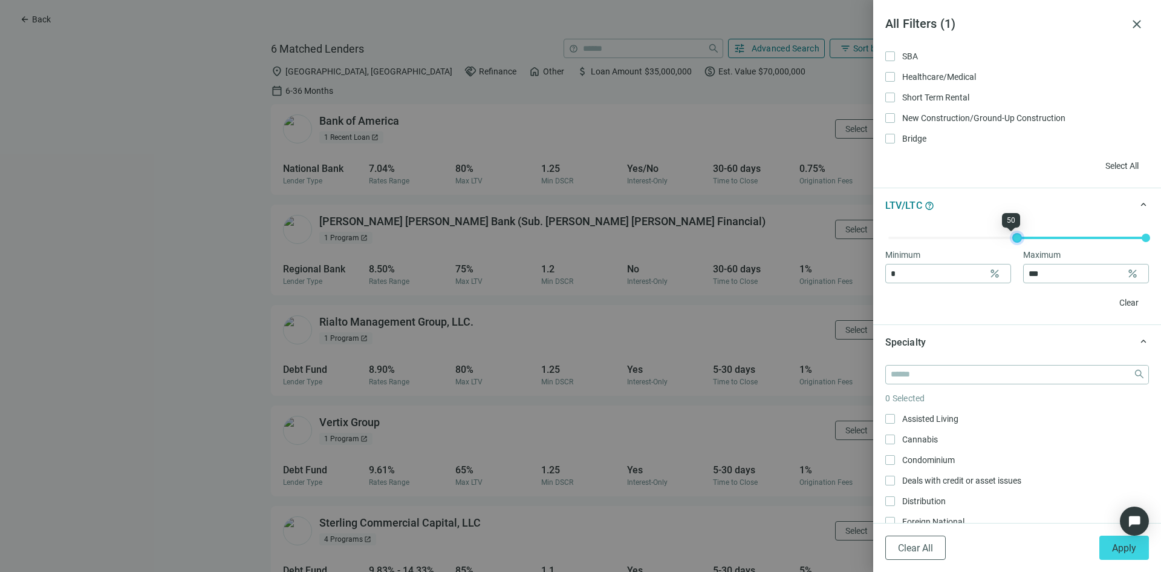
type input "*"
drag, startPoint x: 1009, startPoint y: 238, endPoint x: 861, endPoint y: 237, distance: 148.2
click at [830, 237] on div "All Filters ( 1 ) close keyboard_arrow_up Lender Type 0 Selected Community Bank…" at bounding box center [580, 286] width 1161 height 572
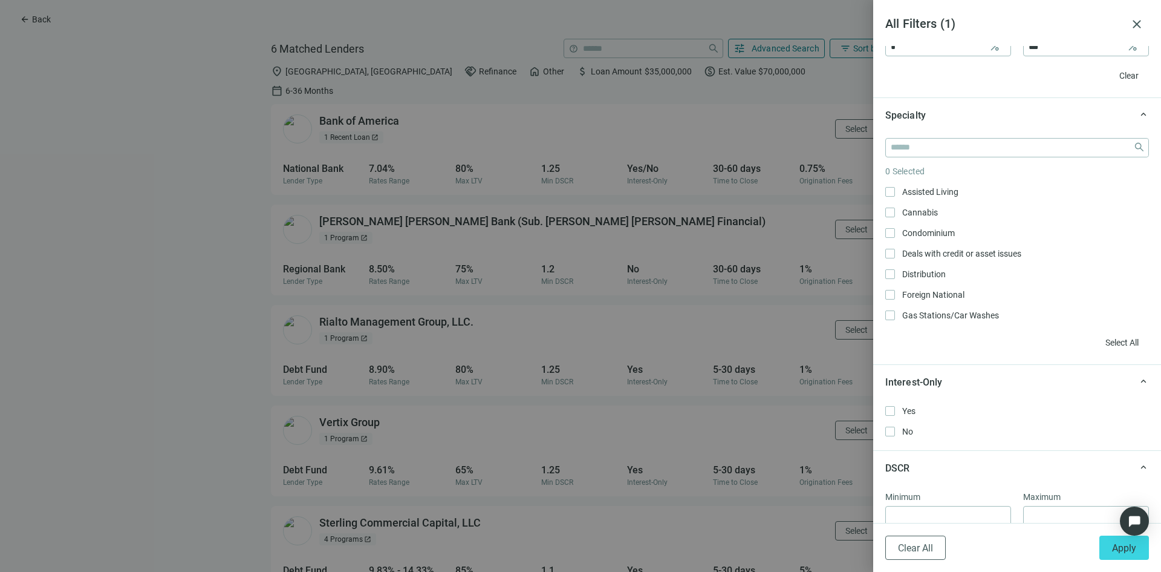
scroll to position [589, 0]
click at [944, 154] on input "search" at bounding box center [1010, 148] width 238 height 18
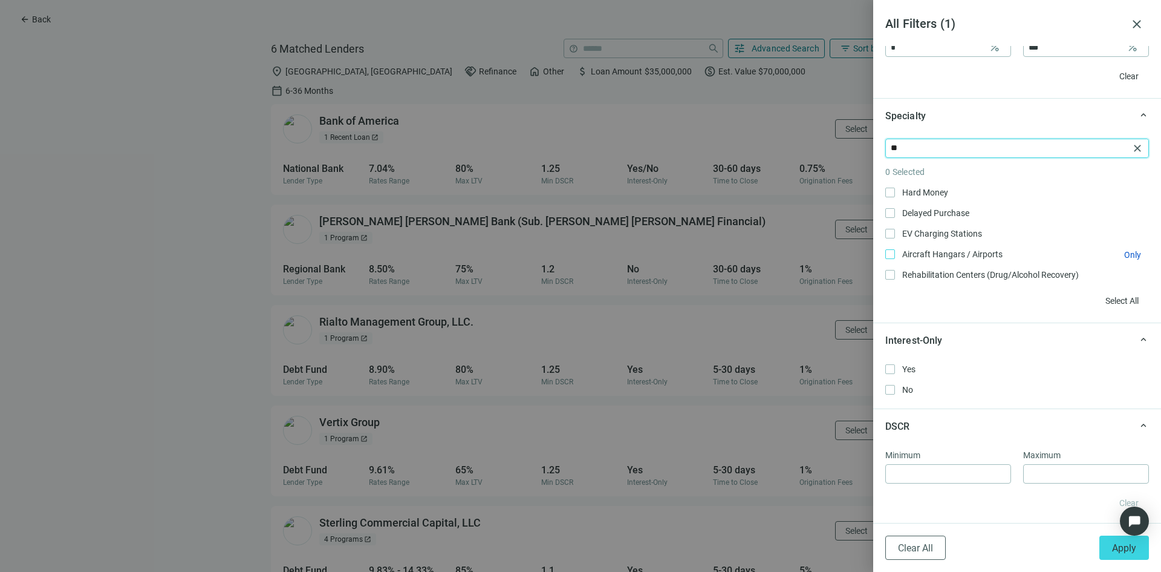
type input "**"
click at [948, 253] on span "Aircraft Hangars / Airports Only" at bounding box center [951, 253] width 112 height 13
drag, startPoint x: 1115, startPoint y: 550, endPoint x: 624, endPoint y: 377, distance: 520.9
click at [1115, 550] on span "Apply" at bounding box center [1124, 547] width 24 height 11
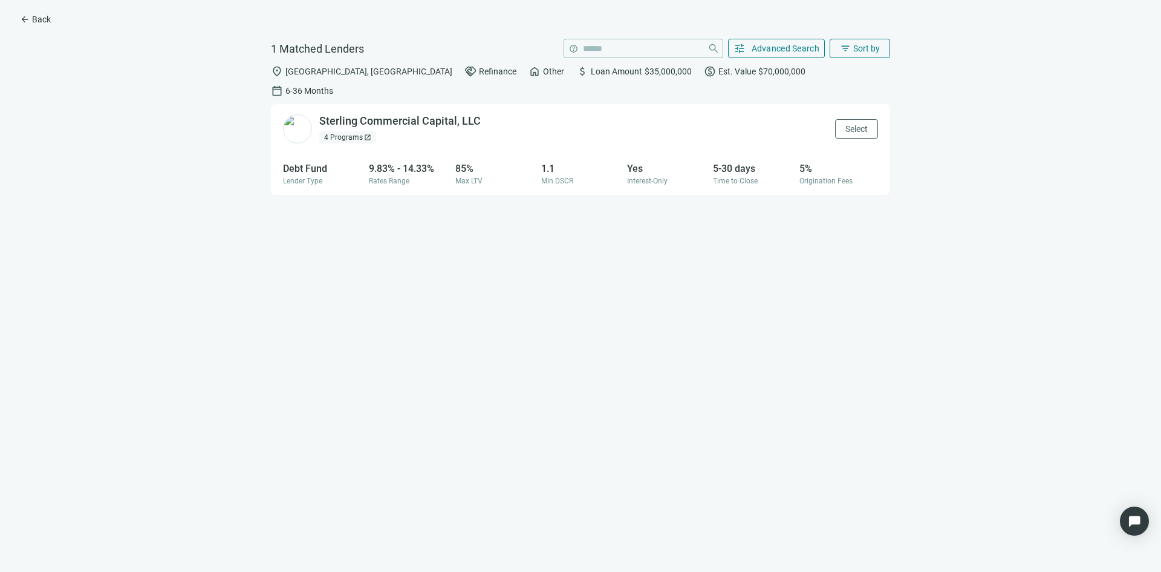
click at [645, 70] on span "$35,000,000" at bounding box center [668, 72] width 47 height 10
click at [478, 70] on div "location_on Fort Lauderdale, FL handshake Refinance home Other attach_money Loa…" at bounding box center [580, 81] width 619 height 46
click at [352, 70] on span "Fort Lauderdale, FL" at bounding box center [368, 72] width 167 height 10
drag, startPoint x: 337, startPoint y: 70, endPoint x: 329, endPoint y: 70, distance: 7.9
click at [336, 70] on span "Fort Lauderdale, FL" at bounding box center [368, 72] width 167 height 10
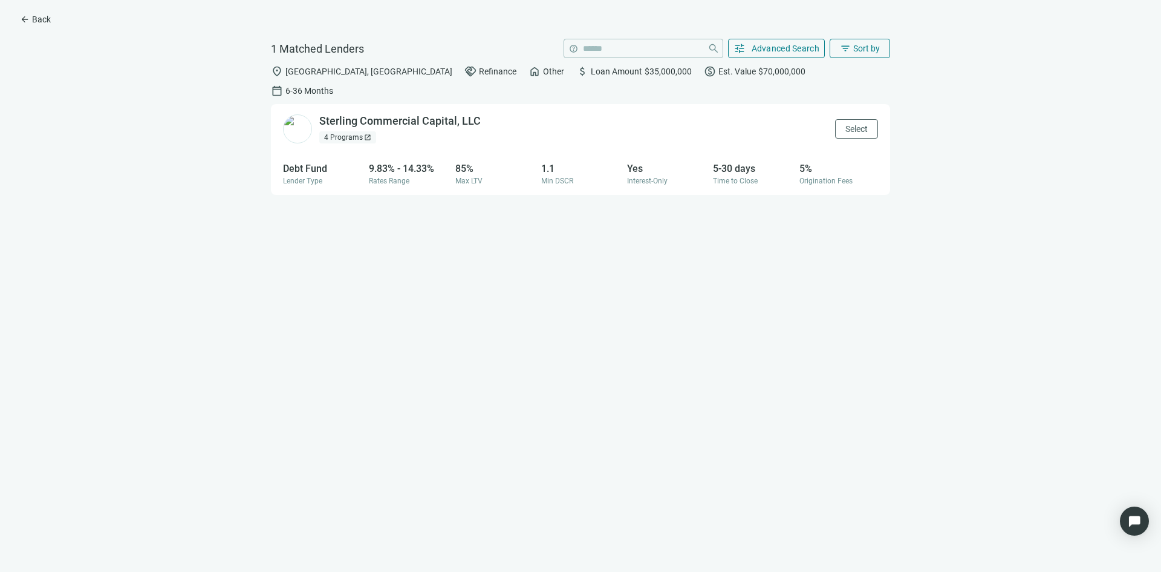
drag, startPoint x: 279, startPoint y: 68, endPoint x: 63, endPoint y: 40, distance: 217.8
click at [267, 68] on div "arrow_back Back 1 Matched Lenders help close tune Advanced Search filter_list S…" at bounding box center [580, 286] width 1161 height 572
click at [31, 16] on button "arrow_back Back" at bounding box center [35, 19] width 51 height 19
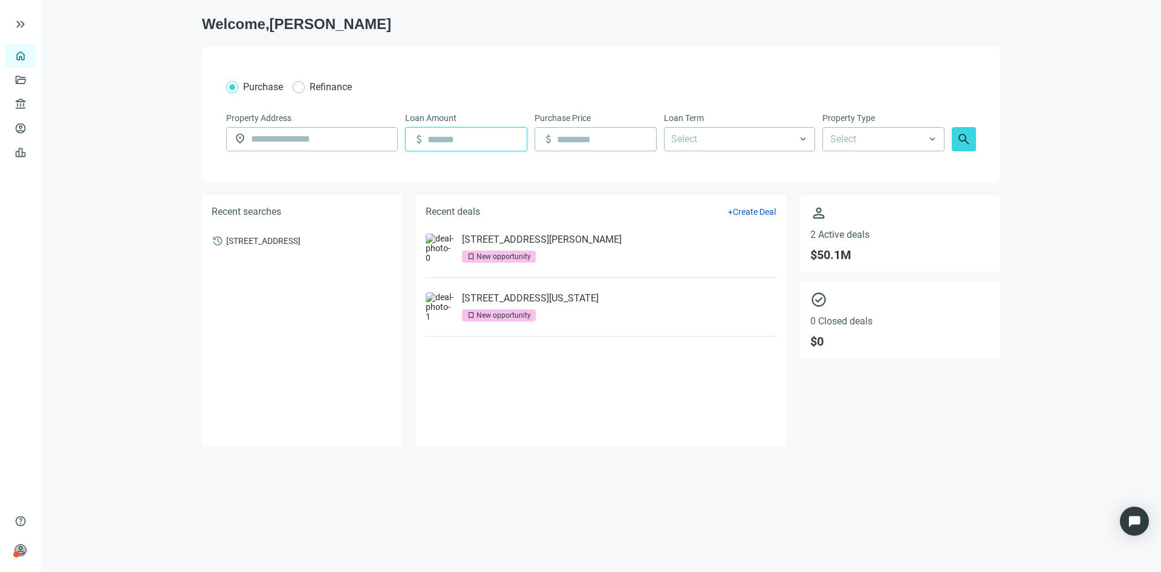
click at [481, 137] on input at bounding box center [477, 139] width 99 height 23
type input "*********"
click at [965, 137] on span "search" at bounding box center [964, 139] width 15 height 15
click at [293, 136] on input "text" at bounding box center [320, 139] width 139 height 23
click at [267, 238] on span "2400 W Cypress Creek Rd, Fort Lauderdale, FL 33309" at bounding box center [263, 240] width 74 height 11
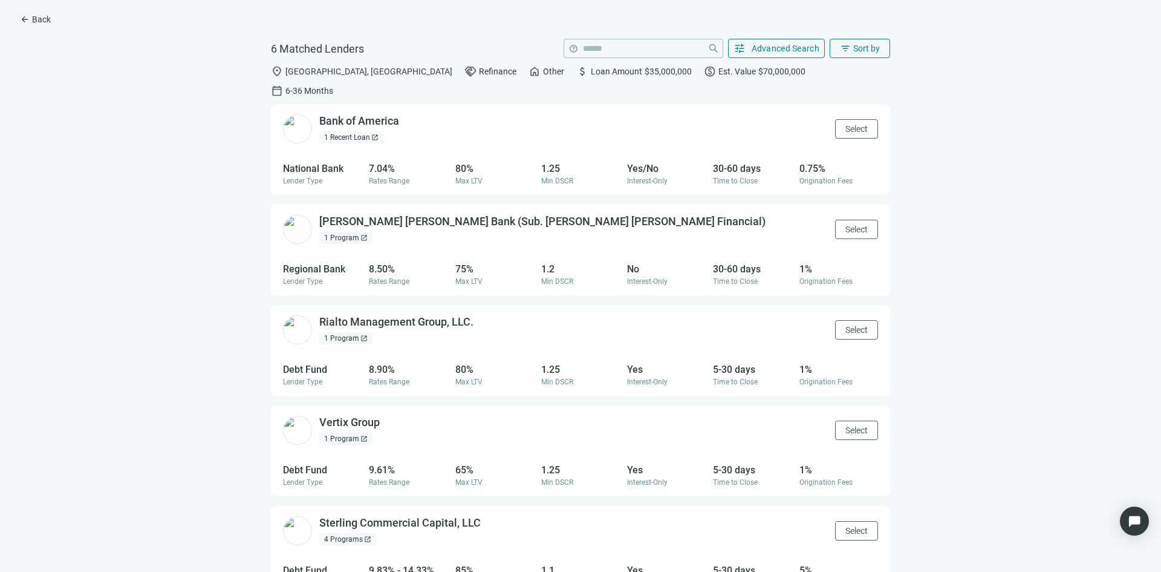
click at [645, 73] on span "$35,000,000" at bounding box center [668, 72] width 47 height 10
click at [759, 49] on span "Advanced Search" at bounding box center [786, 49] width 68 height 10
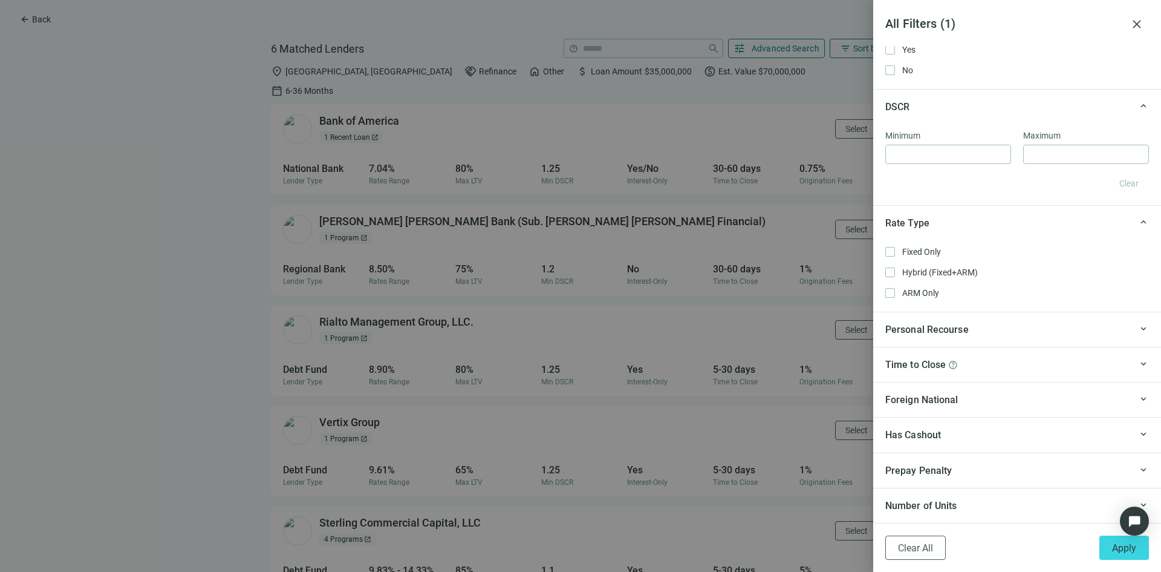
scroll to position [952, 0]
click at [64, 347] on div at bounding box center [580, 286] width 1161 height 572
click at [244, 255] on div at bounding box center [580, 286] width 1161 height 572
click at [729, 45] on div at bounding box center [580, 286] width 1161 height 572
click at [1136, 21] on span "close" at bounding box center [1137, 24] width 15 height 15
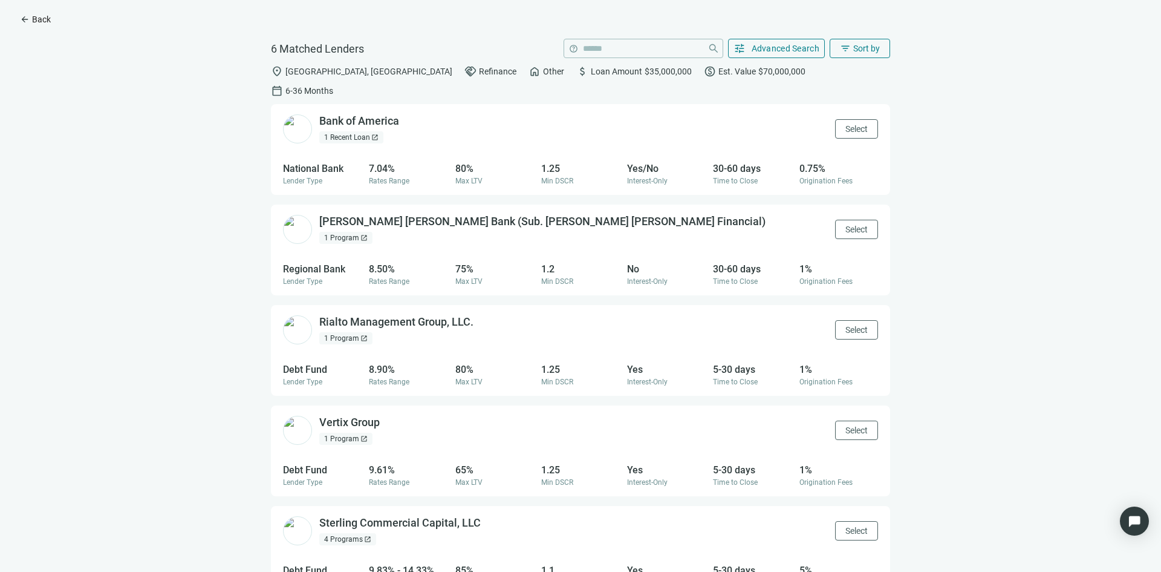
click at [34, 22] on span "Back" at bounding box center [41, 20] width 19 height 10
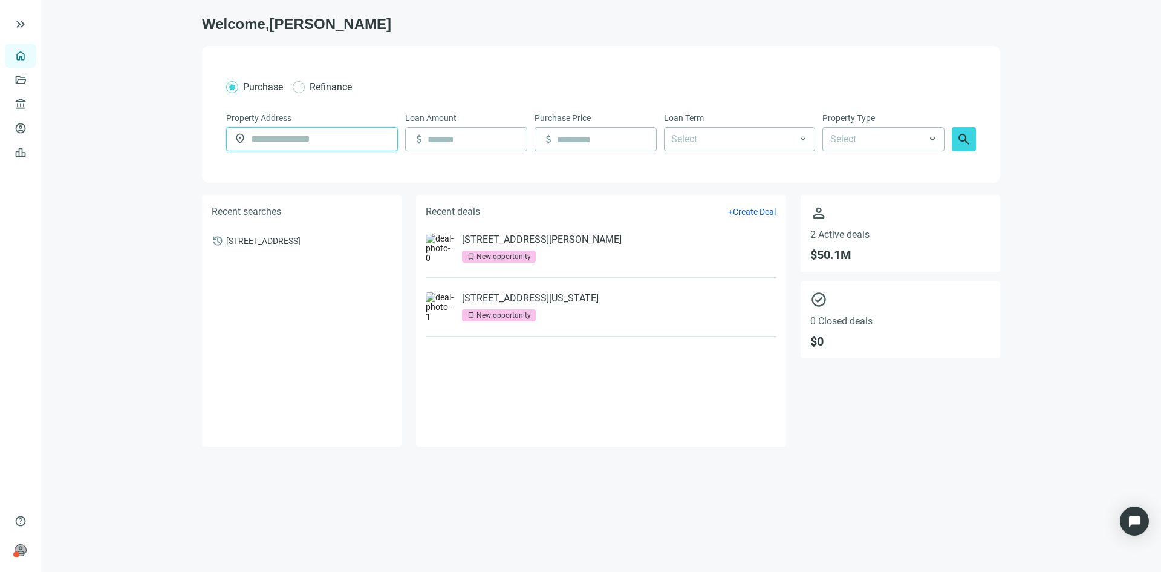
click at [302, 146] on input "text" at bounding box center [320, 139] width 139 height 23
paste input "**********"
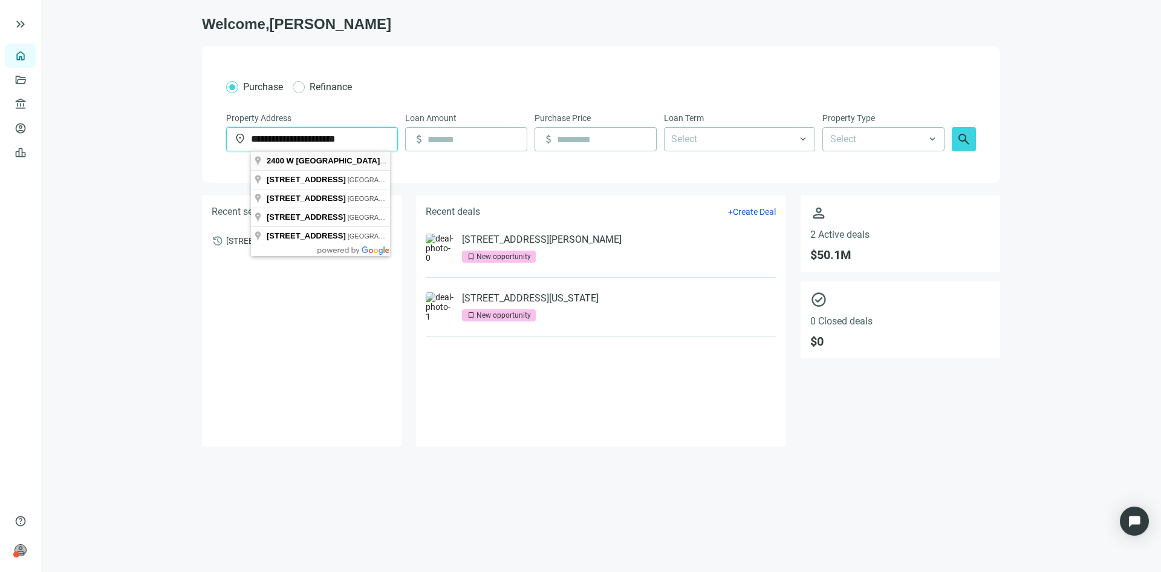
type input "**********"
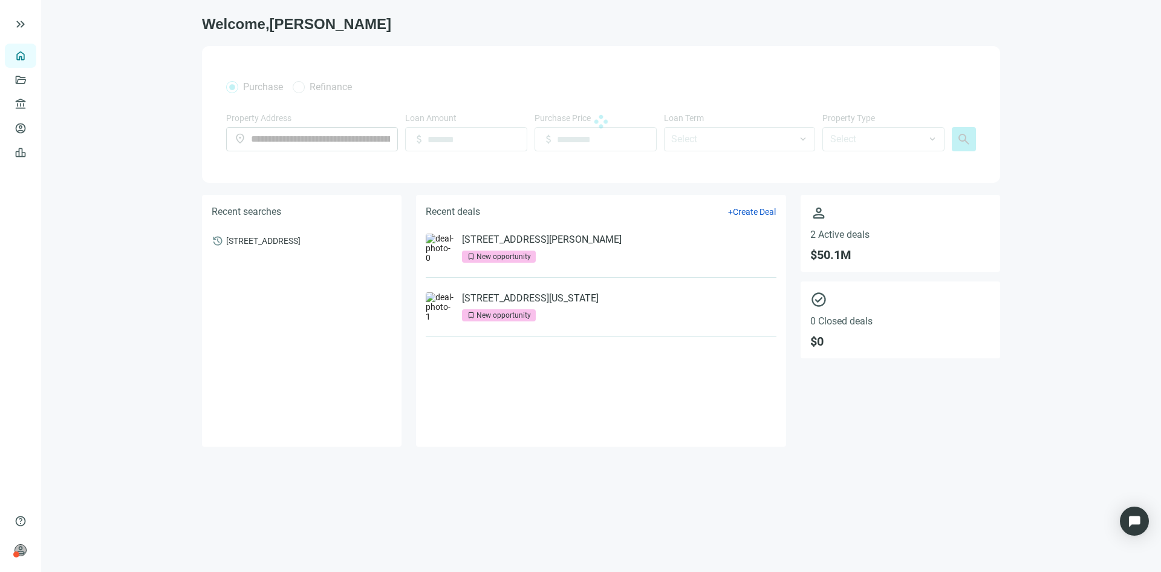
type input "*********"
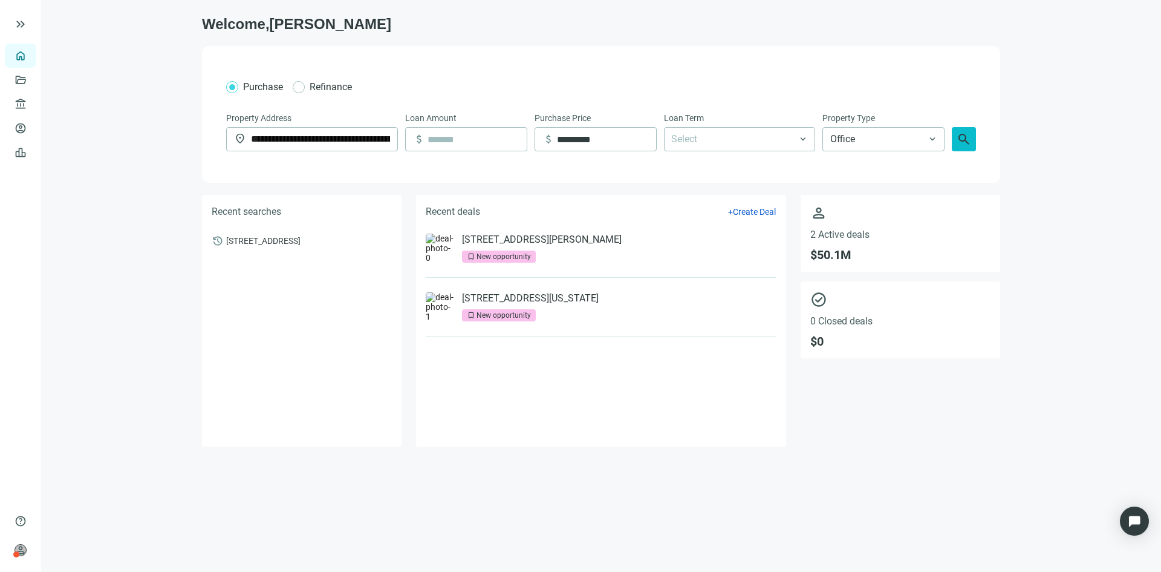
click at [966, 140] on span "search" at bounding box center [964, 139] width 15 height 15
click at [475, 133] on input at bounding box center [477, 139] width 99 height 23
type input "*"
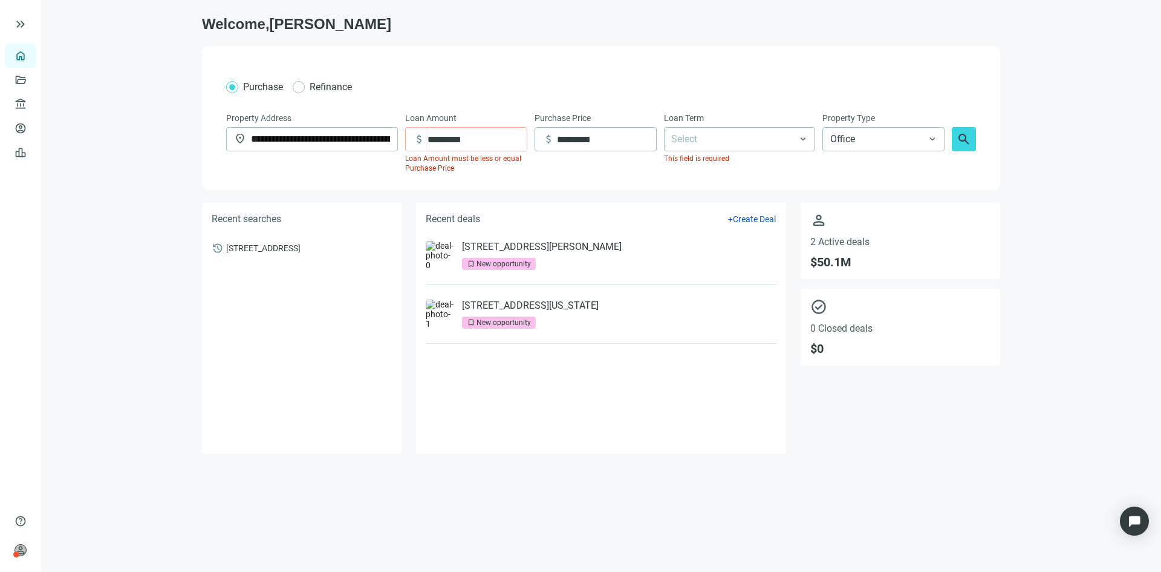
type input "*********"
click at [335, 77] on div "**********" at bounding box center [601, 118] width 798 height 144
click at [330, 94] on span "Refinance" at bounding box center [331, 86] width 52 height 15
click at [601, 139] on input at bounding box center [606, 139] width 99 height 23
click at [700, 141] on div at bounding box center [734, 139] width 134 height 22
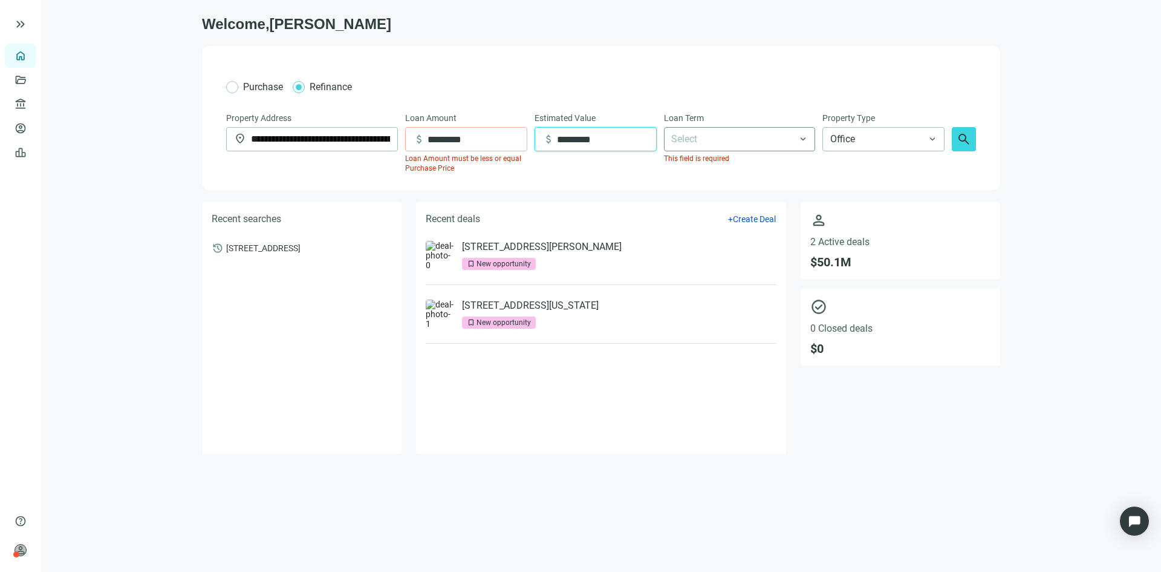
type input "*********"
click at [713, 162] on div "6-36 Months" at bounding box center [739, 164] width 137 height 15
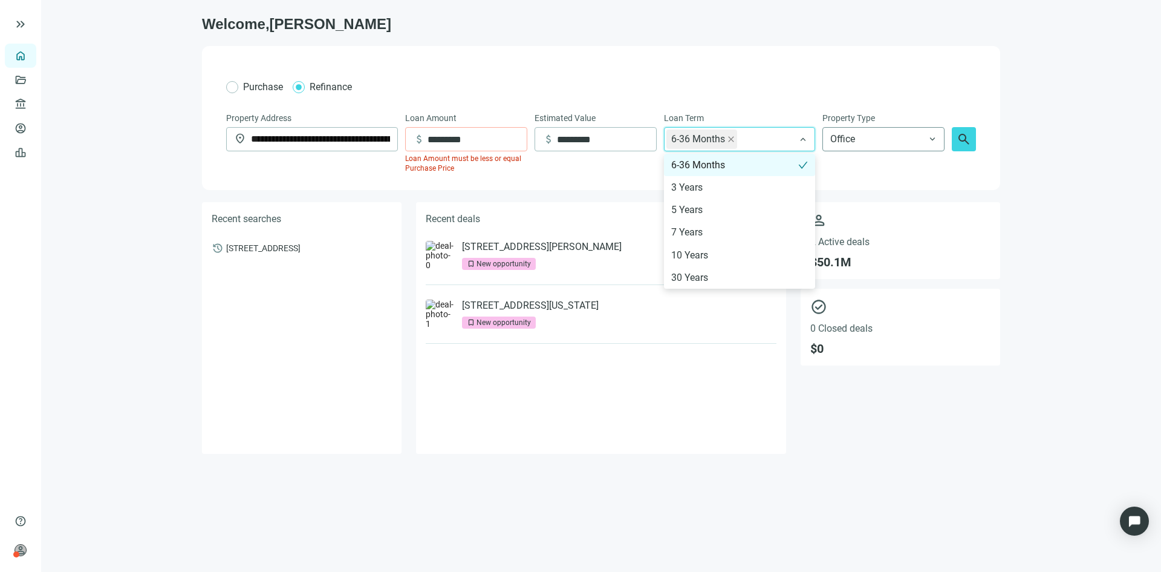
click at [919, 142] on span "Office" at bounding box center [883, 139] width 106 height 23
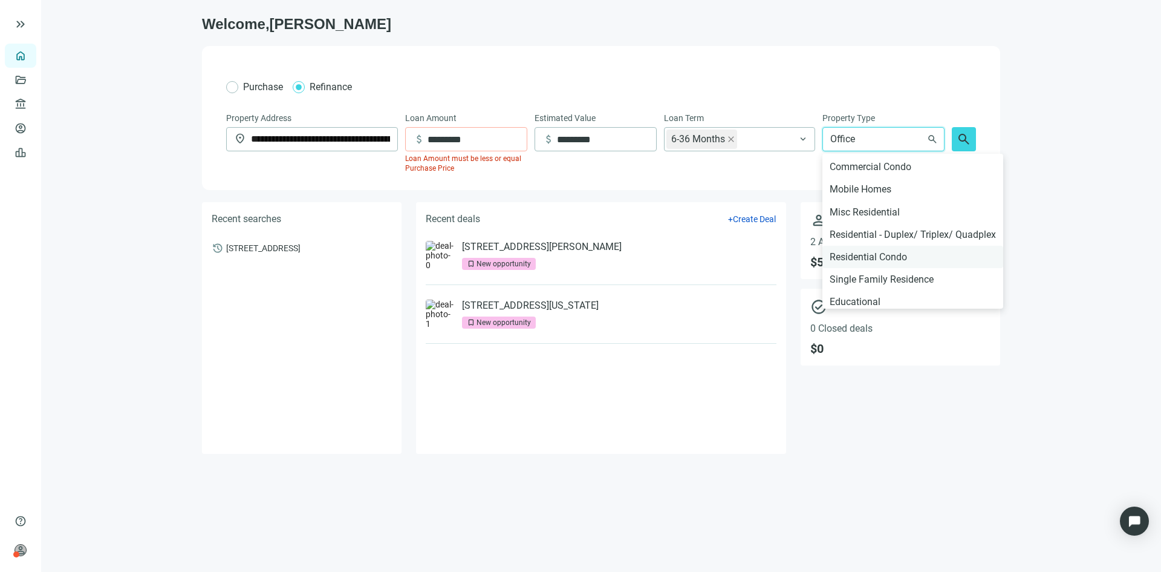
scroll to position [116, 0]
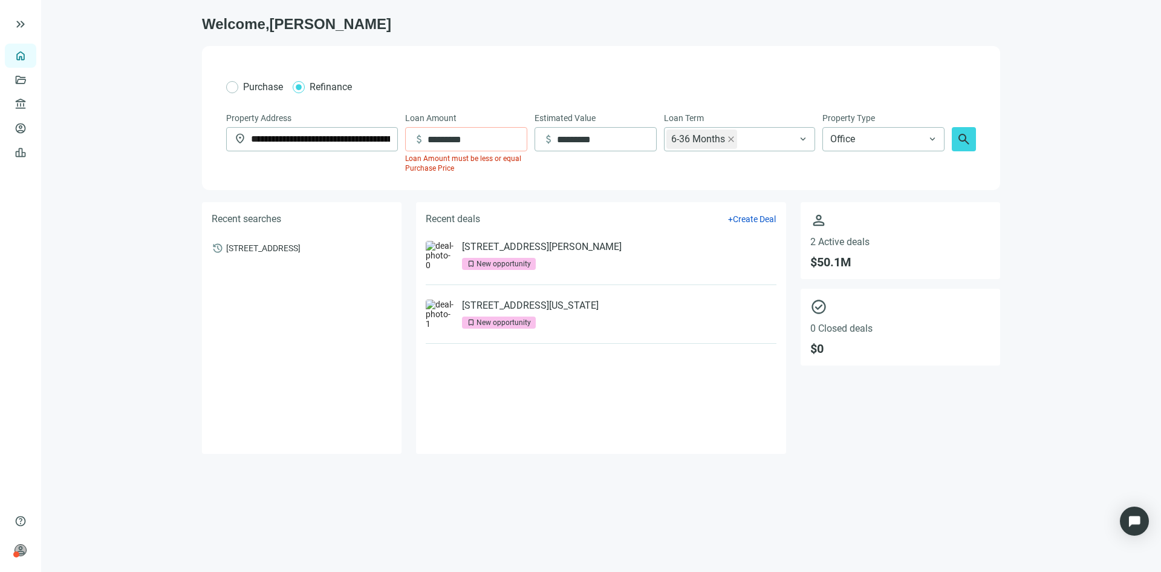
click at [976, 132] on div "**********" at bounding box center [601, 118] width 798 height 144
click at [960, 134] on span "search" at bounding box center [964, 139] width 15 height 15
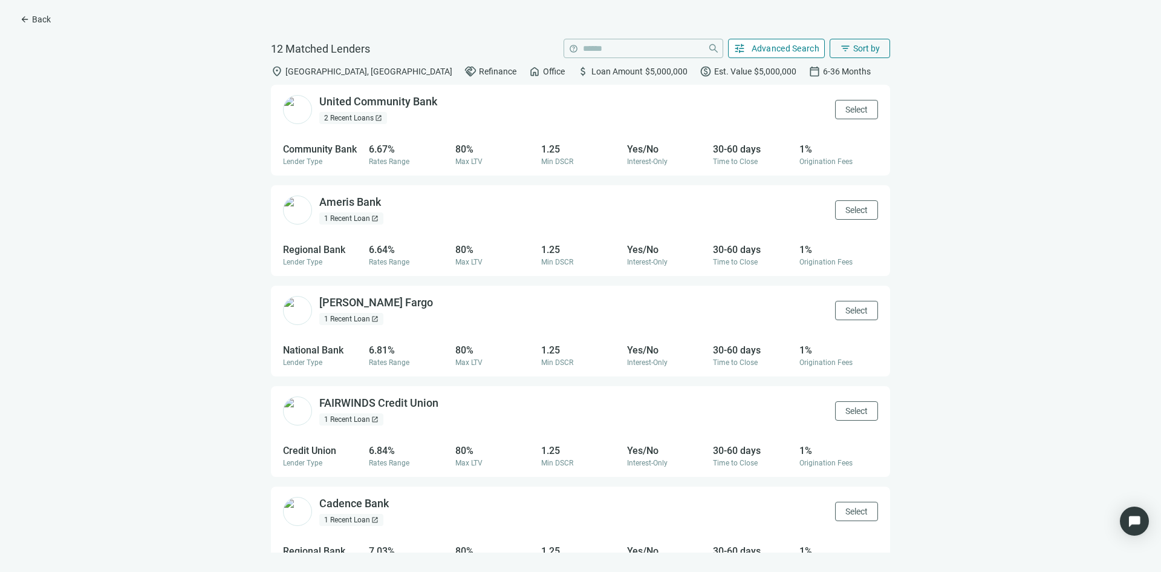
click at [794, 50] on span "Advanced Search" at bounding box center [786, 49] width 68 height 10
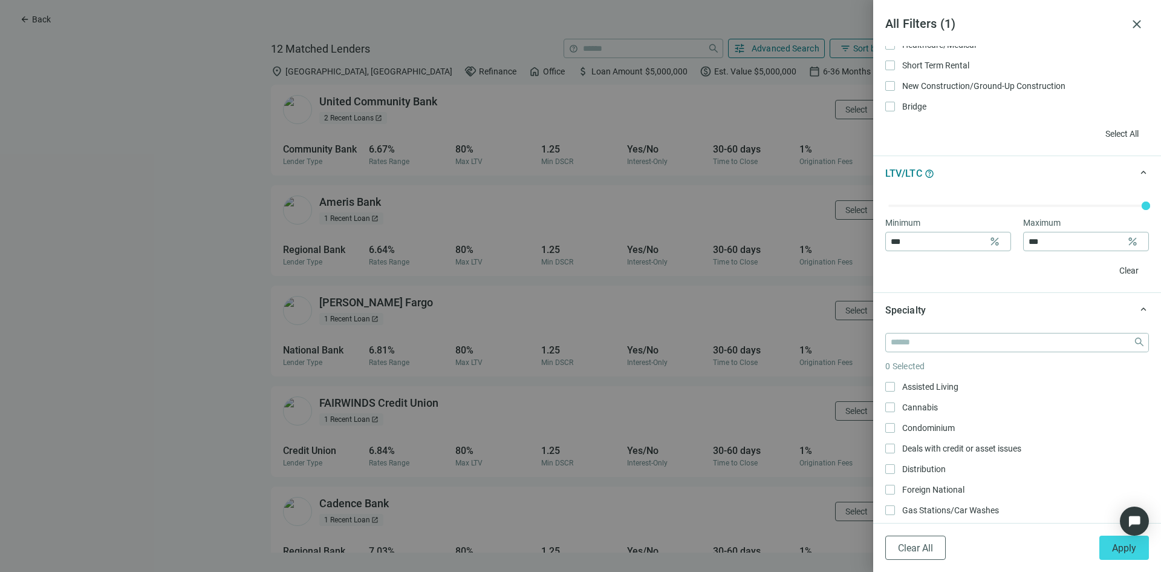
scroll to position [423, 0]
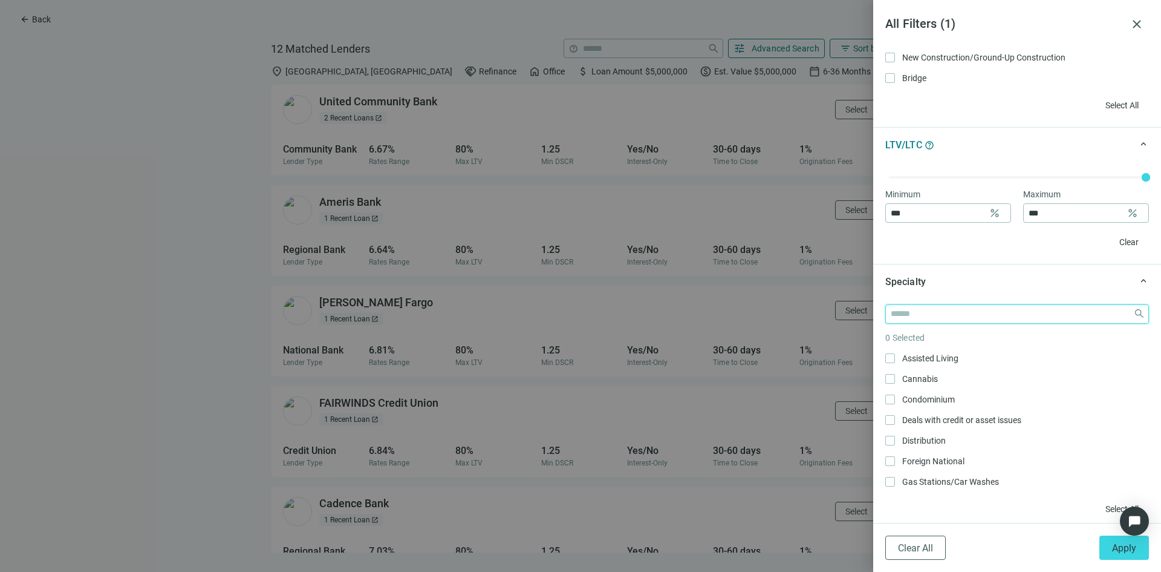
click at [940, 322] on input "search" at bounding box center [1010, 314] width 238 height 18
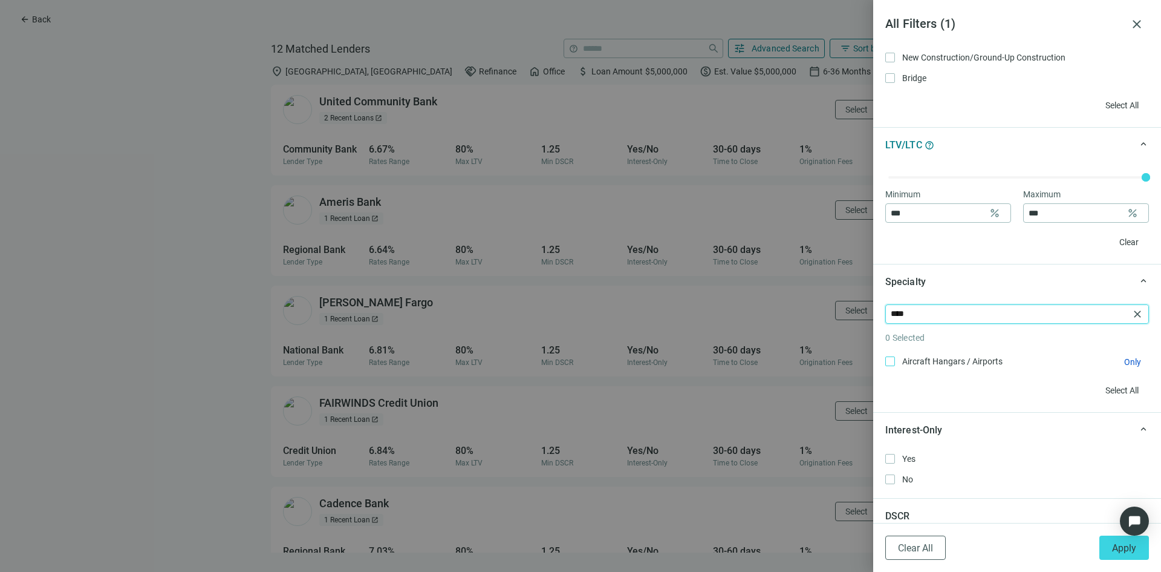
type input "****"
click at [951, 357] on span "Aircraft Hangars / Airports Only" at bounding box center [951, 360] width 112 height 13
click at [1106, 541] on button "Apply" at bounding box center [1125, 547] width 50 height 24
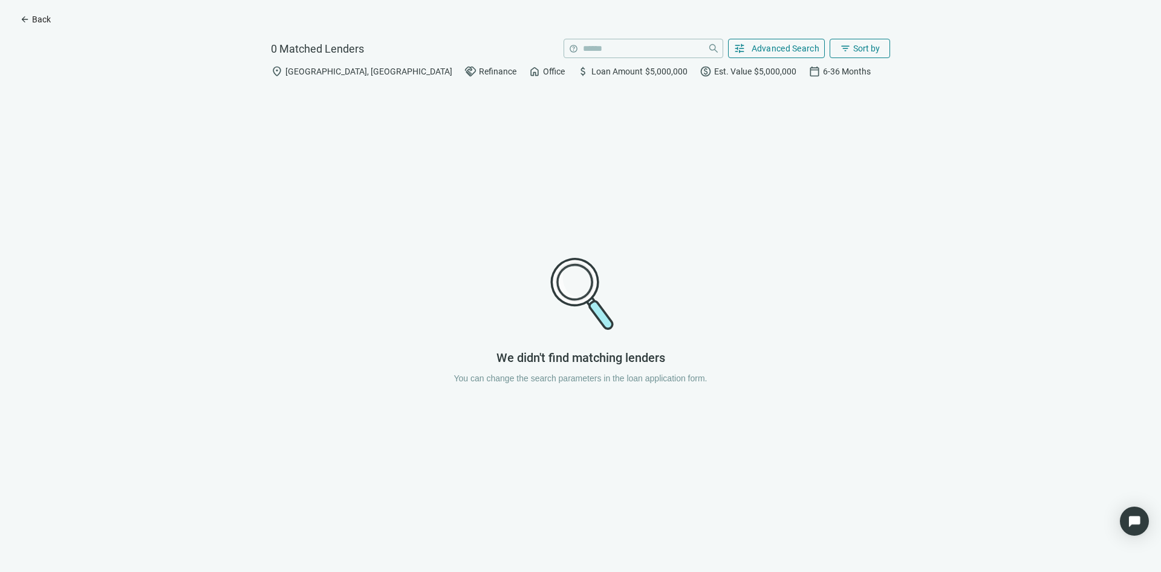
click at [33, 18] on span "Back" at bounding box center [41, 20] width 19 height 10
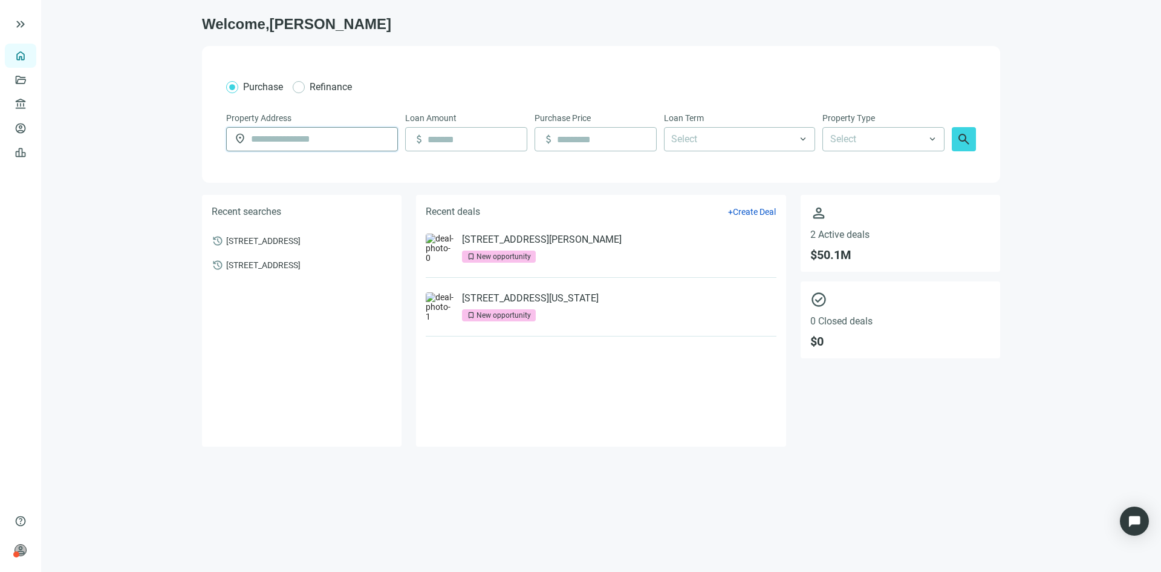
click at [353, 143] on input "text" at bounding box center [320, 139] width 139 height 23
type input "**********"
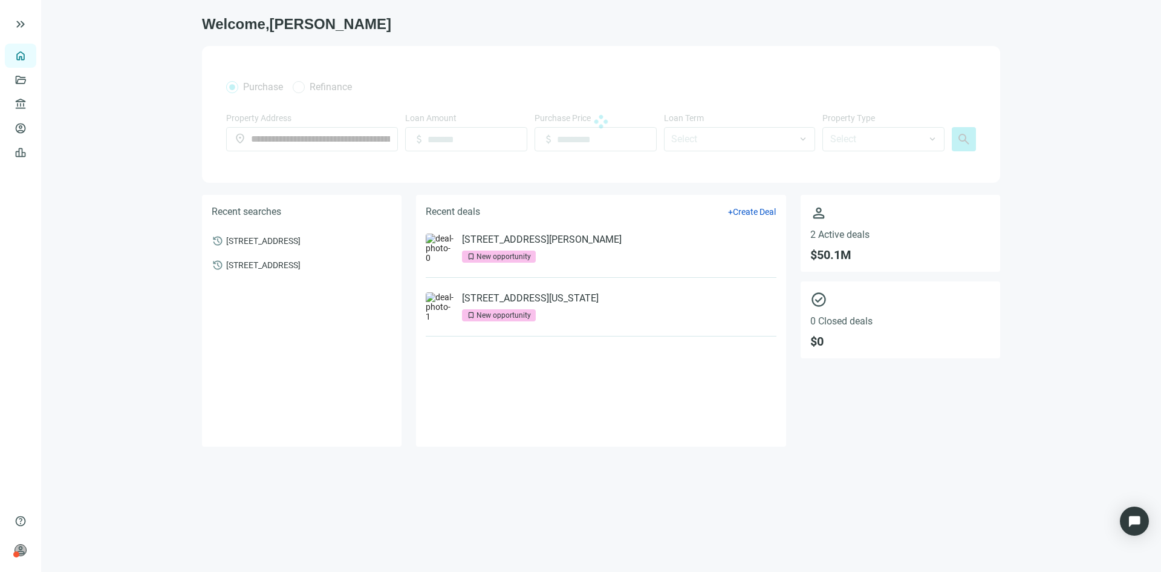
type input "*********"
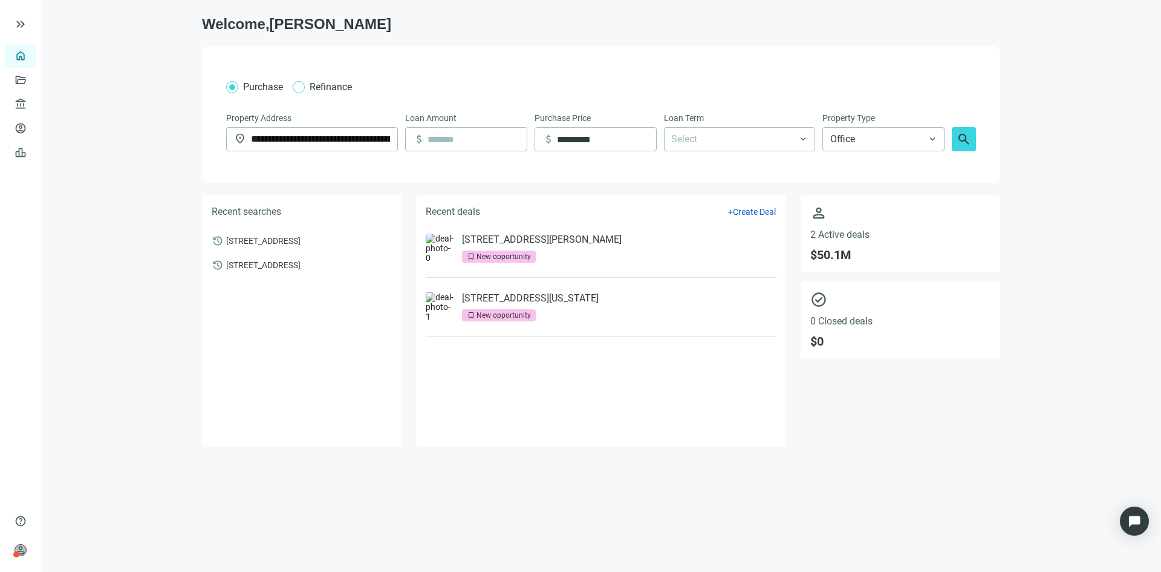
click at [314, 80] on span "Refinance" at bounding box center [331, 86] width 52 height 15
click at [960, 132] on span "search" at bounding box center [964, 139] width 15 height 15
click at [459, 142] on input at bounding box center [477, 139] width 99 height 23
type input "**********"
click at [649, 140] on input at bounding box center [606, 139] width 99 height 23
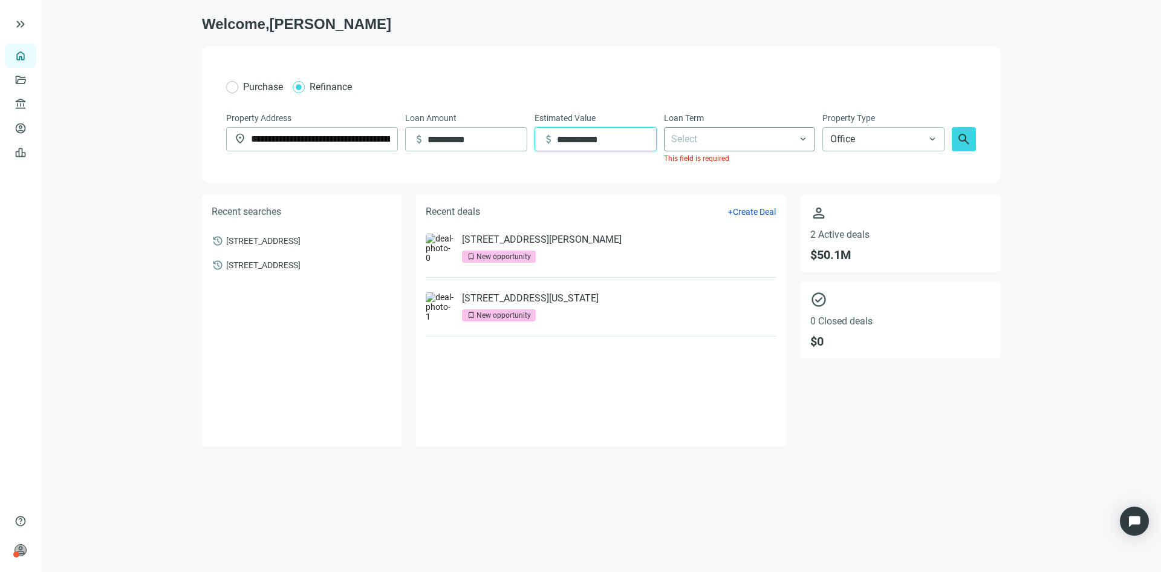
click at [789, 142] on div at bounding box center [734, 139] width 134 height 22
type input "**********"
click at [707, 202] on div "5 Years" at bounding box center [739, 209] width 137 height 15
click at [962, 139] on span "search" at bounding box center [964, 139] width 15 height 15
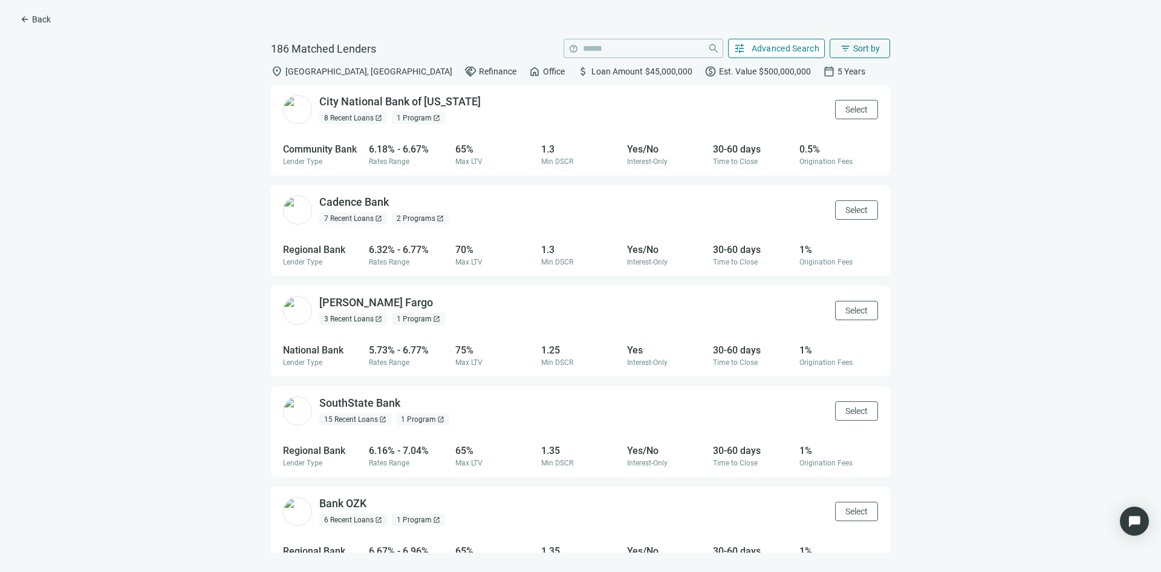
click at [790, 50] on span "Advanced Search" at bounding box center [786, 49] width 68 height 10
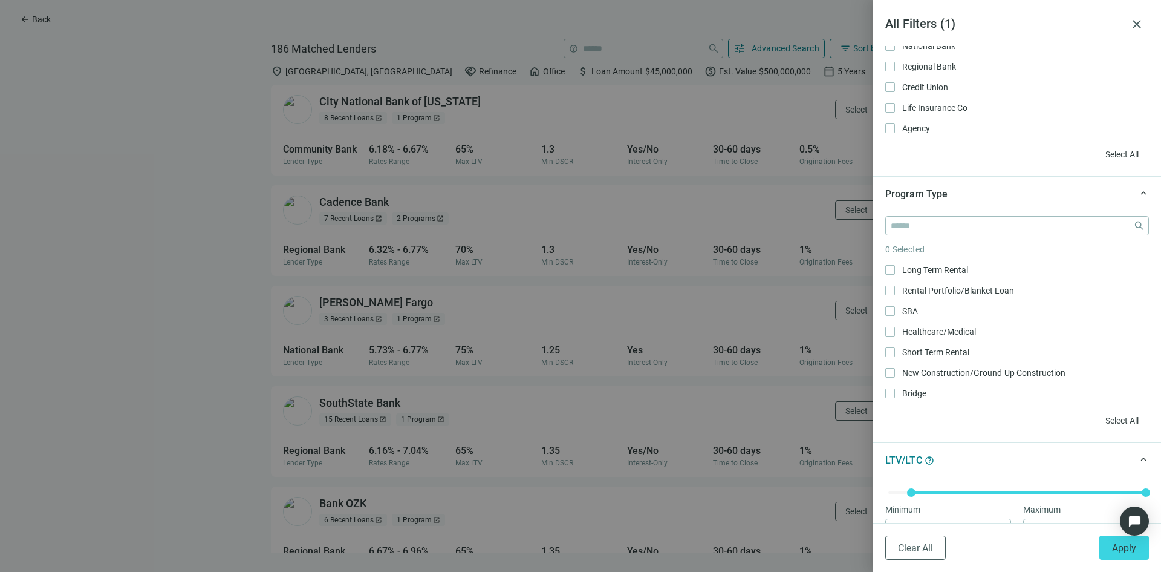
scroll to position [302, 0]
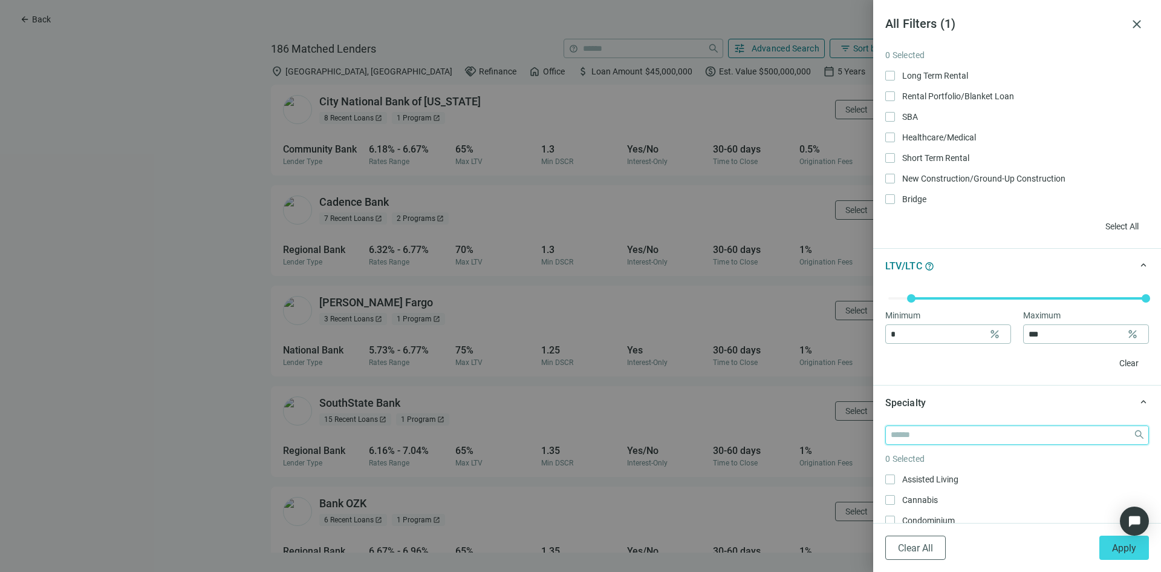
click at [921, 443] on input "search" at bounding box center [1010, 435] width 238 height 18
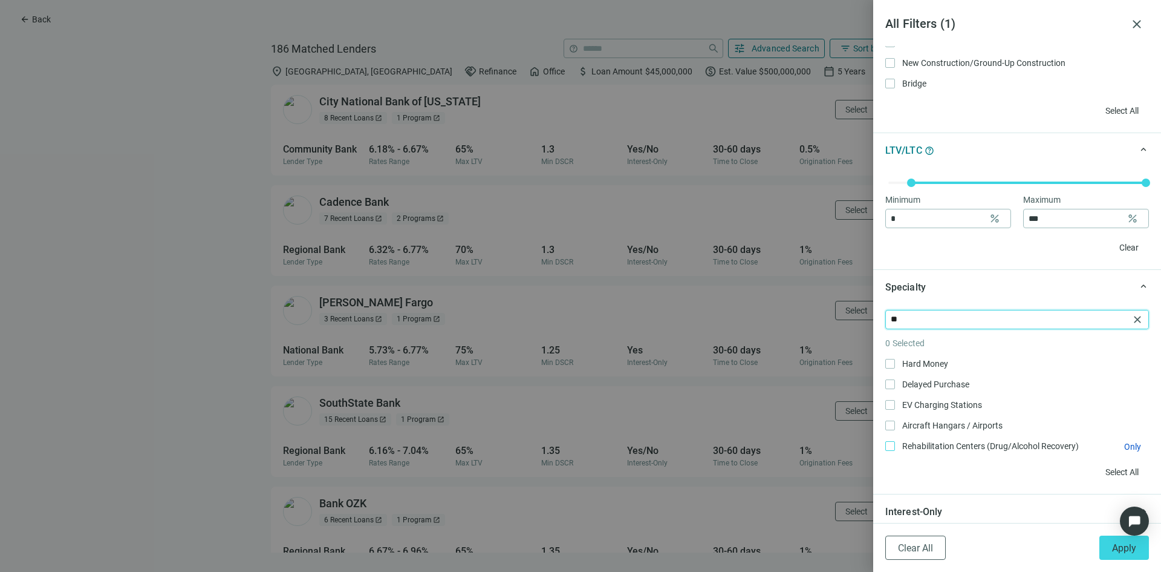
scroll to position [423, 0]
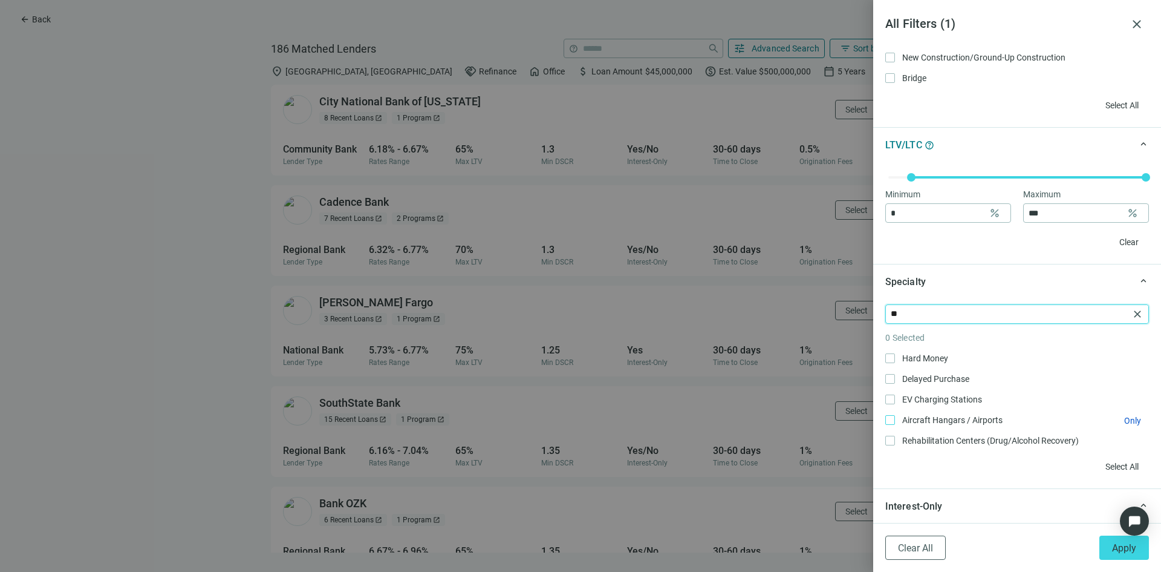
type input "**"
click at [932, 422] on span "Aircraft Hangars / Airports Only" at bounding box center [951, 419] width 112 height 13
click at [1117, 546] on span "Apply" at bounding box center [1124, 547] width 24 height 11
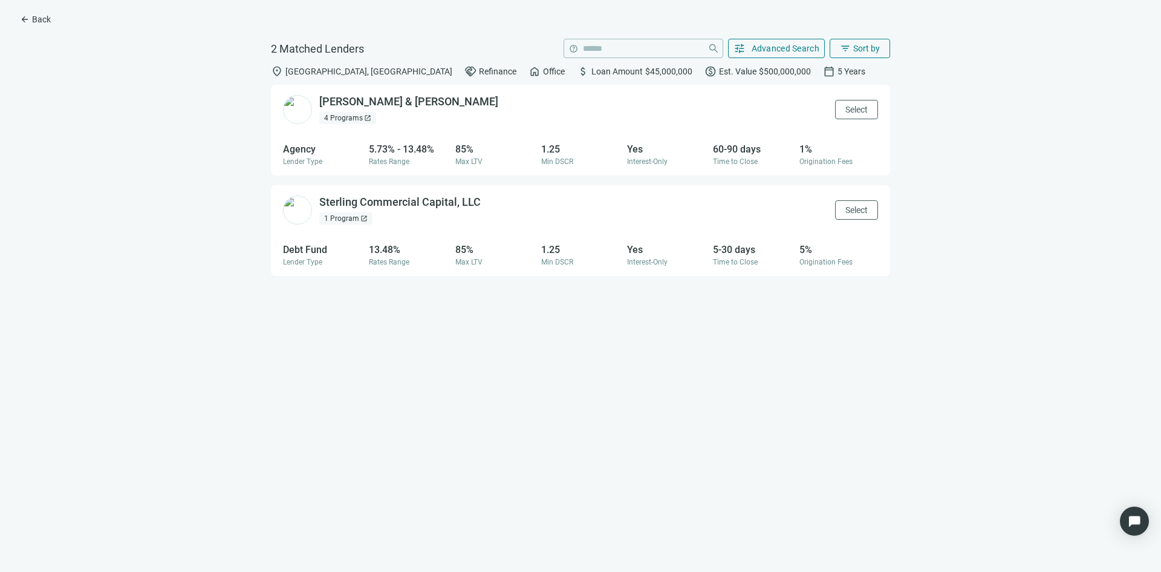
click at [347, 218] on div "1 Program open_in_new" at bounding box center [345, 218] width 53 height 12
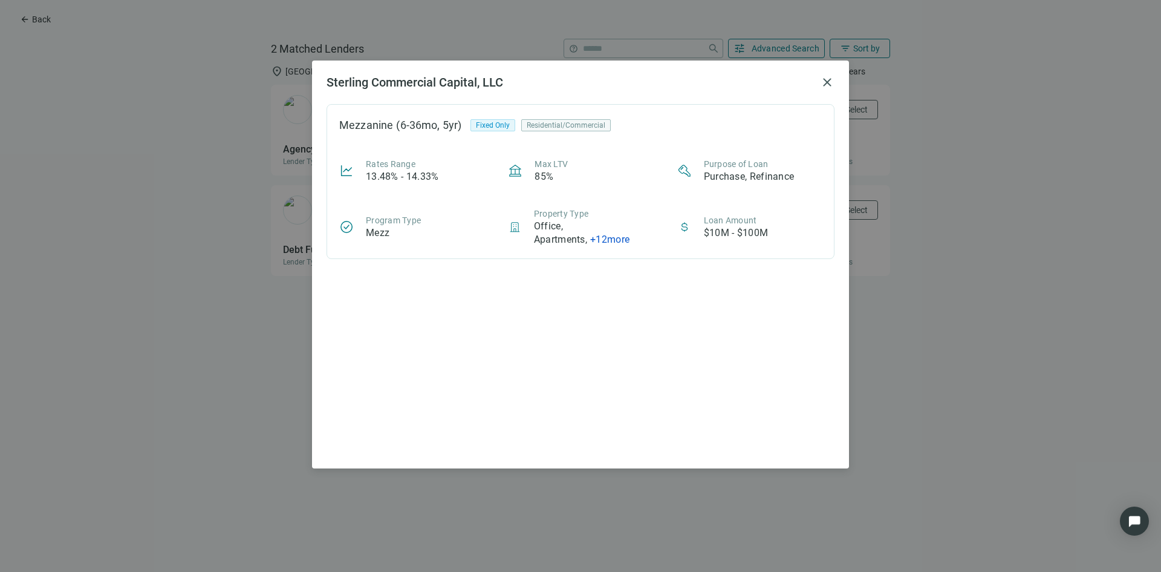
click at [605, 243] on span "+ 12 more" at bounding box center [609, 238] width 39 height 11
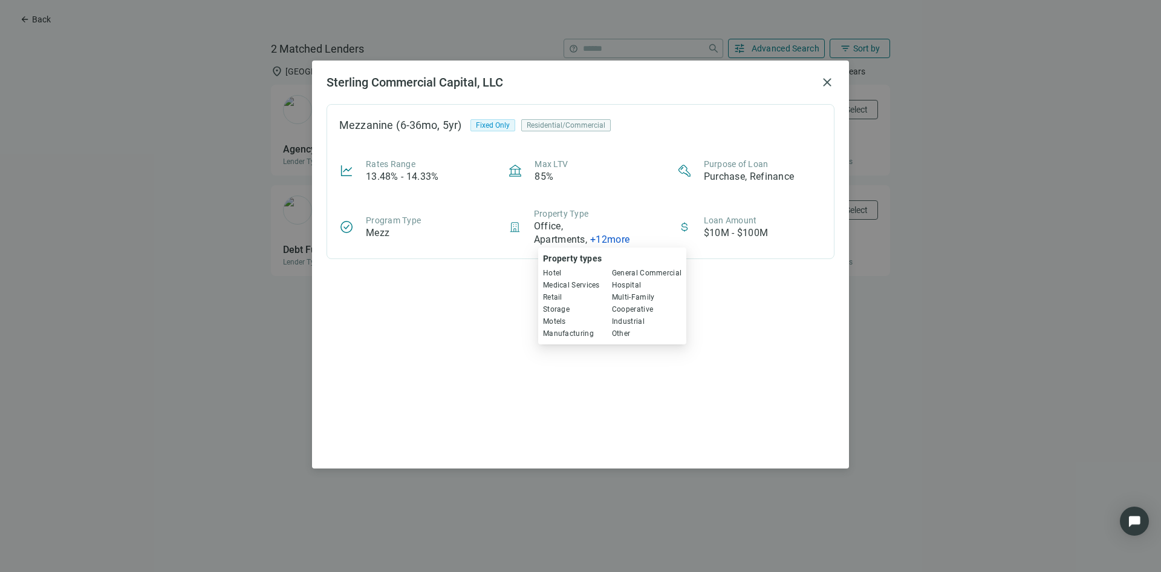
click at [627, 331] on span "Other" at bounding box center [647, 333] width 70 height 12
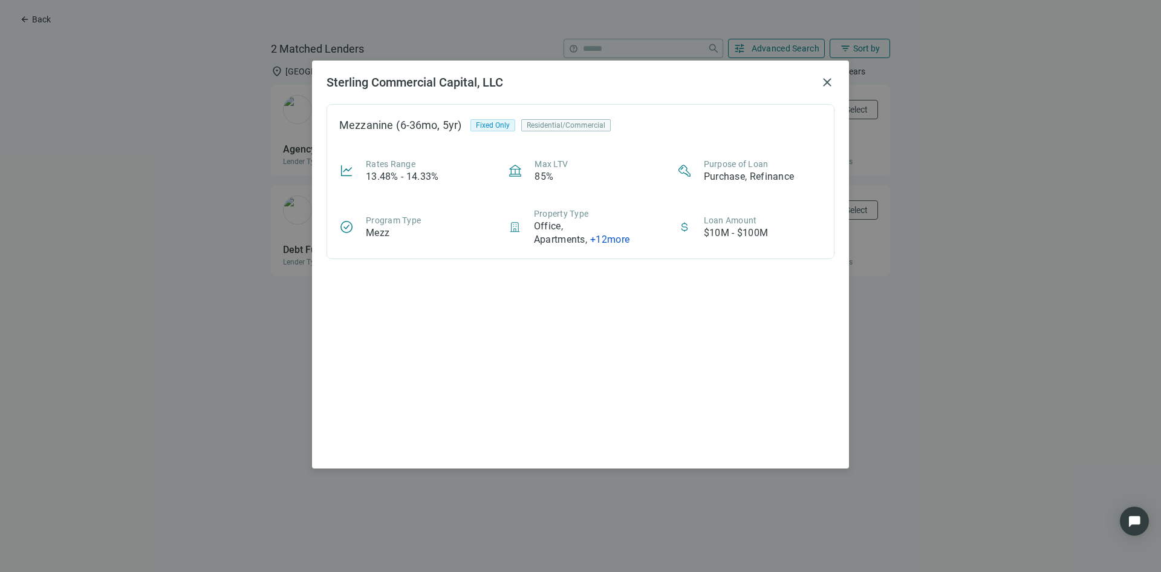
click at [249, 273] on div "Sterling Commercial Capital, LLC close Mezzanine (6-36mo, 5yr) Fixed Only Resid…" at bounding box center [580, 286] width 1161 height 572
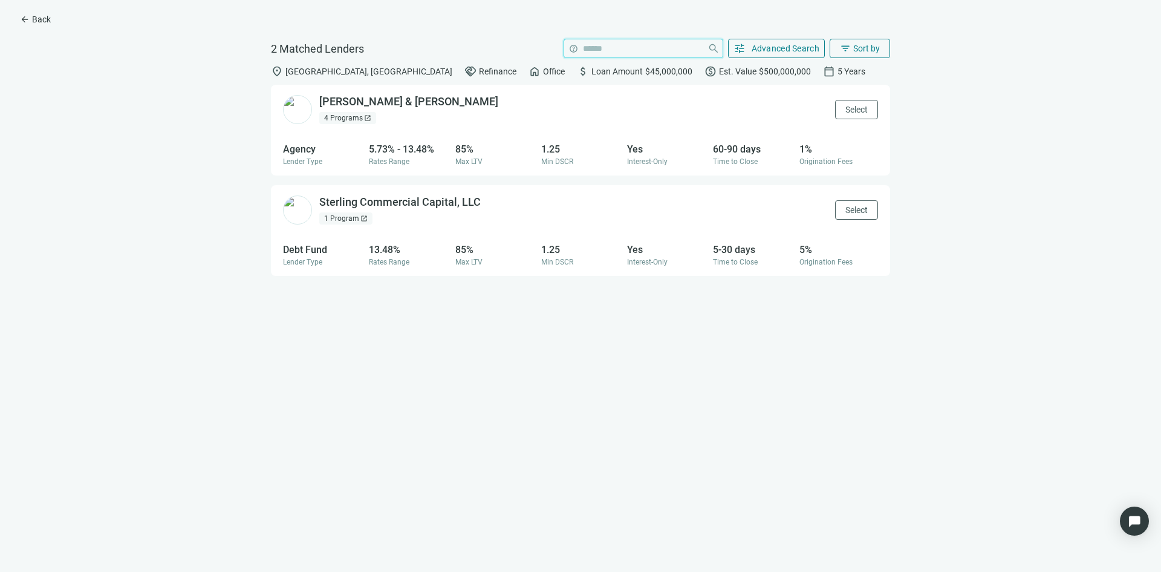
drag, startPoint x: 618, startPoint y: 53, endPoint x: 535, endPoint y: 60, distance: 83.2
click at [618, 53] on input "search" at bounding box center [643, 48] width 120 height 18
click at [34, 16] on span "Back" at bounding box center [41, 20] width 19 height 10
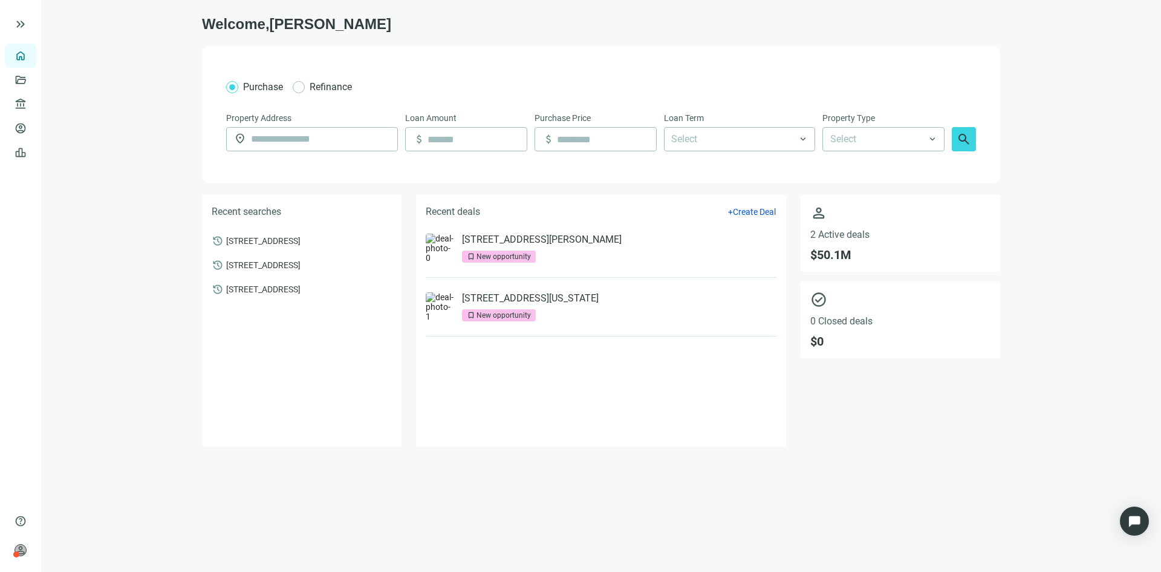
click at [30, 57] on link "Overview" at bounding box center [48, 56] width 36 height 10
click at [88, 102] on link "All Lenders" at bounding box center [73, 104] width 44 height 10
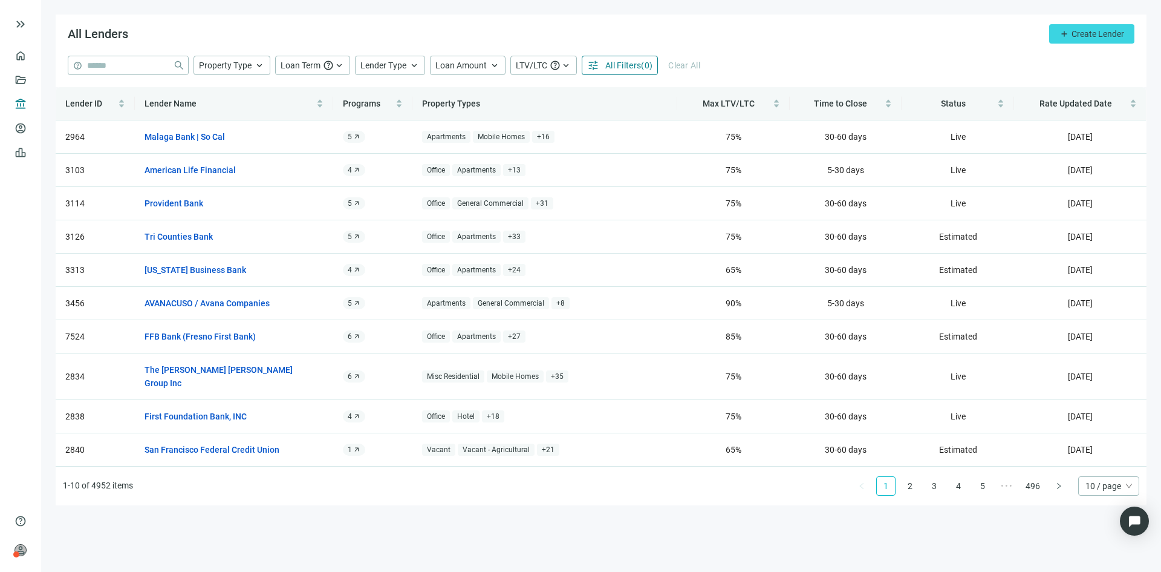
click at [615, 66] on span "All Filters" at bounding box center [623, 65] width 36 height 10
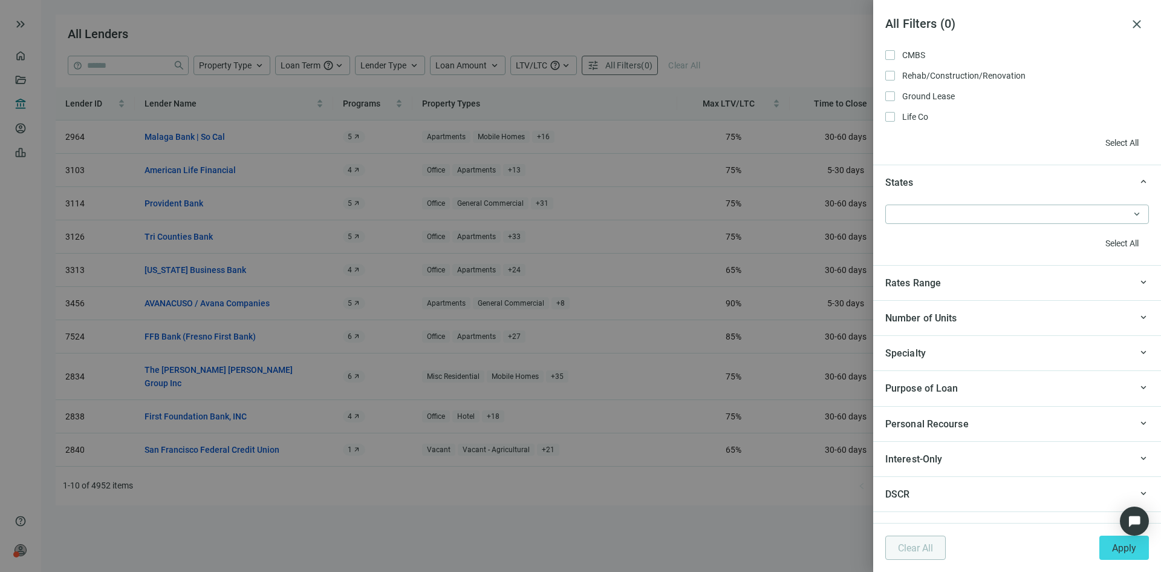
scroll to position [1210, 0]
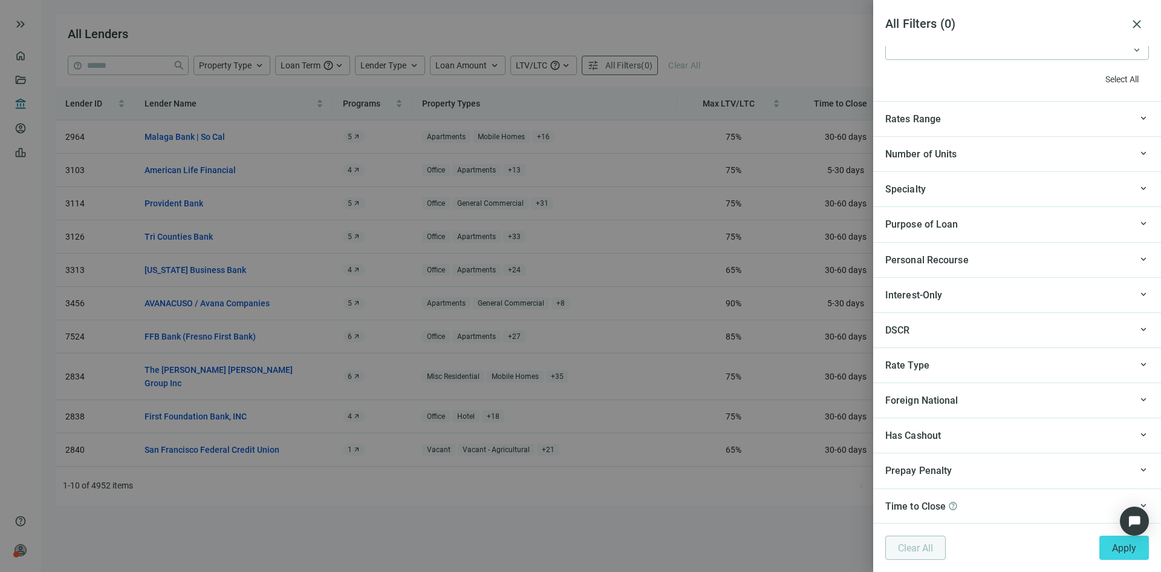
click at [936, 194] on div "Specialty" at bounding box center [1008, 188] width 246 height 15
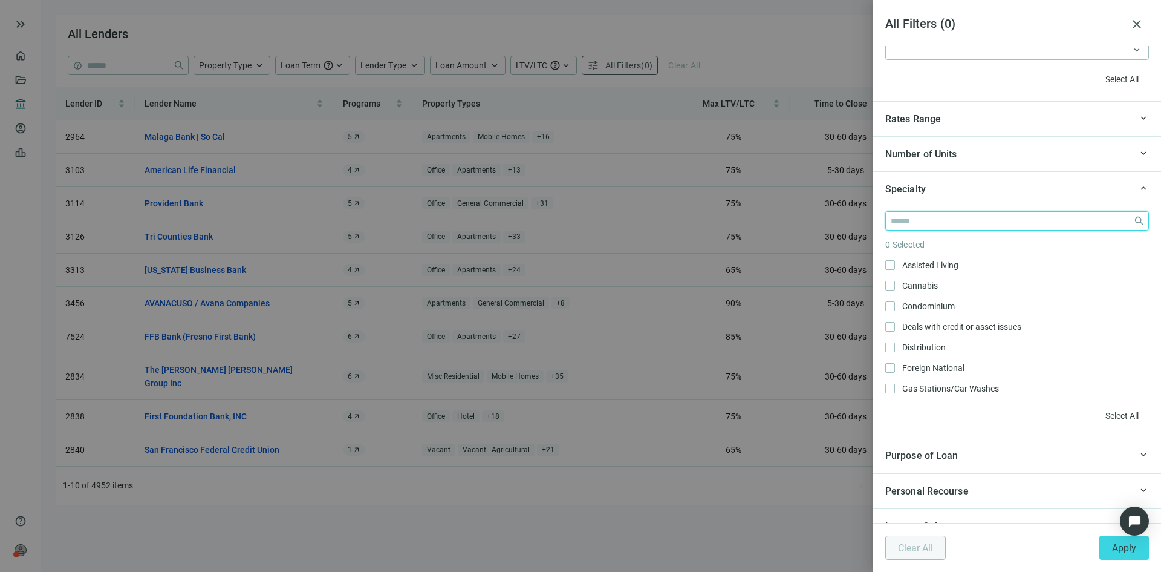
click at [947, 217] on input "search" at bounding box center [1010, 221] width 238 height 18
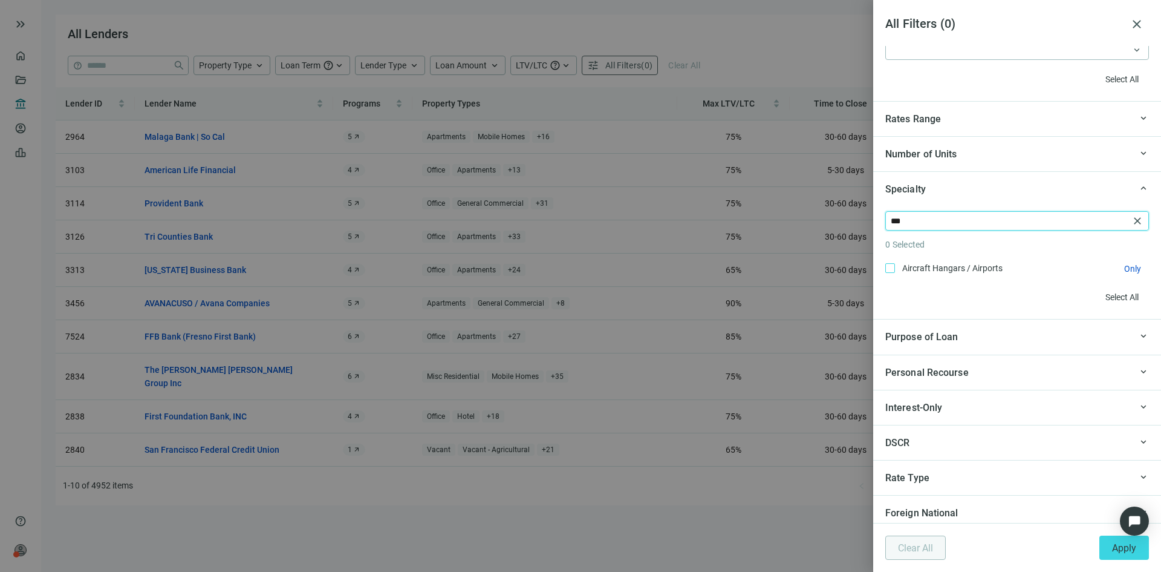
type input "***"
click at [937, 262] on span "Aircraft Hangars / Airports Only" at bounding box center [951, 267] width 112 height 13
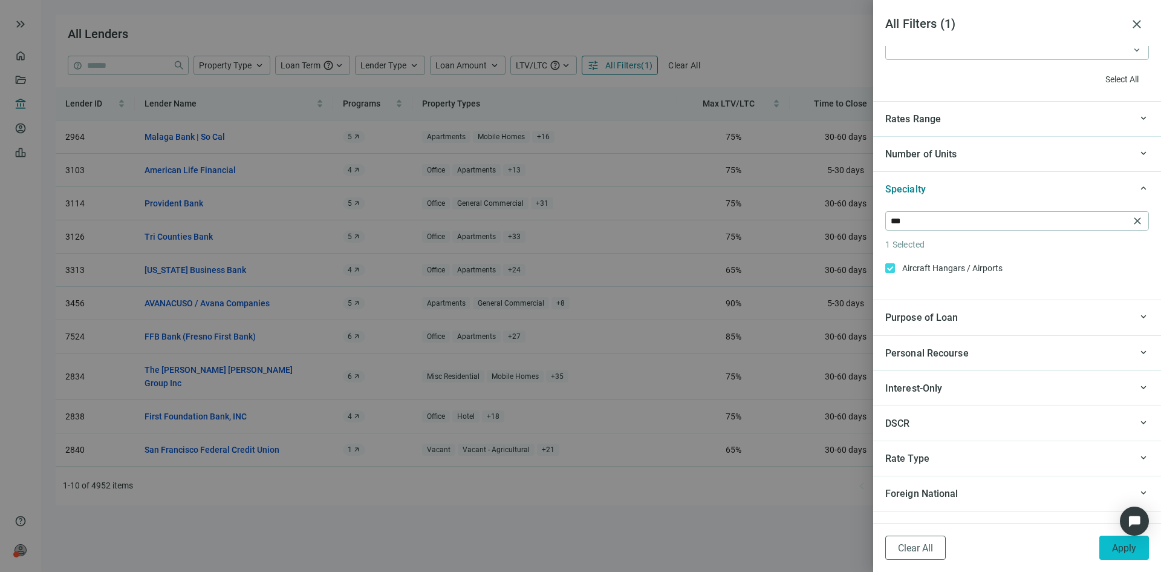
click at [1127, 543] on span "Apply" at bounding box center [1124, 547] width 24 height 11
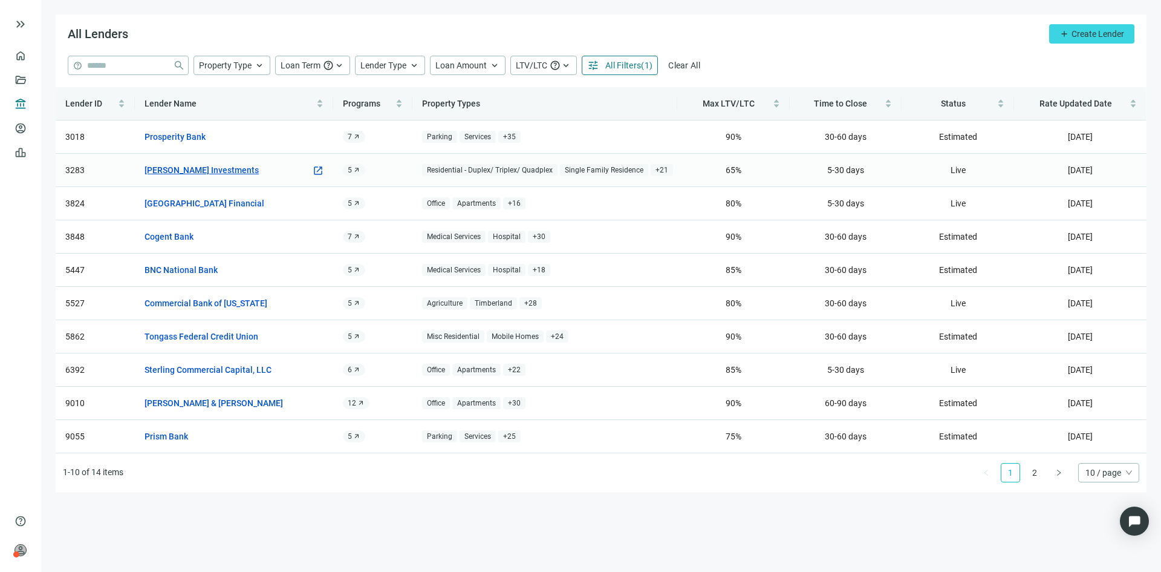
click at [171, 164] on link "Logan Investments" at bounding box center [202, 169] width 114 height 13
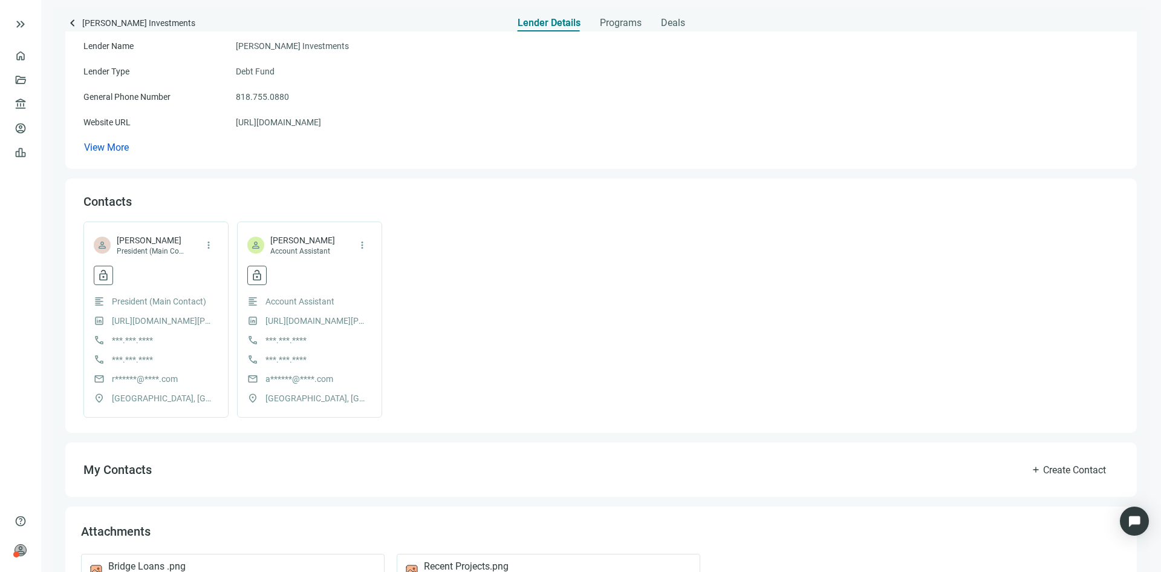
scroll to position [121, 0]
click at [258, 276] on span "lock_open" at bounding box center [257, 275] width 12 height 12
click at [570, 342] on div "person Ron Sentchuk President (Main Contact) more_vert lock_open 30/30 monthly …" at bounding box center [600, 319] width 1035 height 196
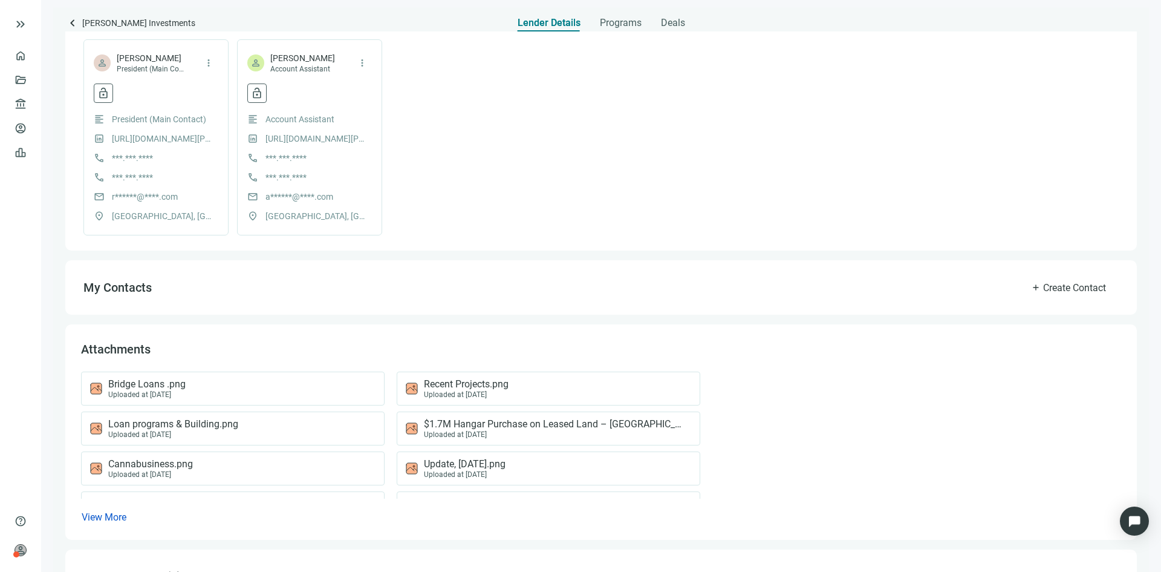
scroll to position [344, 0]
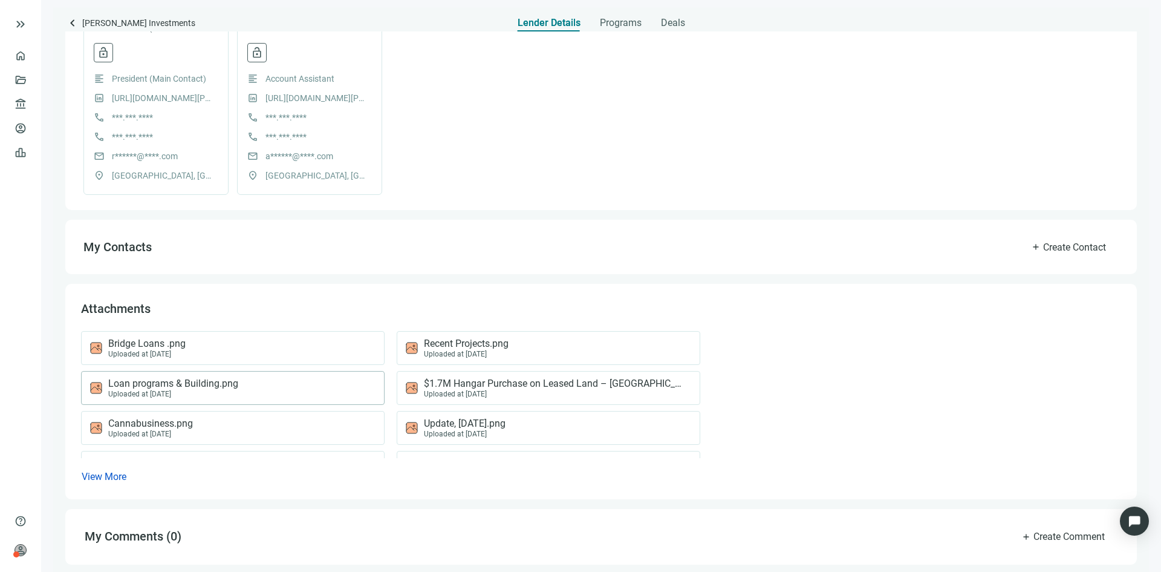
click at [189, 379] on span "Loan programs & Building.png" at bounding box center [173, 383] width 130 height 12
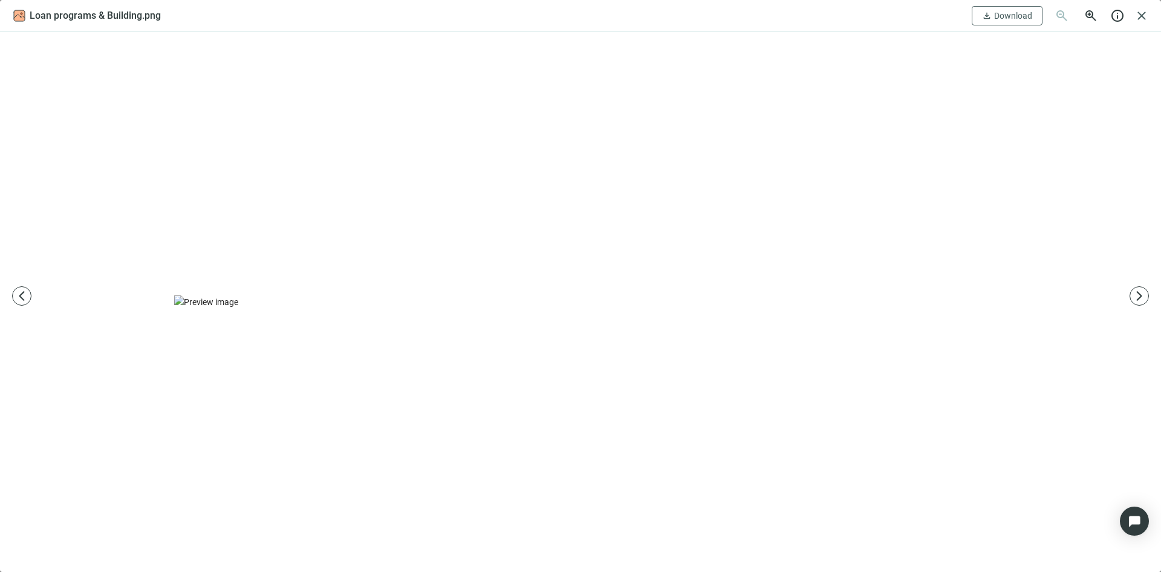
click at [1079, 329] on div at bounding box center [580, 301] width 1161 height 539
click at [1137, 299] on span "arrow_forward_ios" at bounding box center [1139, 296] width 12 height 12
click at [1146, 16] on span "close" at bounding box center [1142, 15] width 15 height 15
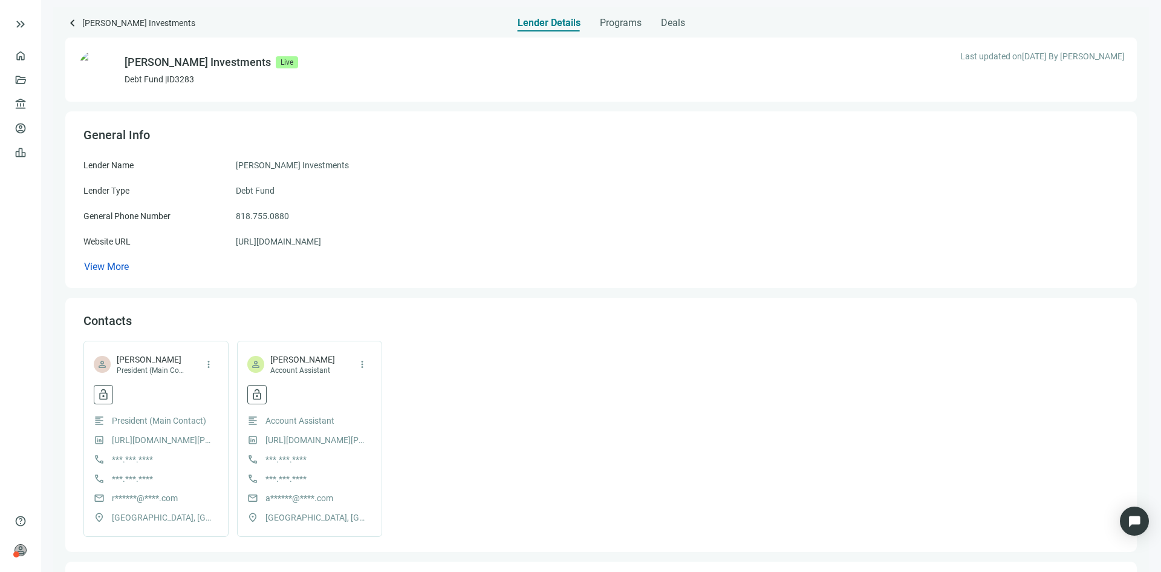
scroll to position [0, 0]
click at [71, 18] on span "keyboard_arrow_left" at bounding box center [72, 23] width 15 height 15
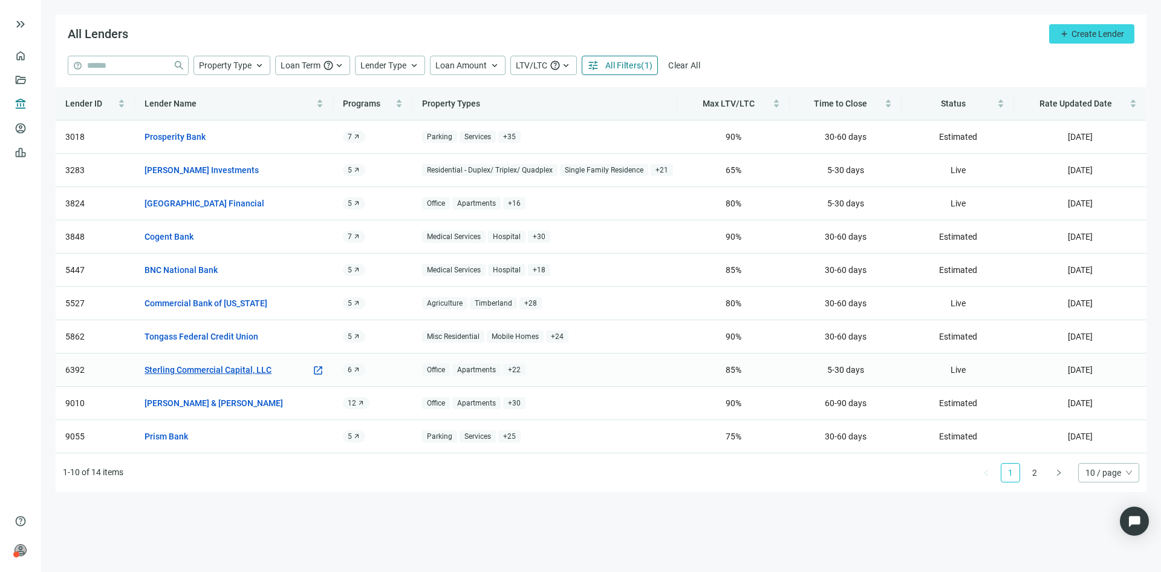
click at [230, 368] on link "Sterling Commercial Capital, LLC" at bounding box center [208, 369] width 127 height 13
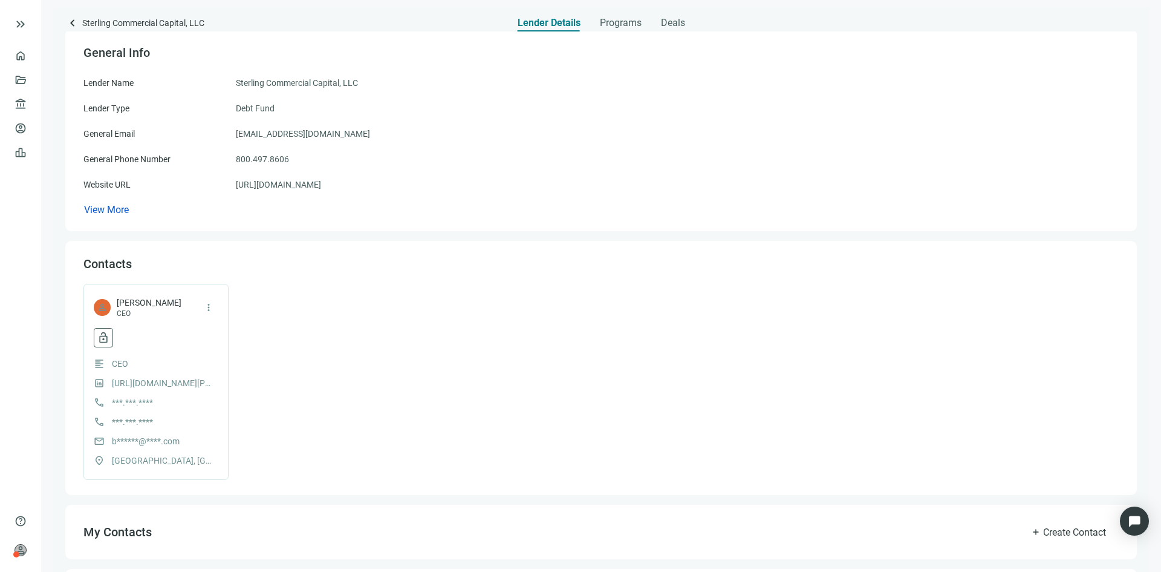
scroll to position [302, 0]
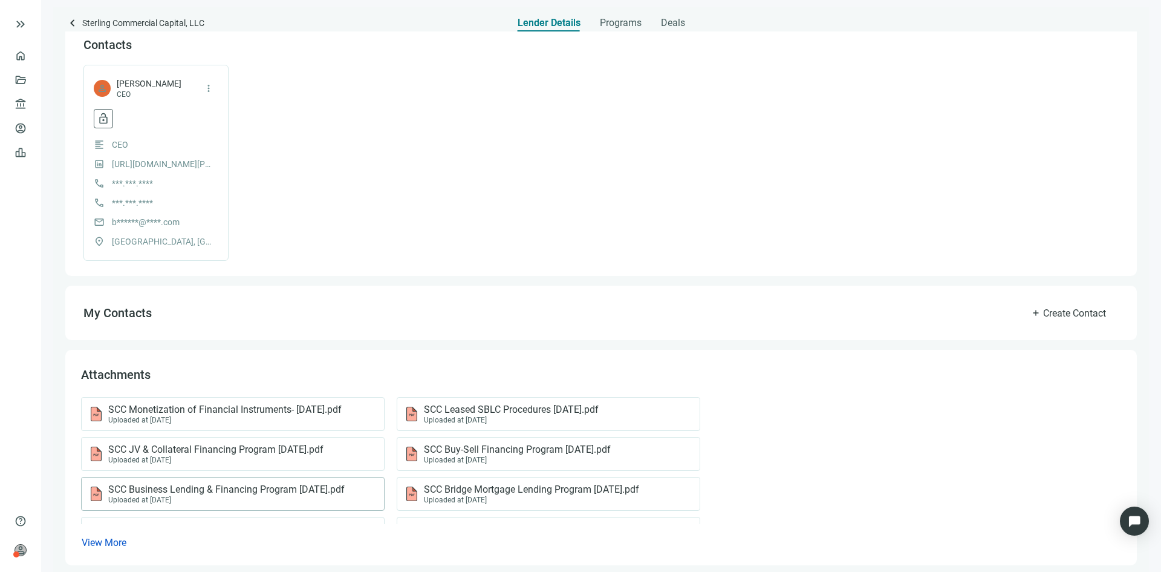
click at [262, 492] on span "SCC Business Lending & Financing Program 9-26-24.pdf" at bounding box center [226, 489] width 236 height 12
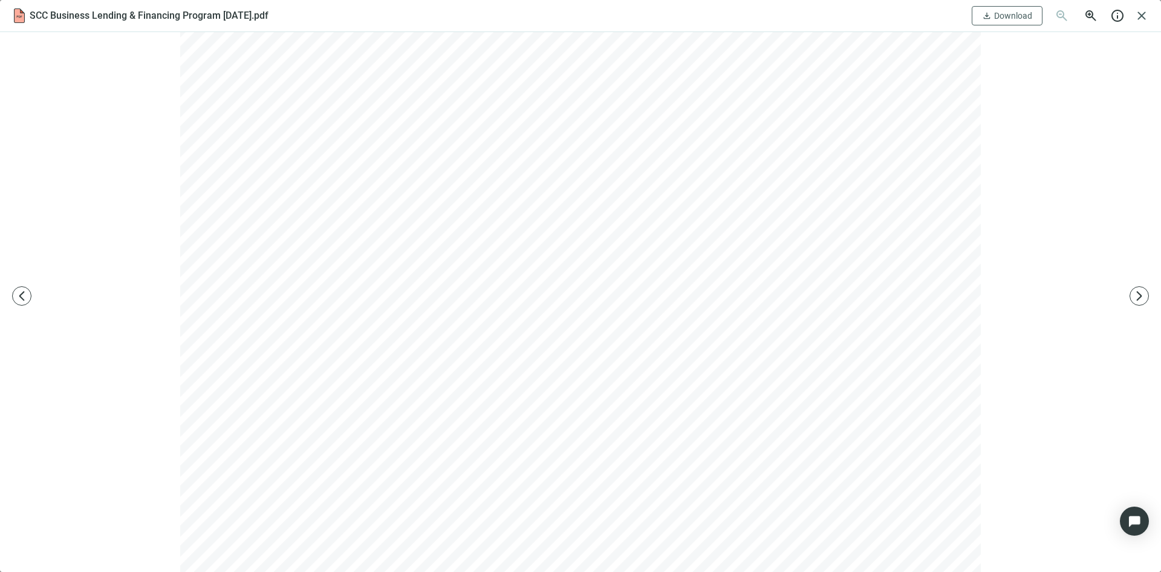
scroll to position [1546, 0]
click at [1139, 18] on span "close" at bounding box center [1142, 15] width 15 height 15
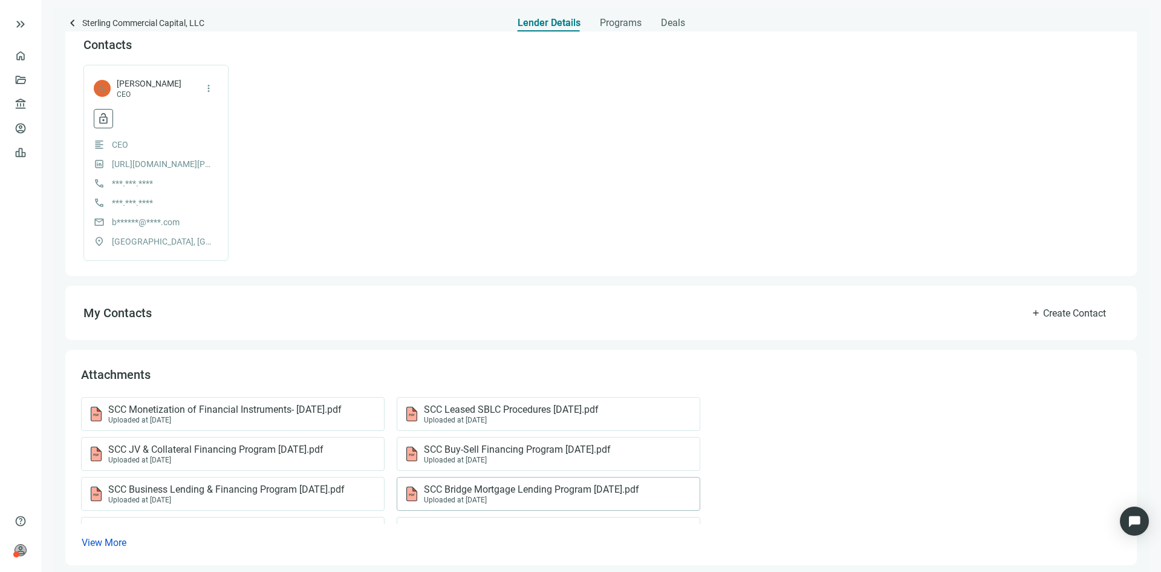
click at [503, 505] on div "SCC Bridge Mortgage Lending Program 11-28-2024.pdf Uploaded at 08.20.2025" at bounding box center [549, 494] width 304 height 34
click at [552, 487] on span "SCC Bridge Mortgage Lending Program 11-28-2024.pdf" at bounding box center [531, 489] width 215 height 12
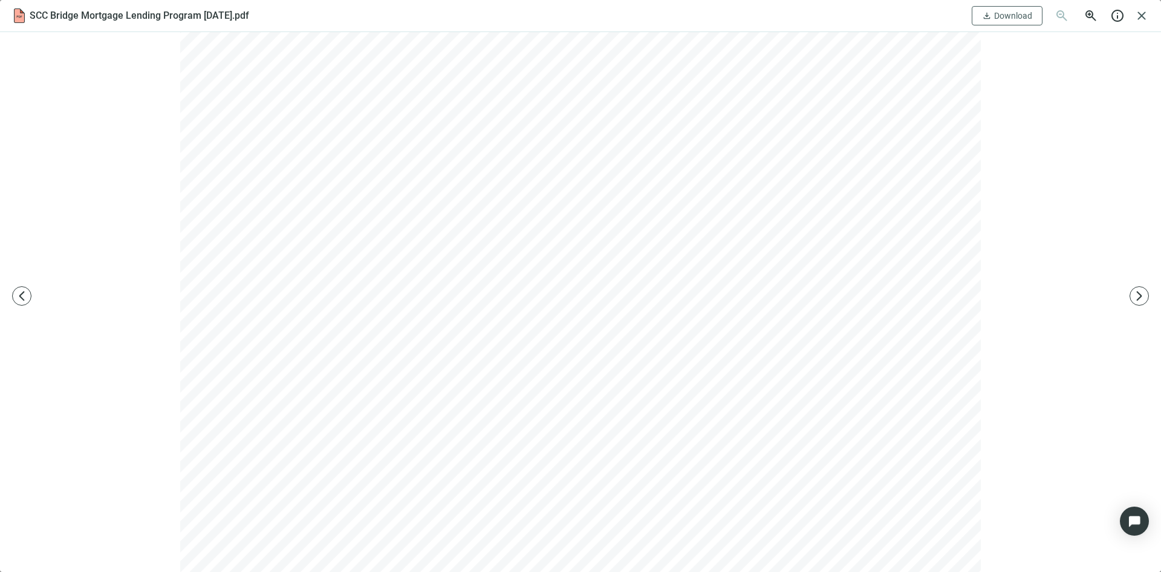
scroll to position [302, 0]
click at [1148, 10] on span "close" at bounding box center [1142, 15] width 15 height 15
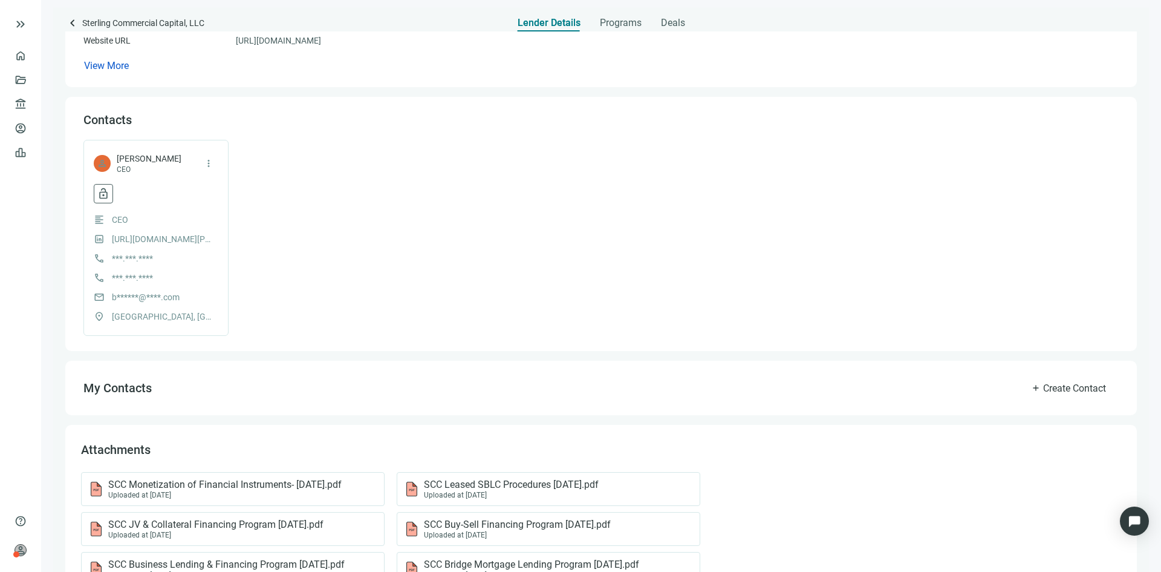
scroll to position [60, 0]
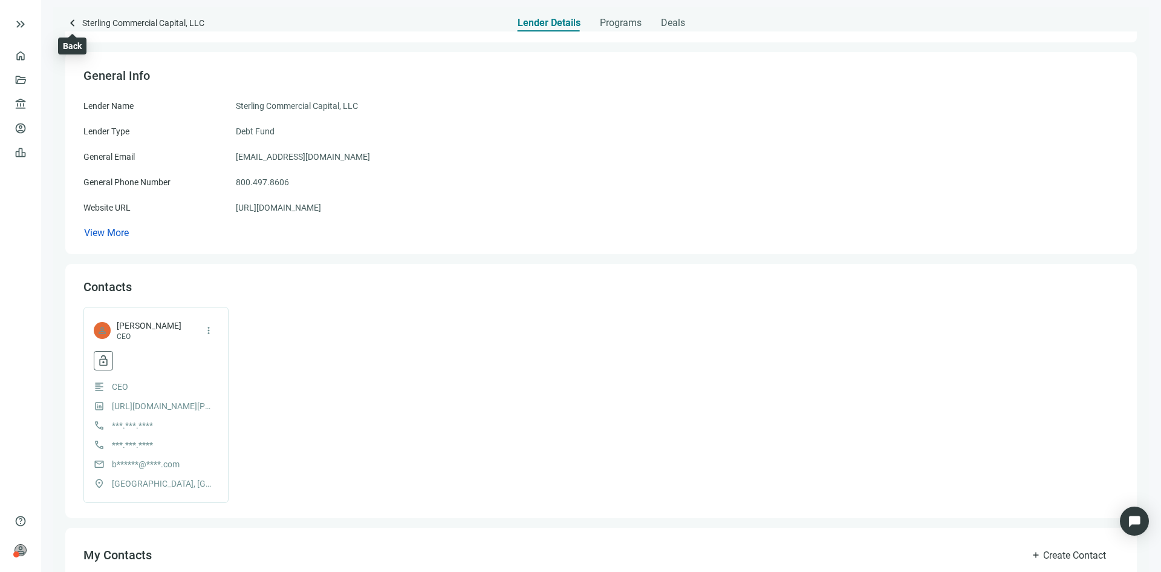
click at [73, 19] on span "keyboard_arrow_left" at bounding box center [72, 23] width 15 height 15
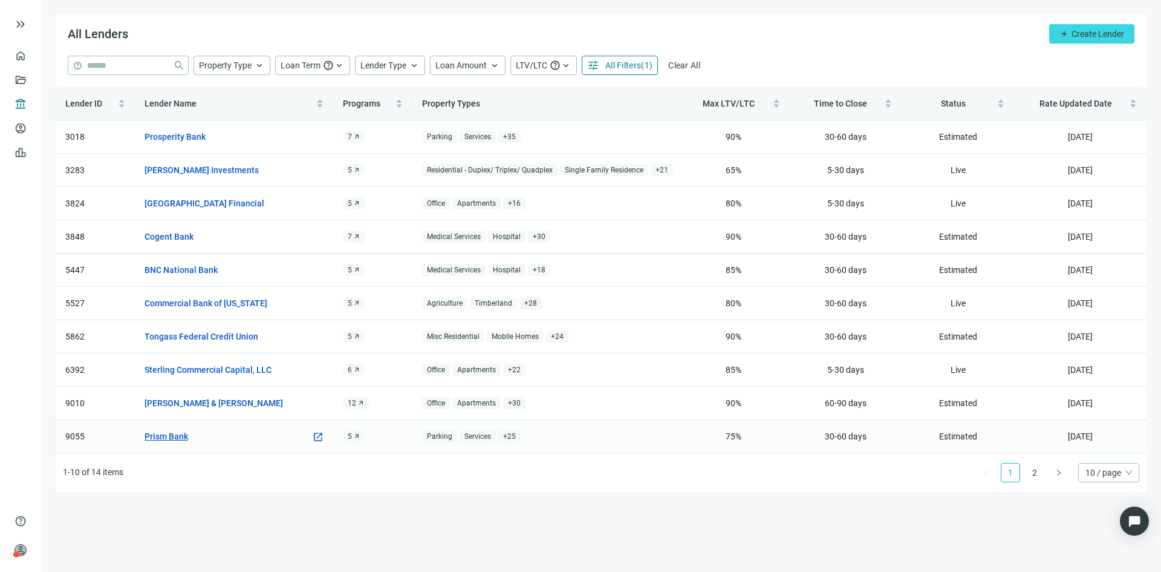
click at [163, 437] on link "Prism Bank" at bounding box center [167, 435] width 44 height 13
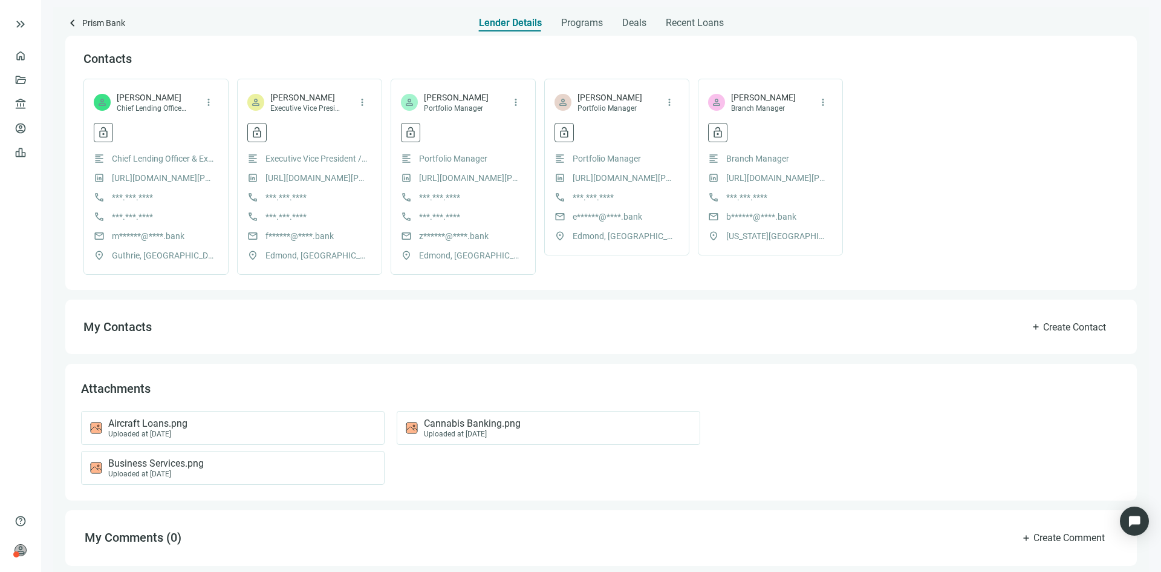
scroll to position [290, 0]
click at [147, 425] on span "Aircraft Loans.png" at bounding box center [147, 422] width 79 height 12
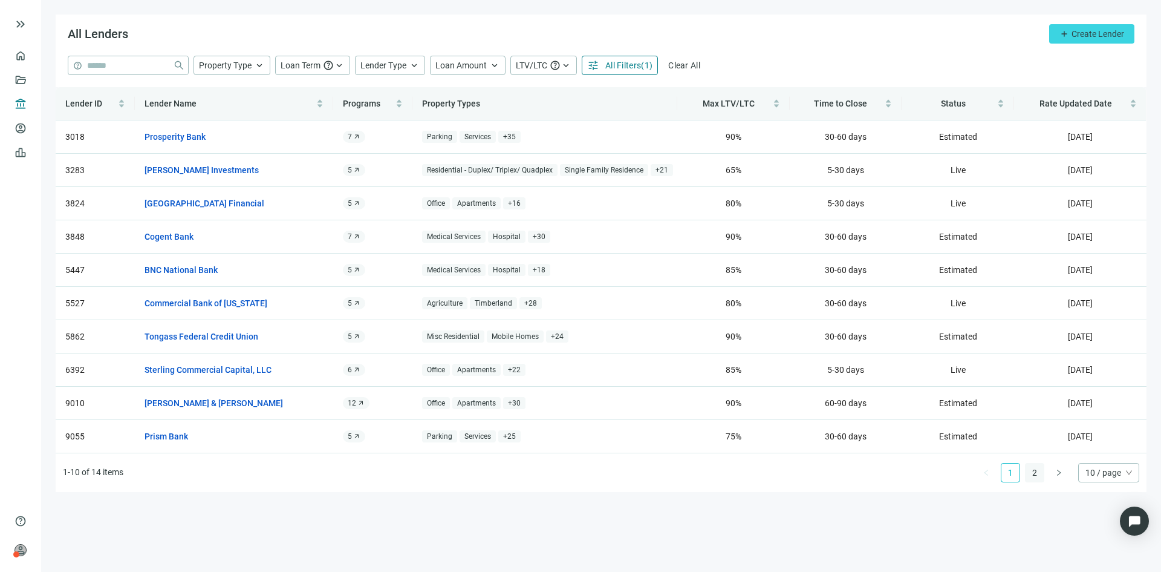
click at [1031, 474] on link "2" at bounding box center [1035, 472] width 18 height 18
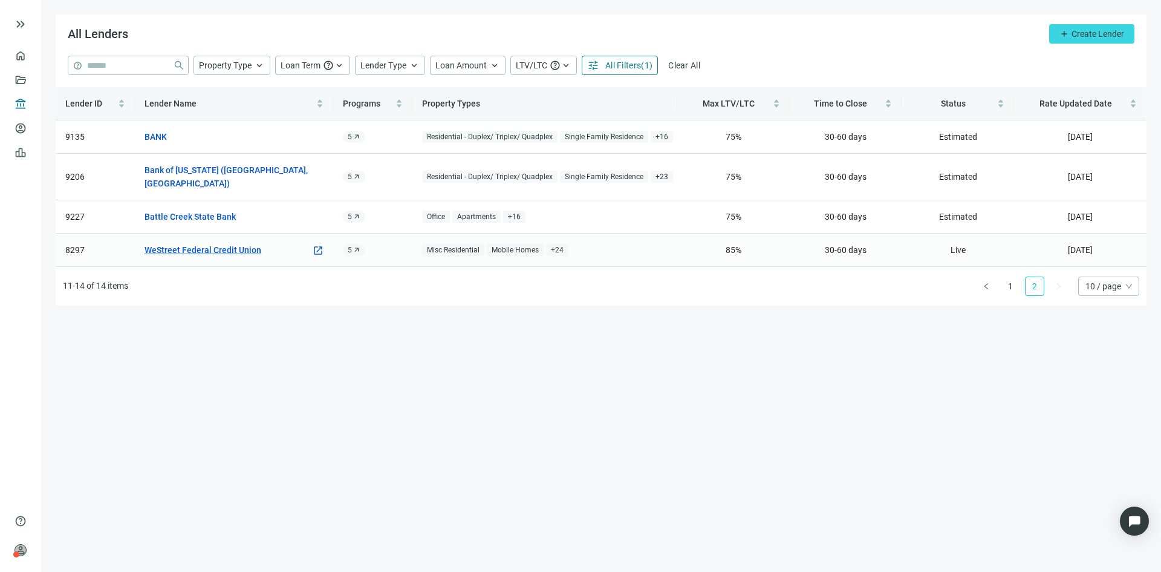
click at [180, 243] on link "WeStreet Federal Credit Union" at bounding box center [203, 249] width 117 height 13
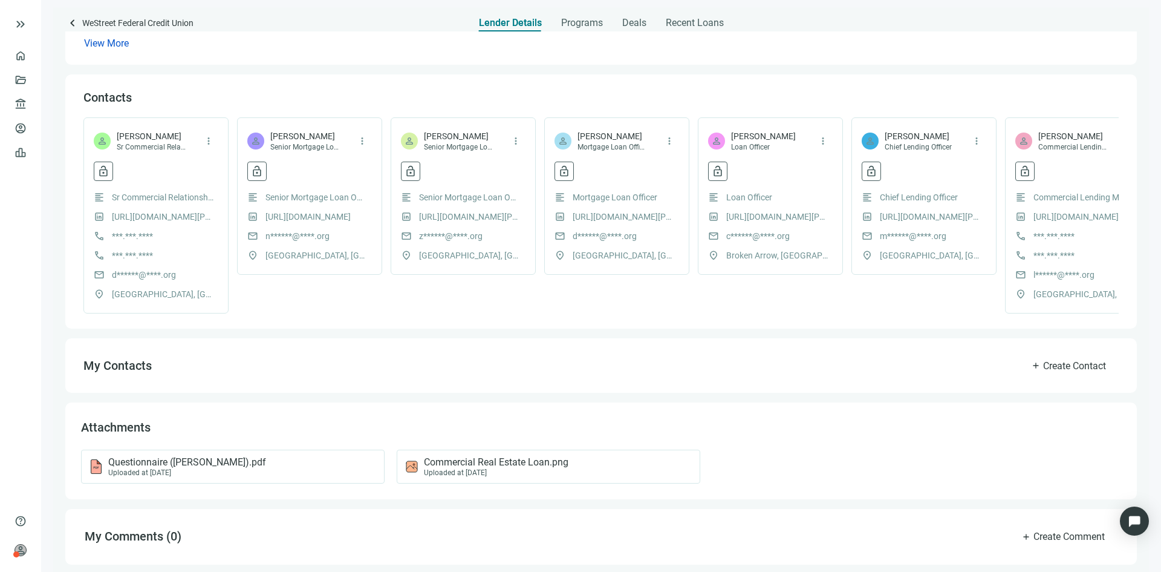
scroll to position [262, 0]
click at [30, 83] on link "Deals" at bounding box center [41, 80] width 22 height 10
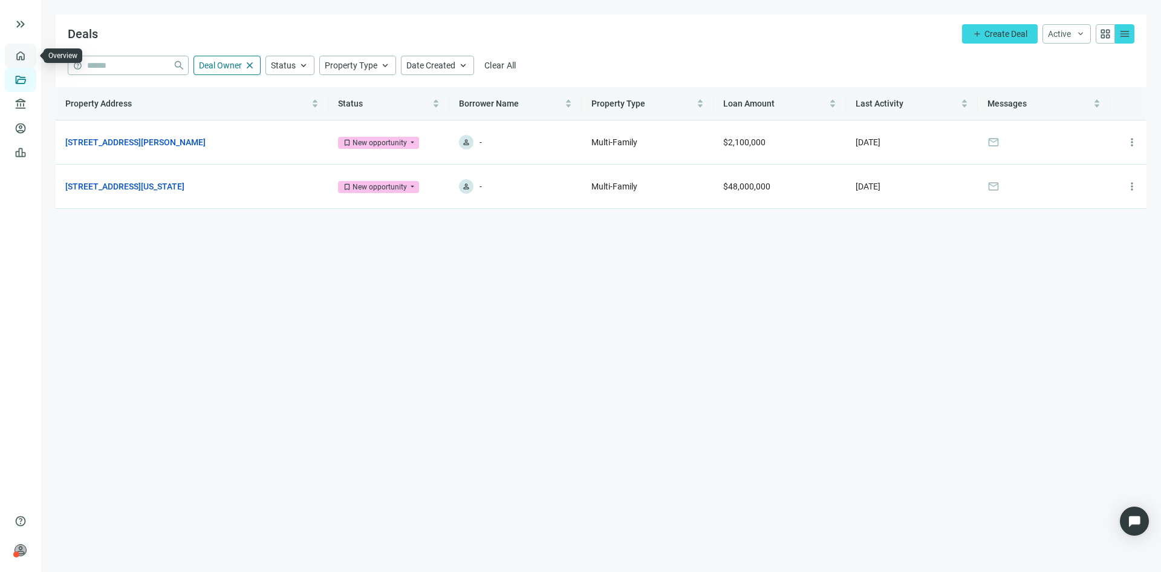
click at [30, 53] on link "Overview" at bounding box center [48, 56] width 36 height 10
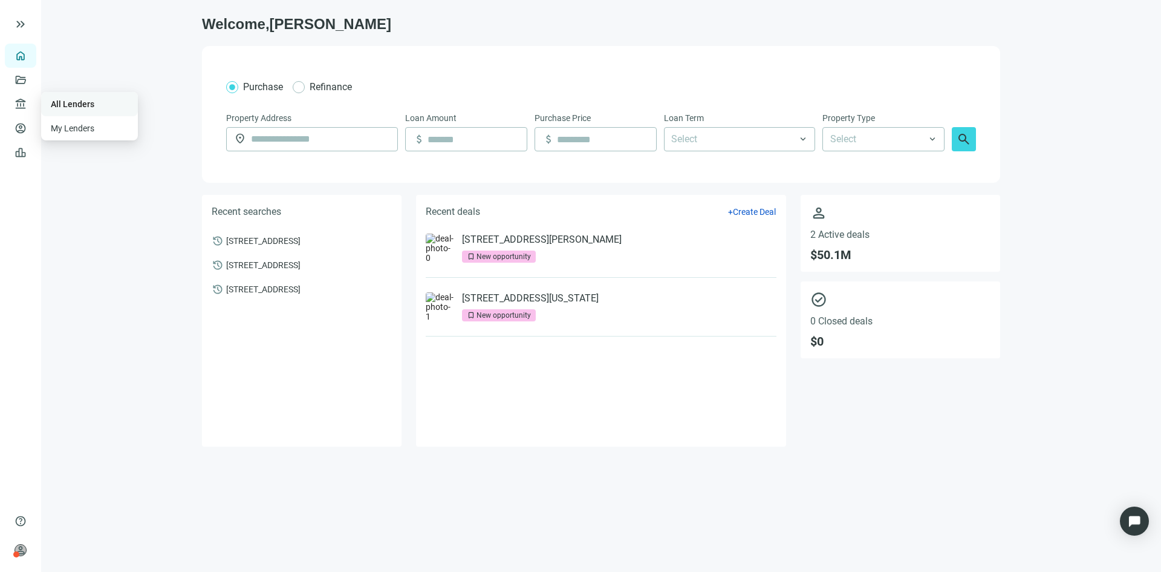
click at [84, 100] on link "All Lenders" at bounding box center [73, 104] width 44 height 10
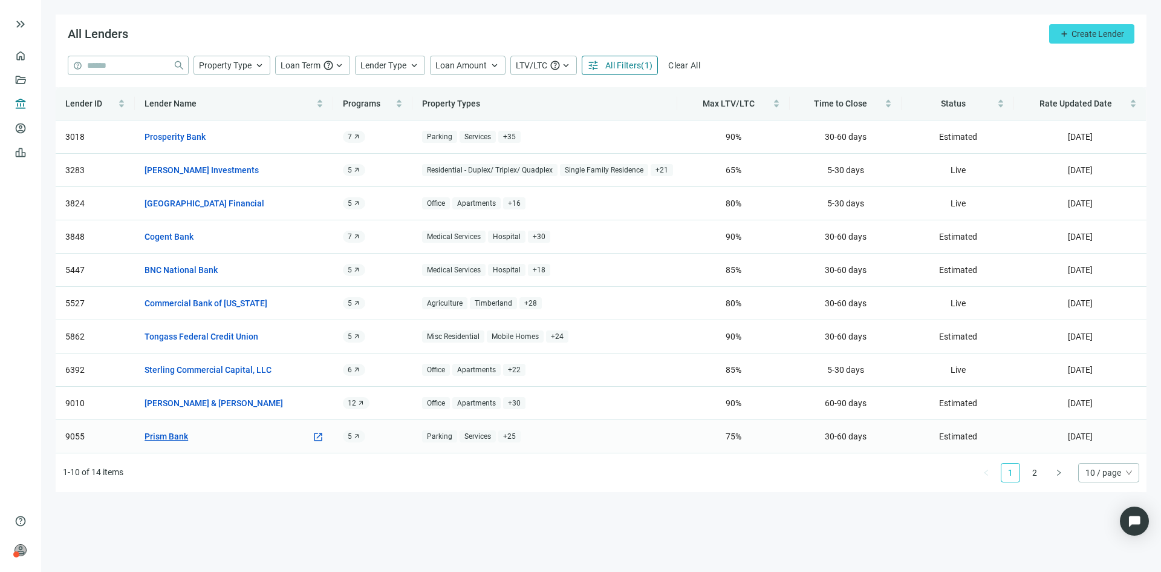
click at [167, 437] on link "Prism Bank" at bounding box center [167, 435] width 44 height 13
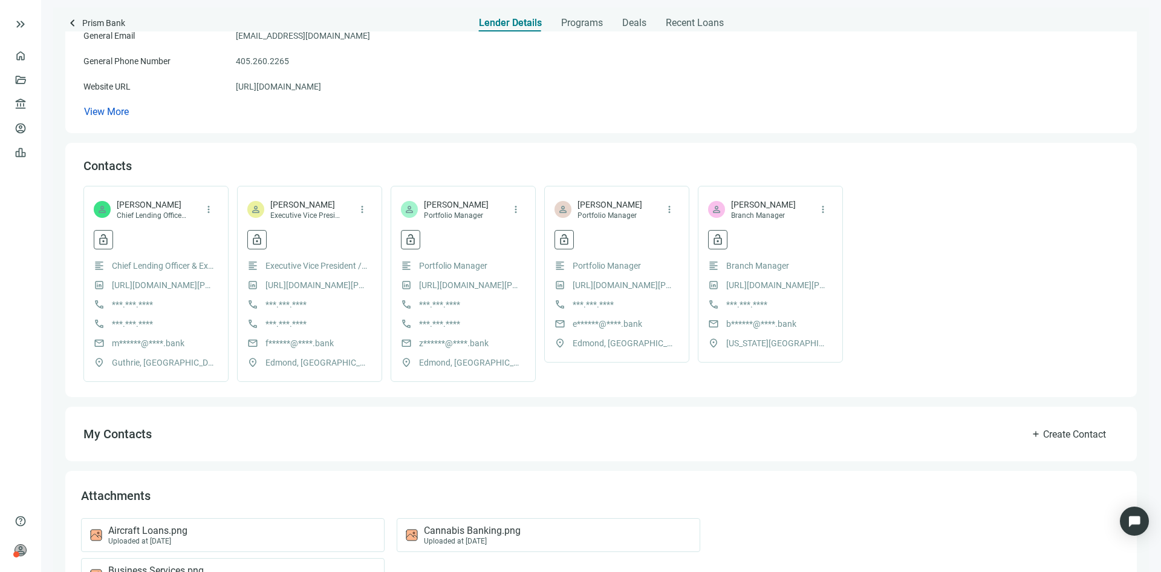
scroll to position [290, 0]
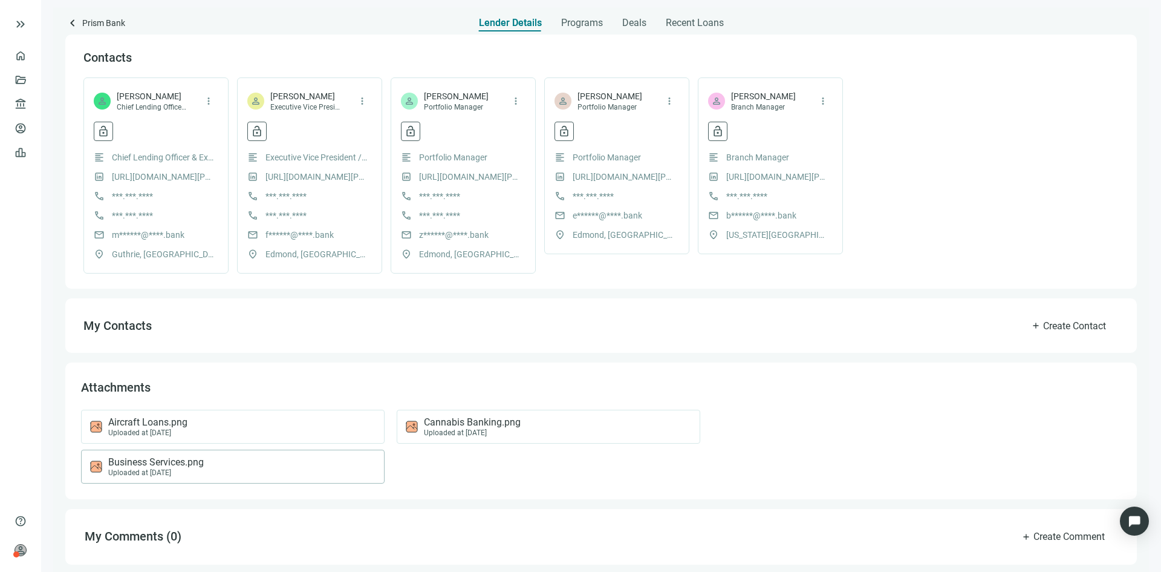
click at [171, 468] on div "Uploaded at 07.23.2025" at bounding box center [156, 472] width 96 height 8
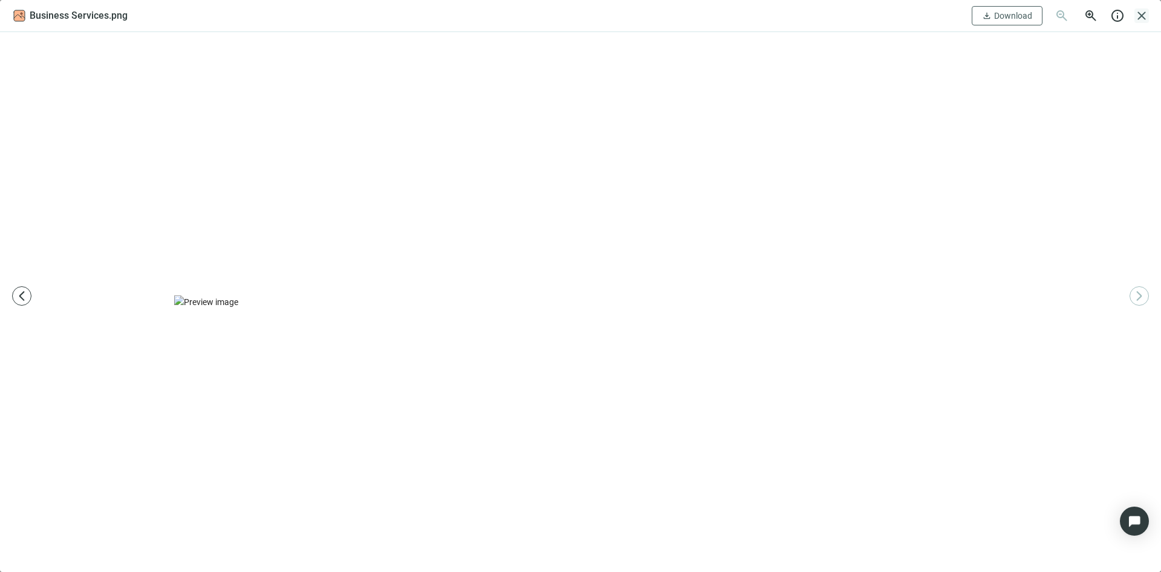
click at [1143, 10] on span "close" at bounding box center [1142, 15] width 15 height 15
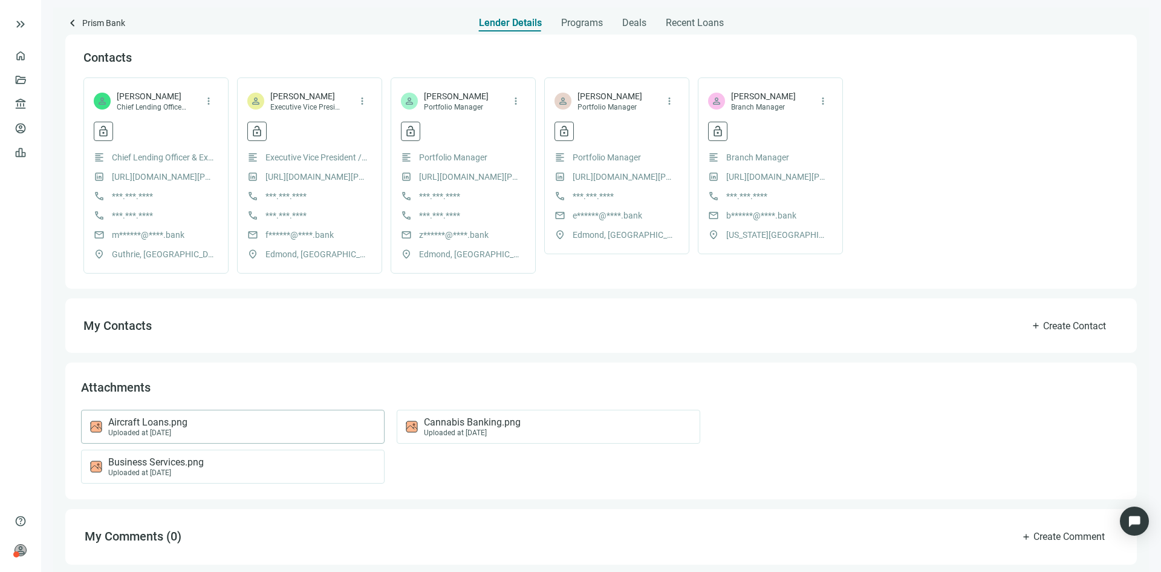
click at [204, 421] on div "Aircraft Loans.png Uploaded at 07.26.2025" at bounding box center [230, 426] width 283 height 21
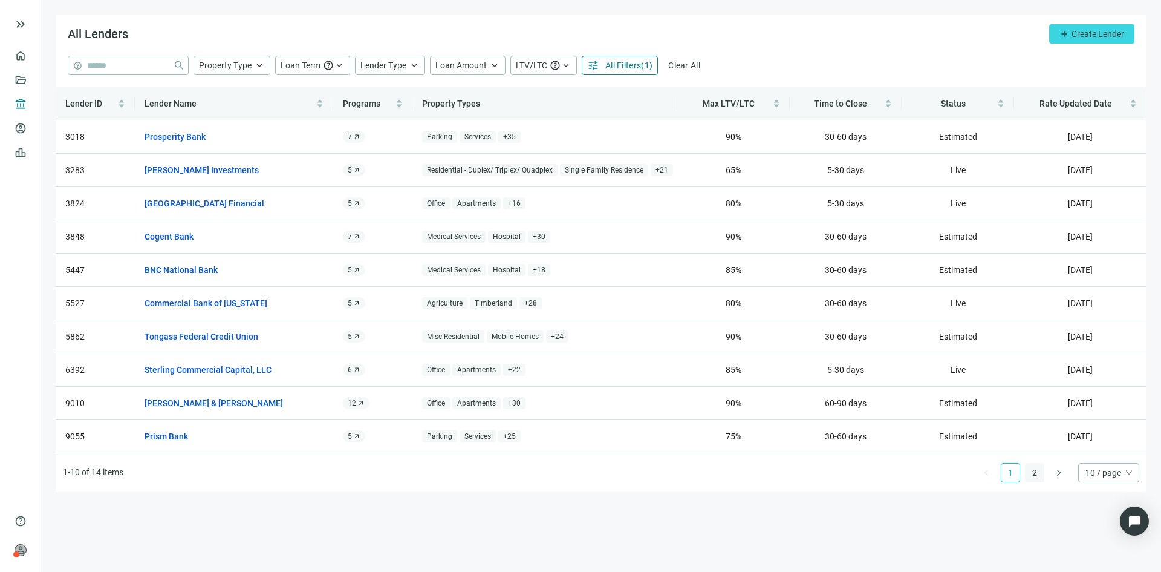
click at [1036, 471] on link "2" at bounding box center [1035, 472] width 18 height 18
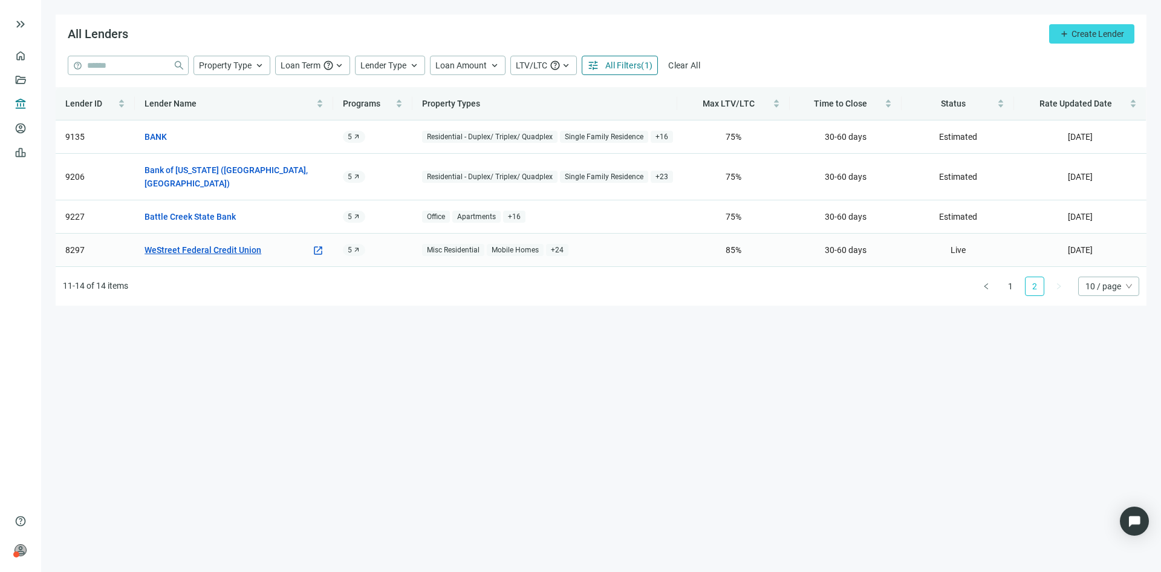
click at [183, 243] on link "WeStreet Federal Credit Union" at bounding box center [203, 249] width 117 height 13
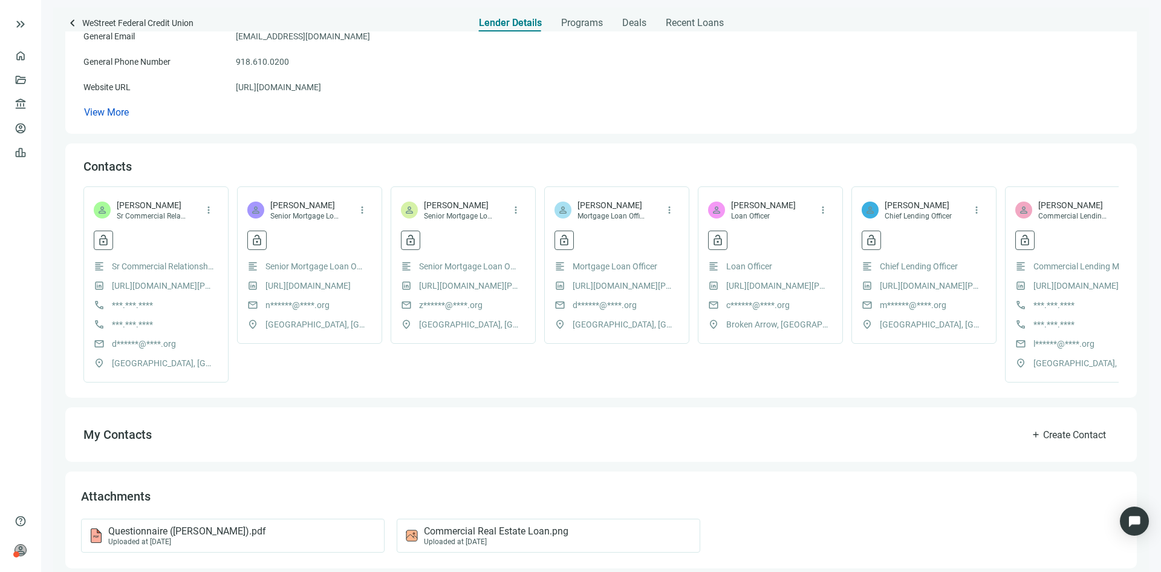
scroll to position [262, 0]
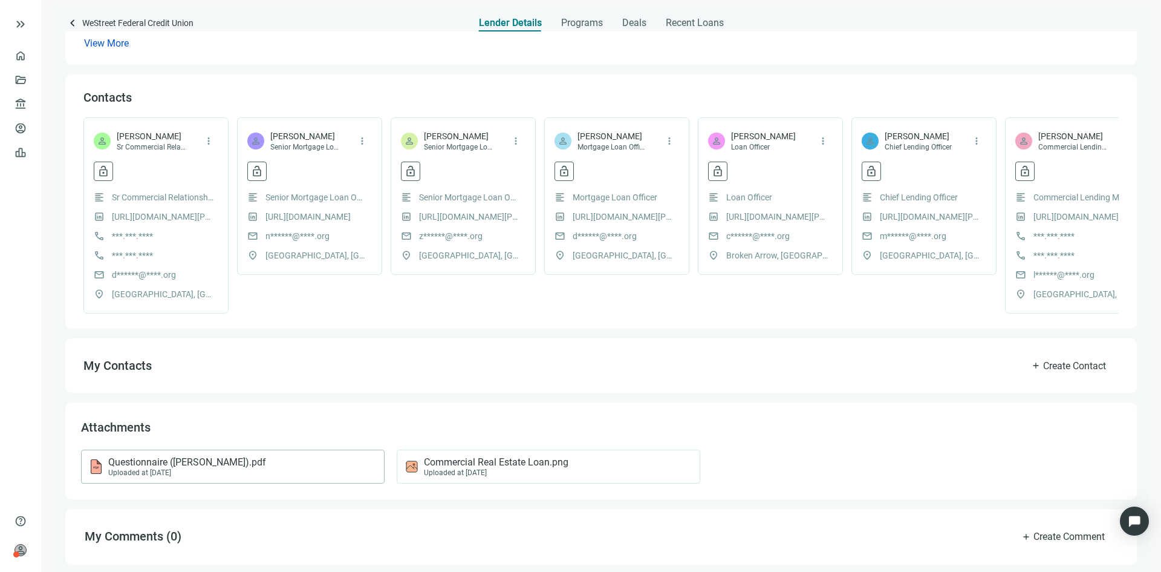
click at [232, 470] on div "Uploaded at [DATE]" at bounding box center [187, 472] width 158 height 8
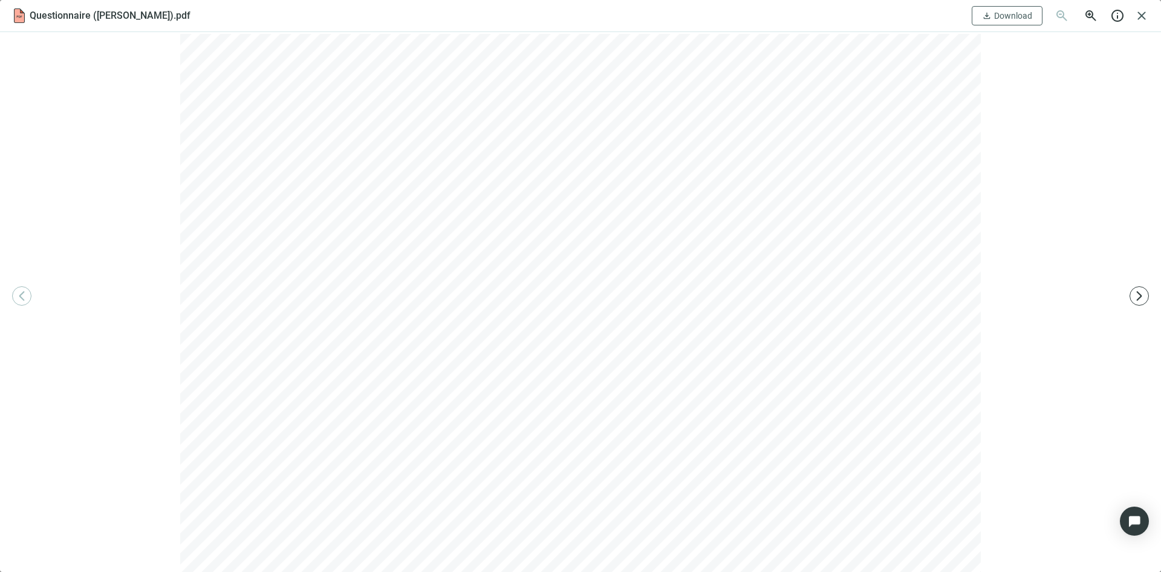
scroll to position [0, 0]
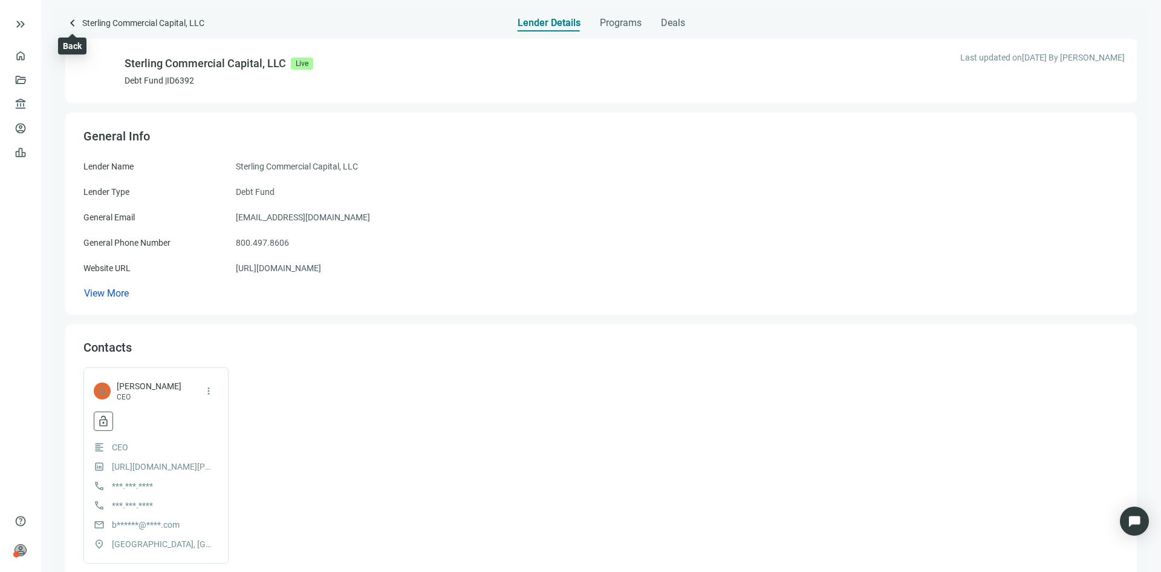
click at [79, 27] on span "keyboard_arrow_left" at bounding box center [72, 23] width 15 height 15
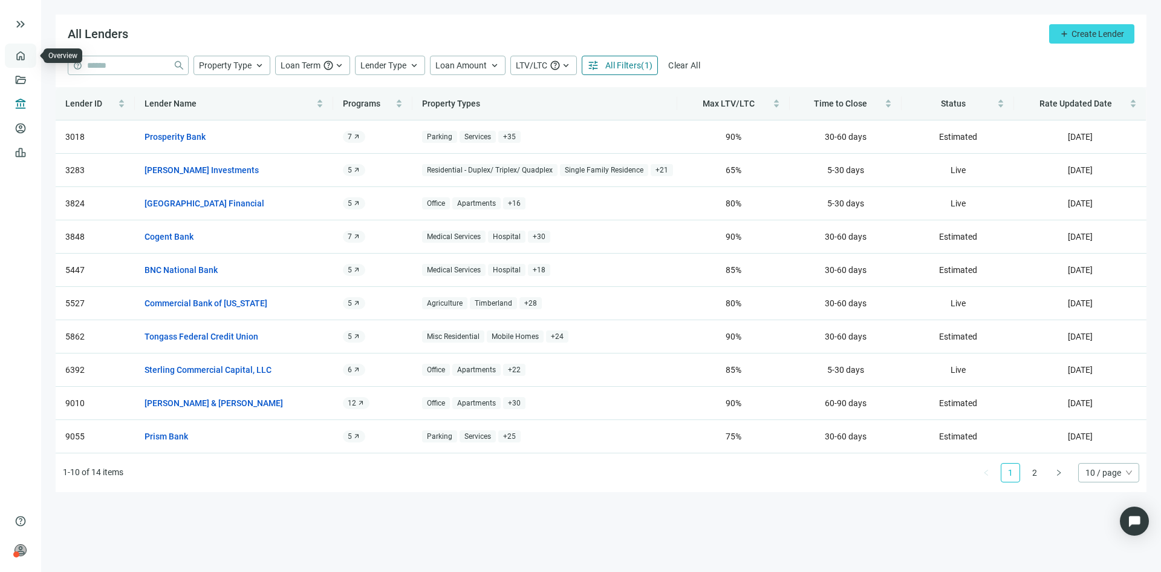
click at [30, 57] on link "Overview" at bounding box center [48, 56] width 36 height 10
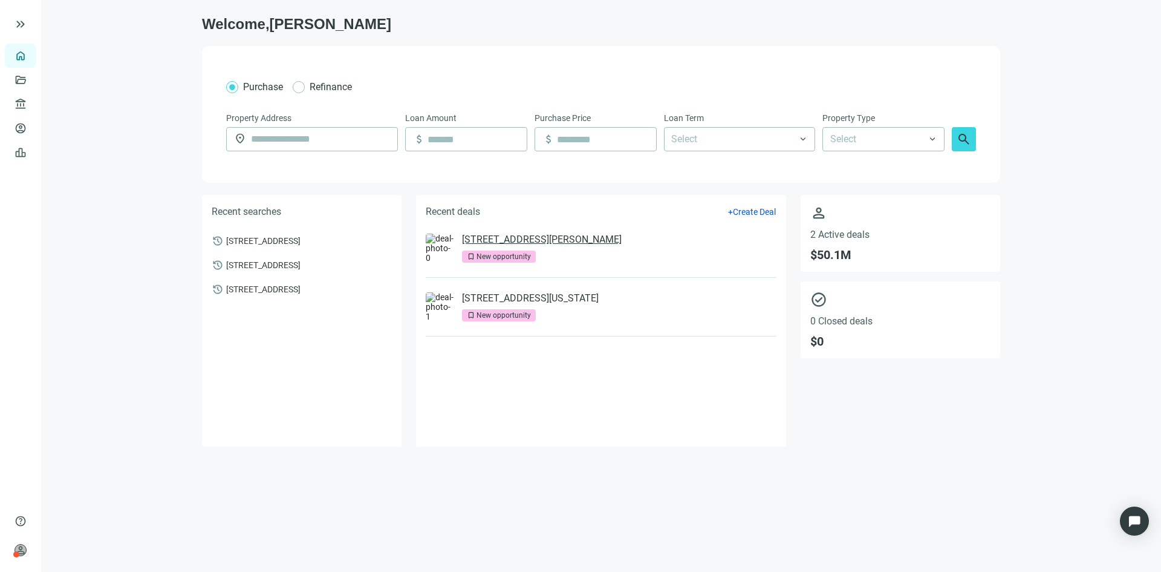
click at [522, 237] on link "[STREET_ADDRESS][PERSON_NAME]" at bounding box center [542, 239] width 160 height 12
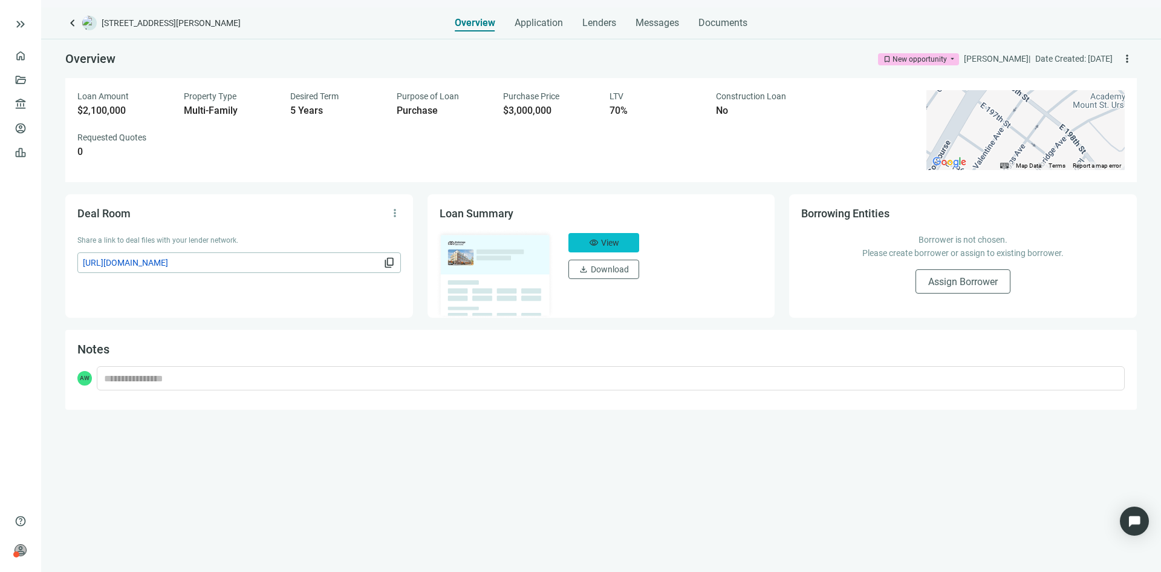
click at [611, 242] on span "View" at bounding box center [610, 243] width 18 height 10
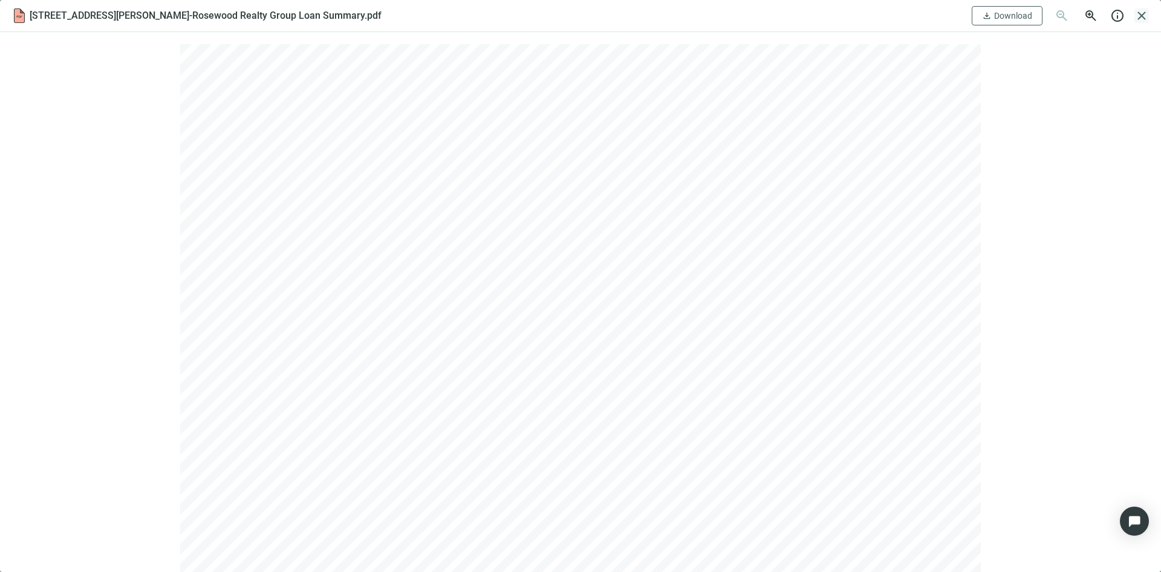
click at [1148, 12] on span "close" at bounding box center [1142, 15] width 15 height 15
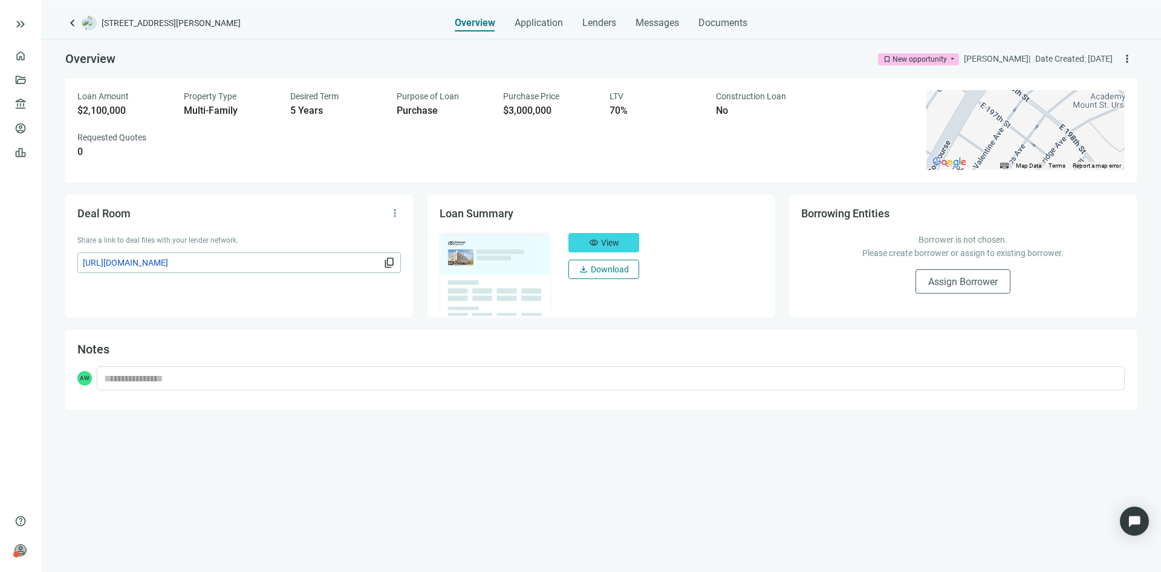
click at [583, 266] on span "download" at bounding box center [584, 269] width 10 height 10
click at [712, 220] on h5 "Loan Summary" at bounding box center [602, 213] width 324 height 15
click at [726, 21] on span "Documents" at bounding box center [723, 23] width 49 height 12
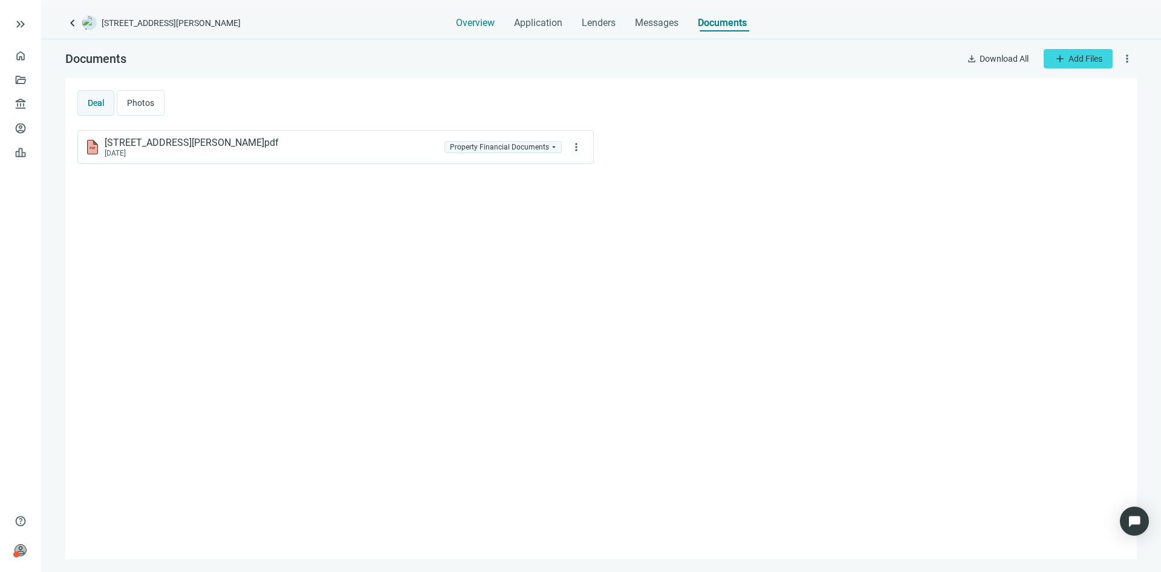
click at [489, 21] on span "Overview" at bounding box center [475, 23] width 39 height 12
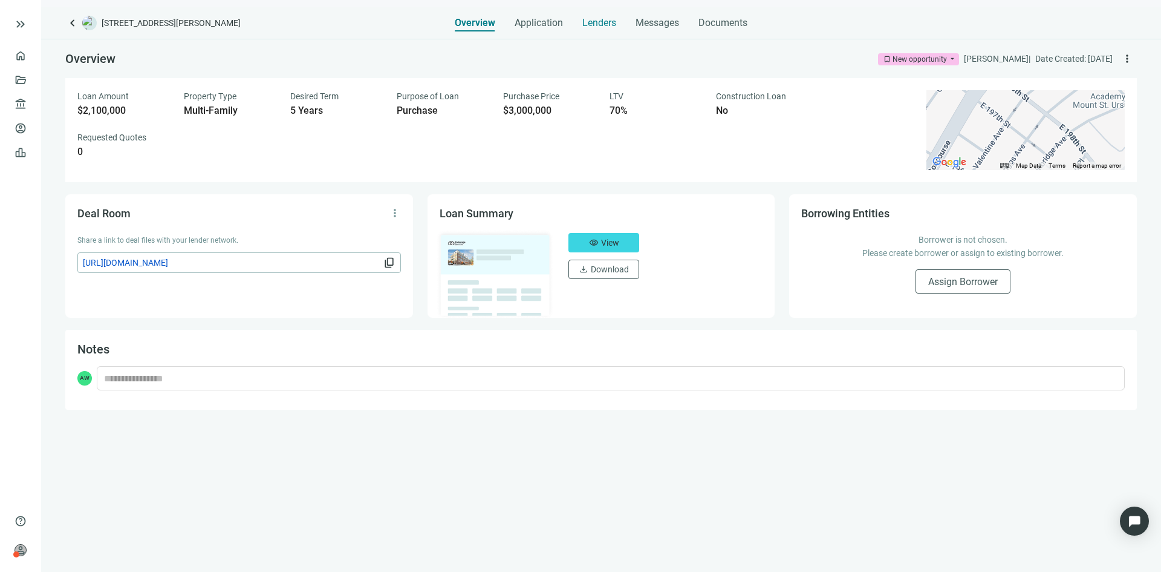
click at [585, 21] on span "Lenders" at bounding box center [599, 23] width 34 height 12
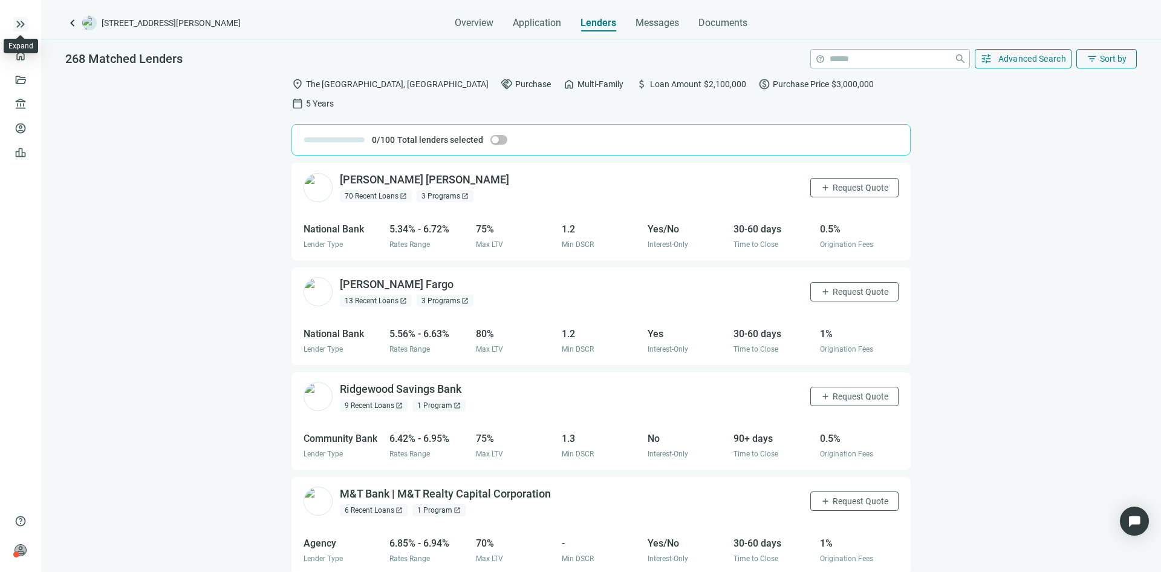
click at [22, 24] on span "keyboard_double_arrow_right" at bounding box center [20, 24] width 15 height 15
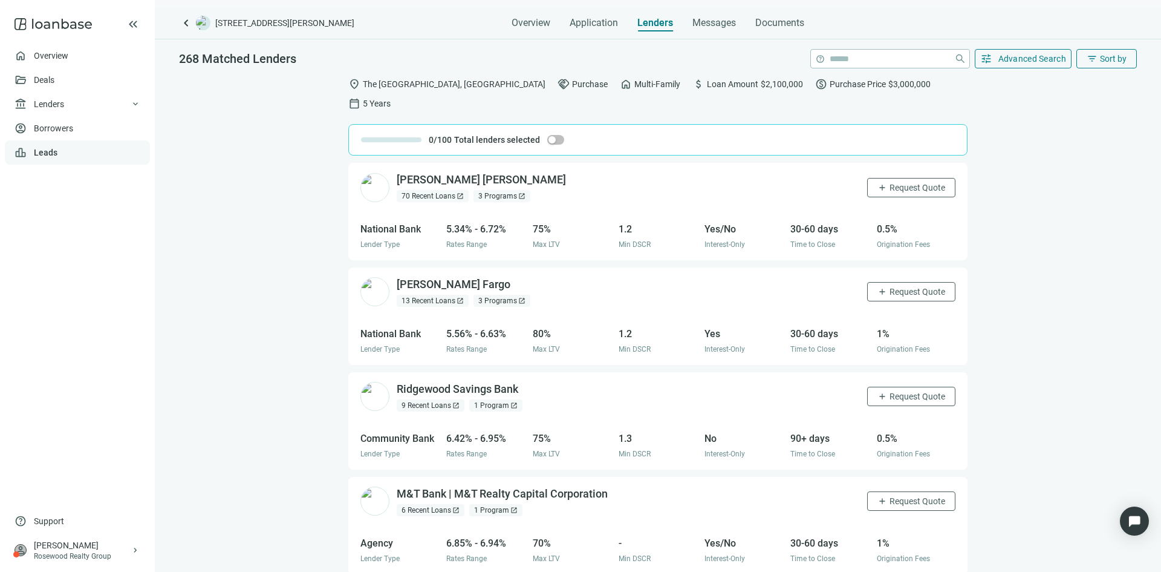
click at [47, 149] on link "Leads" at bounding box center [46, 153] width 24 height 10
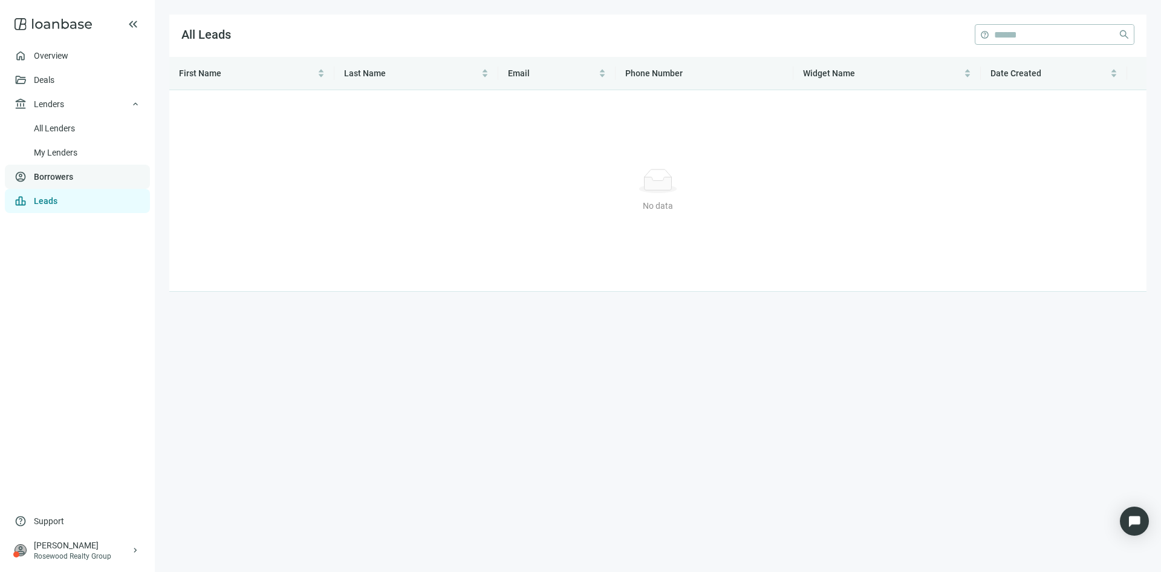
click at [51, 178] on link "Borrowers" at bounding box center [53, 177] width 39 height 10
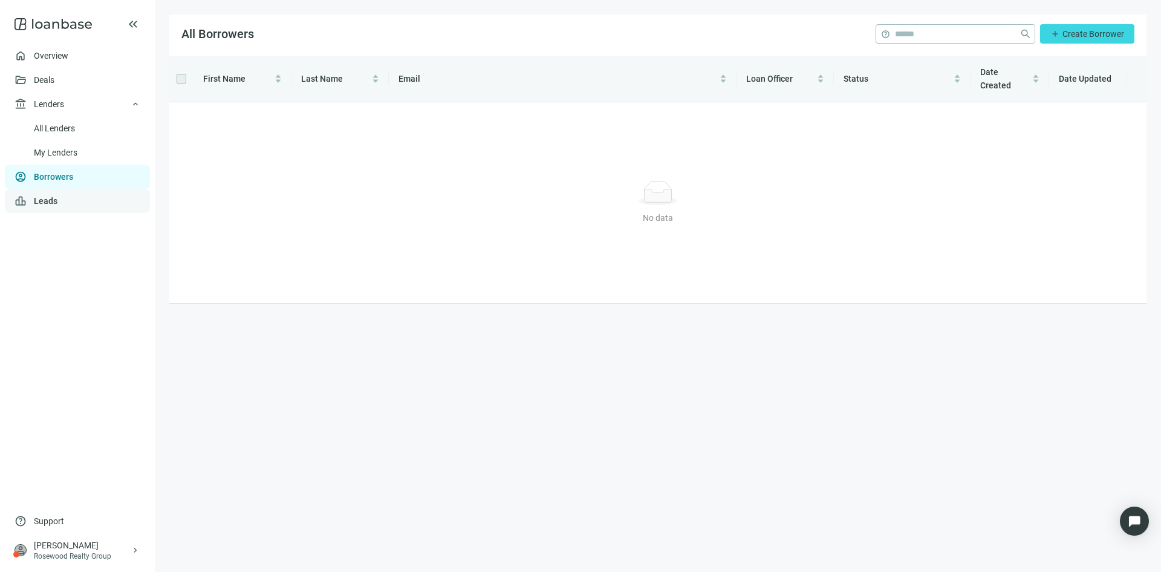
click at [56, 199] on link "Leads" at bounding box center [46, 201] width 24 height 10
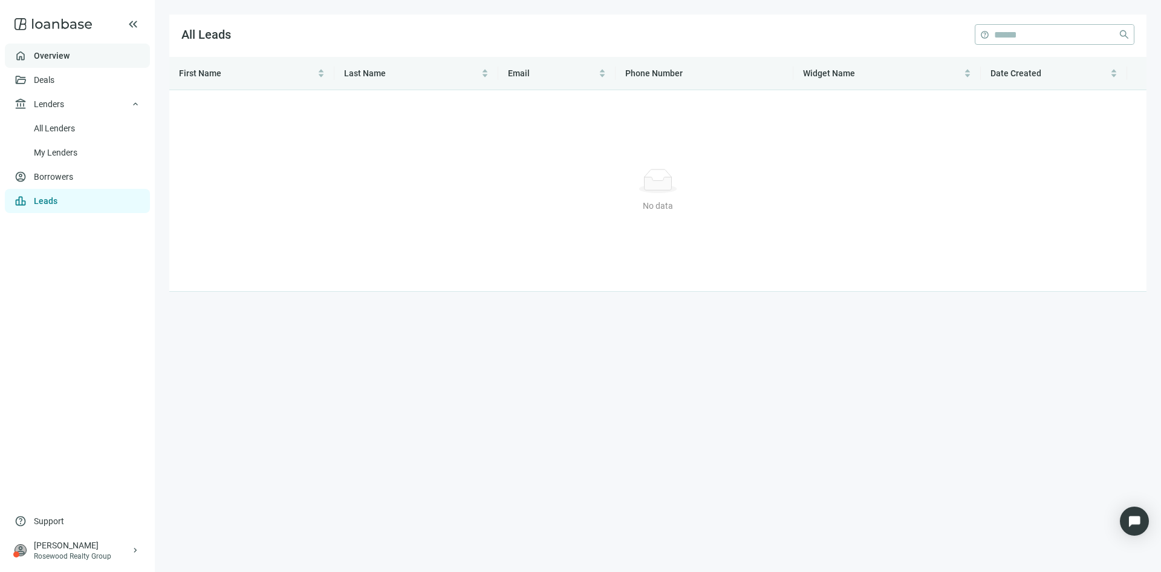
click at [66, 60] on link "Overview" at bounding box center [52, 56] width 36 height 10
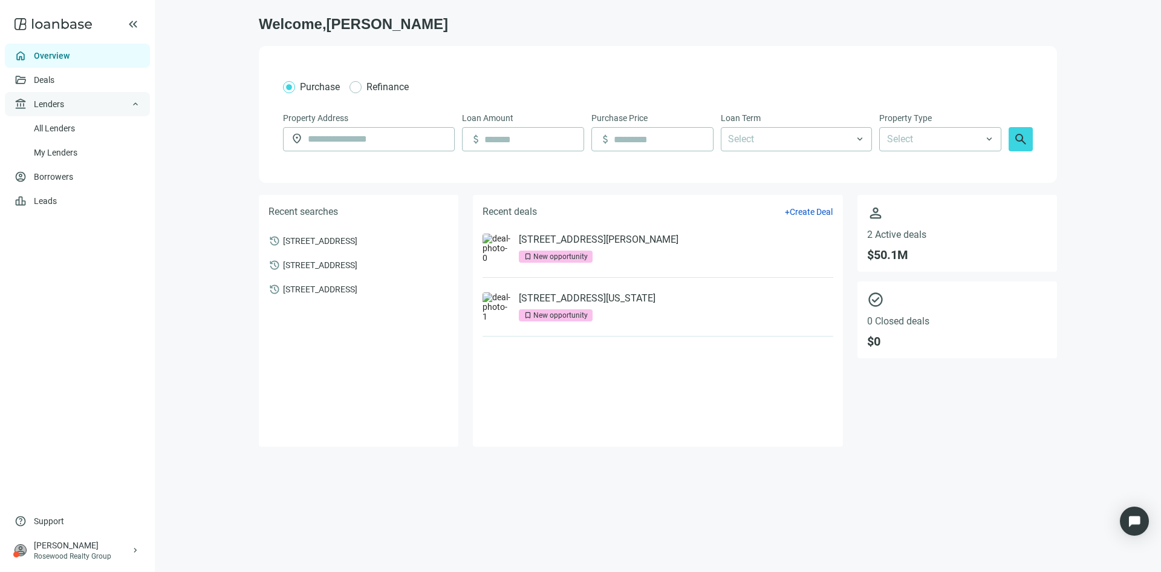
click at [60, 103] on span "Lenders" at bounding box center [49, 104] width 30 height 24
click at [50, 108] on span "Lenders" at bounding box center [49, 104] width 30 height 24
click at [56, 79] on link "Deals" at bounding box center [45, 80] width 22 height 10
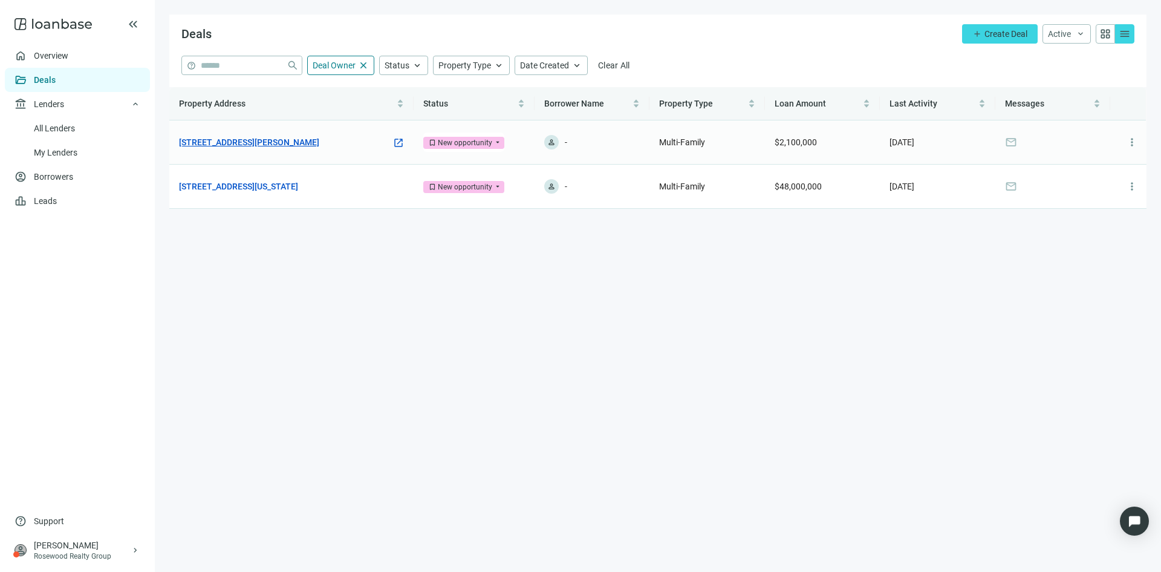
click at [260, 140] on link "[STREET_ADDRESS][PERSON_NAME]" at bounding box center [249, 141] width 140 height 13
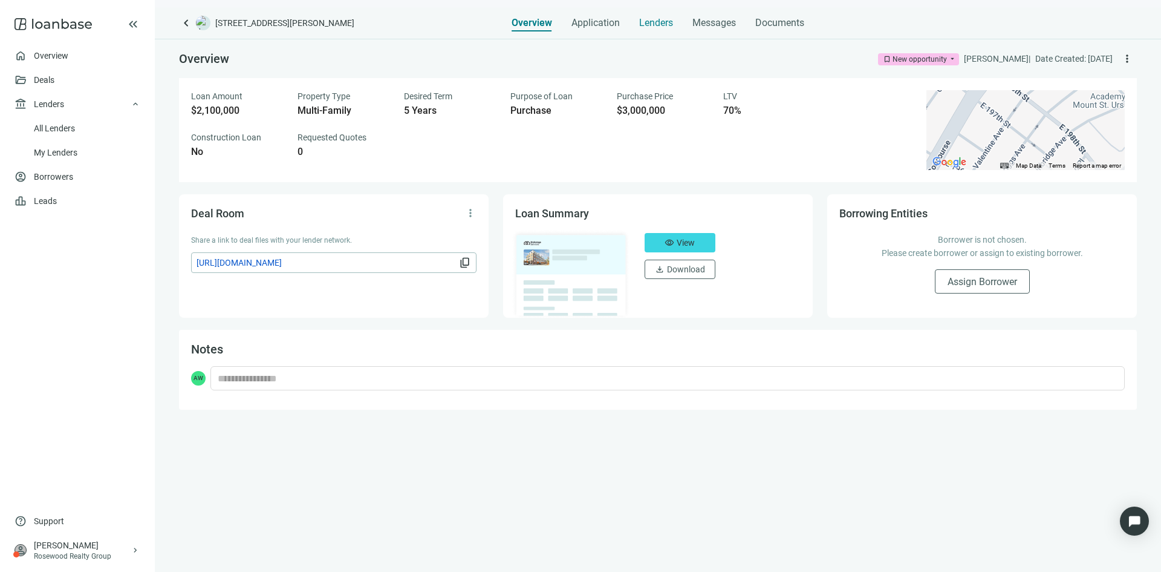
click at [650, 26] on span "Lenders" at bounding box center [656, 23] width 34 height 12
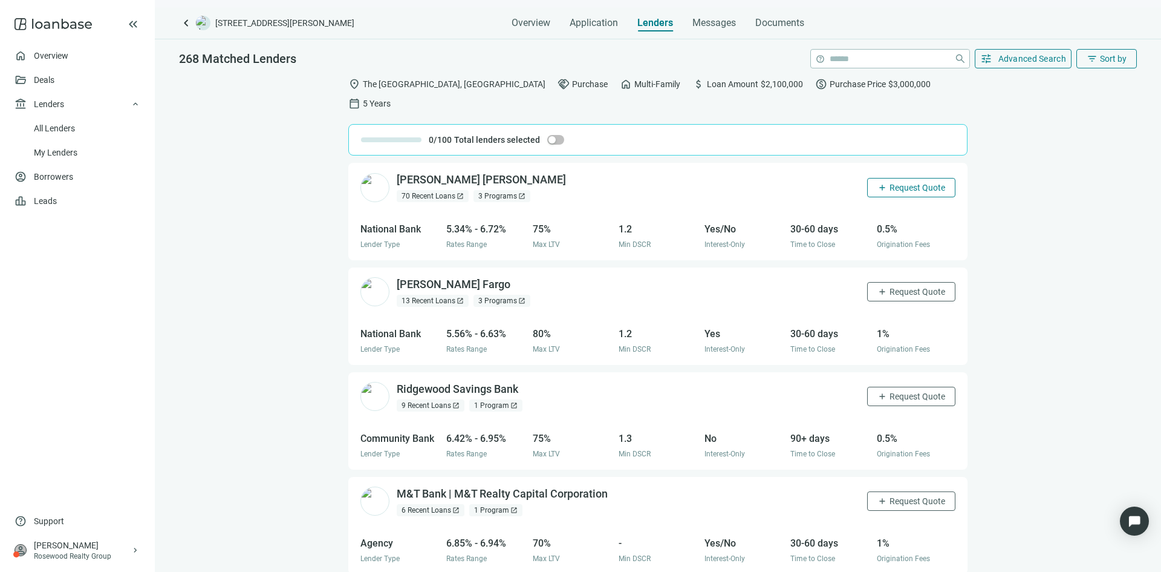
click at [890, 183] on span "Request Quote" at bounding box center [918, 188] width 56 height 10
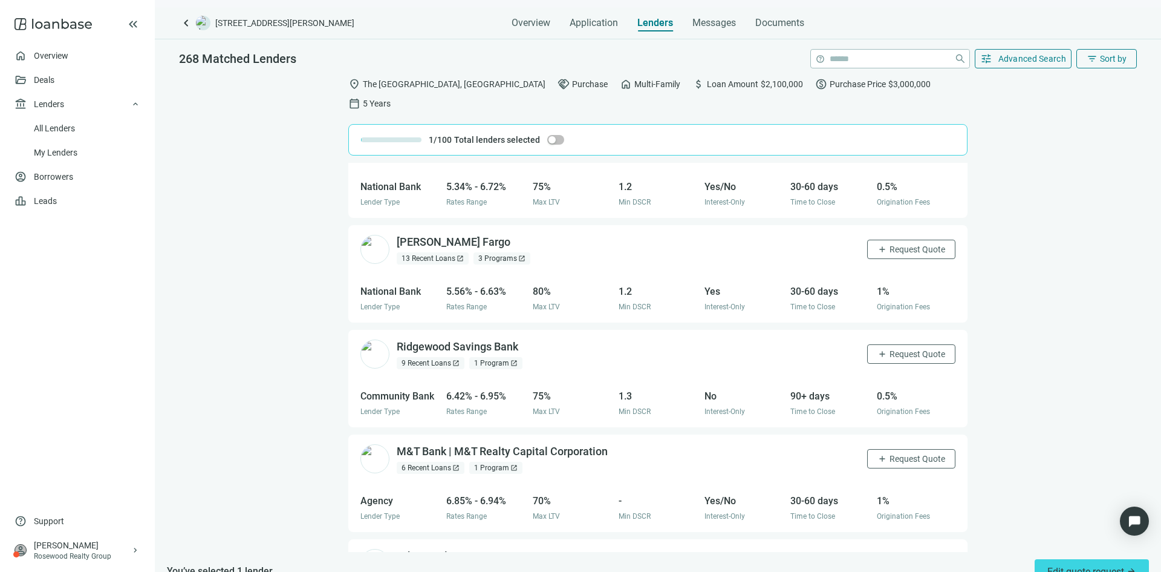
scroll to position [60, 0]
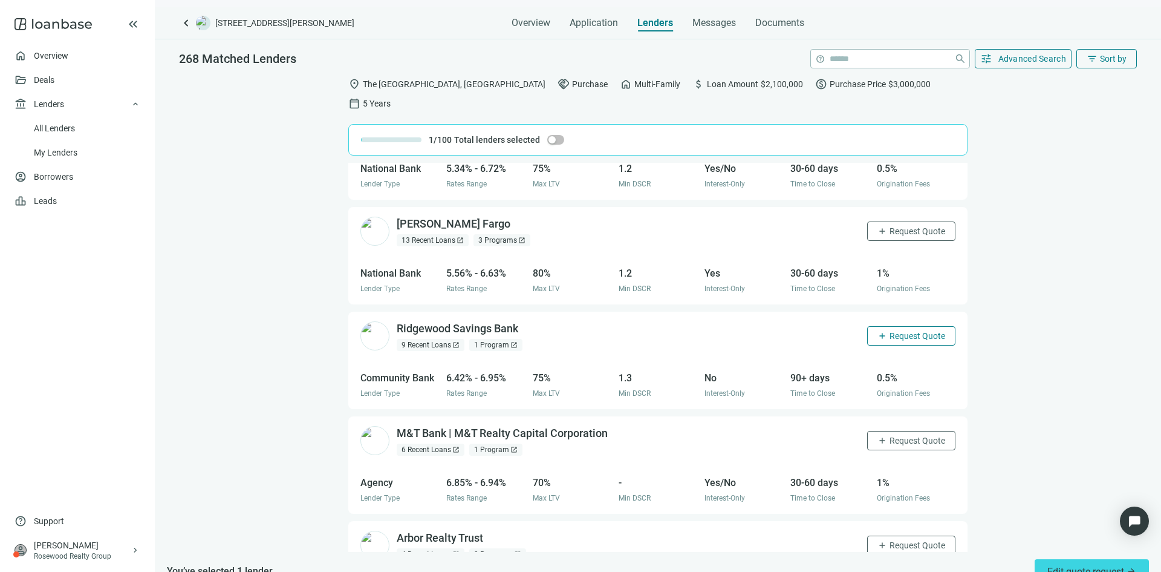
click at [876, 326] on button "add Request Quote" at bounding box center [911, 335] width 88 height 19
click at [878, 435] on span "add" at bounding box center [883, 440] width 10 height 10
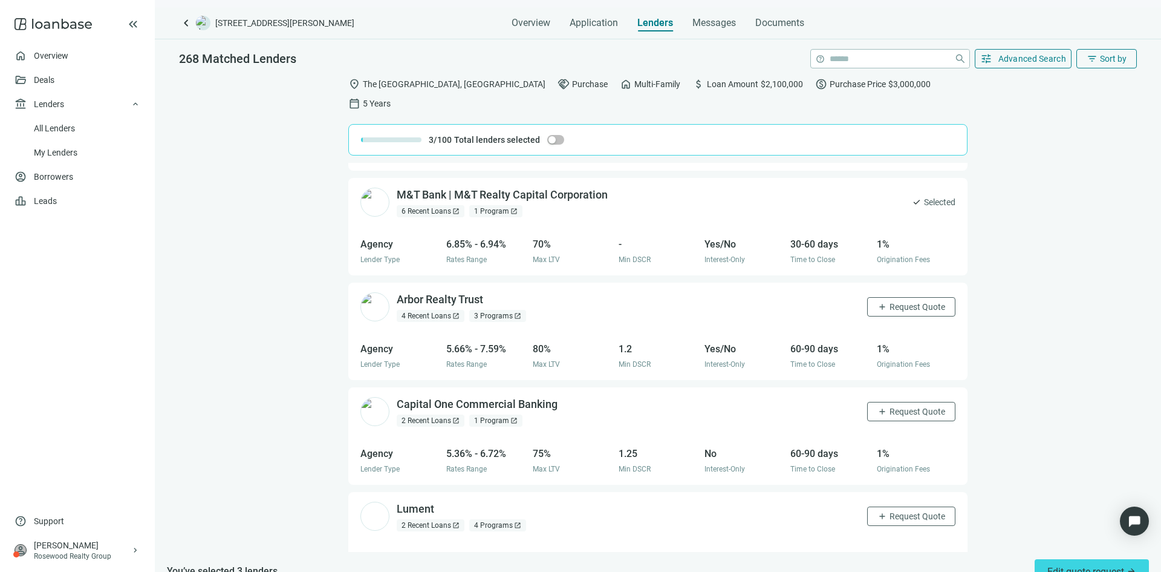
scroll to position [302, 0]
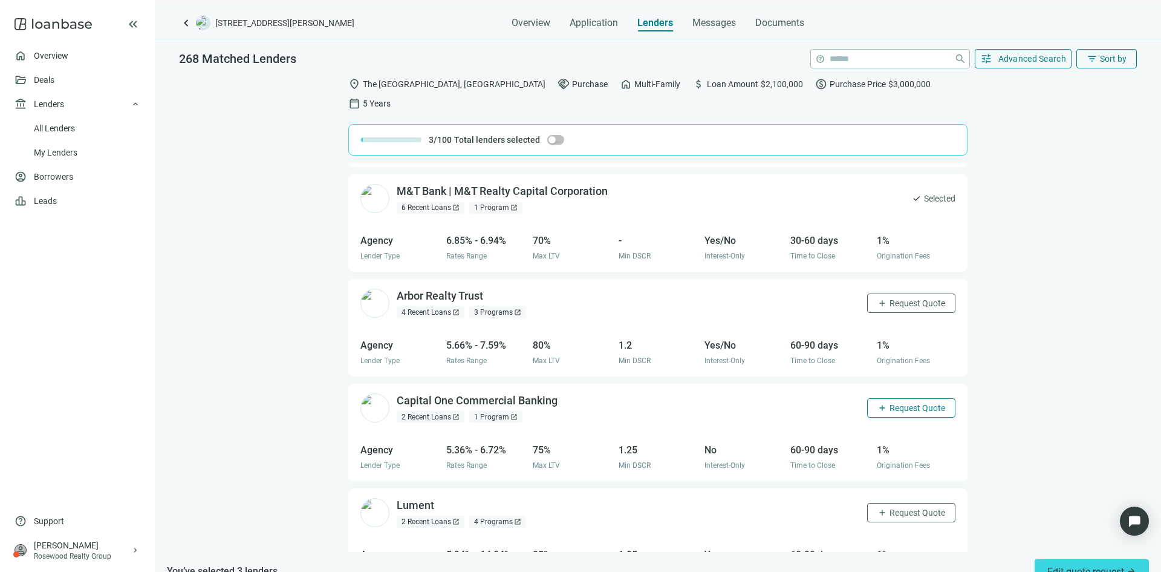
click at [890, 403] on span "Request Quote" at bounding box center [918, 408] width 56 height 10
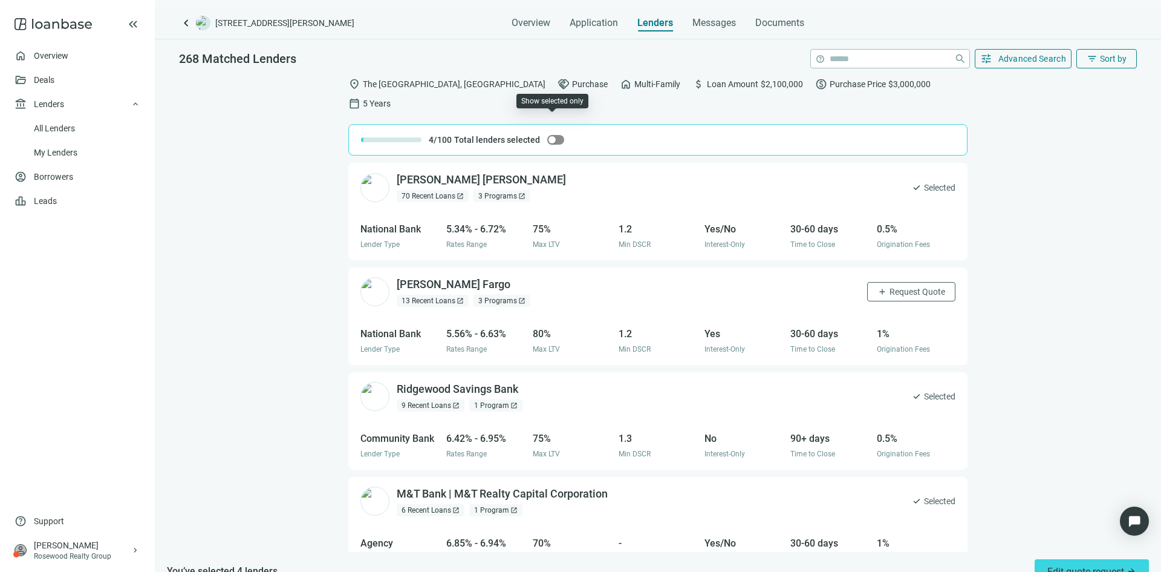
click at [556, 135] on span "button" at bounding box center [555, 140] width 17 height 10
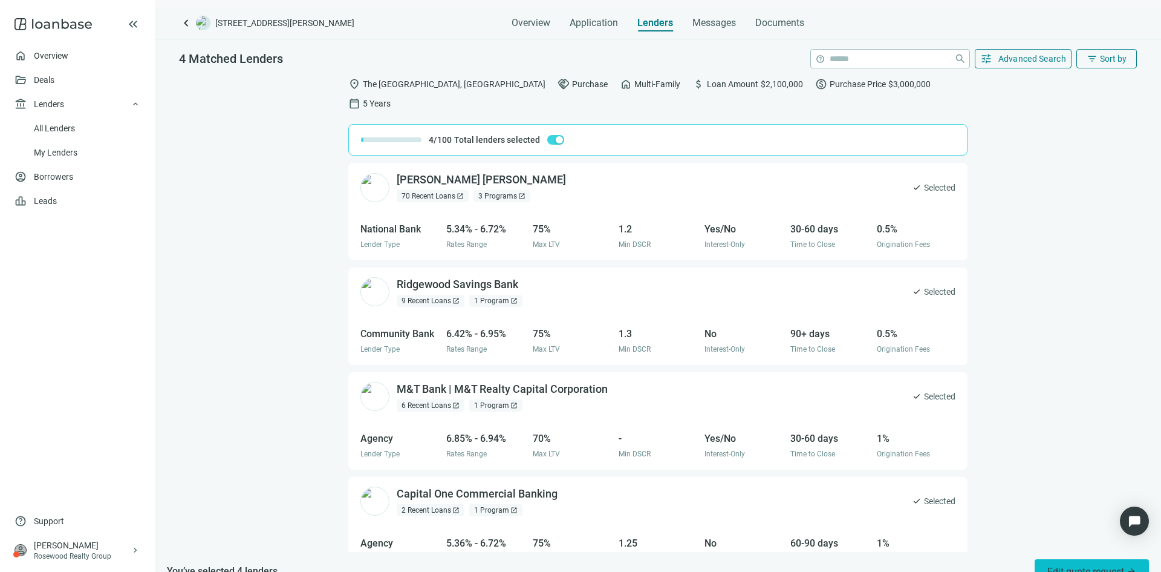
click at [1062, 566] on span "Edit quote request arrow_forward" at bounding box center [1092, 571] width 89 height 11
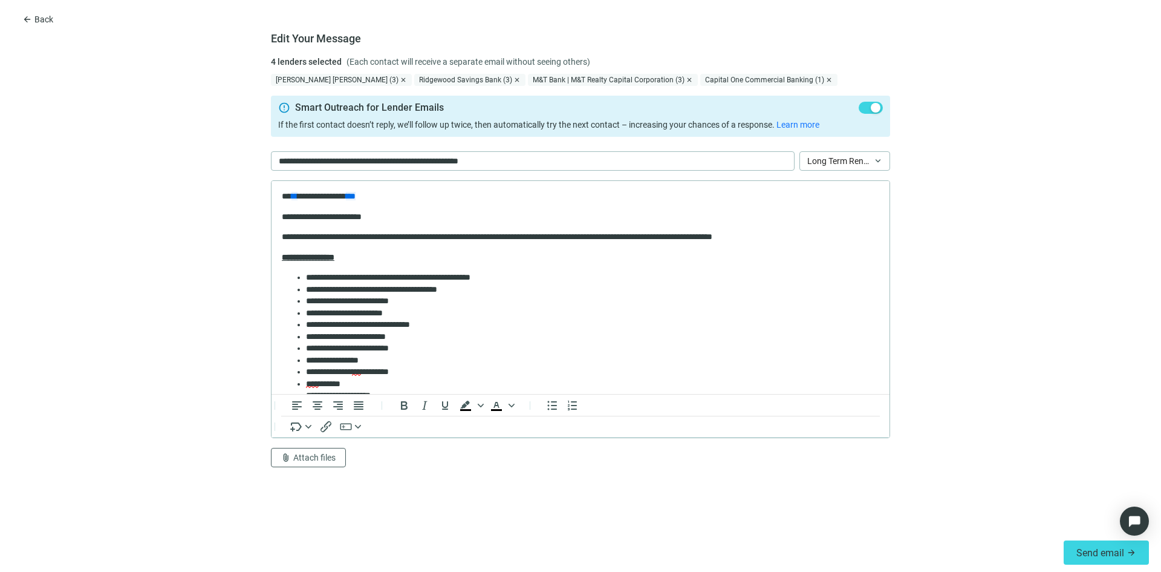
click at [39, 24] on span "Back" at bounding box center [43, 20] width 19 height 10
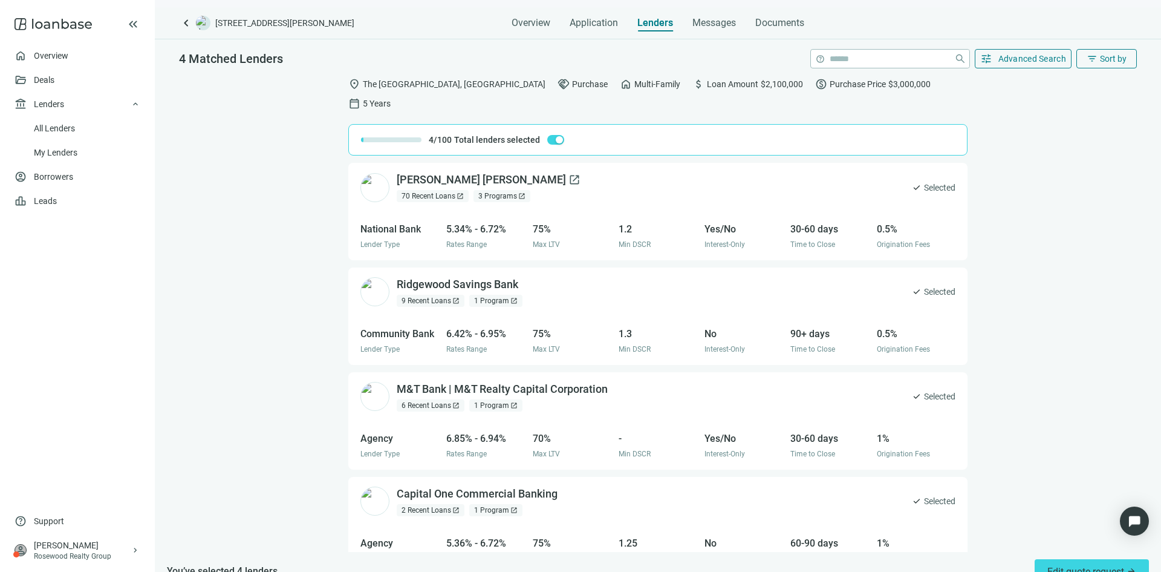
click at [460, 172] on div "[PERSON_NAME] [PERSON_NAME] open_in_new" at bounding box center [489, 179] width 184 height 15
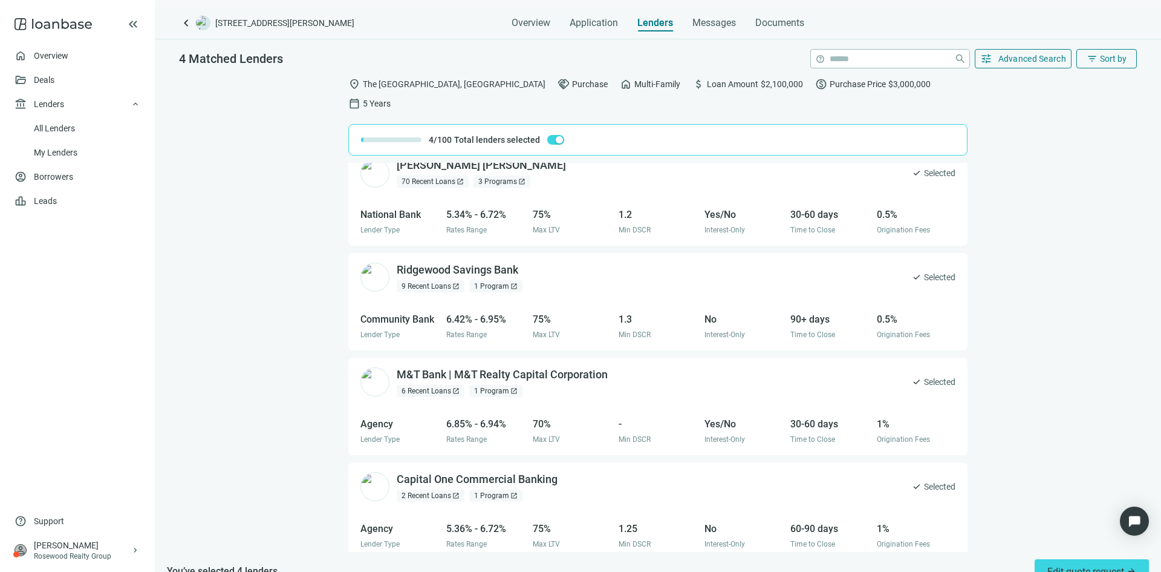
scroll to position [22, 0]
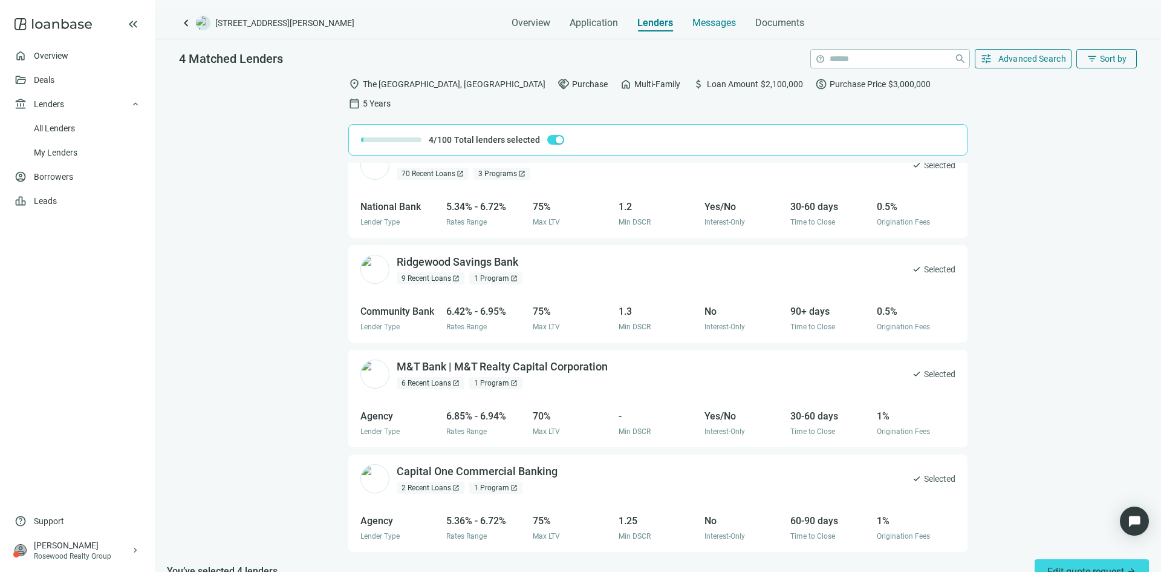
click at [706, 14] on div "Messages" at bounding box center [715, 19] width 44 height 24
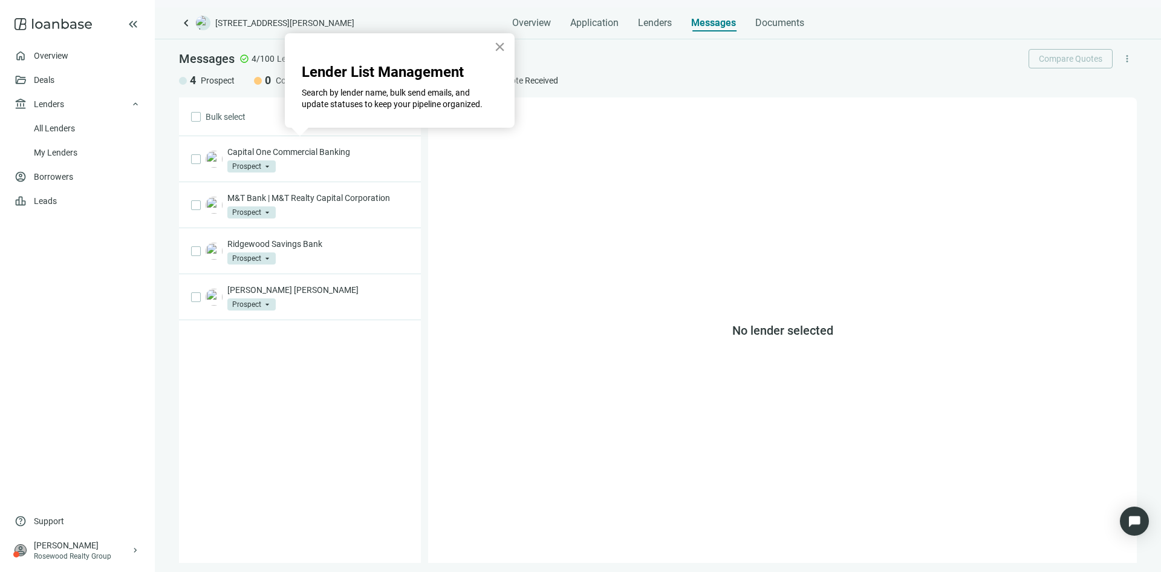
click at [502, 47] on button "×" at bounding box center [499, 46] width 11 height 19
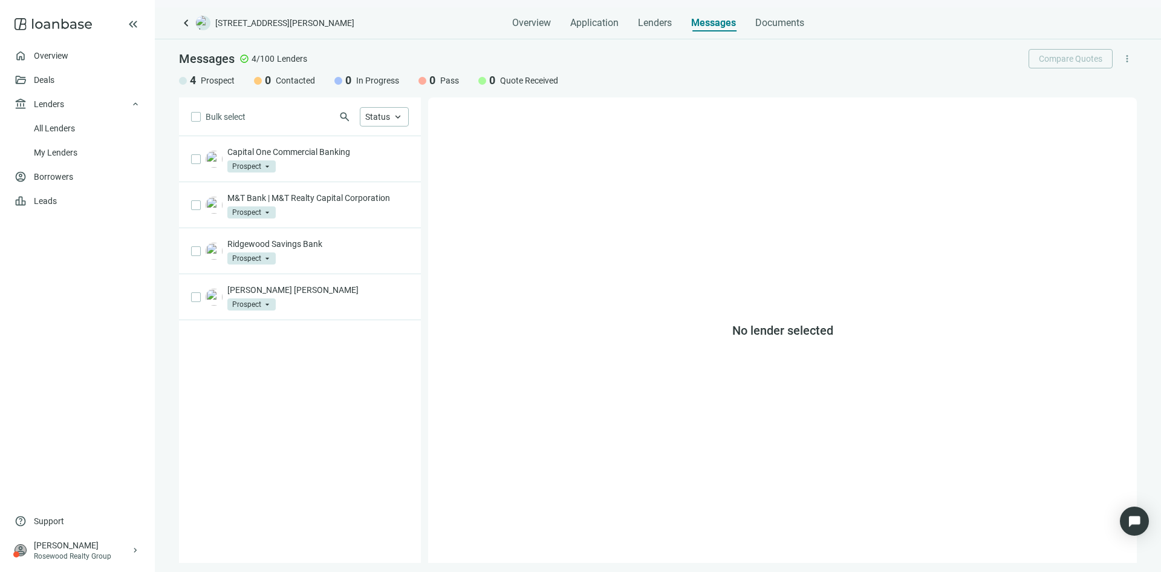
click at [641, 67] on div "Messages check_circle 4/100 Lenders Compare Quotes more_vert" at bounding box center [658, 58] width 958 height 19
click at [790, 17] on span "Documents" at bounding box center [779, 23] width 49 height 12
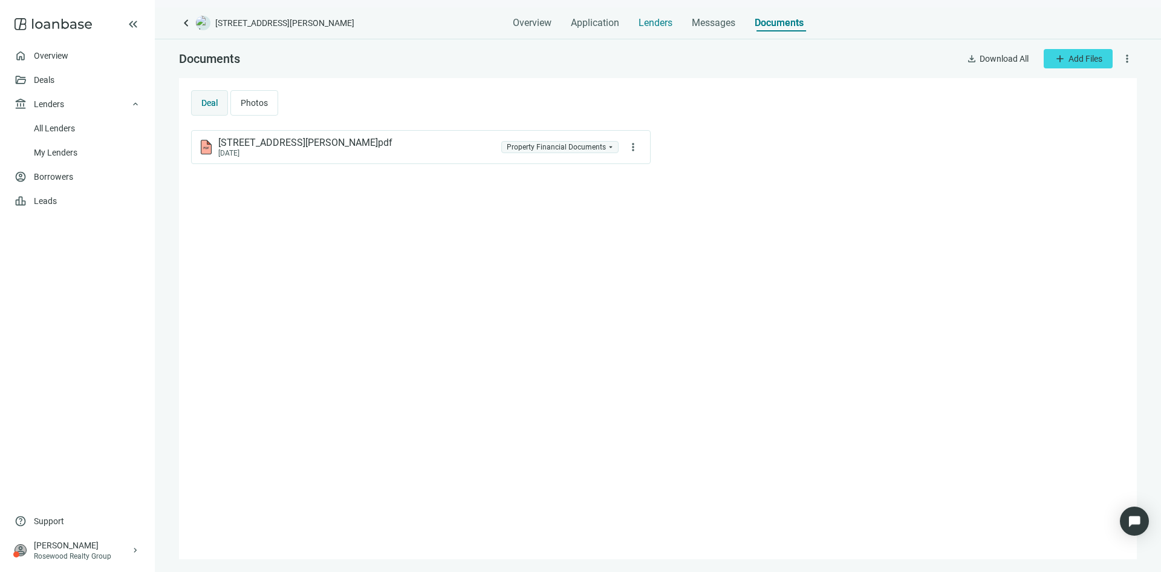
click at [663, 19] on span "Lenders" at bounding box center [656, 23] width 34 height 12
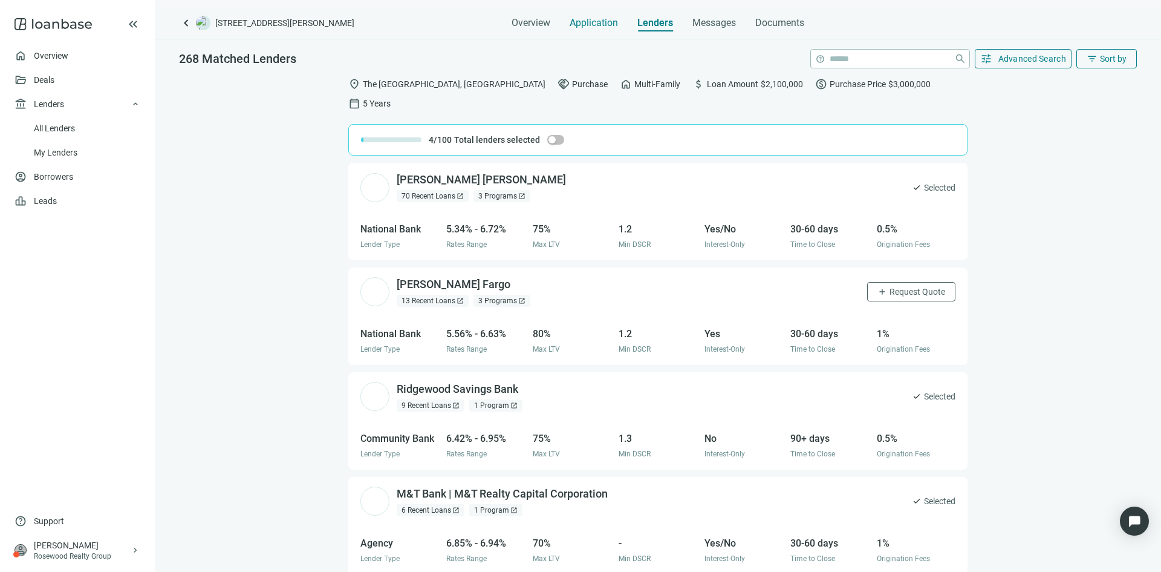
click at [596, 21] on span "Application" at bounding box center [594, 23] width 48 height 12
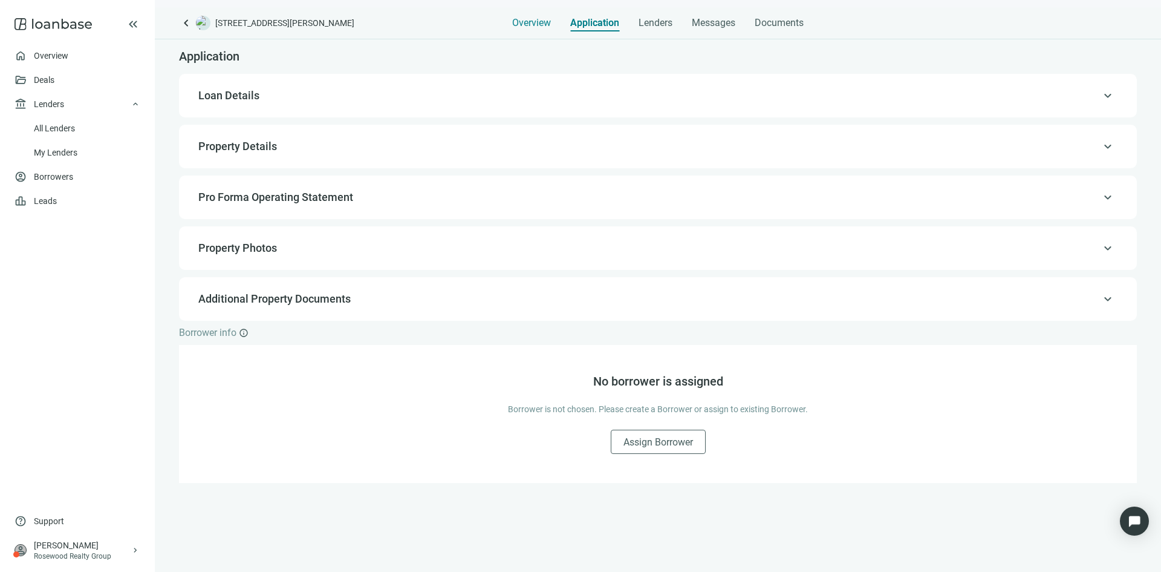
click at [548, 21] on span "Overview" at bounding box center [531, 23] width 39 height 12
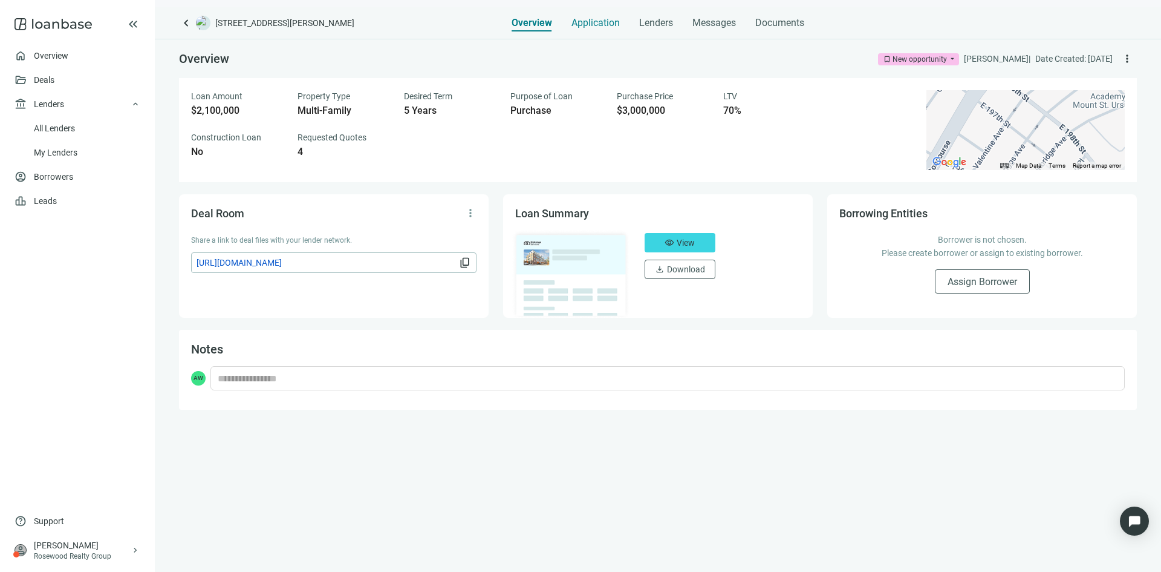
click at [605, 25] on span "Application" at bounding box center [596, 23] width 48 height 12
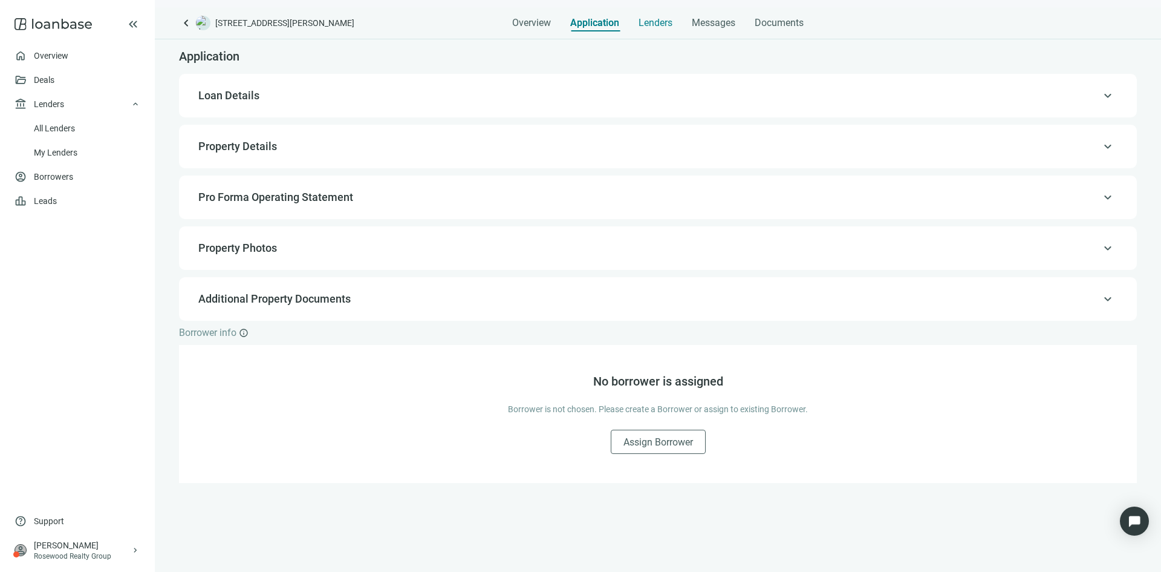
click at [639, 21] on span "Lenders" at bounding box center [656, 23] width 34 height 12
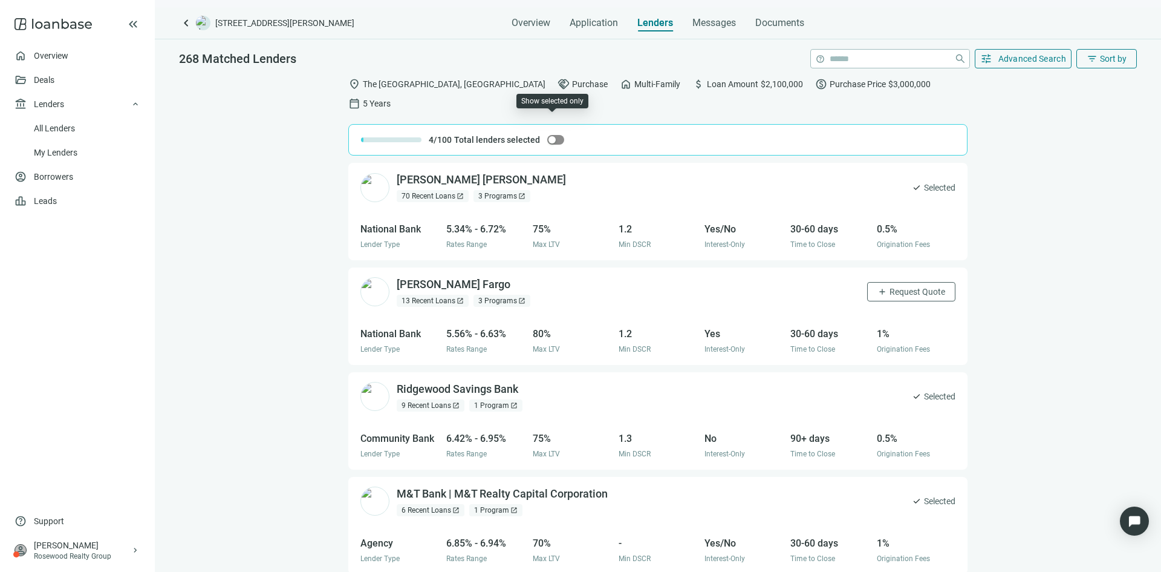
click at [555, 135] on span "button" at bounding box center [555, 140] width 17 height 10
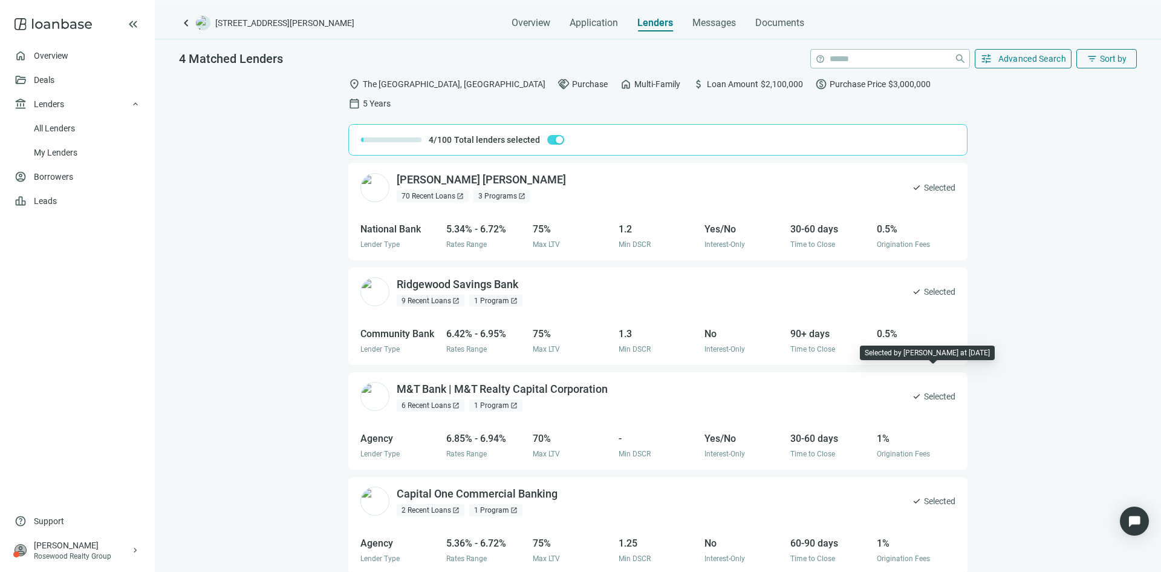
click at [930, 389] on span "Selected" at bounding box center [939, 395] width 31 height 13
click at [918, 391] on span "check" at bounding box center [917, 396] width 10 height 10
click at [927, 386] on div "check Selected" at bounding box center [934, 395] width 44 height 19
click at [1035, 57] on span "Advanced Search" at bounding box center [1033, 59] width 68 height 10
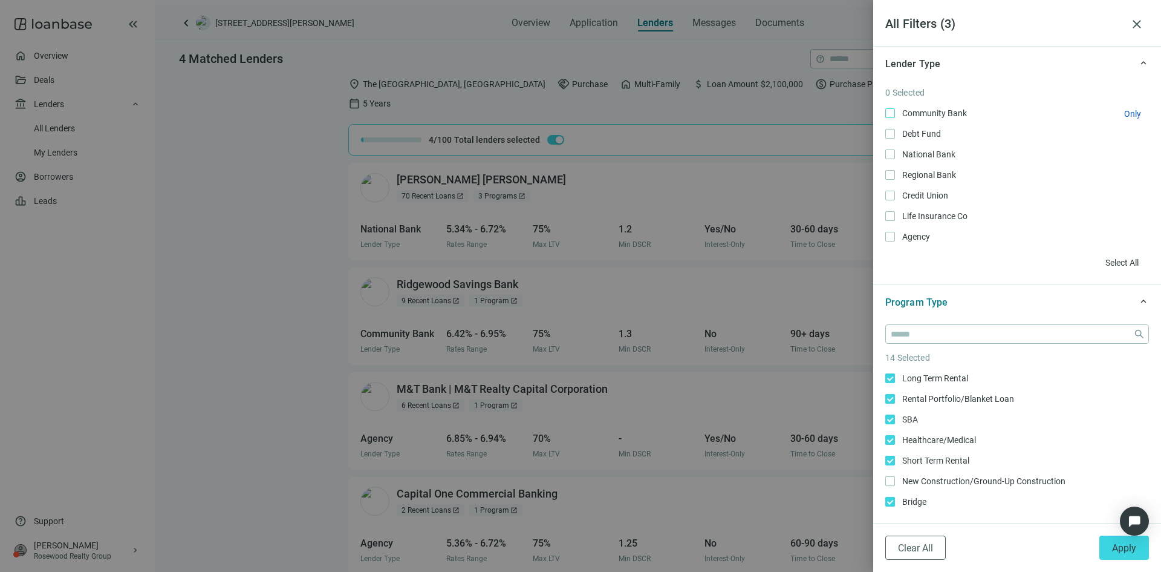
click at [946, 112] on span "Community Bank Only" at bounding box center [933, 112] width 77 height 13
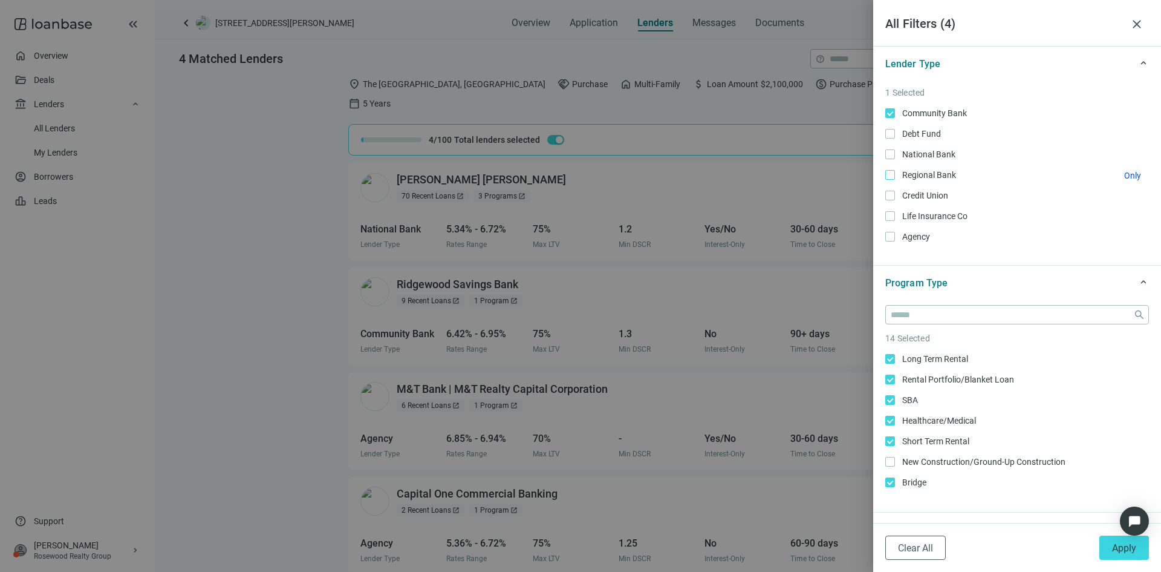
click at [926, 172] on span "Regional Bank Only" at bounding box center [928, 174] width 66 height 13
click at [925, 152] on span "National Bank Only" at bounding box center [927, 154] width 65 height 13
click at [919, 198] on span "Credit Union Only" at bounding box center [924, 195] width 58 height 13
click at [917, 215] on span "Life Insurance Co Only" at bounding box center [933, 215] width 77 height 13
click at [919, 133] on span "Debt Fund Only" at bounding box center [920, 133] width 51 height 13
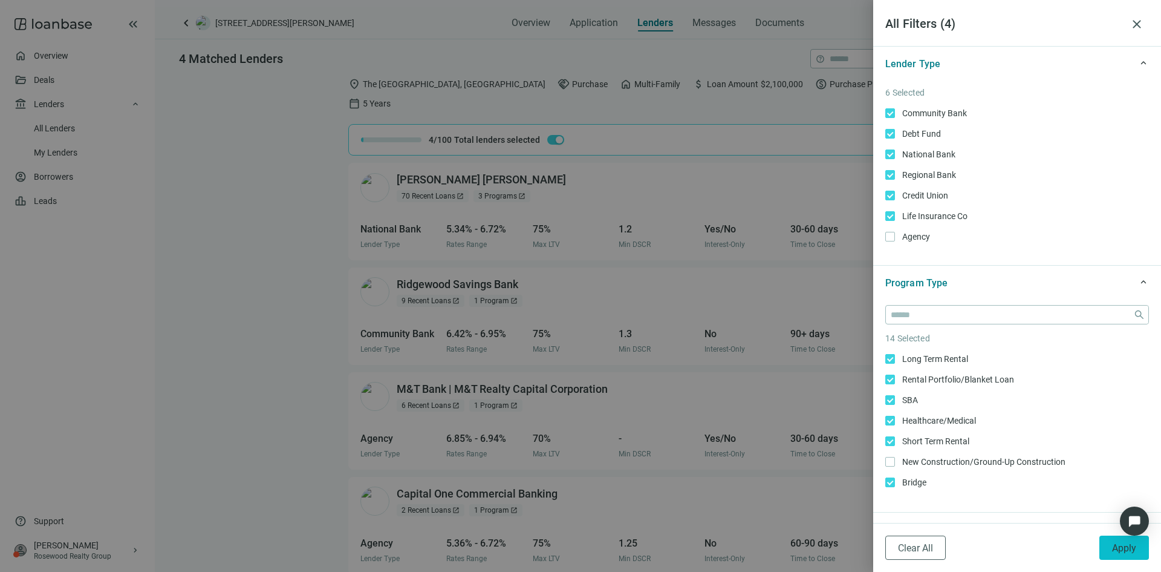
click at [1126, 552] on span "Apply" at bounding box center [1124, 547] width 24 height 11
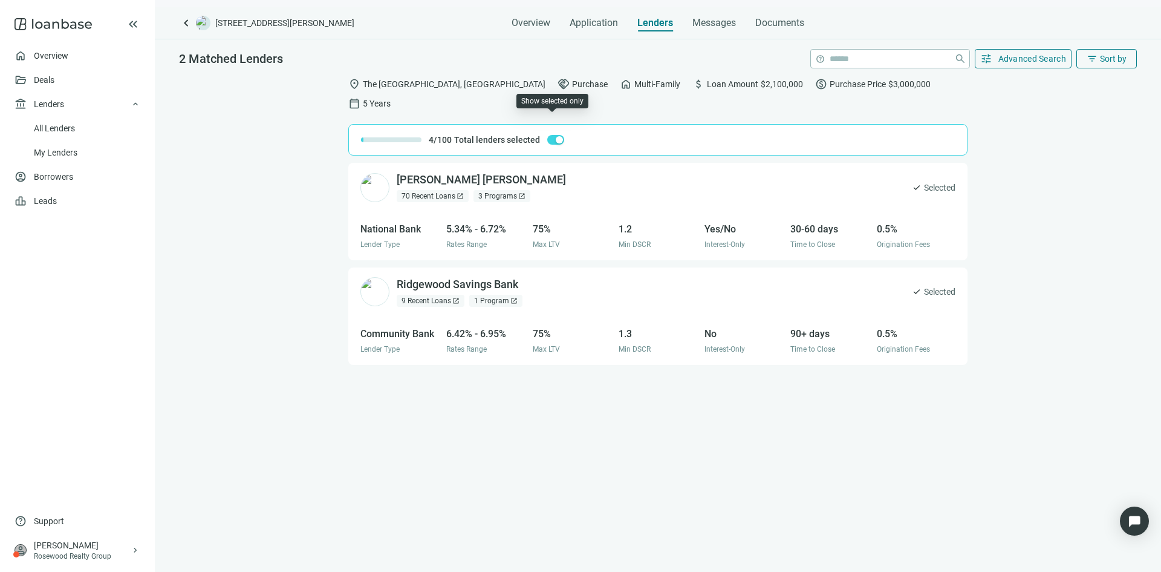
click at [552, 135] on button "button" at bounding box center [555, 140] width 17 height 10
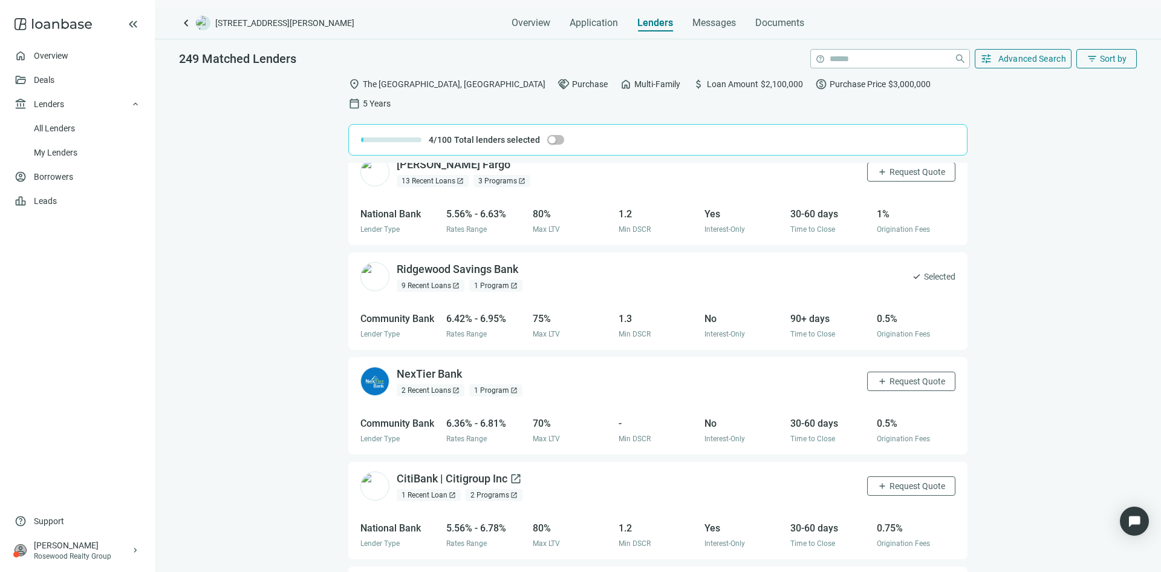
scroll to position [181, 0]
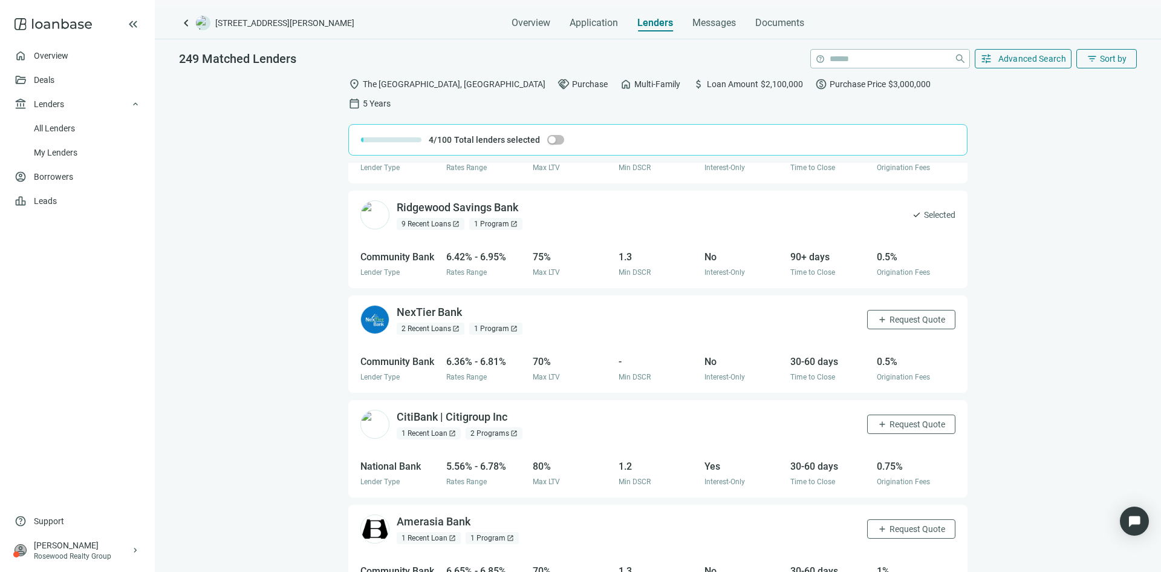
click at [448, 427] on div "1 Recent Loan open_in_new" at bounding box center [429, 433] width 64 height 12
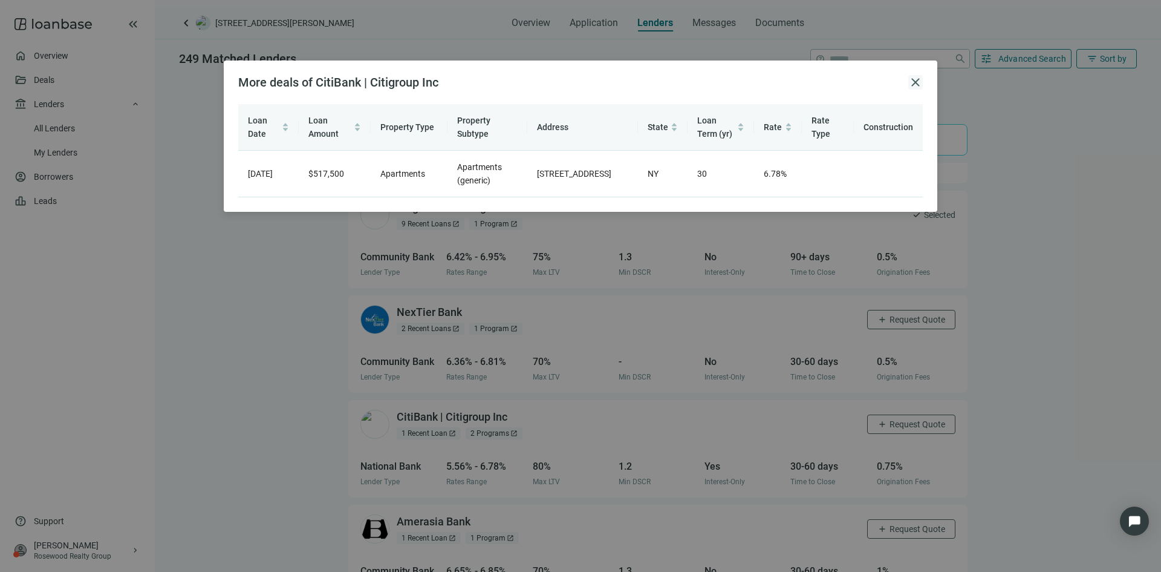
click at [912, 85] on span "close" at bounding box center [915, 82] width 15 height 15
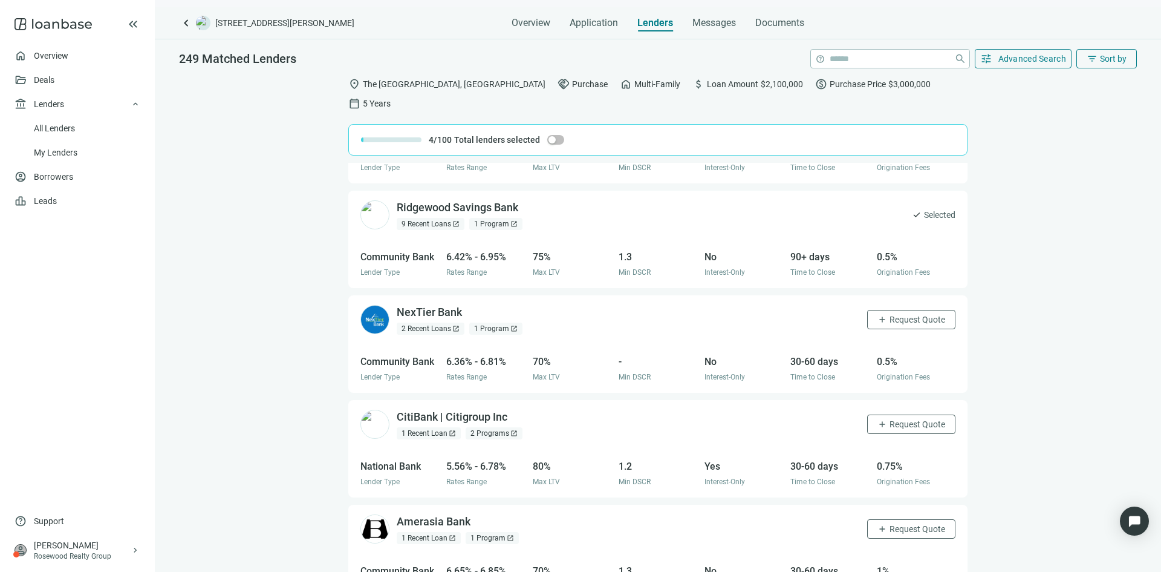
click at [429, 532] on div "1 Recent Loan open_in_new" at bounding box center [429, 538] width 64 height 12
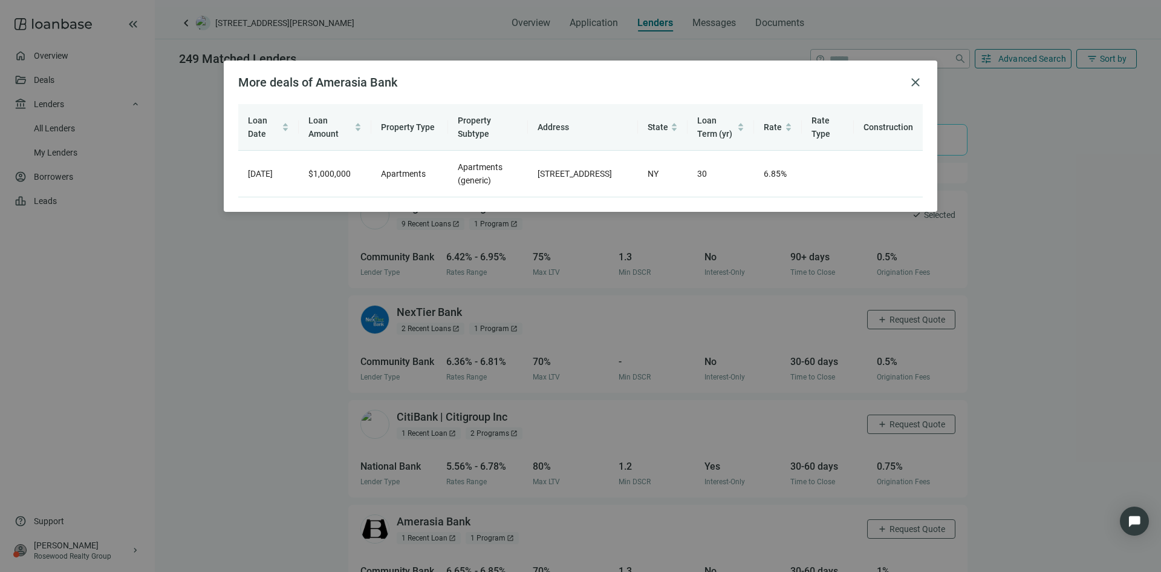
click at [906, 81] on div "More deals of Amerasia Bank close" at bounding box center [580, 82] width 685 height 15
click at [918, 80] on span "close" at bounding box center [915, 82] width 15 height 15
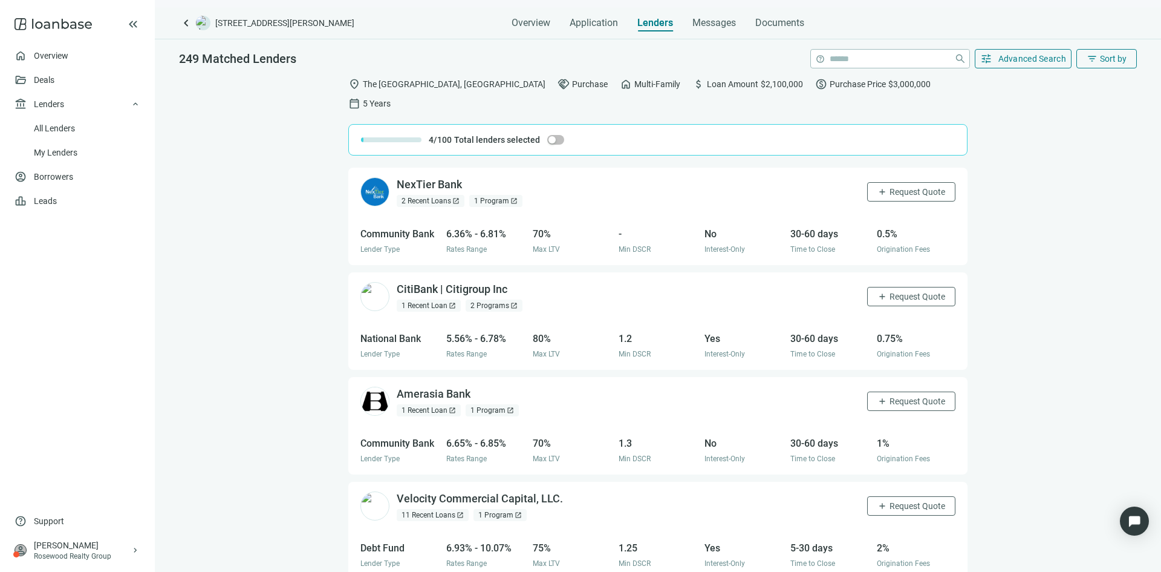
scroll to position [0, 0]
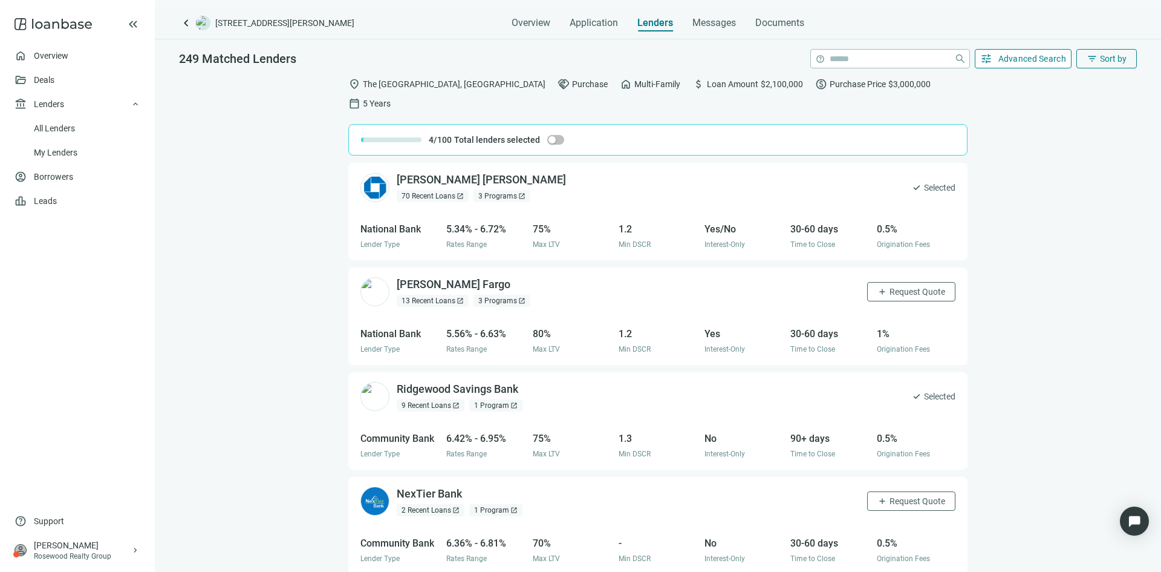
click at [995, 61] on button "tune Advanced Search" at bounding box center [1023, 58] width 97 height 19
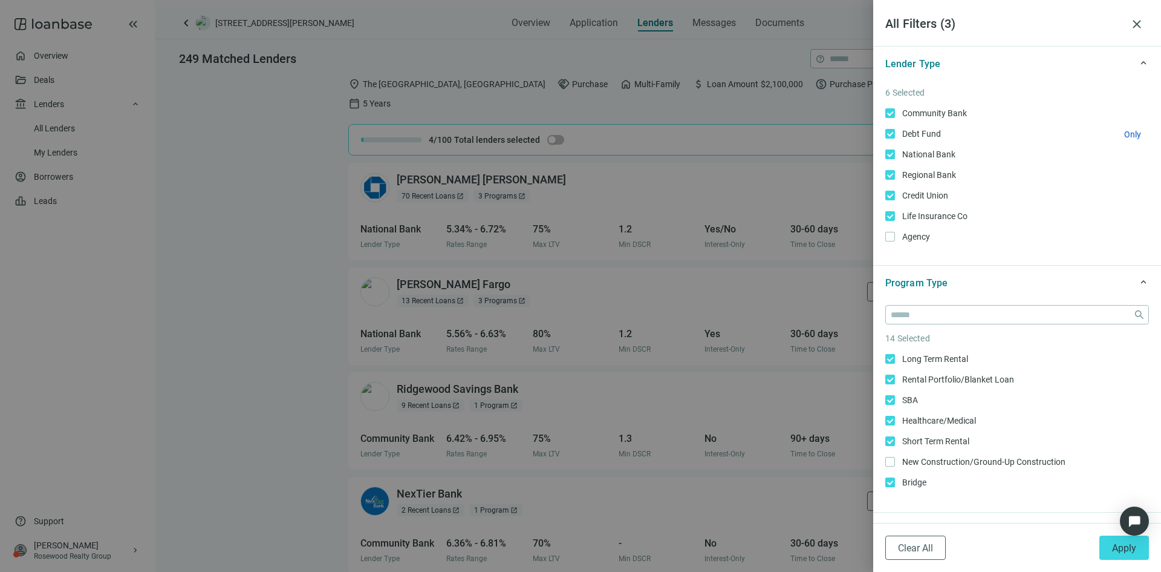
click at [919, 134] on span "Debt Fund Only" at bounding box center [920, 133] width 51 height 13
click at [1122, 545] on span "Apply" at bounding box center [1124, 547] width 24 height 11
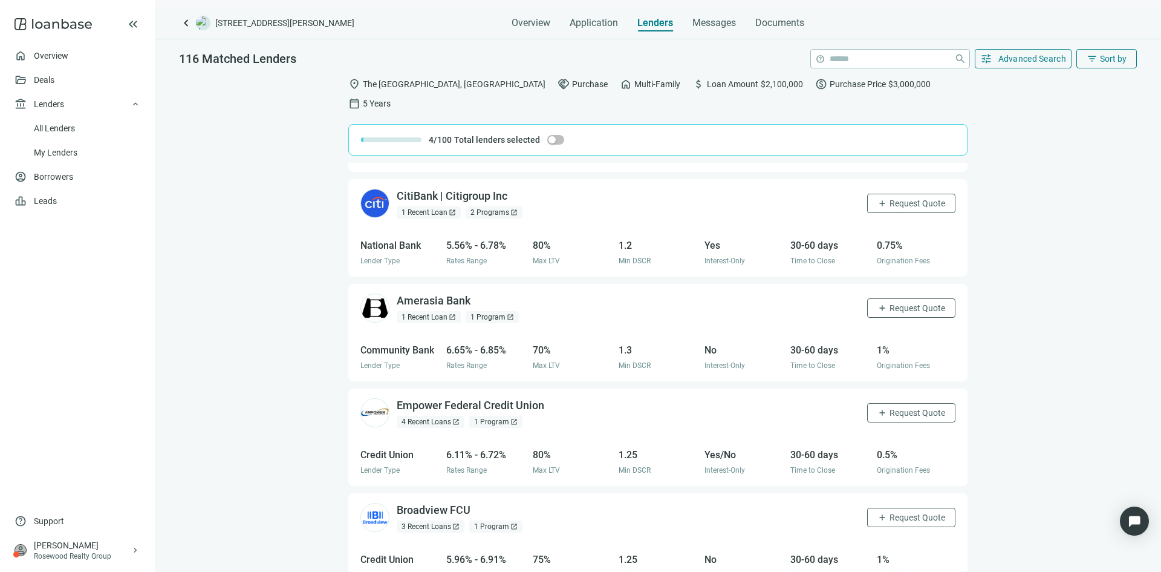
scroll to position [423, 0]
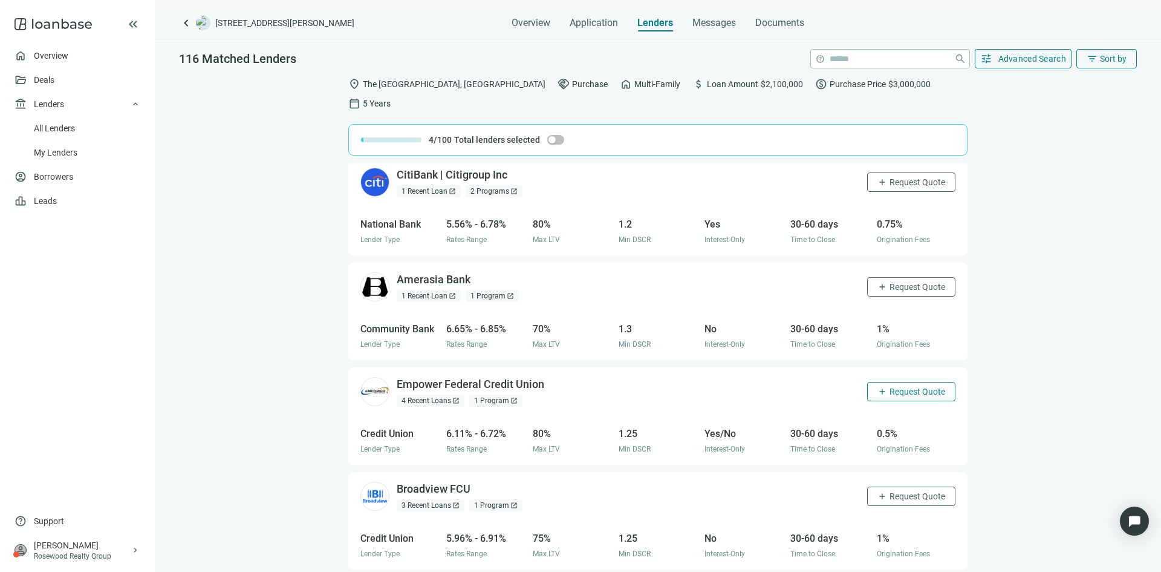
click at [890, 386] on span "Request Quote" at bounding box center [918, 391] width 56 height 10
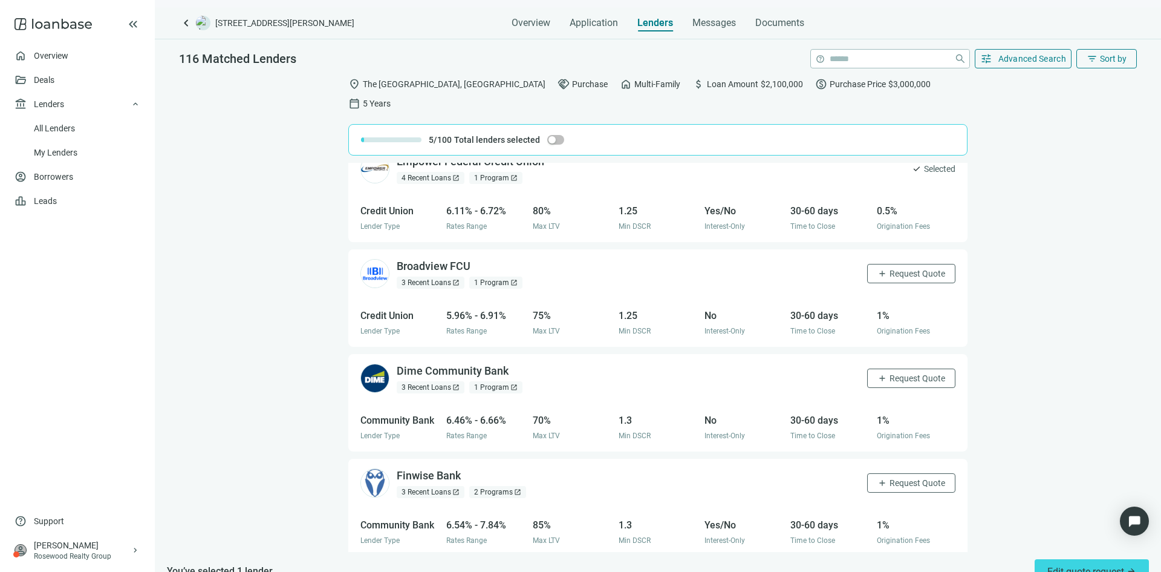
scroll to position [650, 0]
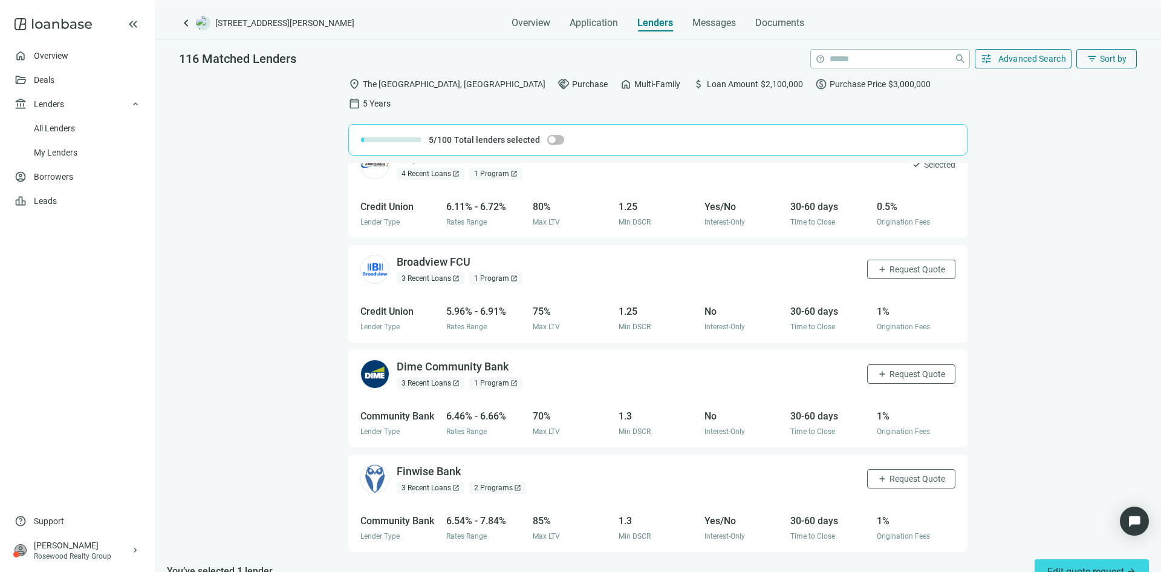
drag, startPoint x: 881, startPoint y: 244, endPoint x: 813, endPoint y: 257, distance: 69.0
click at [880, 259] on button "add Request Quote" at bounding box center [911, 268] width 88 height 19
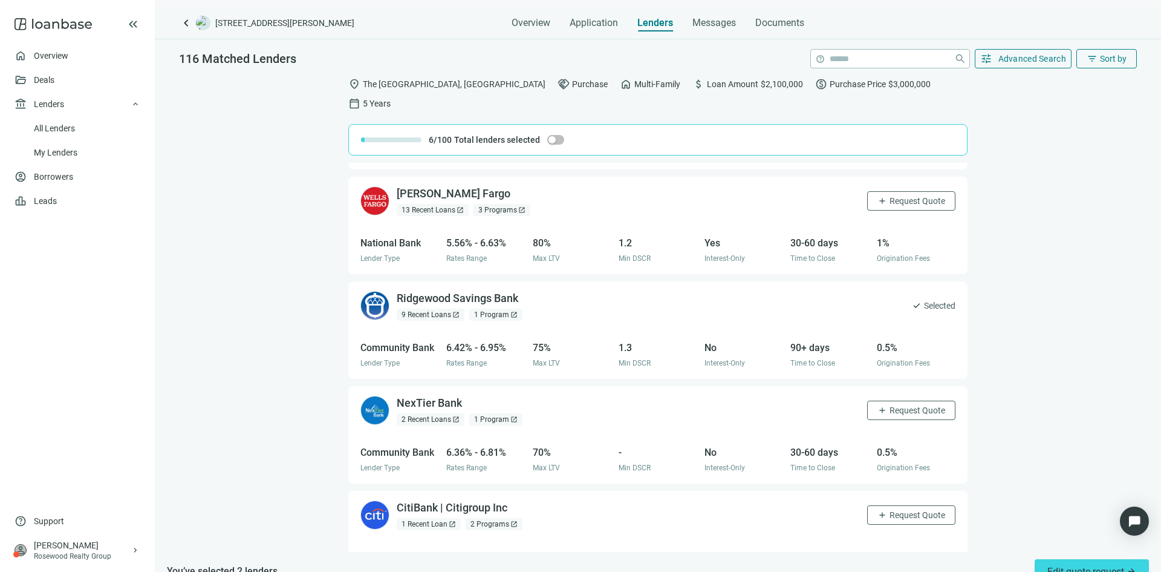
scroll to position [0, 0]
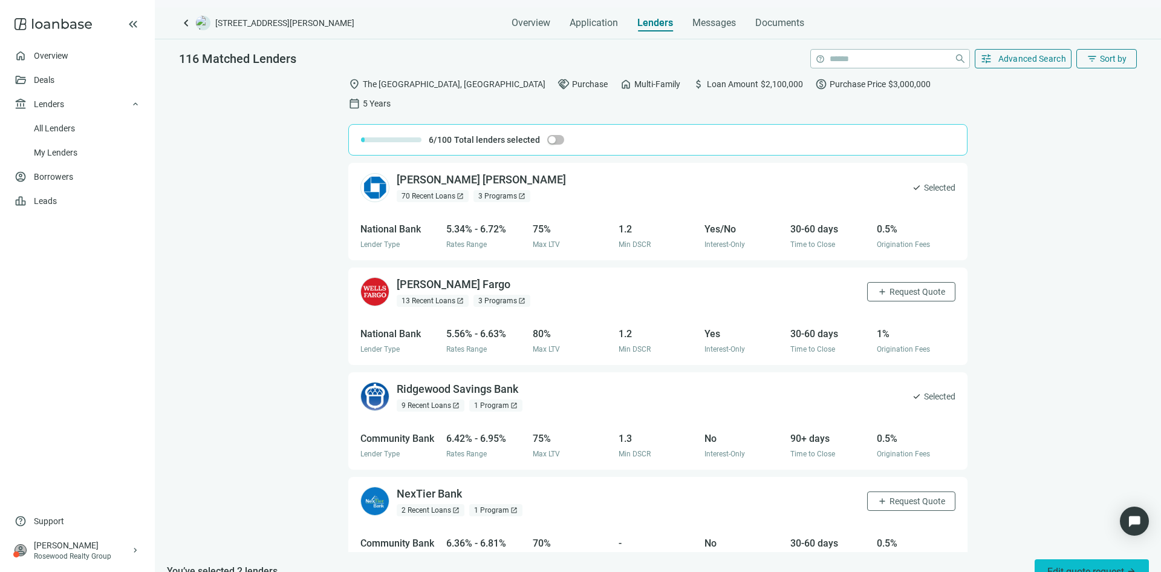
click at [1058, 566] on span "Edit quote request arrow_forward" at bounding box center [1092, 571] width 89 height 11
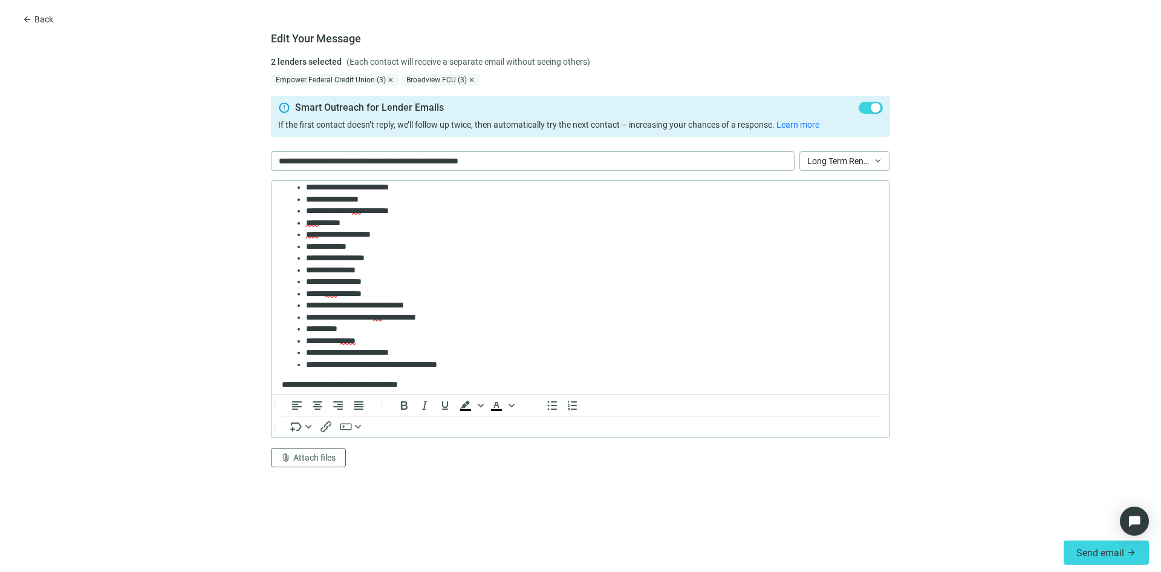
scroll to position [181, 0]
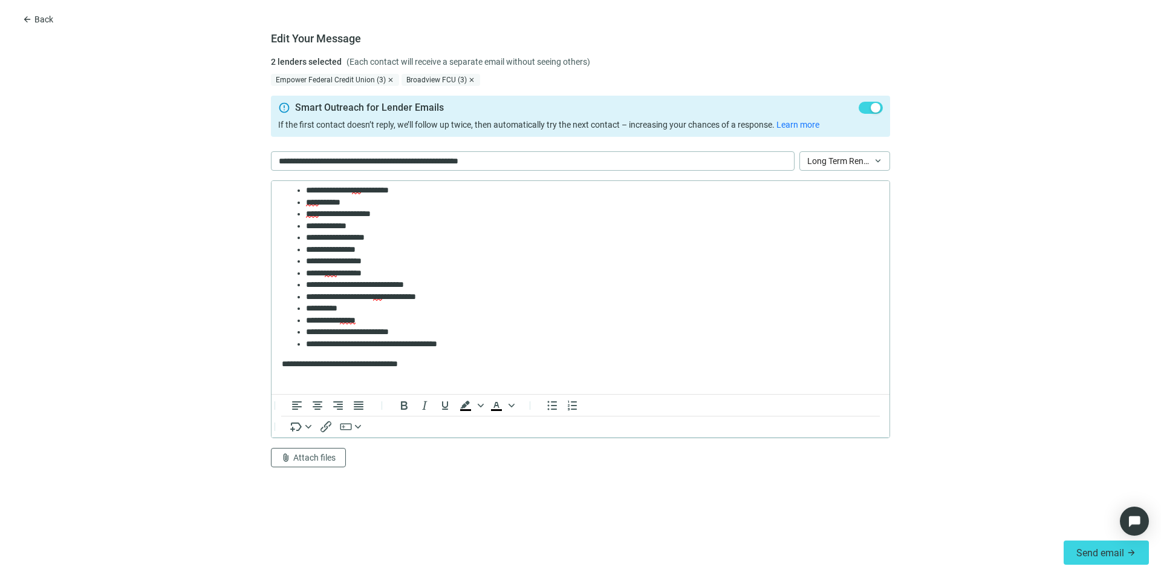
click at [365, 308] on li "**********" at bounding box center [588, 308] width 564 height 12
drag, startPoint x: 481, startPoint y: 345, endPoint x: 296, endPoint y: 324, distance: 186.9
click at [296, 324] on ul "**********" at bounding box center [581, 219] width 598 height 259
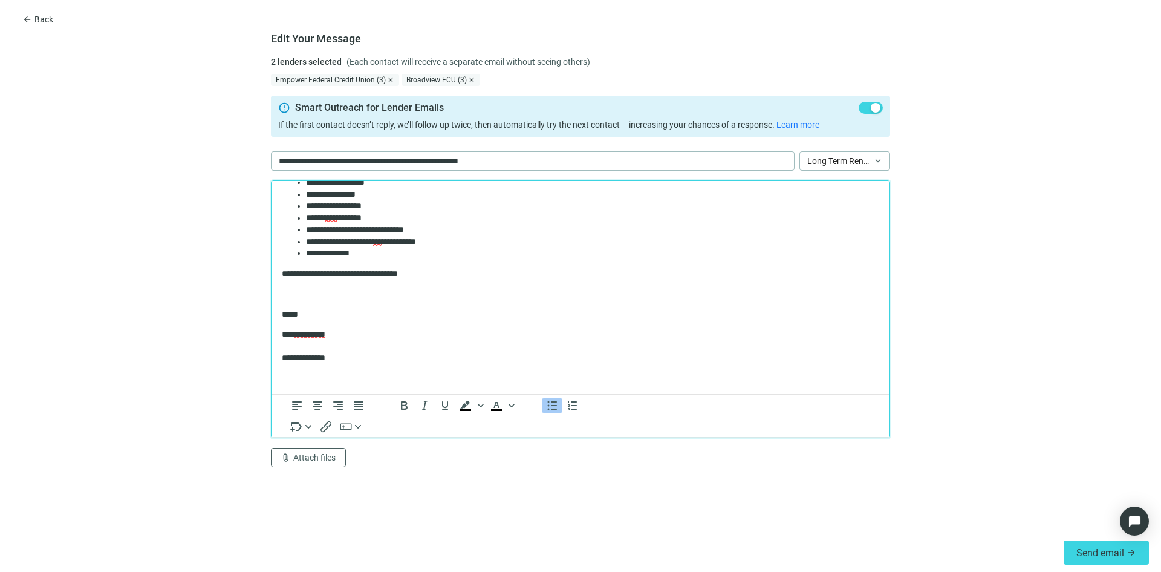
scroll to position [238, 0]
drag, startPoint x: 360, startPoint y: 363, endPoint x: 345, endPoint y: 363, distance: 15.1
click at [360, 363] on p "**********" at bounding box center [576, 346] width 588 height 36
drag, startPoint x: 344, startPoint y: 362, endPoint x: 277, endPoint y: 333, distance: 72.6
click at [277, 333] on html "**********" at bounding box center [581, 168] width 618 height 449
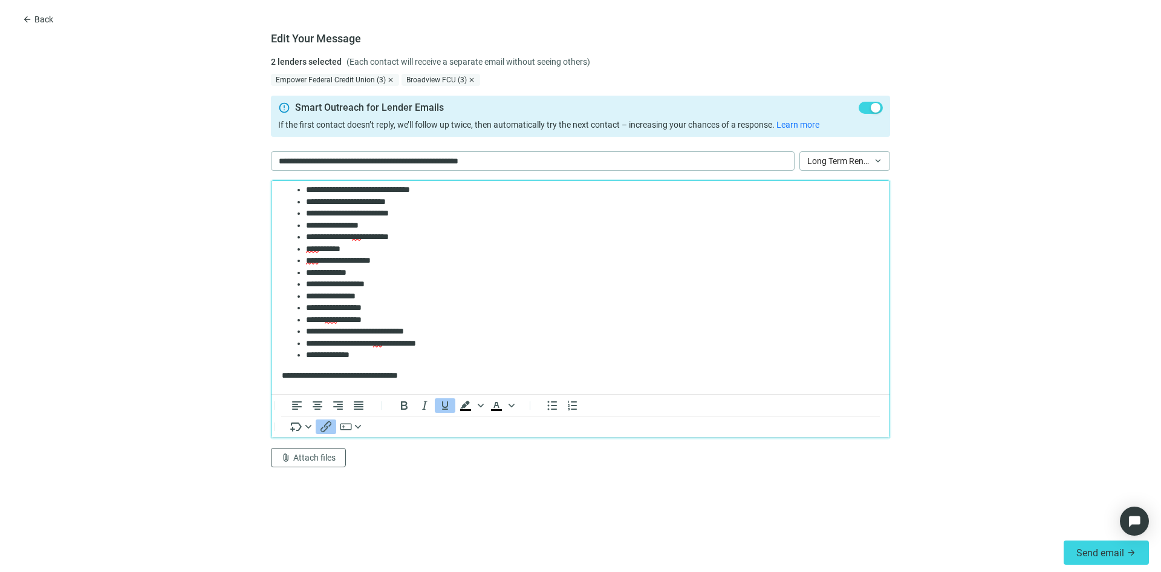
scroll to position [0, 0]
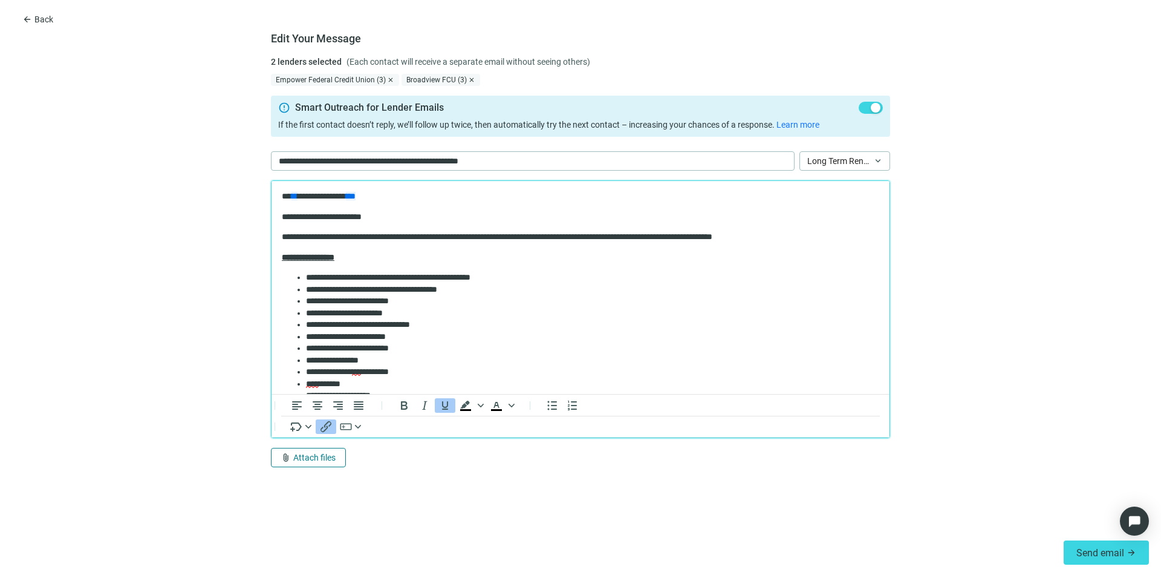
click at [302, 460] on span "Attach files" at bounding box center [314, 457] width 42 height 10
click at [307, 414] on span "Сhoose from deal documents" at bounding box center [336, 411] width 110 height 10
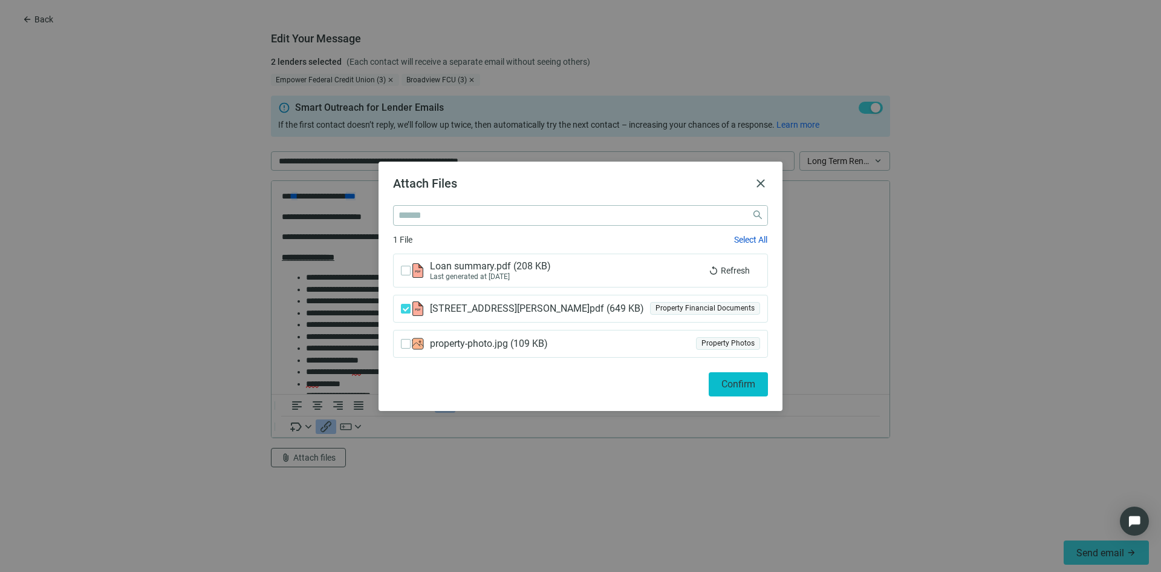
click at [734, 379] on span "Confirm" at bounding box center [739, 383] width 34 height 11
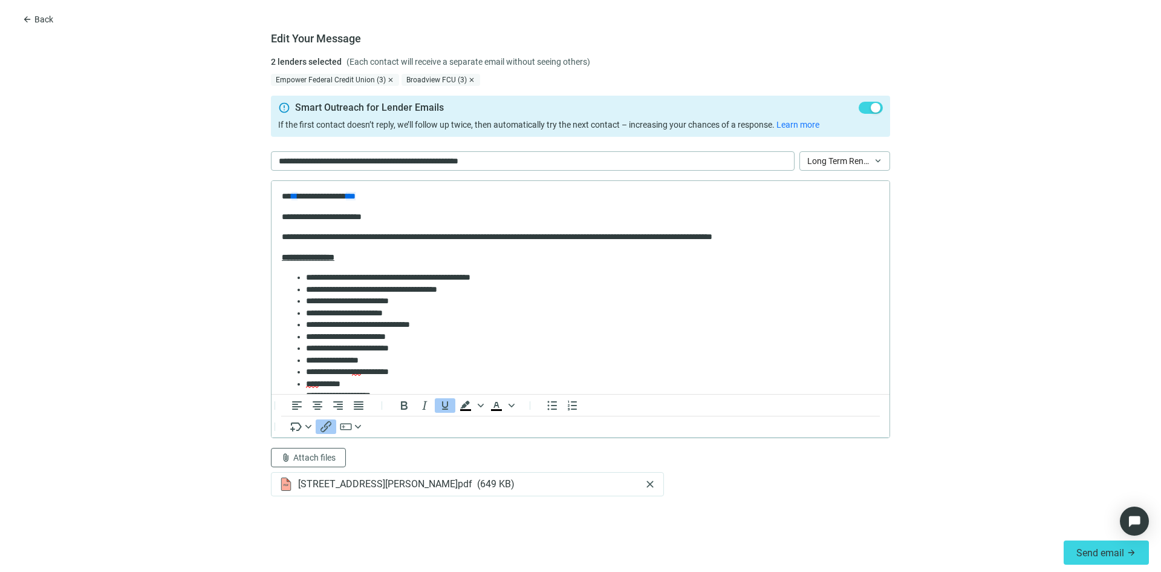
click at [1096, 537] on div "Send email arrow_forward" at bounding box center [580, 552] width 1161 height 39
click at [346, 76] on div "Empower Federal Credit Union (3)" at bounding box center [335, 80] width 128 height 12
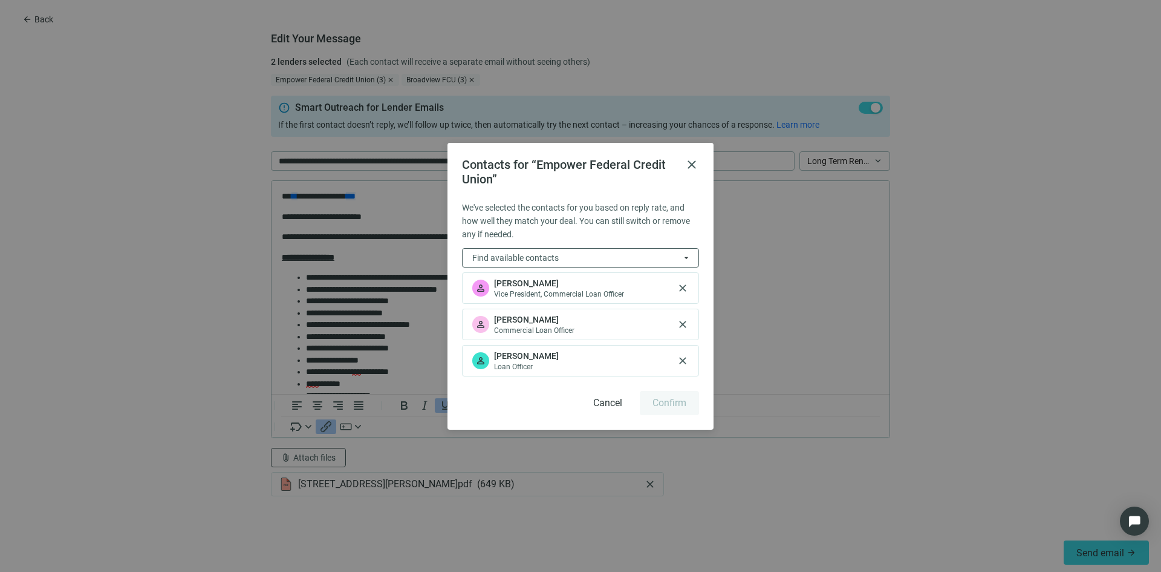
click at [690, 160] on span "close" at bounding box center [692, 164] width 15 height 15
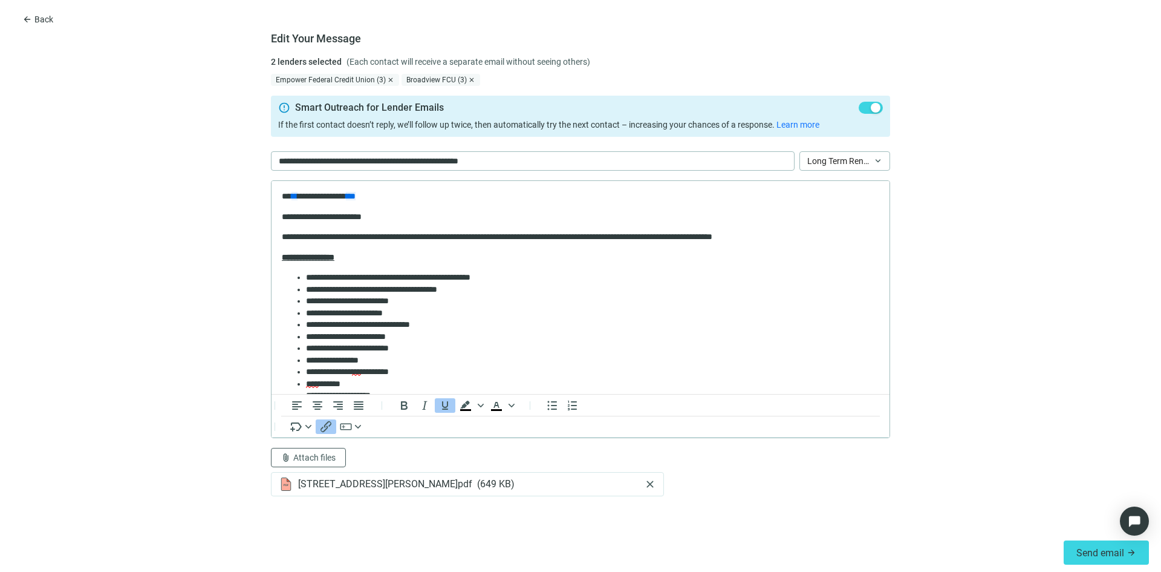
drag, startPoint x: 1071, startPoint y: 370, endPoint x: 1025, endPoint y: 357, distance: 47.7
click at [1071, 369] on form "**********" at bounding box center [580, 294] width 1161 height 477
click at [37, 15] on span "Back" at bounding box center [43, 20] width 19 height 10
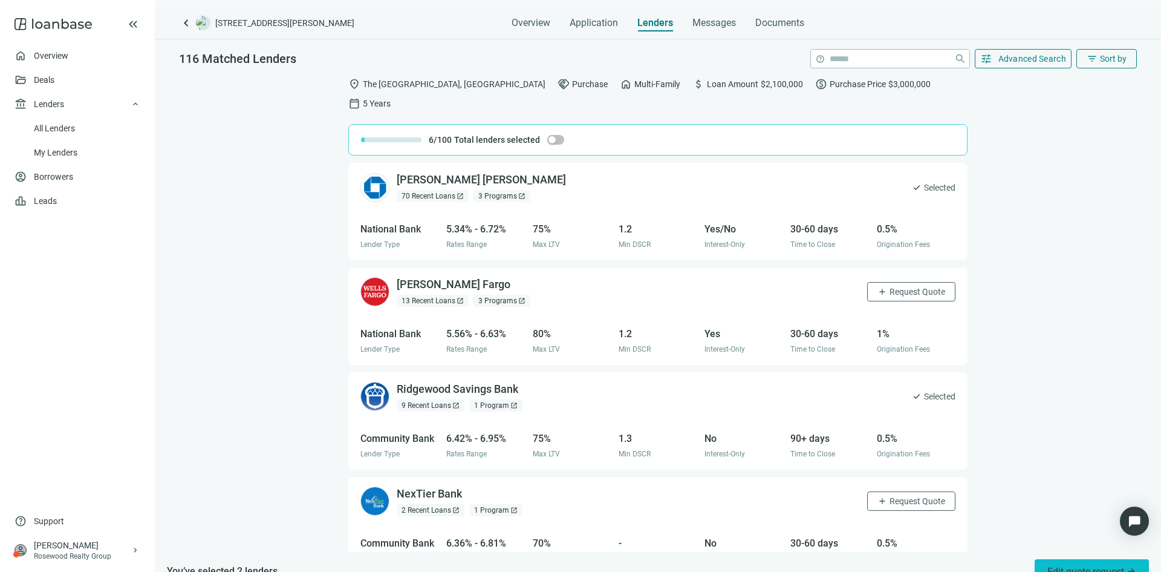
click at [1065, 566] on span "Edit quote request arrow_forward" at bounding box center [1092, 571] width 89 height 11
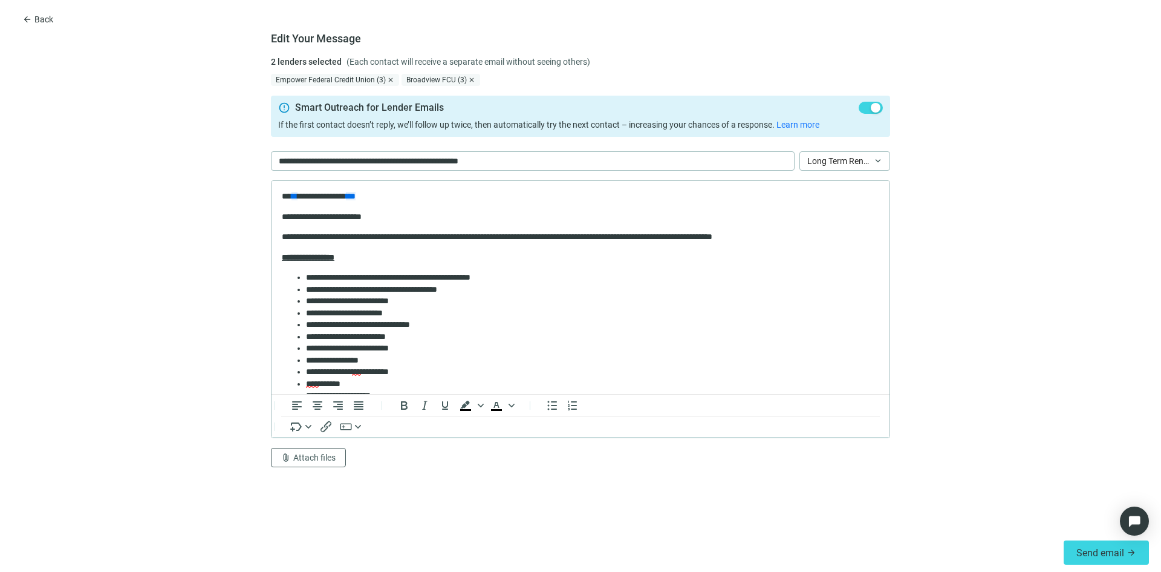
click at [867, 108] on span "button" at bounding box center [871, 108] width 24 height 12
click at [867, 108] on div "button" at bounding box center [865, 108] width 10 height 10
click at [24, 11] on button "arrow_back Back" at bounding box center [37, 19] width 51 height 19
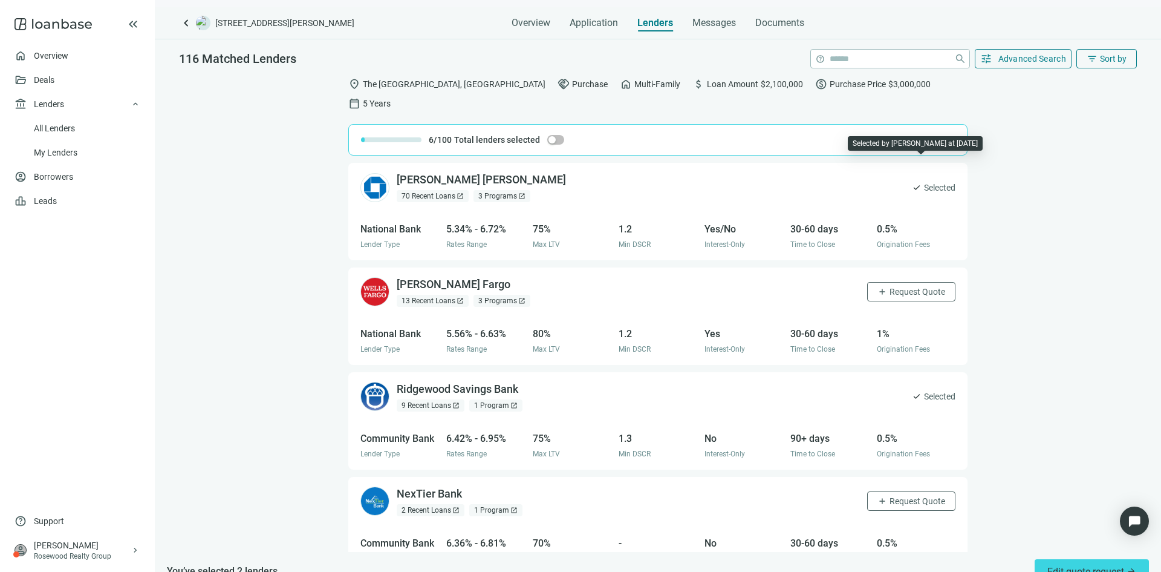
click at [912, 183] on span "check" at bounding box center [917, 188] width 10 height 10
click at [924, 389] on span "Selected" at bounding box center [939, 395] width 31 height 13
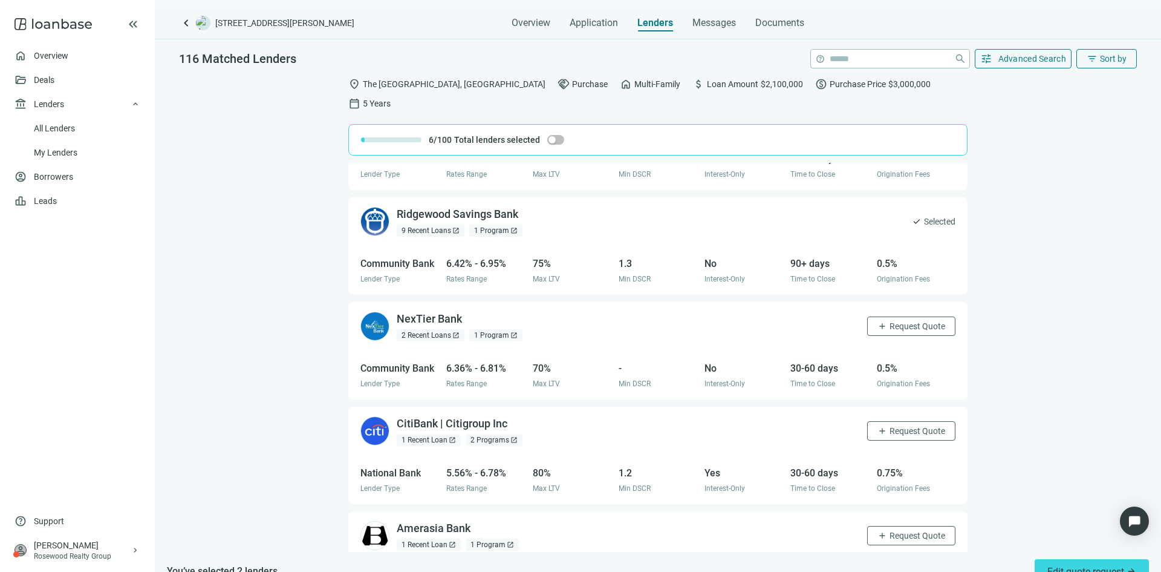
scroll to position [181, 0]
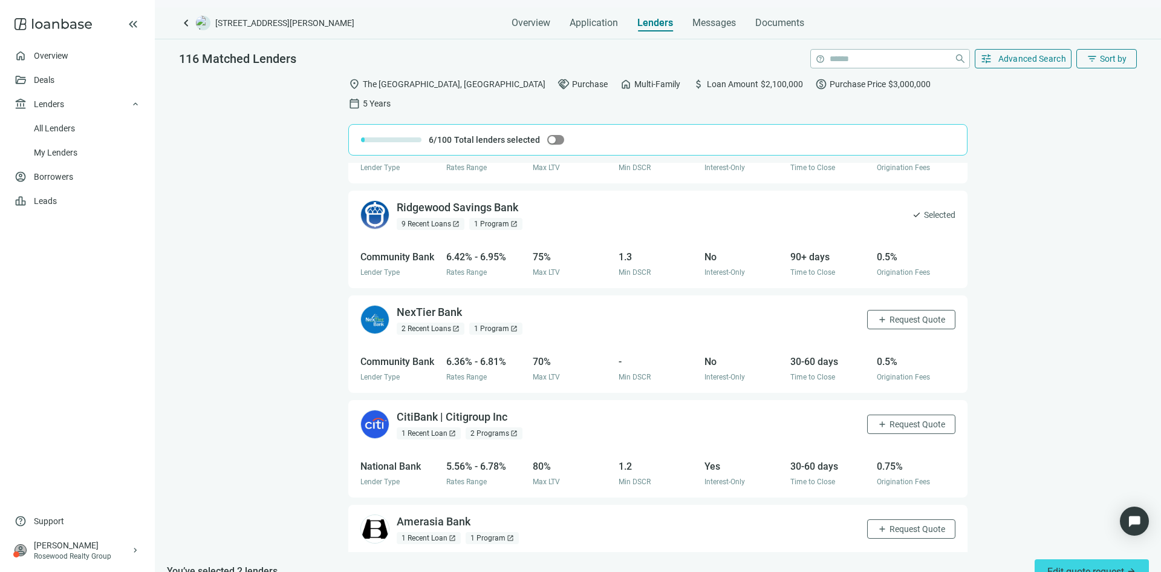
click at [559, 135] on span "button" at bounding box center [555, 140] width 17 height 10
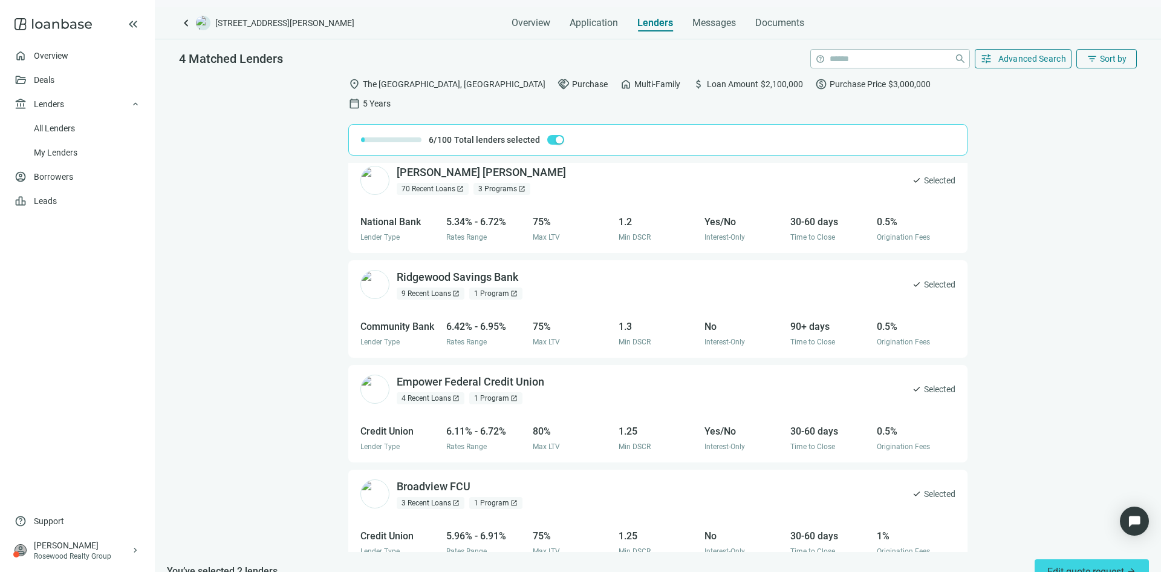
scroll to position [0, 0]
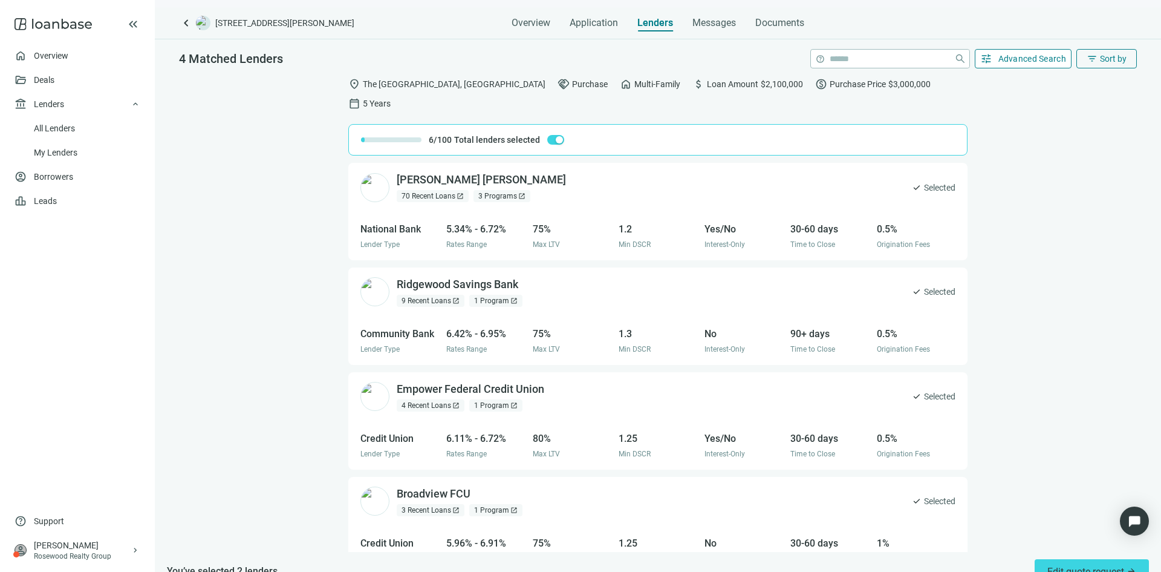
click at [1009, 57] on span "Advanced Search" at bounding box center [1033, 59] width 68 height 10
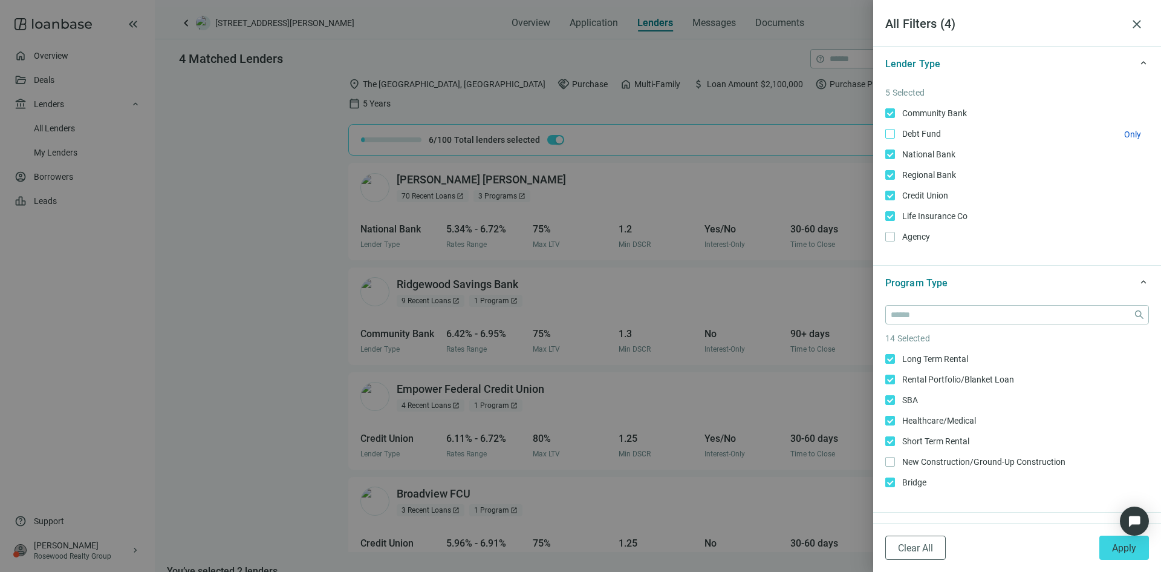
click at [913, 132] on span "Debt Fund Only" at bounding box center [920, 133] width 51 height 13
click at [908, 234] on span "Agency Only" at bounding box center [915, 236] width 40 height 13
click at [1111, 549] on button "Apply" at bounding box center [1125, 547] width 50 height 24
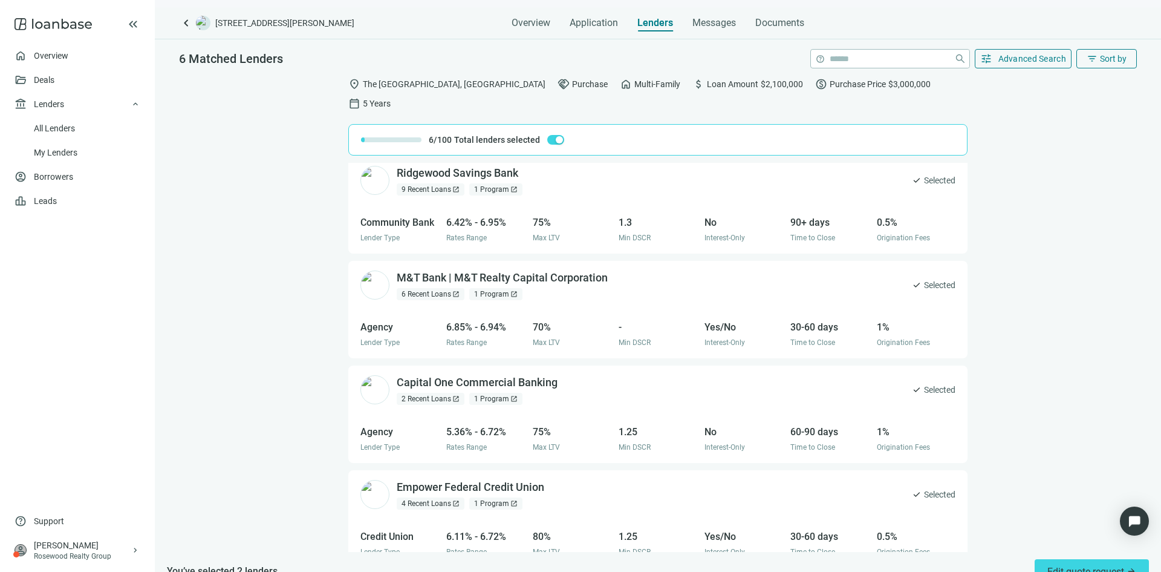
scroll to position [232, 0]
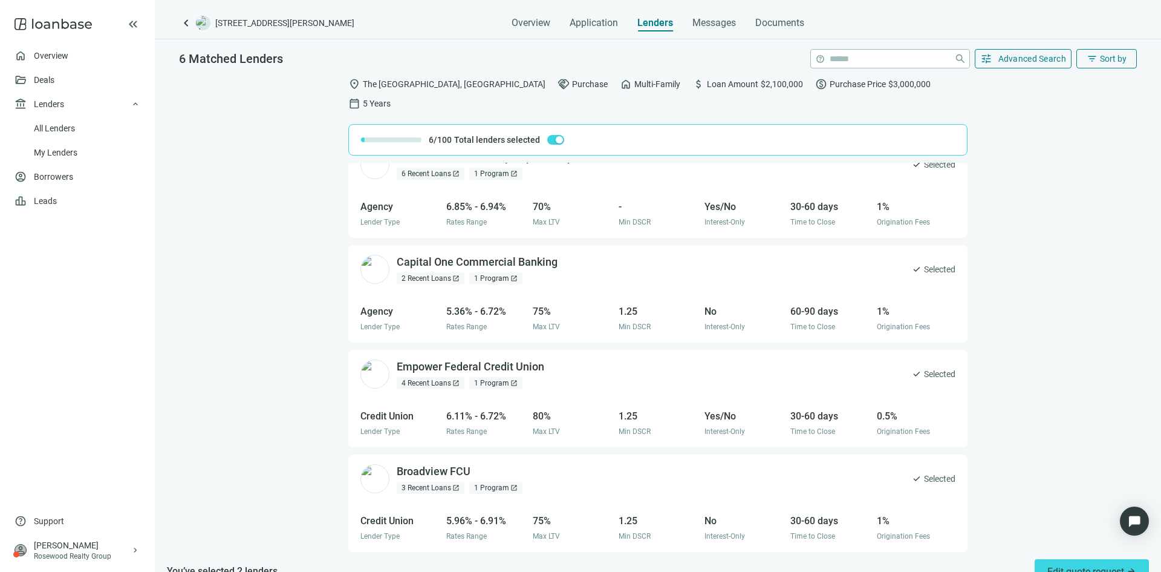
drag, startPoint x: 587, startPoint y: 259, endPoint x: 914, endPoint y: 248, distance: 328.0
click at [924, 262] on span "Selected" at bounding box center [939, 268] width 31 height 13
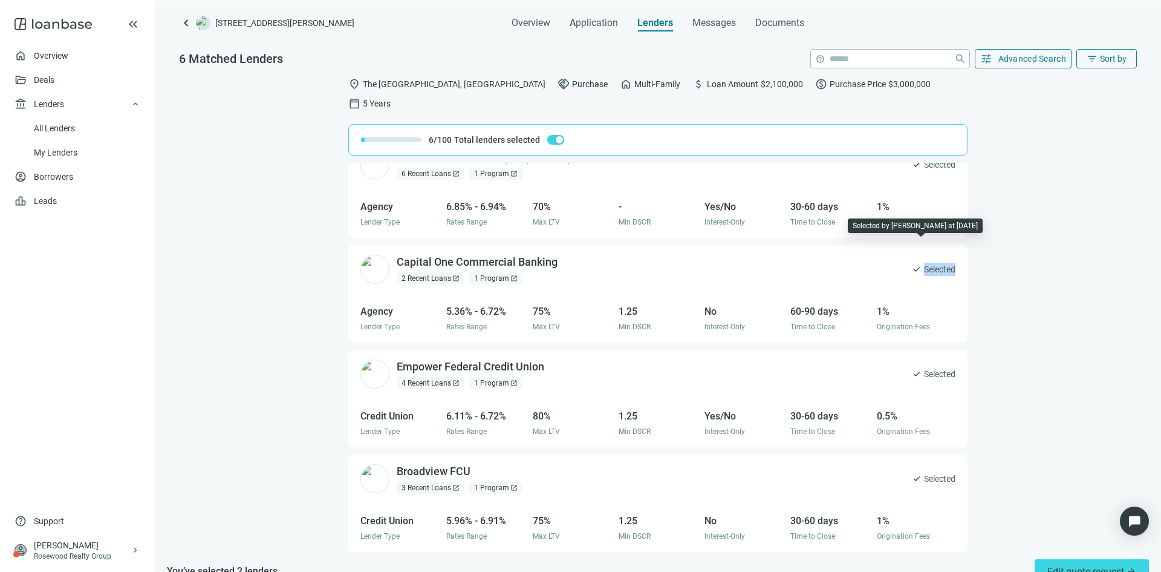
click at [936, 262] on span "Selected" at bounding box center [939, 268] width 31 height 13
click at [899, 294] on div "Agency Lender Type 5.36% - 6.72% Rates Range 75% Max LTV 1.25 Min DSCR No Inter…" at bounding box center [657, 318] width 619 height 48
click at [493, 255] on div "Capital One Commercial Banking open_in_new" at bounding box center [484, 262] width 175 height 15
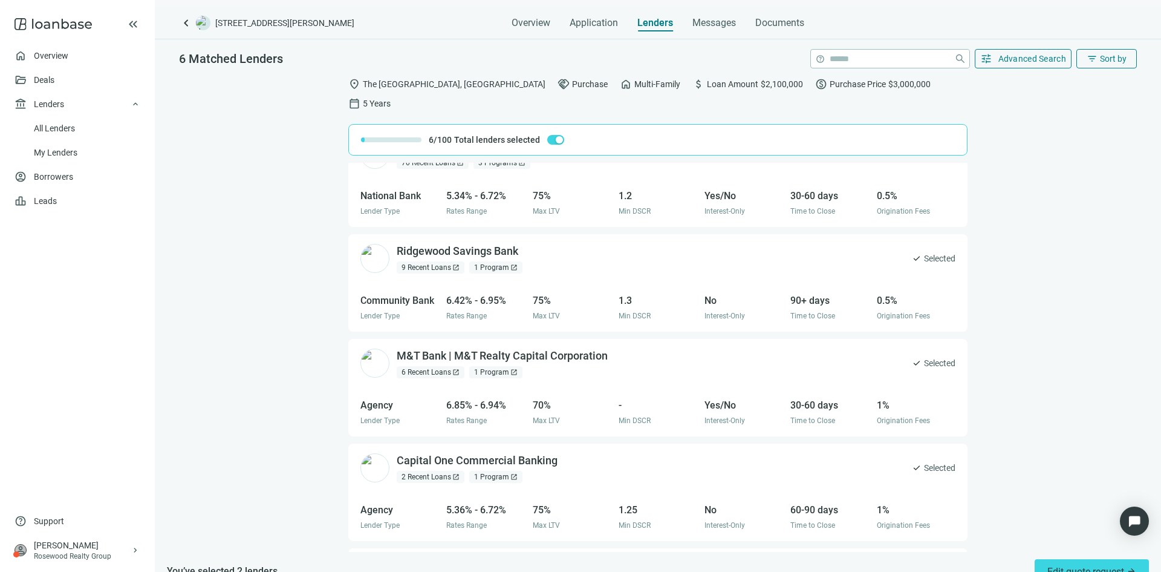
scroll to position [0, 0]
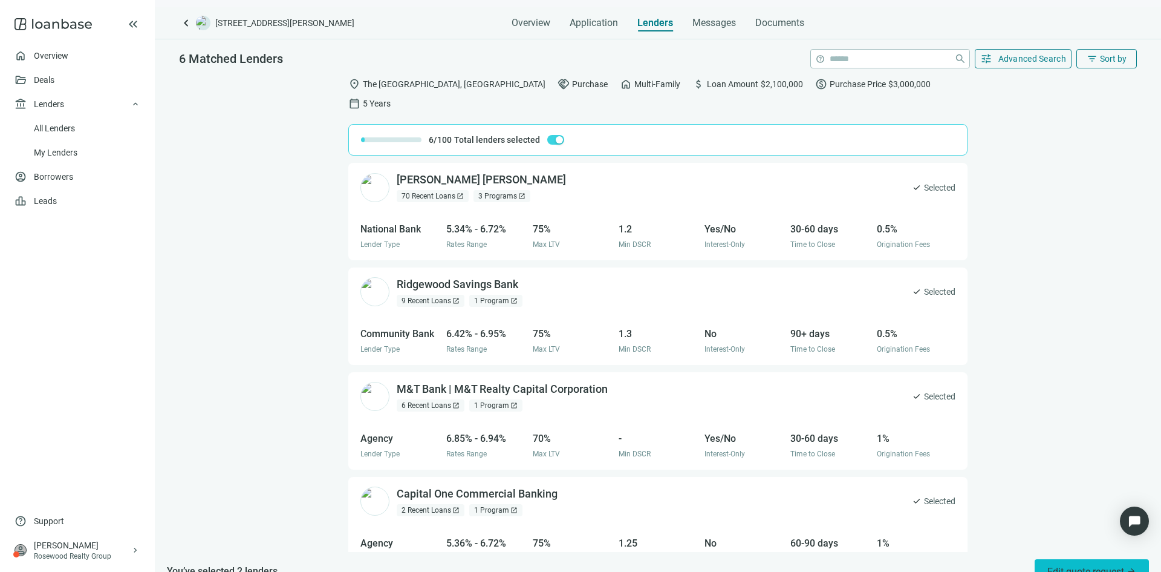
click at [1083, 566] on span "Edit quote request arrow_forward" at bounding box center [1092, 571] width 89 height 11
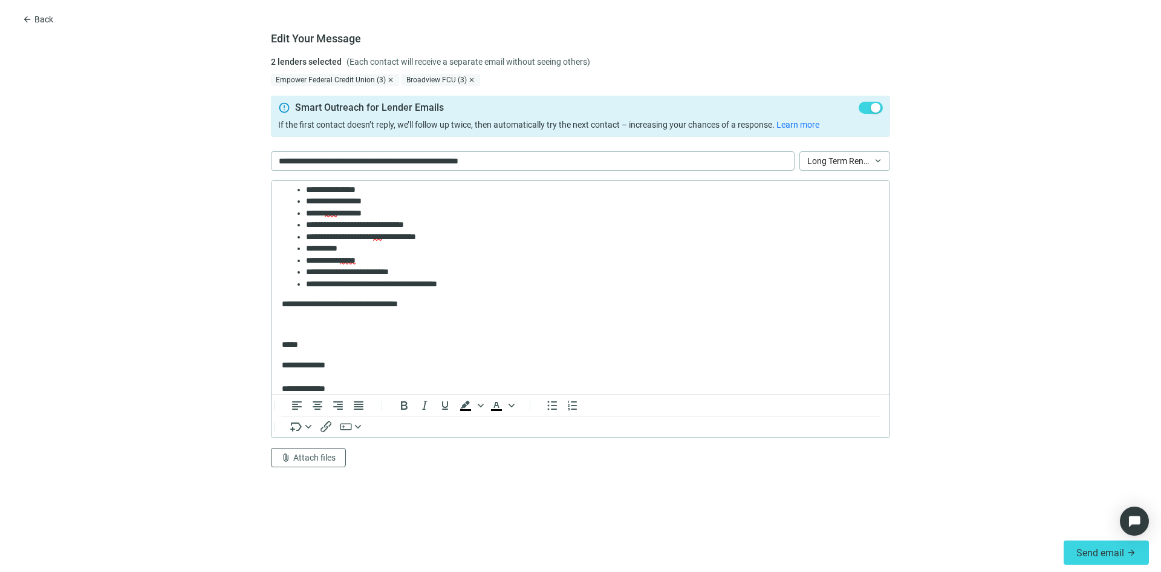
scroll to position [274, 0]
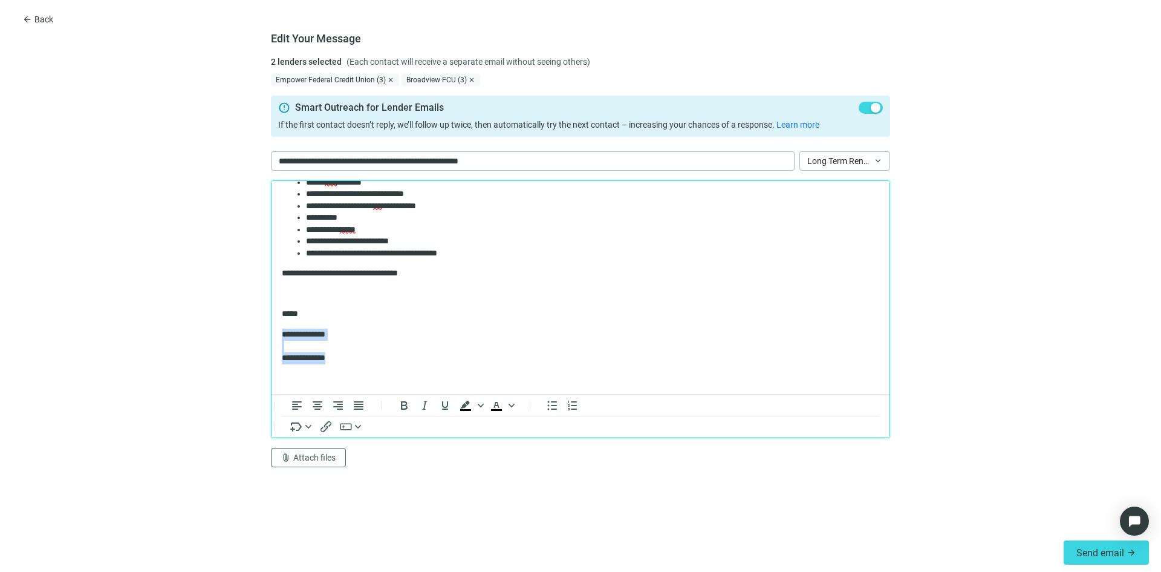
drag, startPoint x: 347, startPoint y: 353, endPoint x: 274, endPoint y: 333, distance: 75.9
click at [274, 333] on html "**********" at bounding box center [581, 151] width 618 height 485
paste body "Rich Text Area. Press ALT-0 for help."
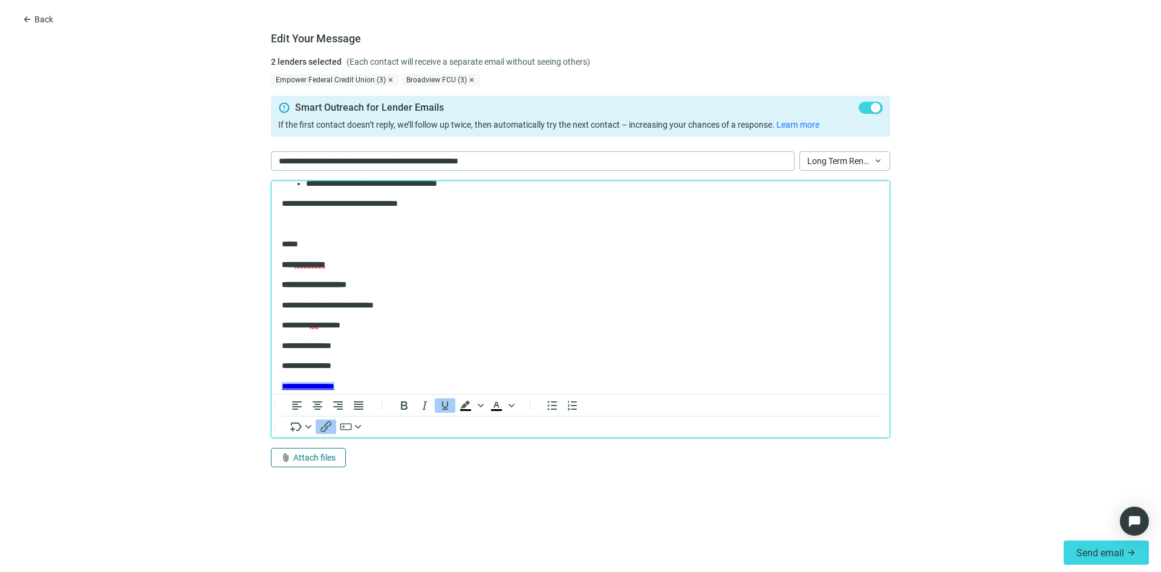
click at [311, 461] on span "Attach files" at bounding box center [314, 457] width 42 height 10
click at [303, 411] on span "Сhoose from deal documents" at bounding box center [336, 411] width 110 height 10
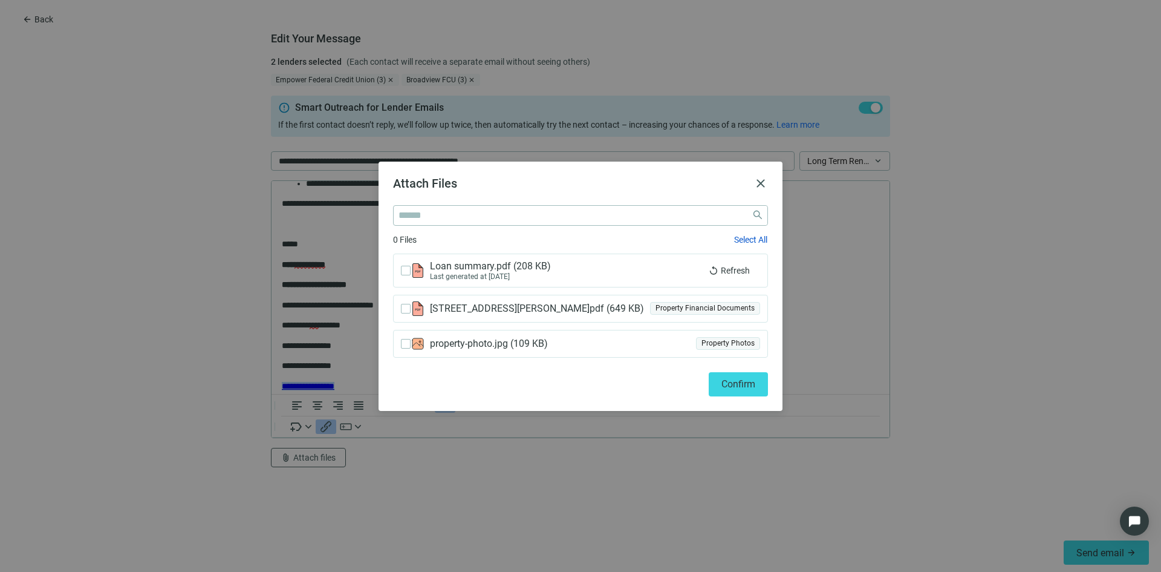
click at [503, 304] on span "2821 Briggs Avenue, Bedford Park, Bronx, NY.pdf ( 649 KB )" at bounding box center [536, 308] width 213 height 12
drag, startPoint x: 706, startPoint y: 306, endPoint x: 697, endPoint y: 307, distance: 9.2
click at [706, 305] on div "Property Financial Documents" at bounding box center [705, 308] width 110 height 13
click at [722, 382] on span "Confirm" at bounding box center [739, 383] width 34 height 11
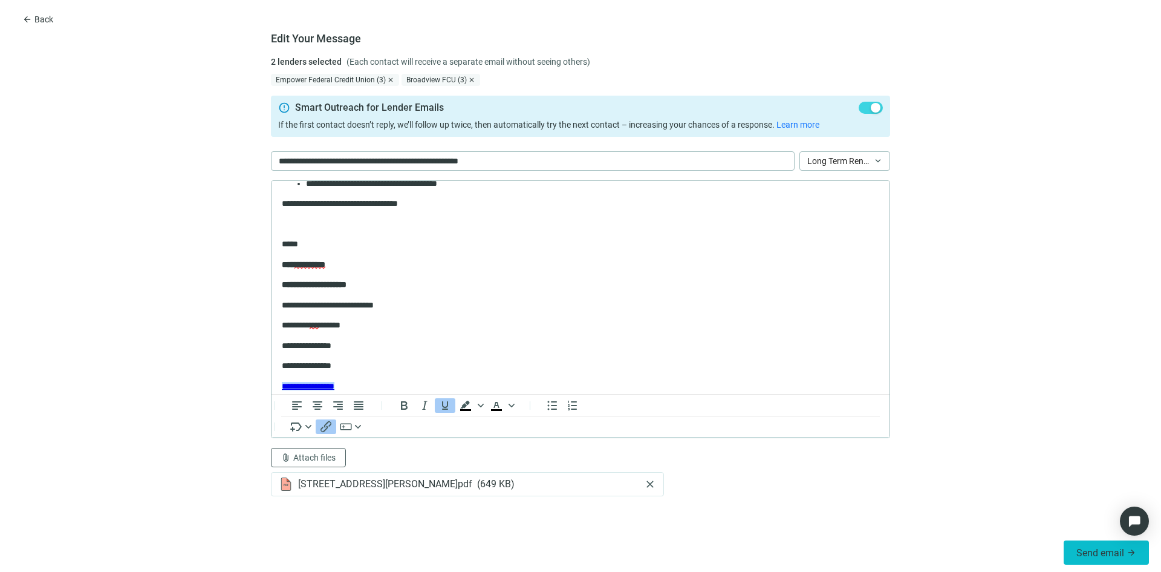
click at [1092, 550] on span "Send email" at bounding box center [1101, 552] width 48 height 11
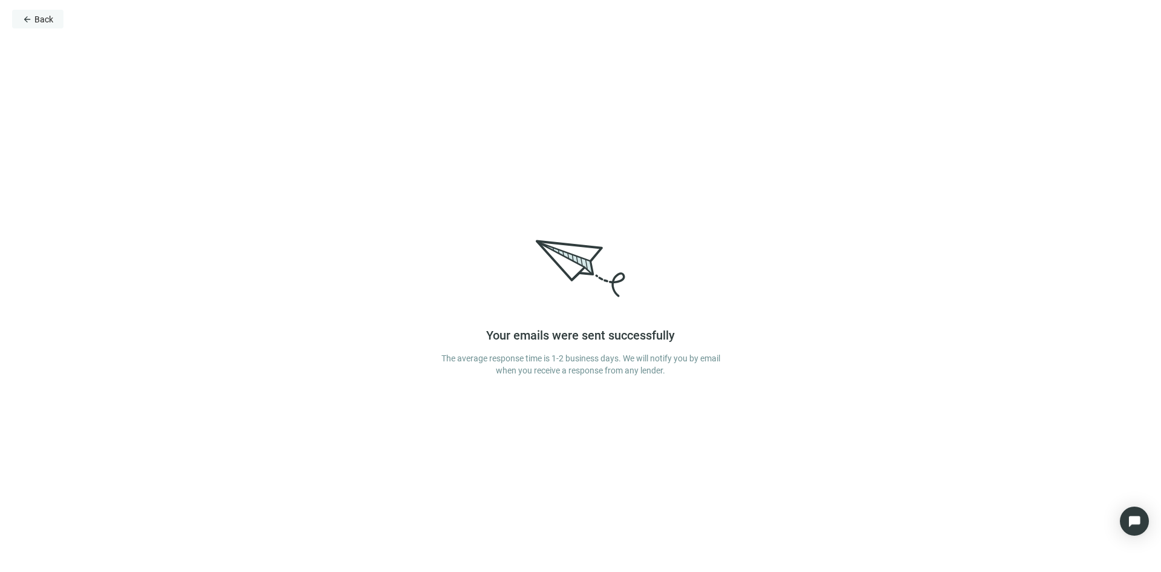
click at [27, 20] on span "arrow_back" at bounding box center [27, 20] width 10 height 10
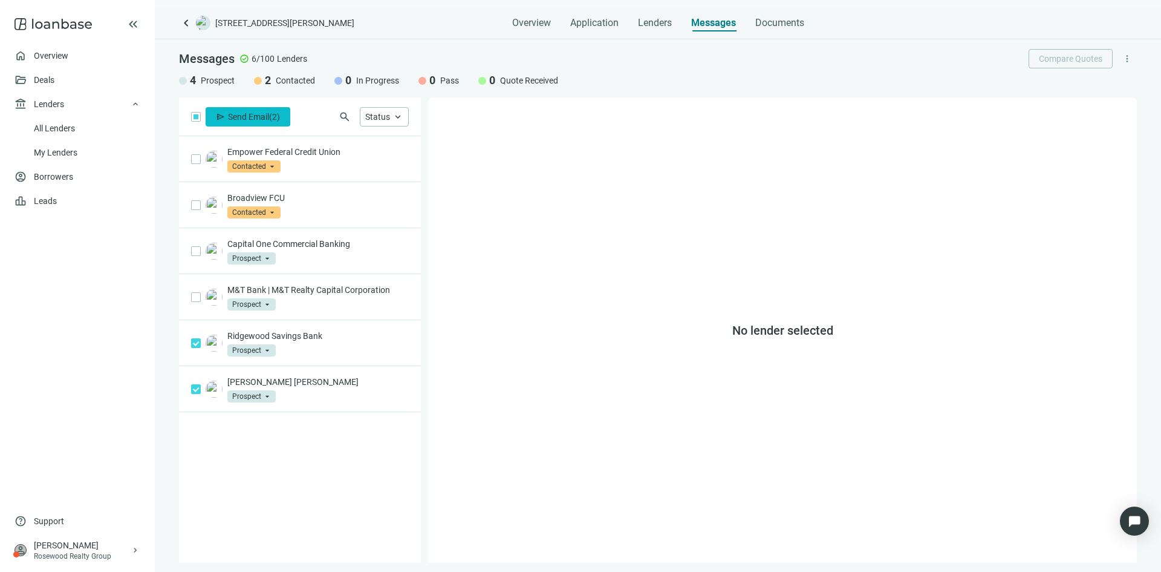
click at [244, 118] on span "Send Email" at bounding box center [248, 117] width 41 height 10
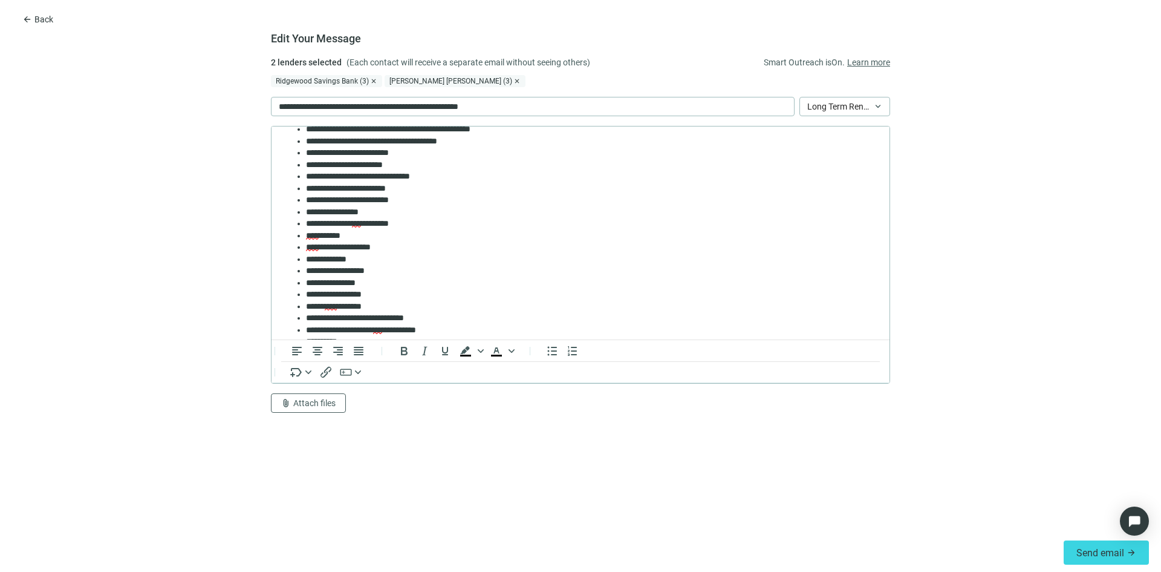
scroll to position [274, 0]
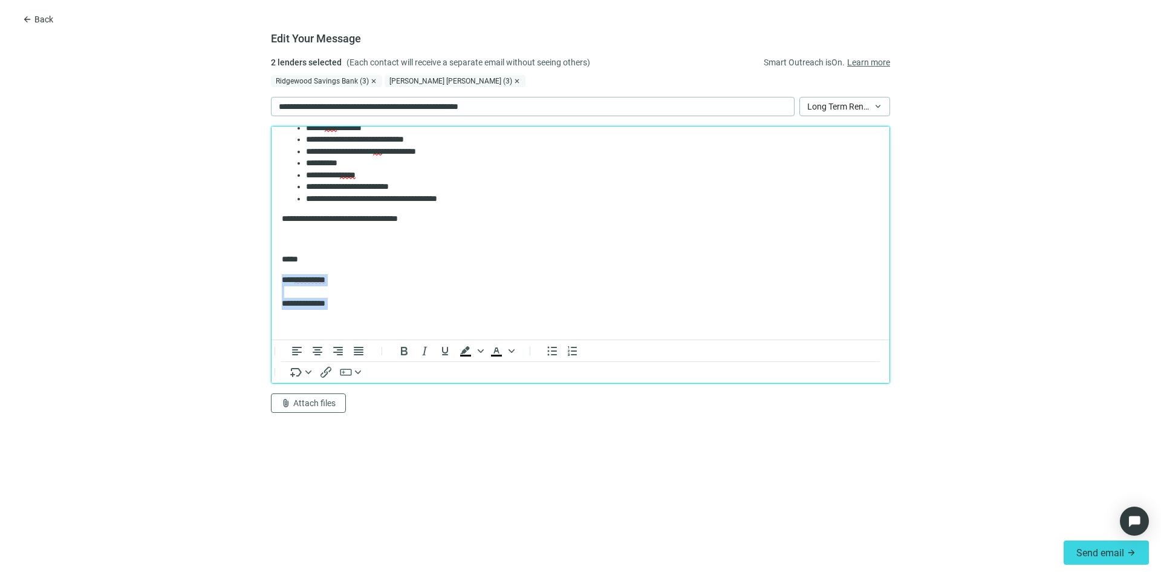
drag, startPoint x: 347, startPoint y: 311, endPoint x: 540, endPoint y: 407, distance: 215.8
click at [272, 281] on html "**********" at bounding box center [581, 96] width 618 height 485
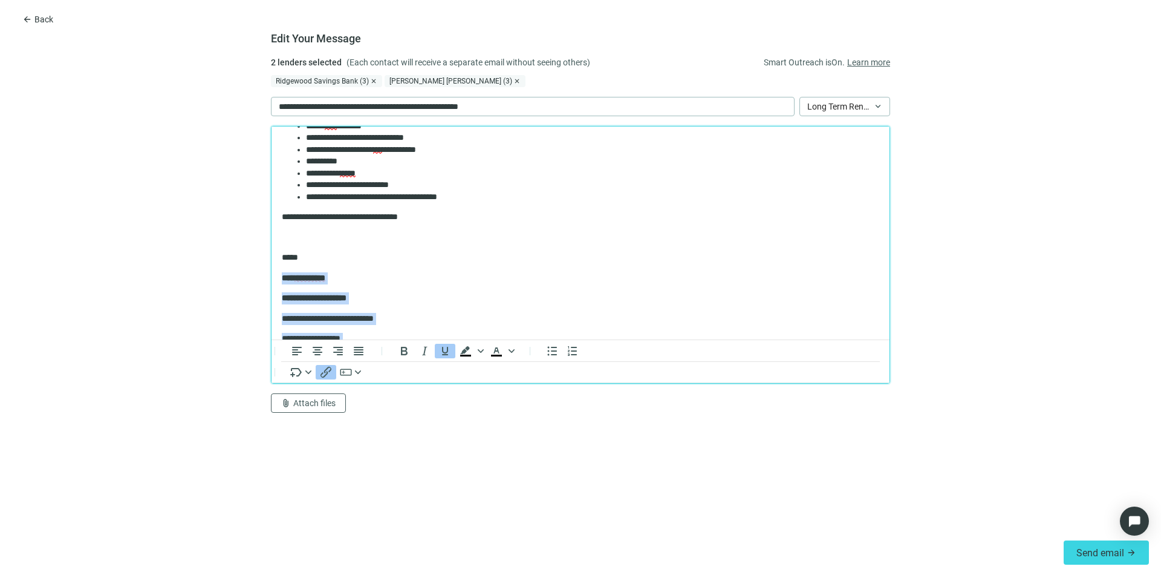
scroll to position [342, 0]
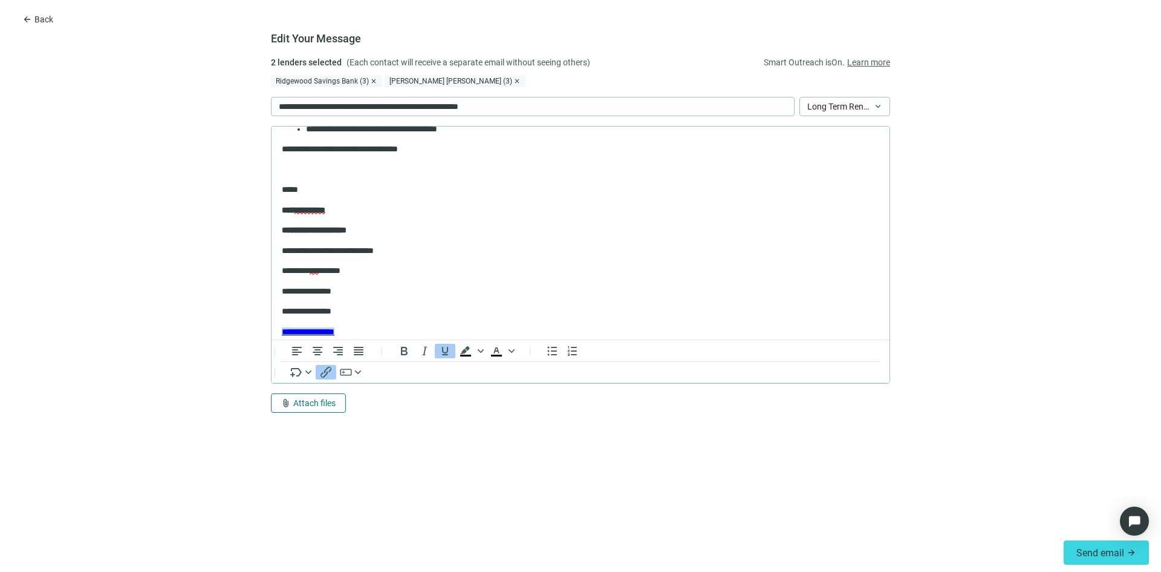
click at [309, 400] on span "Attach files" at bounding box center [314, 403] width 42 height 10
click at [348, 360] on span "Сhoose from deal documents" at bounding box center [336, 357] width 110 height 10
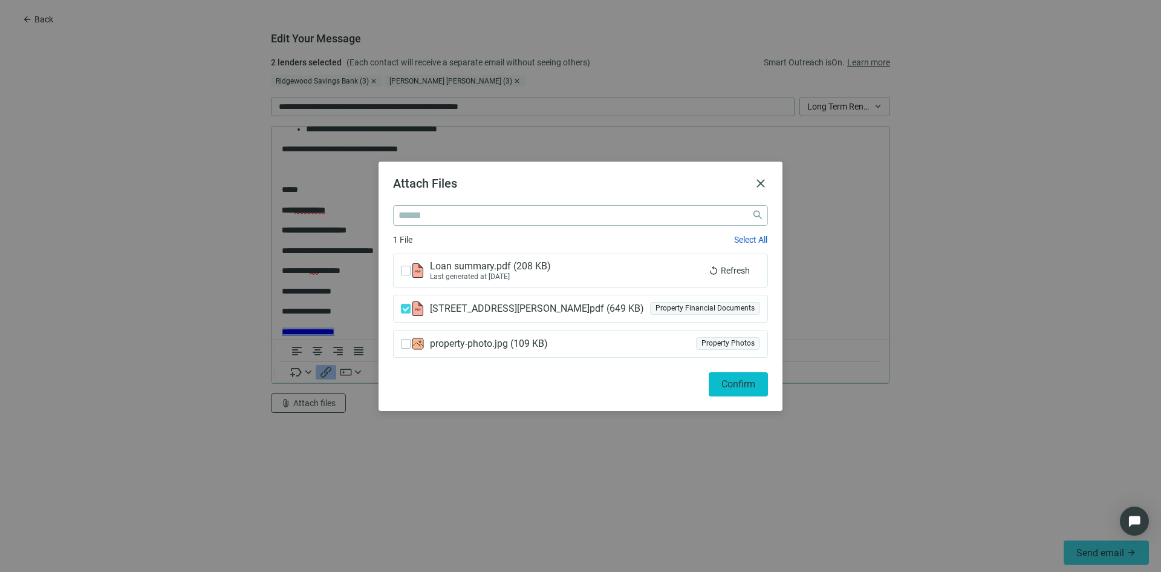
click at [728, 383] on span "Confirm" at bounding box center [739, 383] width 34 height 11
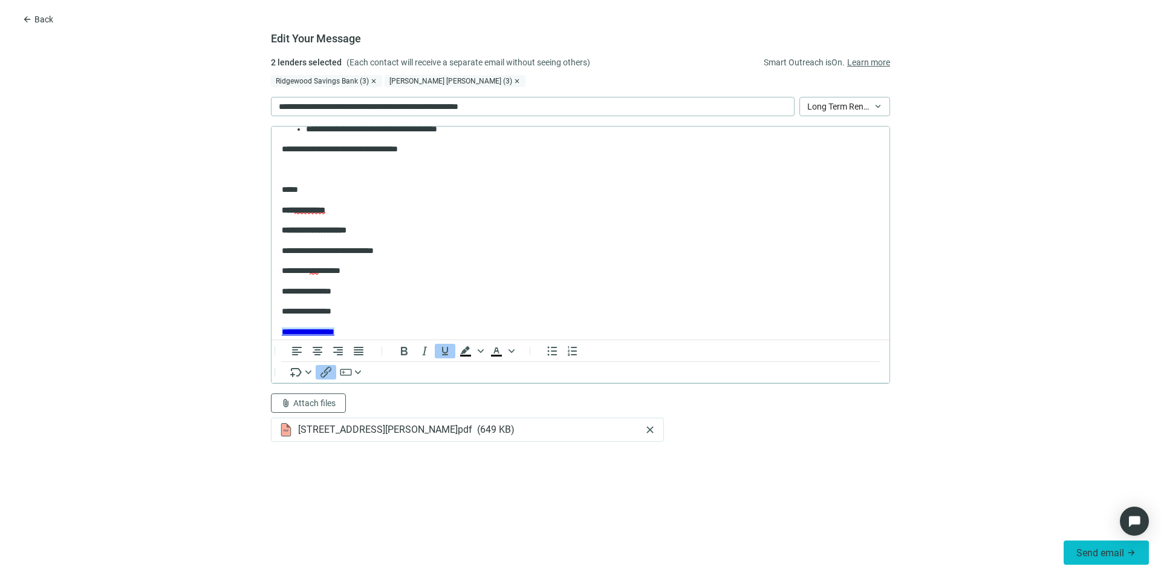
click at [1086, 543] on button "Send email arrow_forward" at bounding box center [1106, 552] width 85 height 24
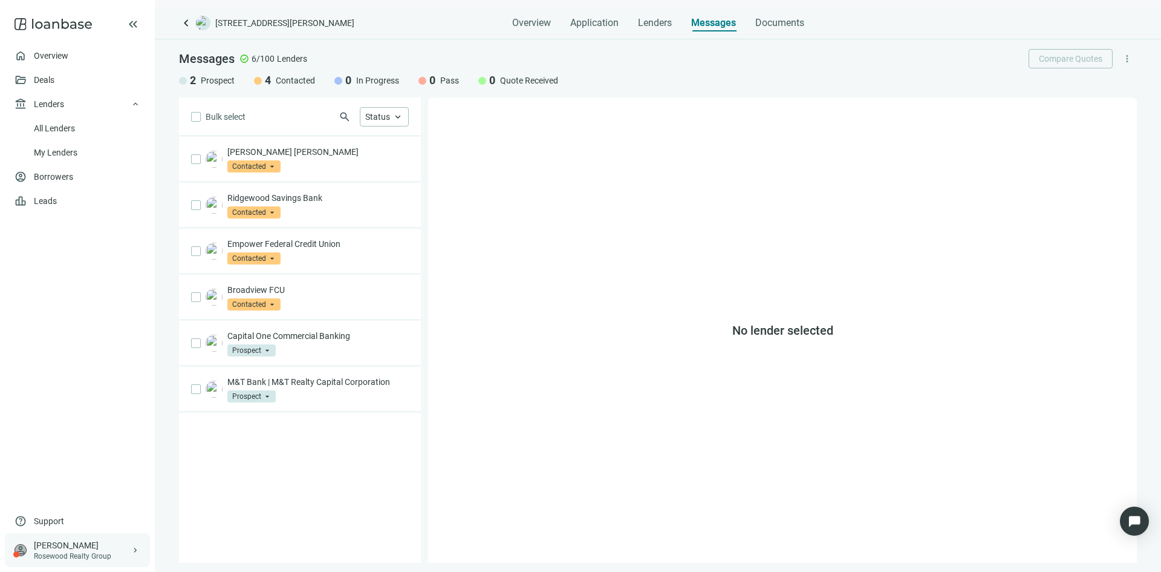
click at [57, 549] on div "[PERSON_NAME]" at bounding box center [82, 545] width 97 height 12
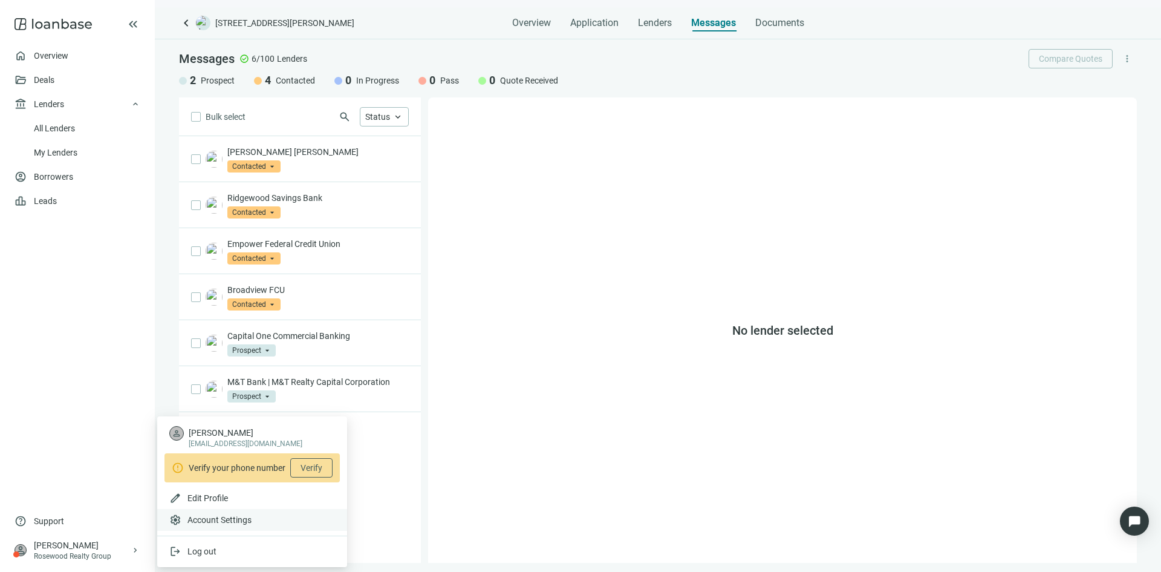
click at [194, 514] on span "Account Settings" at bounding box center [219, 519] width 64 height 12
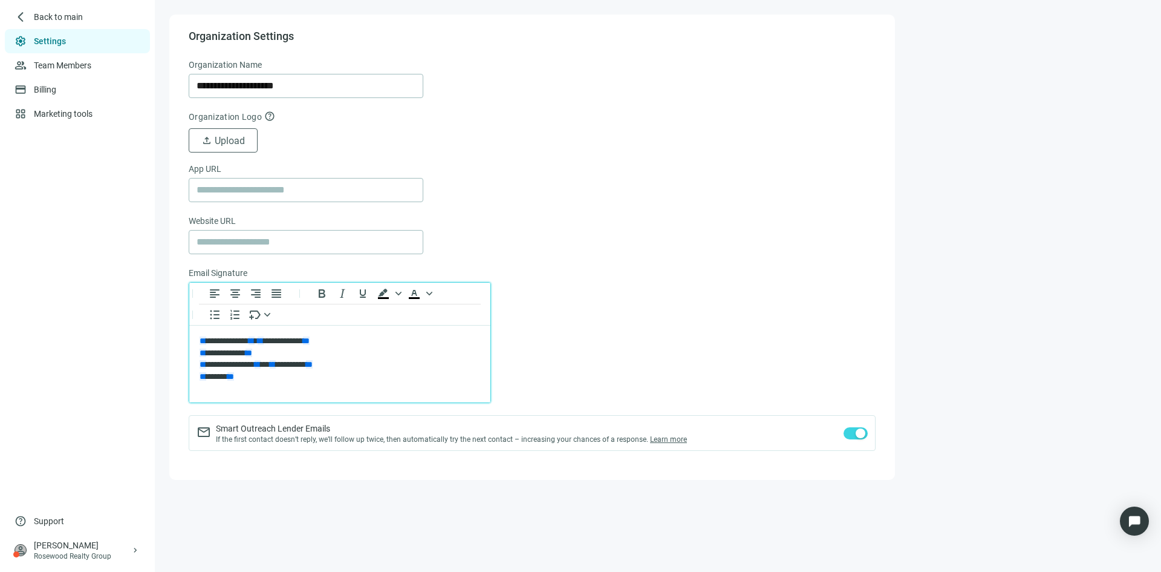
drag, startPoint x: 253, startPoint y: 385, endPoint x: 377, endPoint y: 673, distance: 312.9
click at [189, 347] on html "**********" at bounding box center [339, 358] width 301 height 67
click at [255, 379] on p "**********" at bounding box center [340, 358] width 281 height 47
drag, startPoint x: 255, startPoint y: 379, endPoint x: 377, endPoint y: 665, distance: 310.5
click at [189, 325] on html "**********" at bounding box center [339, 358] width 301 height 67
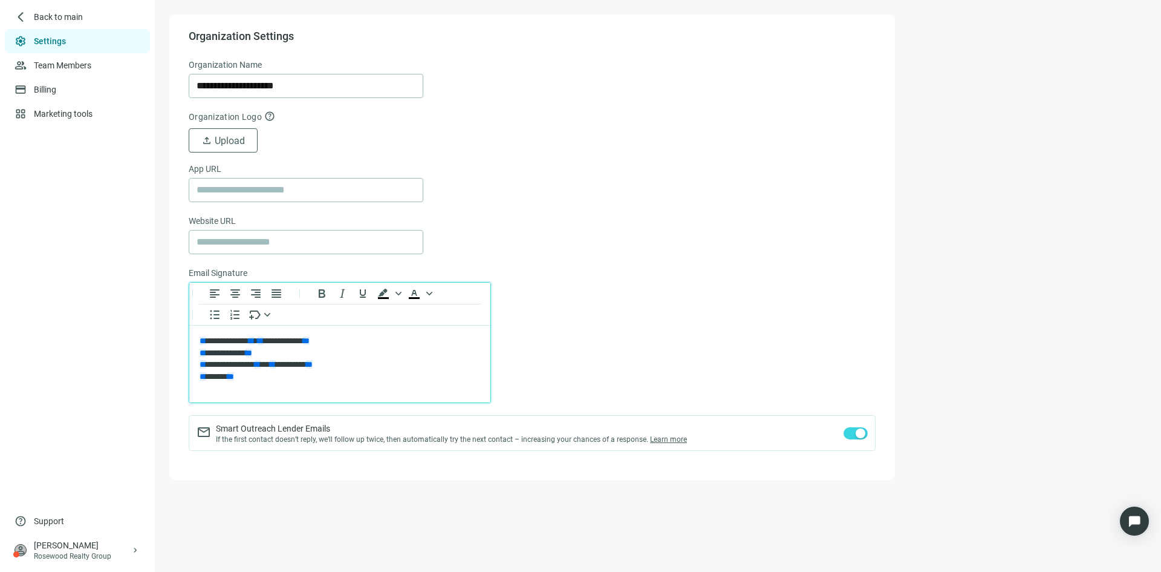
click at [256, 372] on p "**********" at bounding box center [340, 358] width 281 height 47
drag, startPoint x: 249, startPoint y: 376, endPoint x: 204, endPoint y: 337, distance: 58.7
click at [204, 337] on p "**********" at bounding box center [340, 358] width 281 height 47
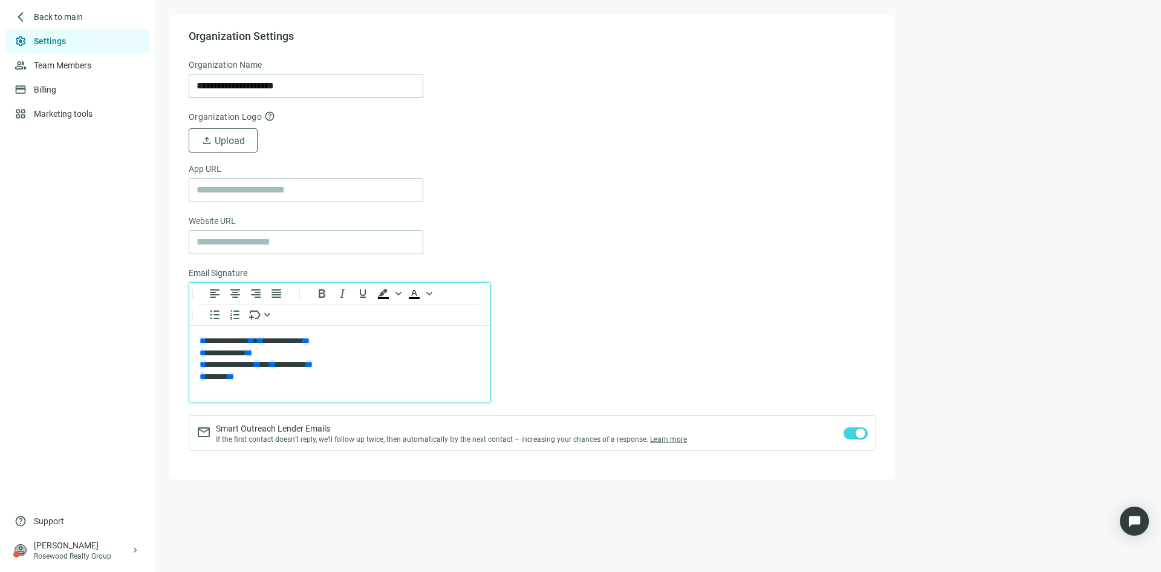
paste body "Rich Text Area. Press ALT-0 for help."
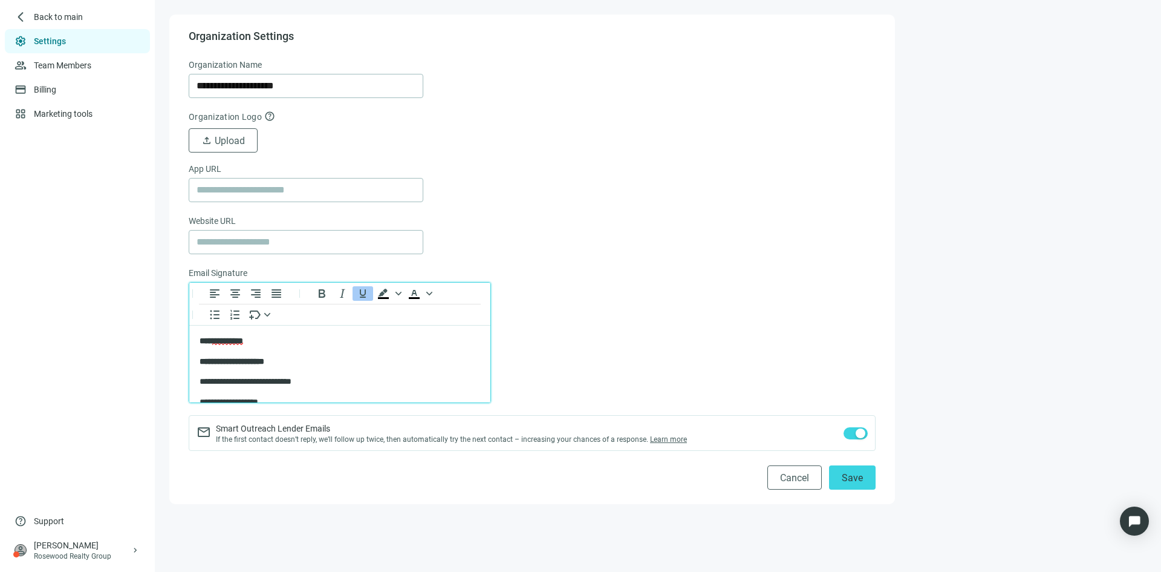
click at [242, 348] on body "**********" at bounding box center [340, 402] width 282 height 134
click at [271, 347] on p "**********" at bounding box center [340, 341] width 281 height 12
click at [212, 140] on span "upload" at bounding box center [206, 140] width 11 height 11
click at [226, 139] on span "Upload" at bounding box center [230, 140] width 30 height 11
click at [221, 142] on span "Upload" at bounding box center [230, 140] width 30 height 11
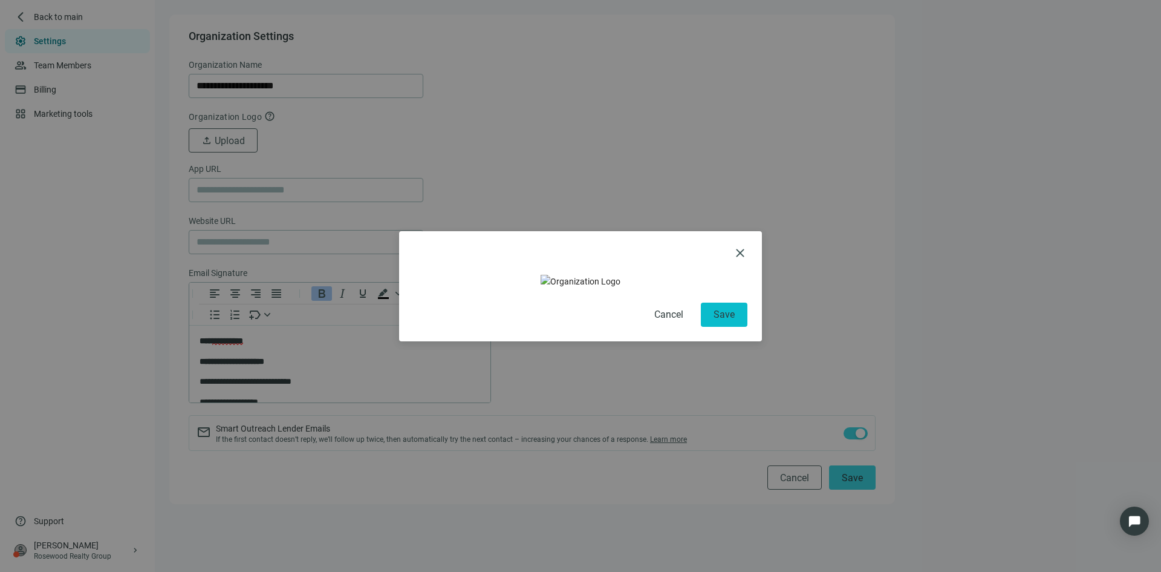
click at [719, 319] on span "Save" at bounding box center [724, 313] width 21 height 11
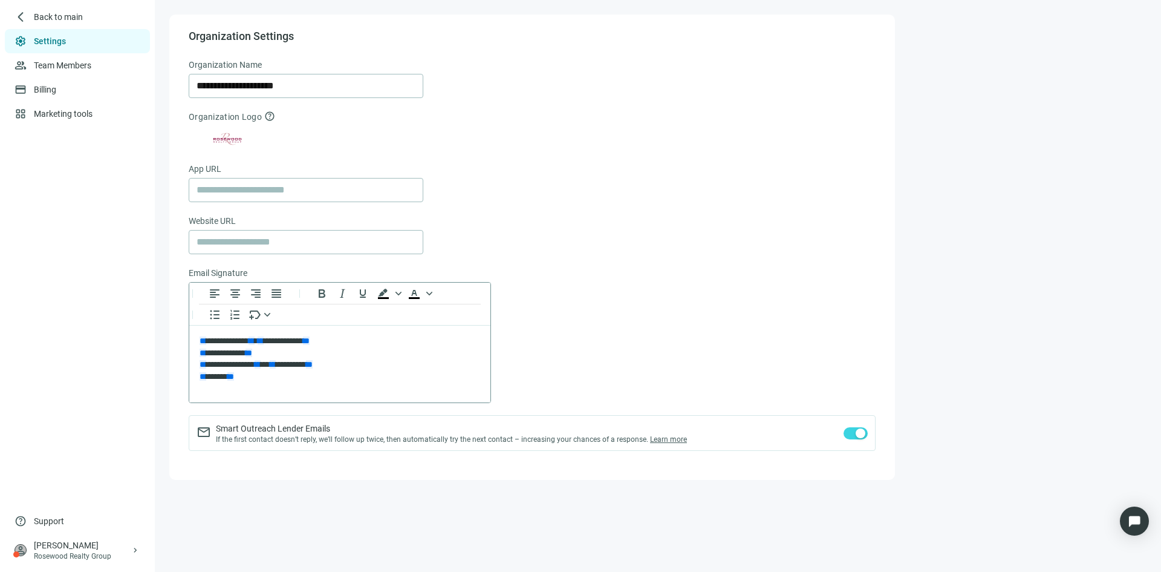
click at [258, 385] on html "**********" at bounding box center [339, 358] width 301 height 67
drag, startPoint x: 264, startPoint y: 386, endPoint x: 159, endPoint y: 302, distance: 134.7
click at [189, 325] on html "**********" at bounding box center [339, 358] width 301 height 67
click at [245, 337] on span "**********" at bounding box center [227, 340] width 55 height 8
click at [258, 380] on p "**********" at bounding box center [340, 358] width 281 height 47
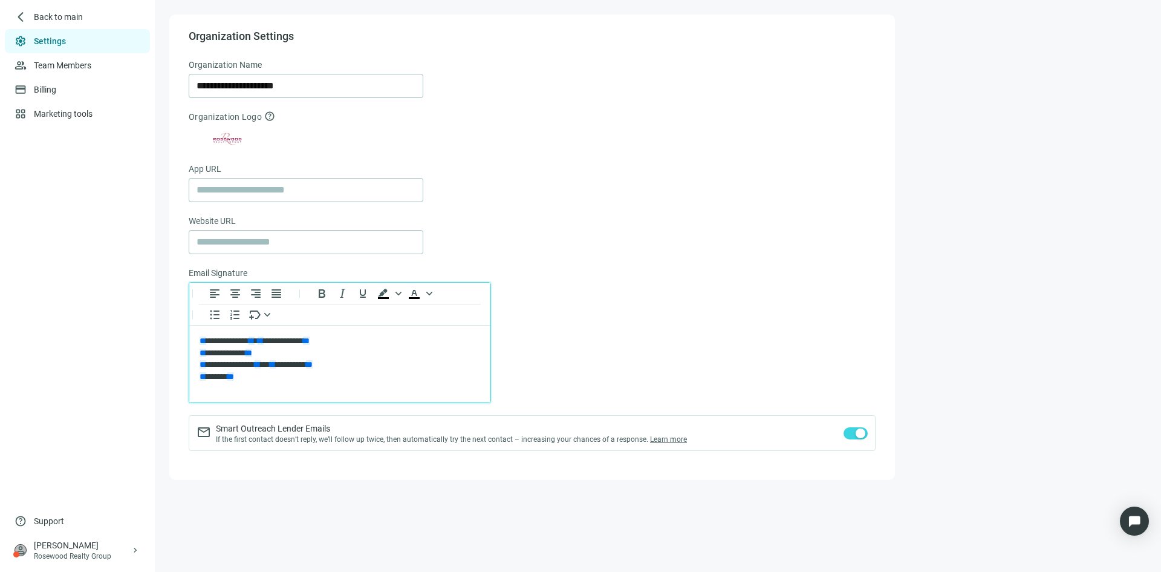
click at [258, 380] on p "**********" at bounding box center [340, 358] width 281 height 47
click at [370, 362] on p "**********" at bounding box center [340, 358] width 281 height 47
drag, startPoint x: 367, startPoint y: 362, endPoint x: 184, endPoint y: 322, distance: 187.6
click at [189, 325] on html "**********" at bounding box center [339, 358] width 301 height 67
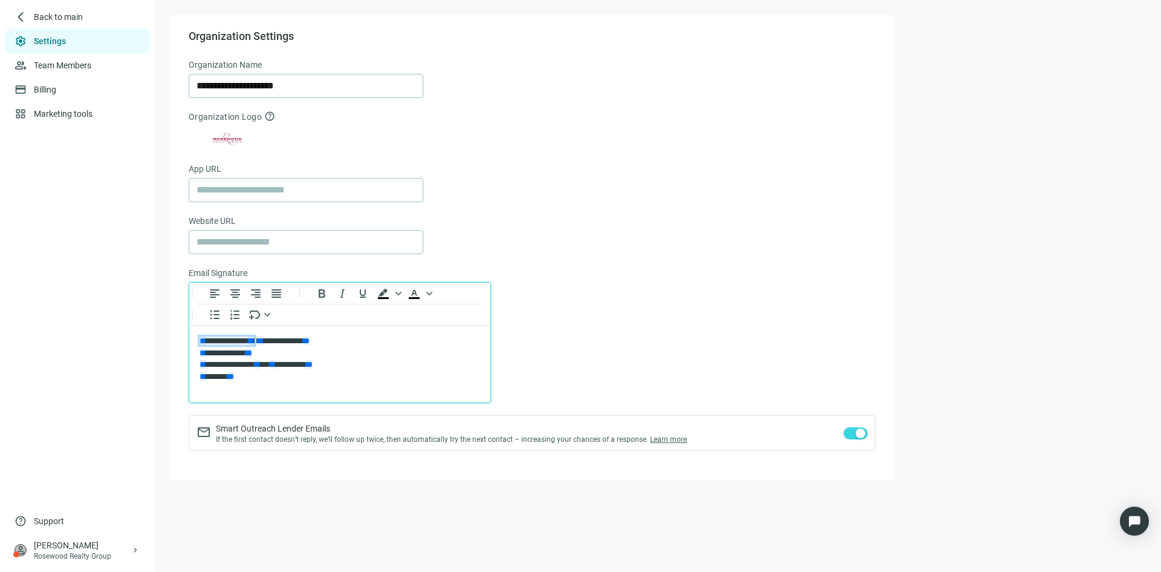
click at [238, 342] on span "**********" at bounding box center [227, 340] width 55 height 8
click at [627, 308] on div "To open the popup, press Shift+Enter To open the popup, press Shift+Enter" at bounding box center [532, 342] width 687 height 121
click at [61, 16] on span "Back to main" at bounding box center [59, 17] width 50 height 12
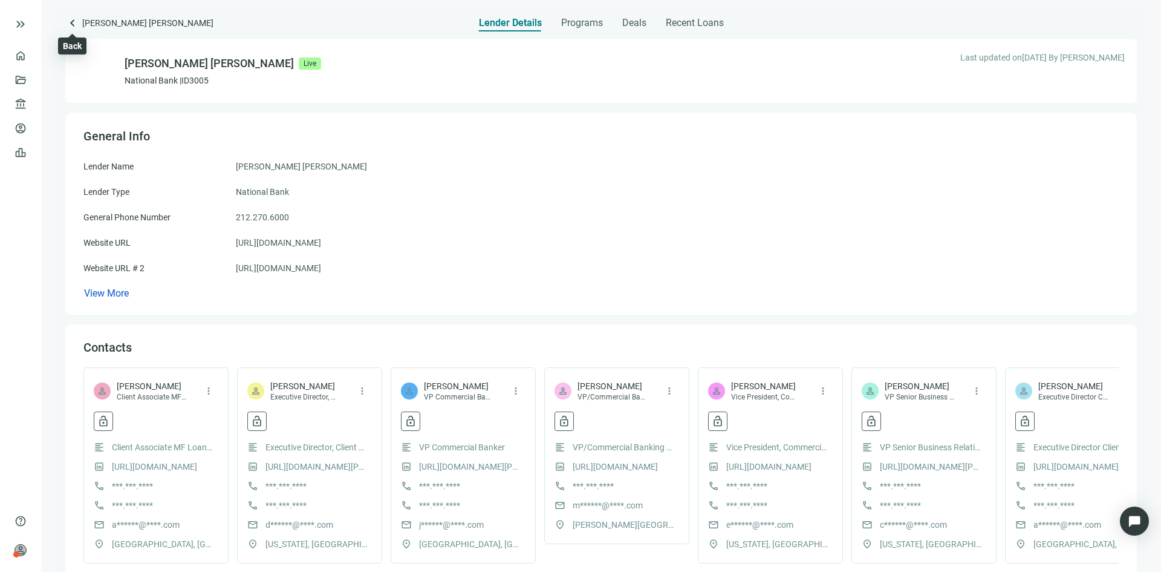
click at [77, 19] on span "keyboard_arrow_left" at bounding box center [72, 23] width 15 height 15
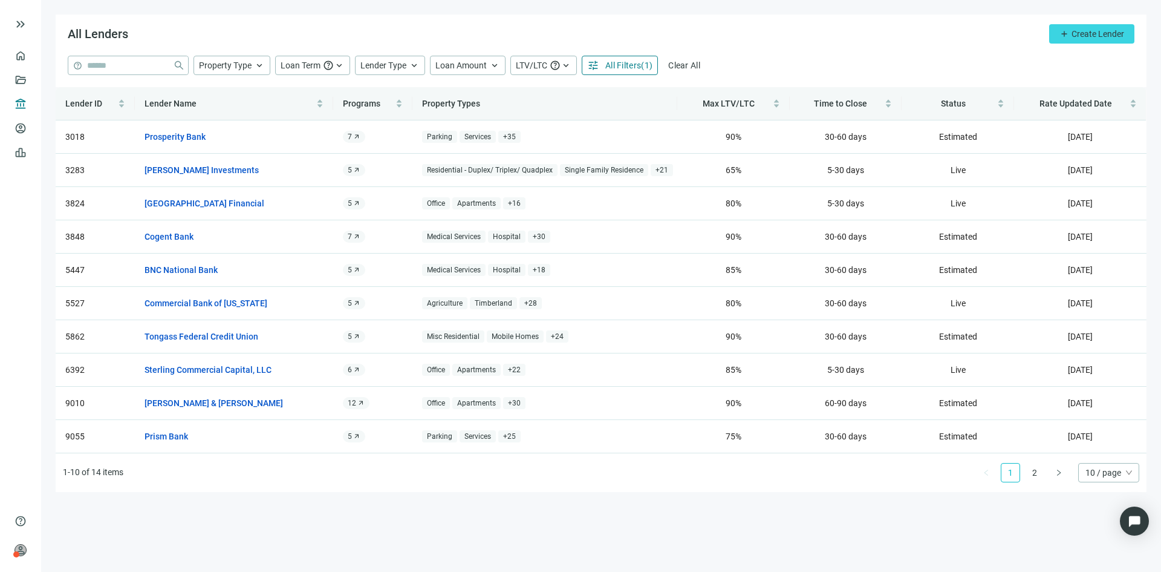
click at [614, 62] on span "All Filters" at bounding box center [623, 65] width 36 height 10
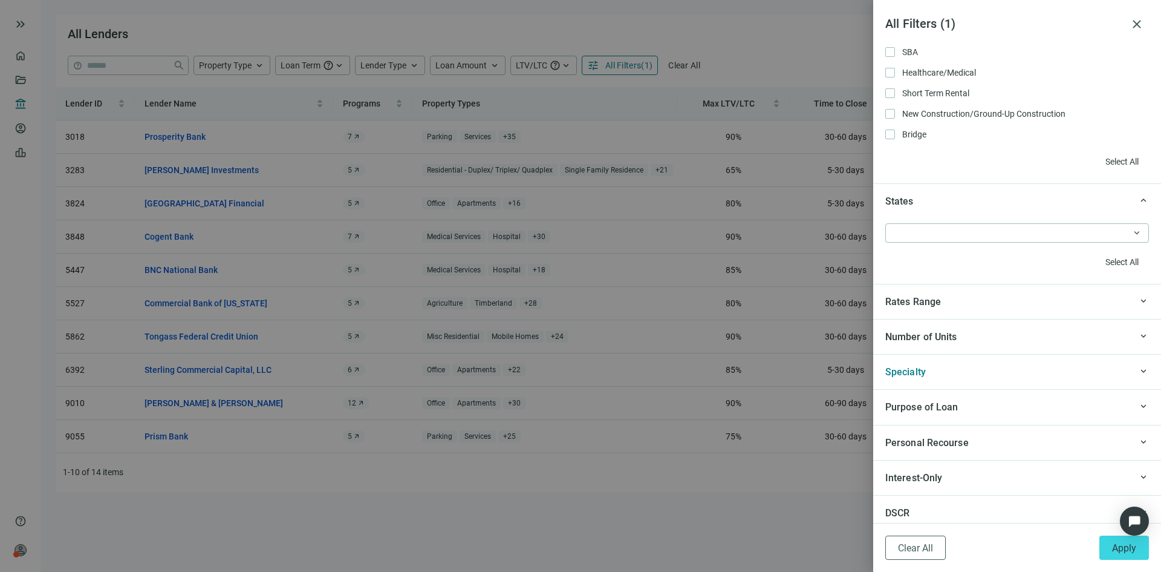
scroll to position [1028, 0]
click at [970, 232] on div at bounding box center [1011, 231] width 246 height 17
type input "**"
click at [974, 246] on div "FL Only" at bounding box center [1011, 255] width 252 height 23
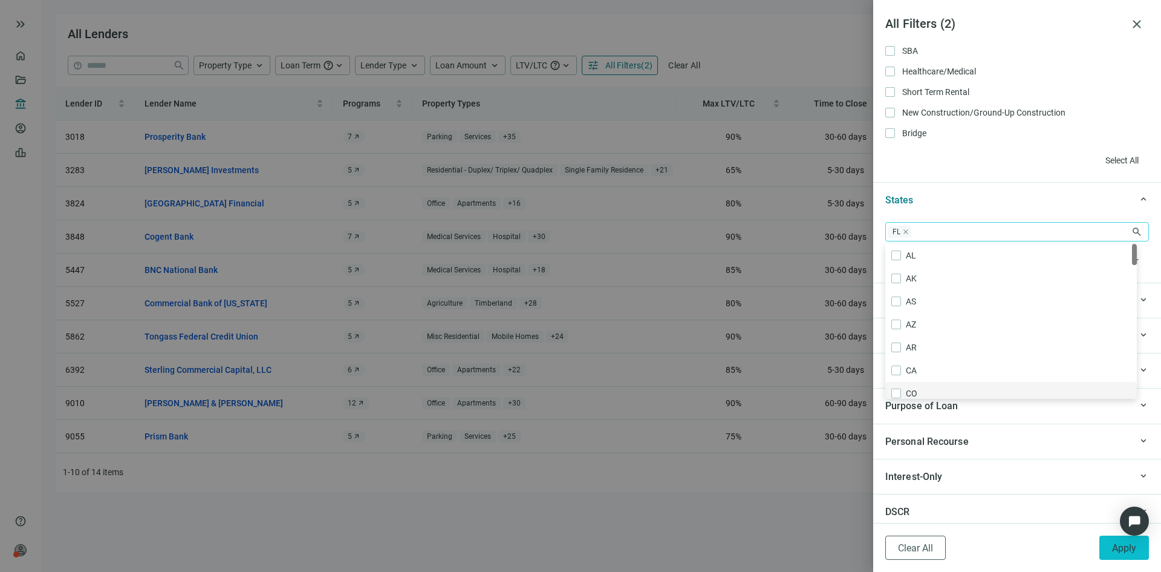
click at [1127, 549] on span "Apply" at bounding box center [1124, 547] width 24 height 11
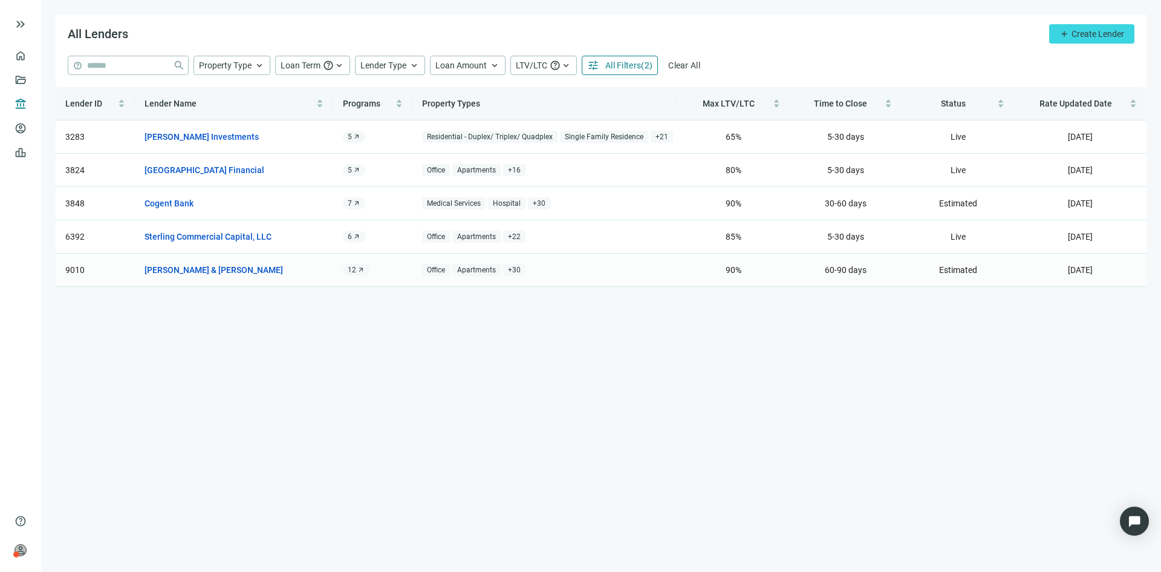
click at [359, 268] on span "arrow_outward" at bounding box center [360, 269] width 7 height 7
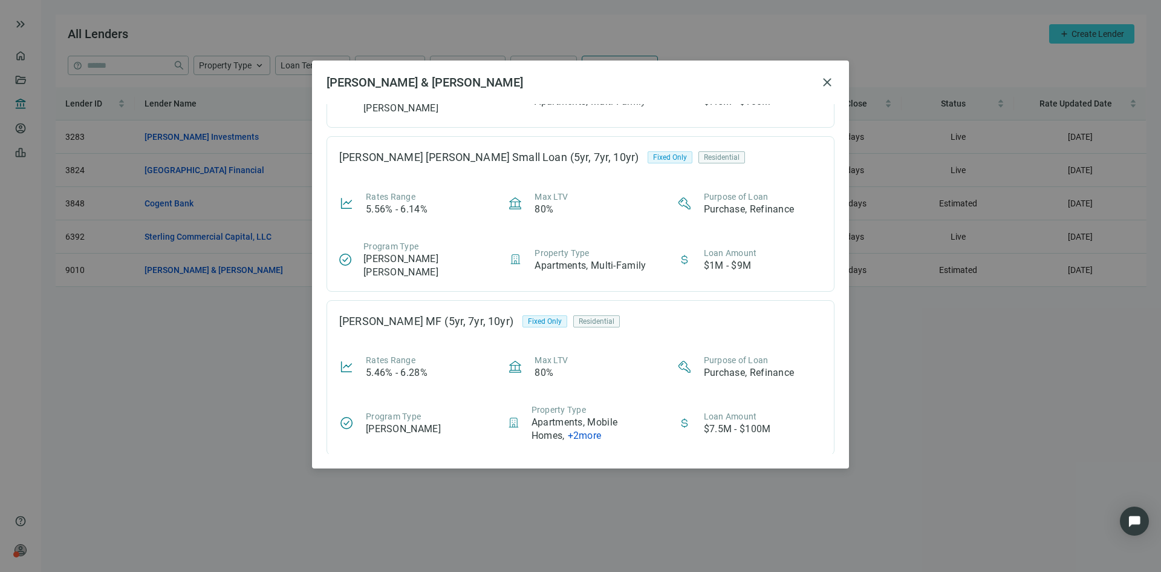
scroll to position [1290, 0]
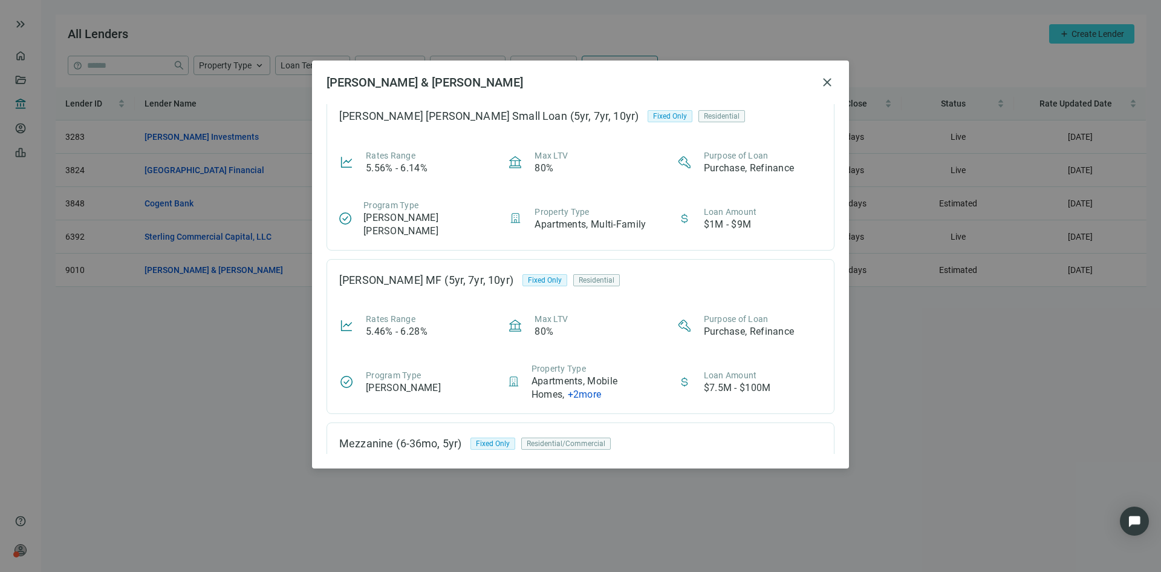
click at [243, 380] on div "[PERSON_NAME] & [PERSON_NAME] close Construction to Permanent (5yr, 7yr) Hybrid…" at bounding box center [580, 286] width 1161 height 572
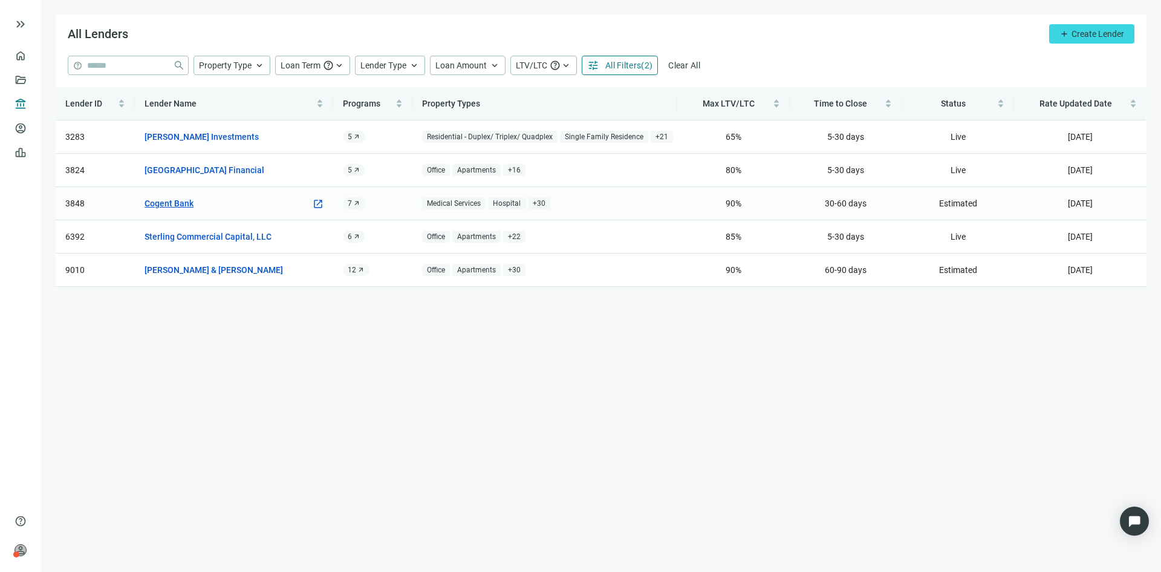
click at [174, 203] on link "Cogent Bank" at bounding box center [169, 203] width 49 height 13
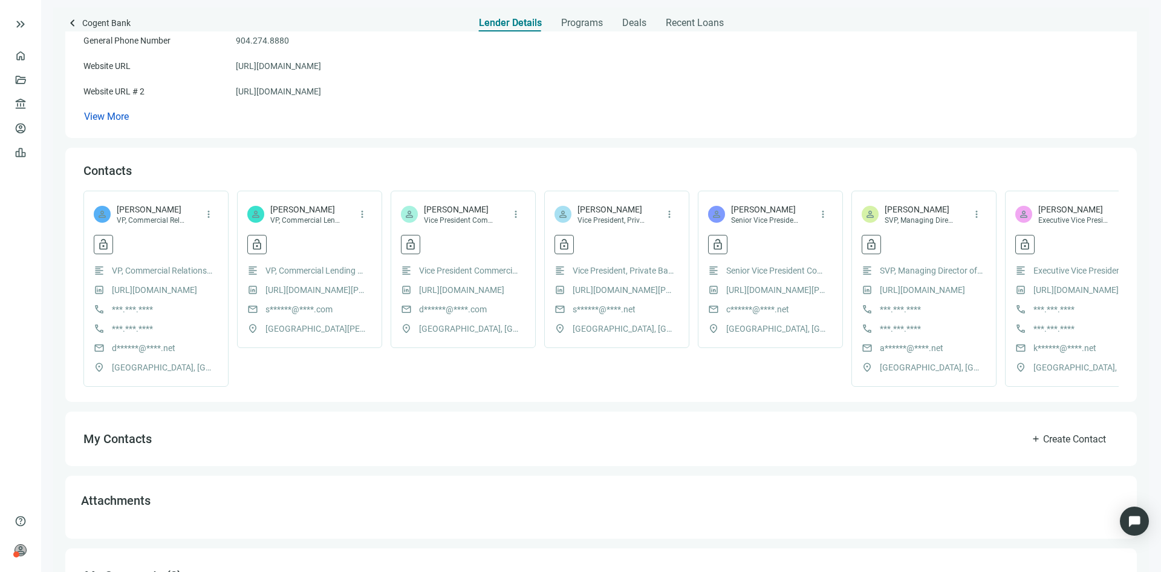
scroll to position [229, 0]
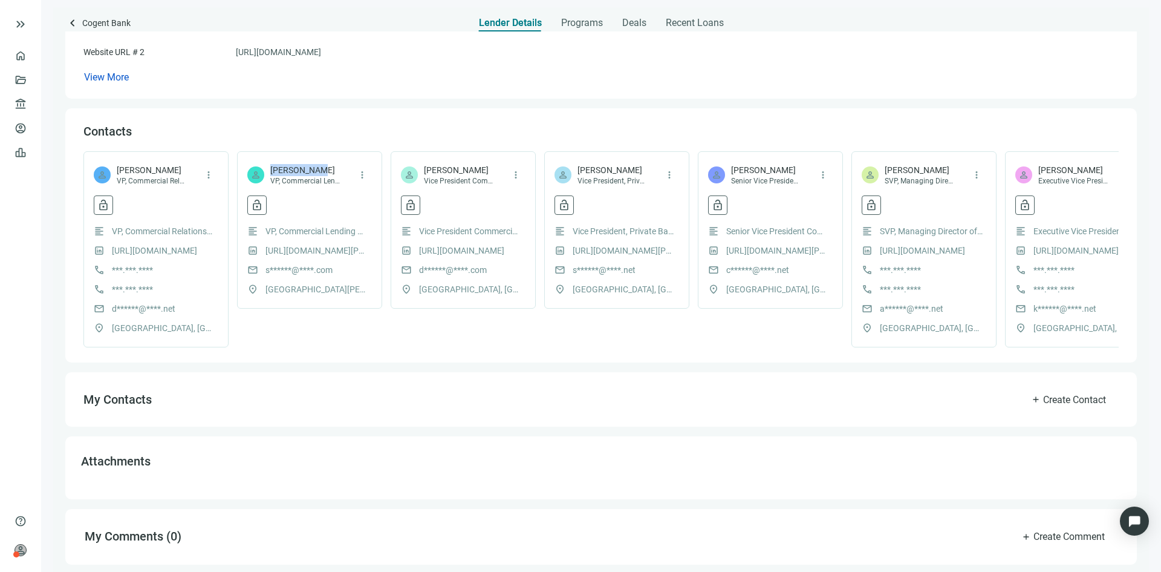
drag, startPoint x: 315, startPoint y: 157, endPoint x: 269, endPoint y: 157, distance: 46.0
click at [269, 164] on div "person Stacy Myers VP, Commercial Lending Officer" at bounding box center [293, 175] width 93 height 22
click at [310, 244] on link "http://www.linkedin.com/in/stacy-myers-a8a99972" at bounding box center [317, 250] width 103 height 13
